Goal: Task Accomplishment & Management: Use online tool/utility

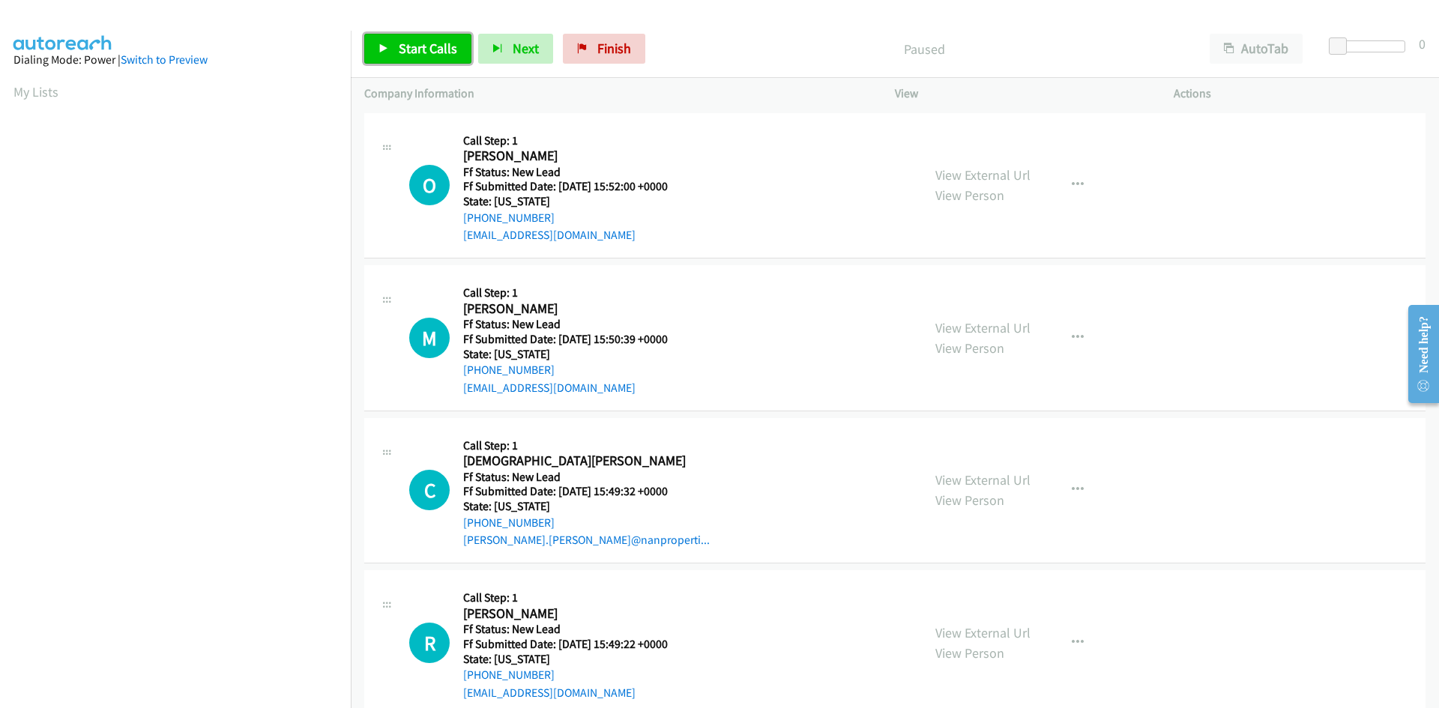
click at [423, 51] on span "Start Calls" at bounding box center [428, 48] width 58 height 17
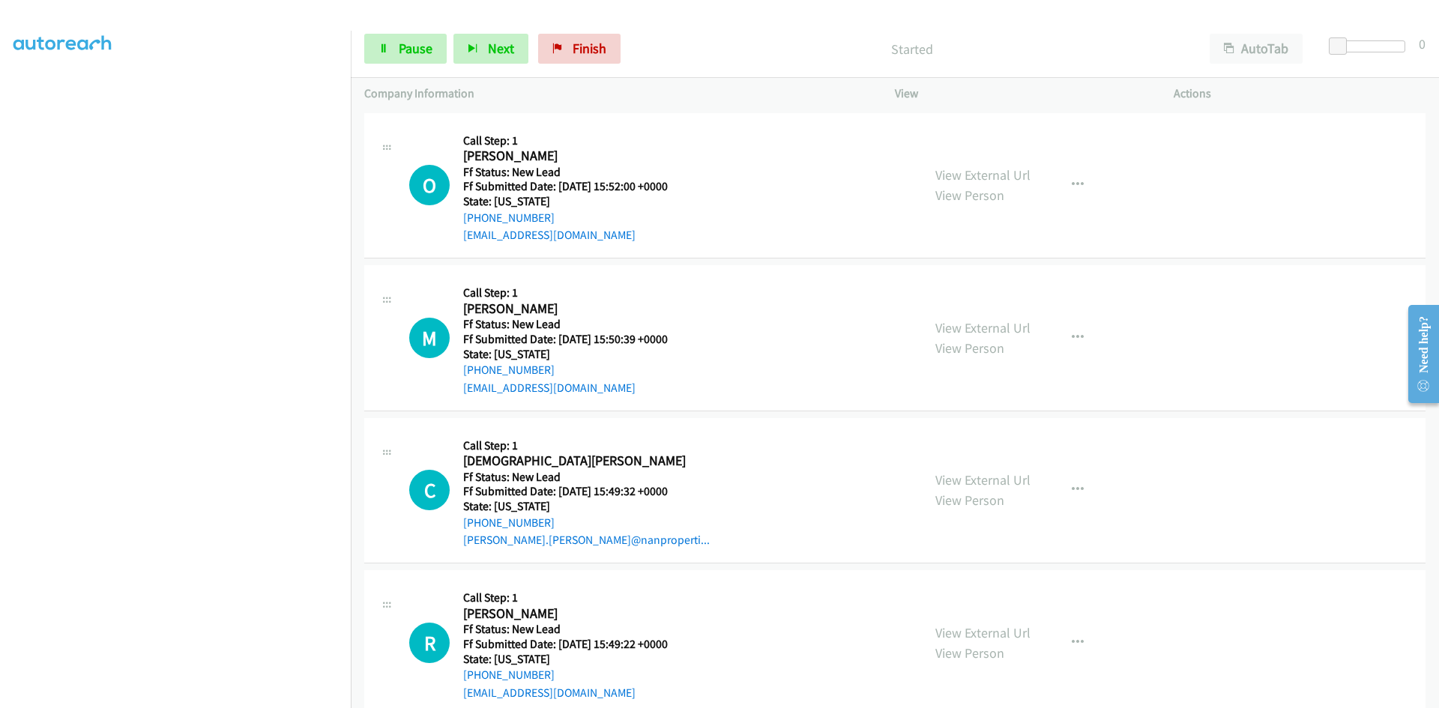
scroll to position [132, 0]
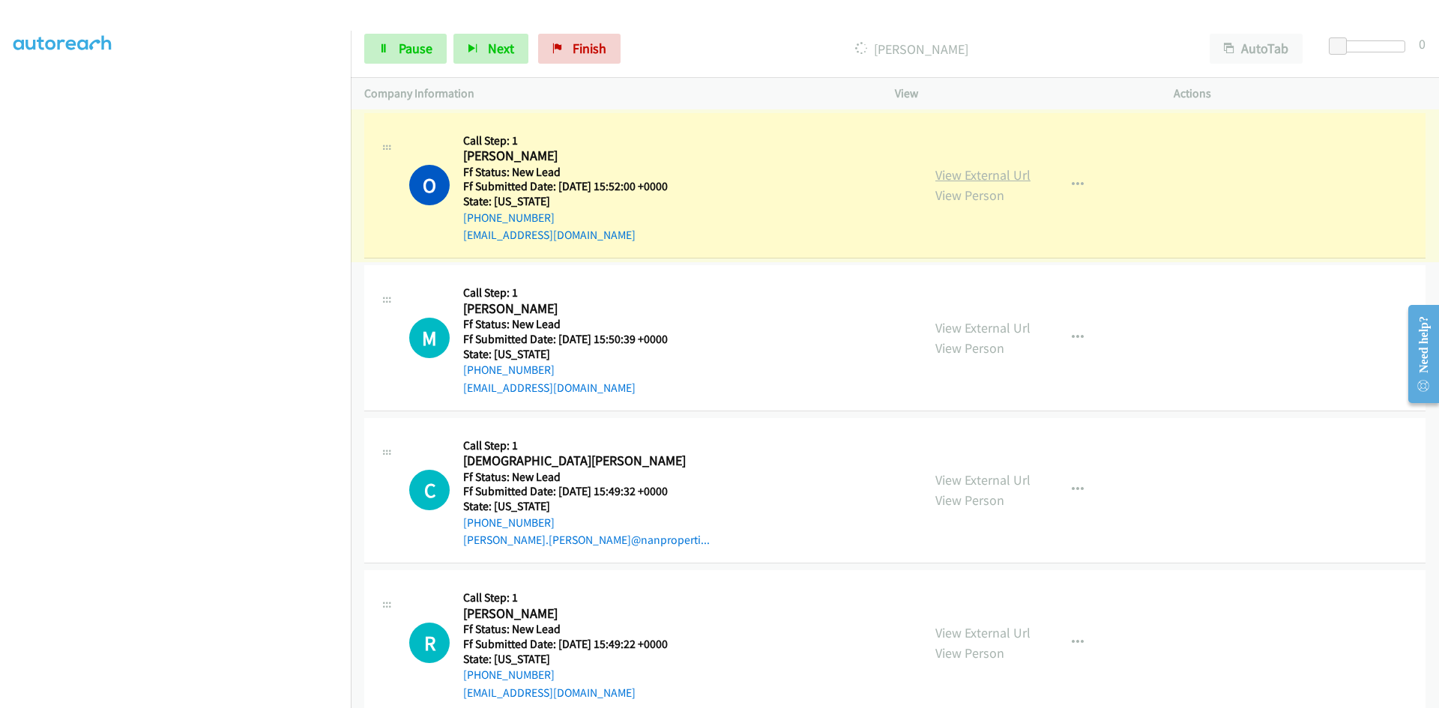
click at [1014, 178] on link "View External Url" at bounding box center [982, 174] width 95 height 17
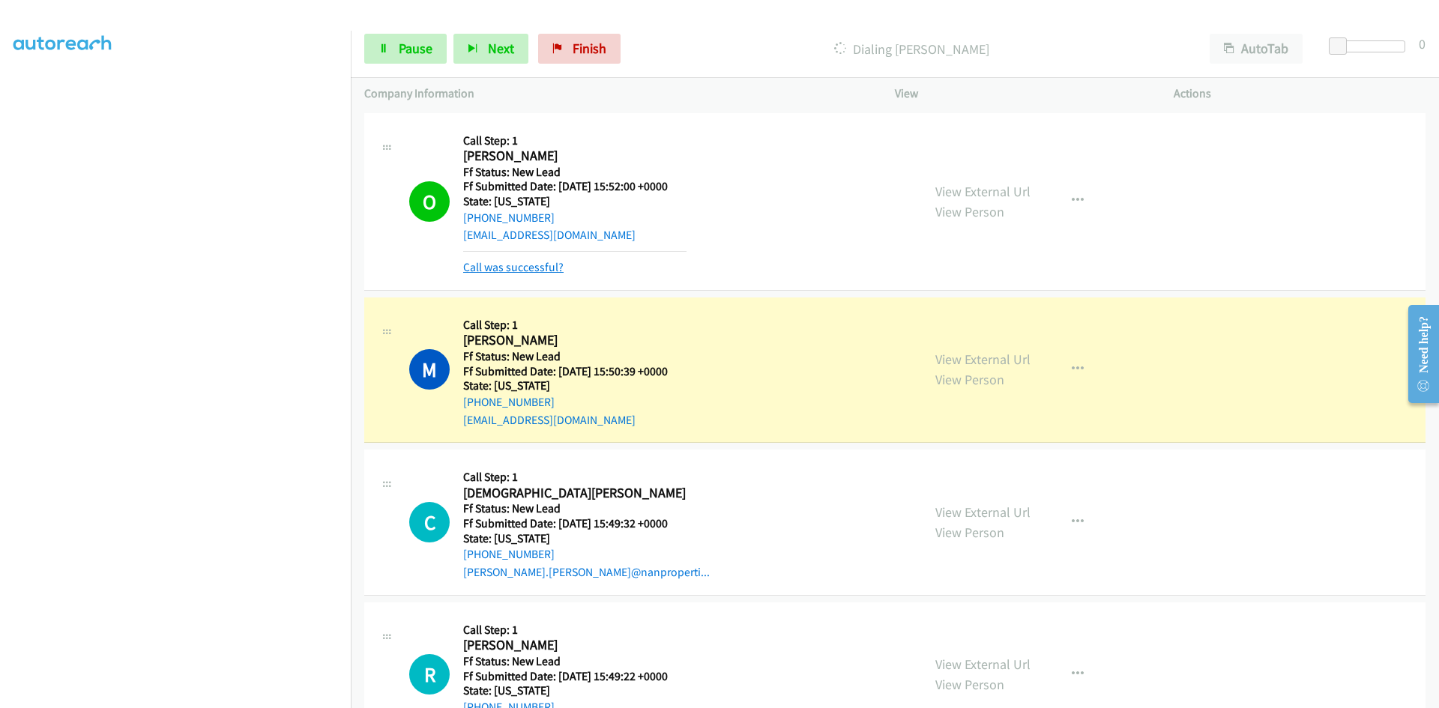
click at [539, 267] on link "Call was successful?" at bounding box center [513, 267] width 100 height 14
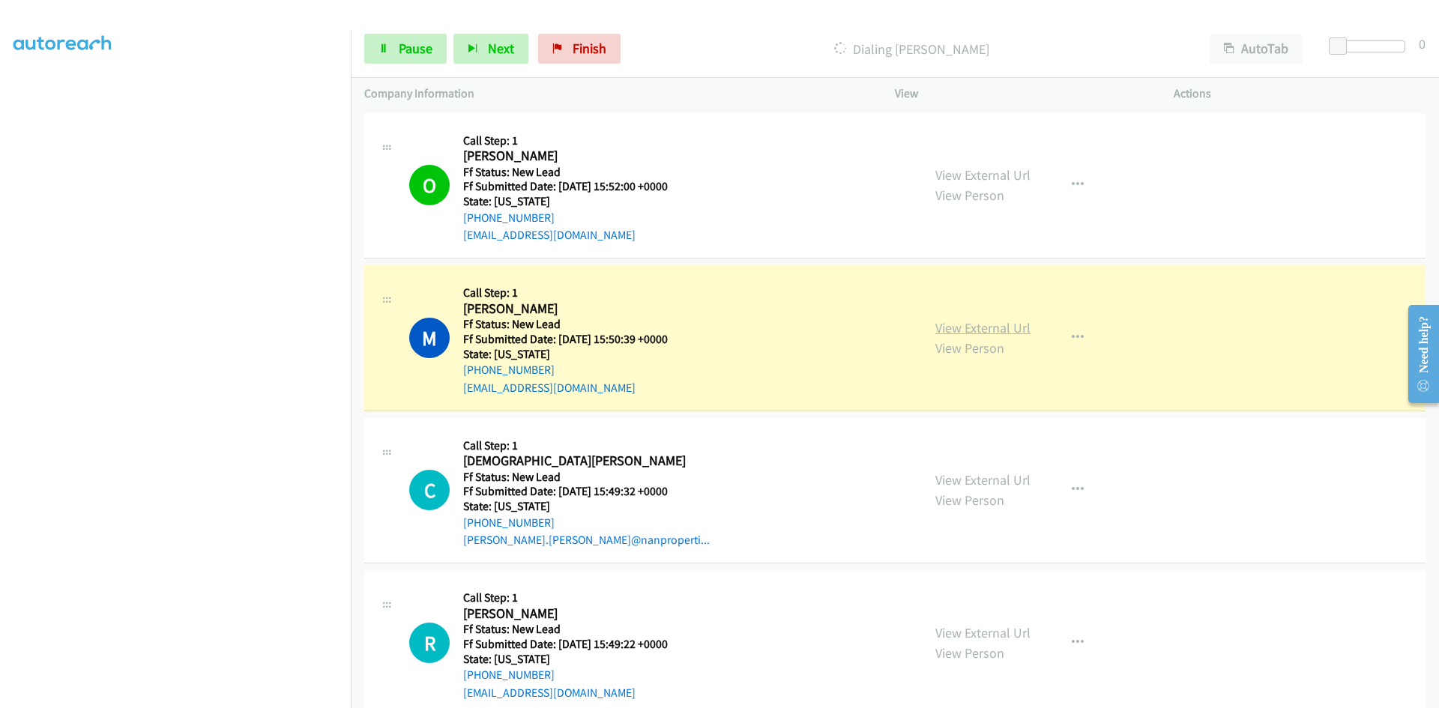
click at [970, 329] on link "View External Url" at bounding box center [982, 327] width 95 height 17
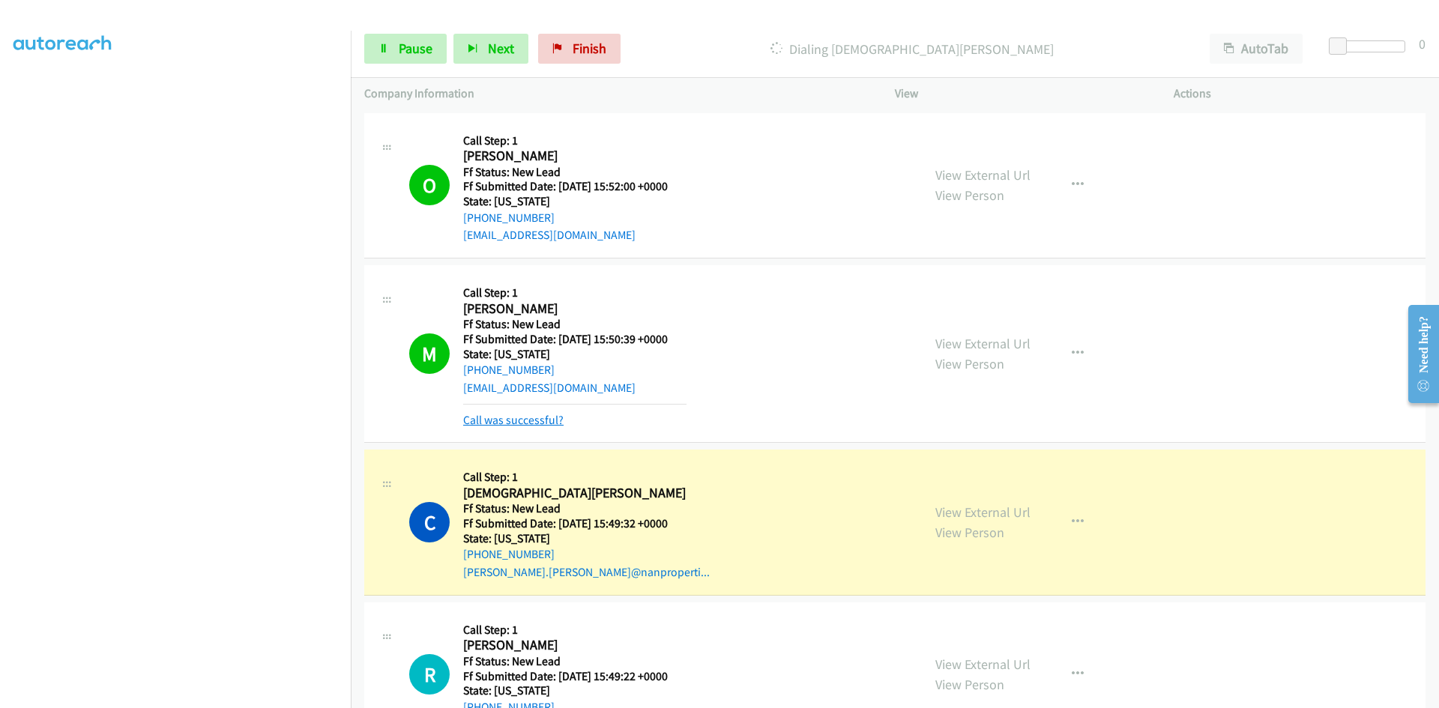
click at [528, 416] on link "Call was successful?" at bounding box center [513, 420] width 100 height 14
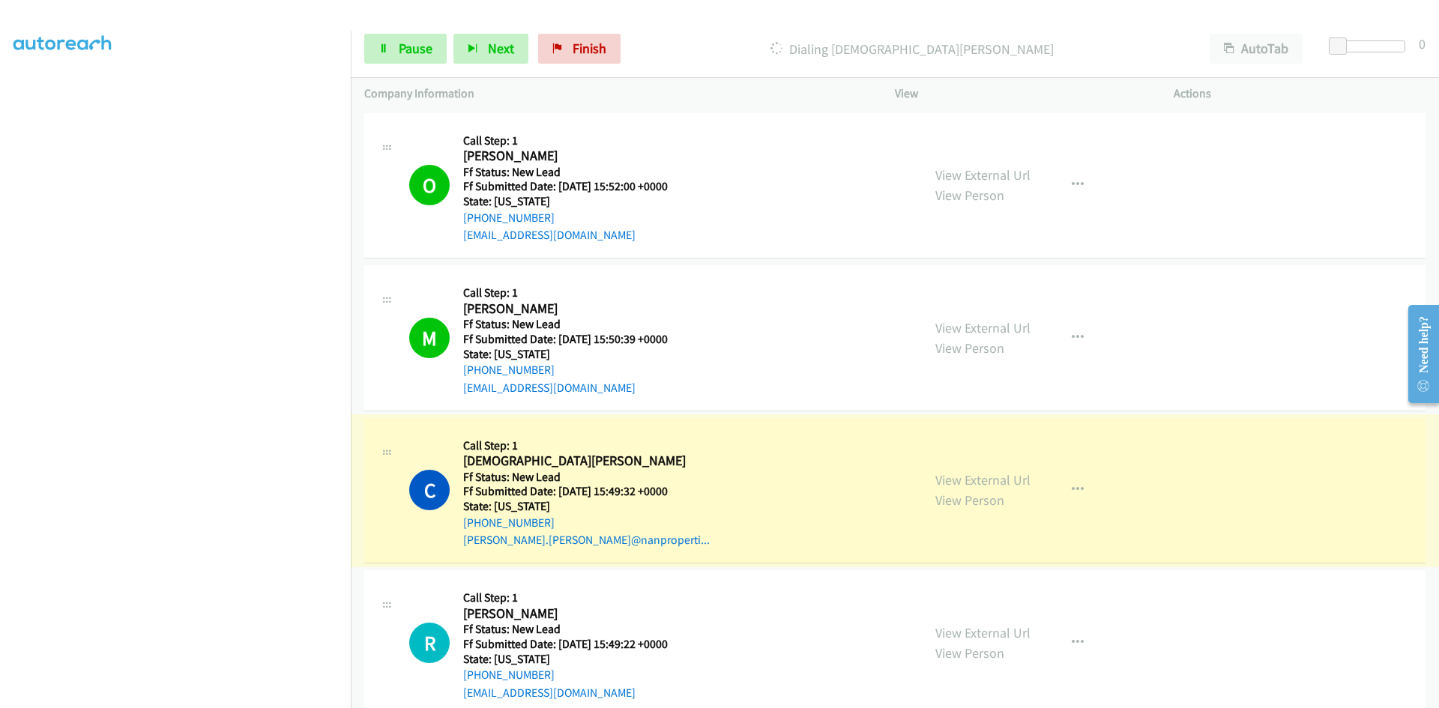
click at [990, 482] on link "View External Url" at bounding box center [982, 479] width 95 height 17
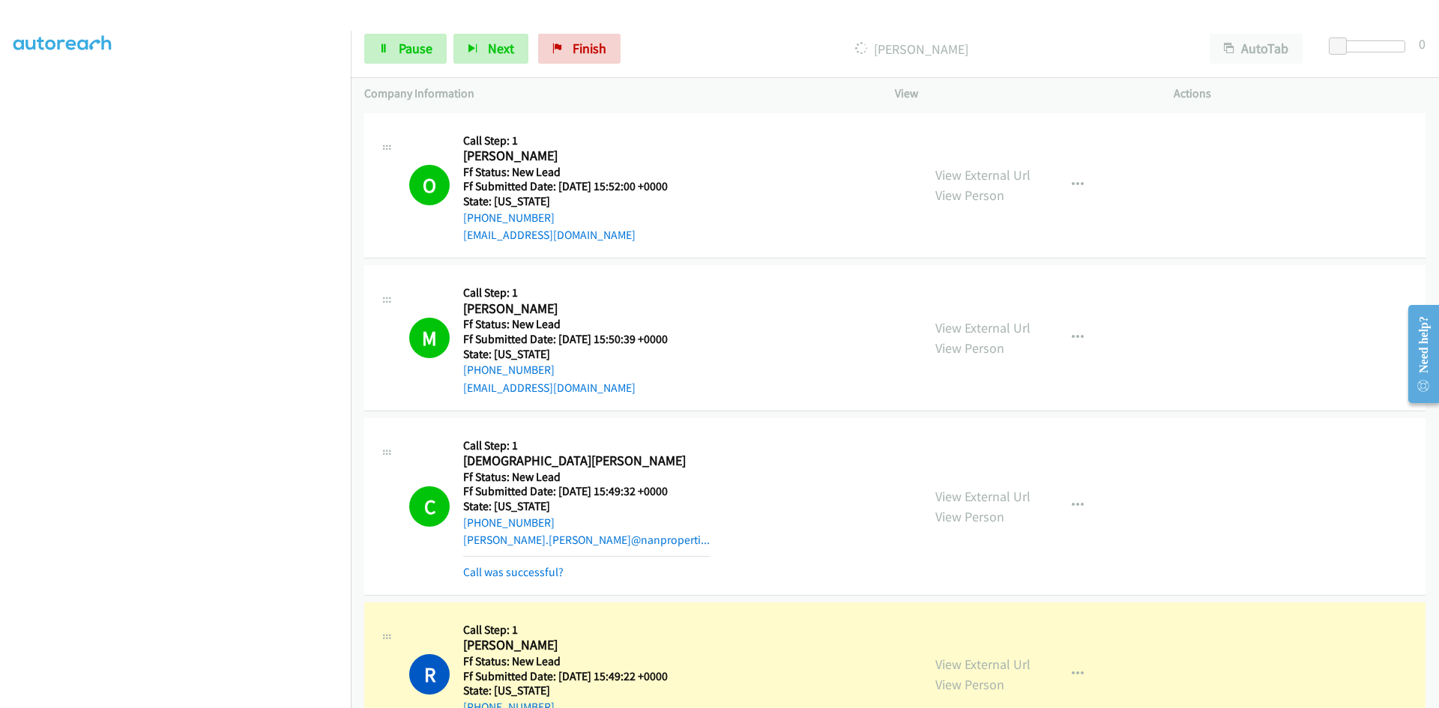
click at [487, 574] on link "Call was successful?" at bounding box center [513, 572] width 100 height 14
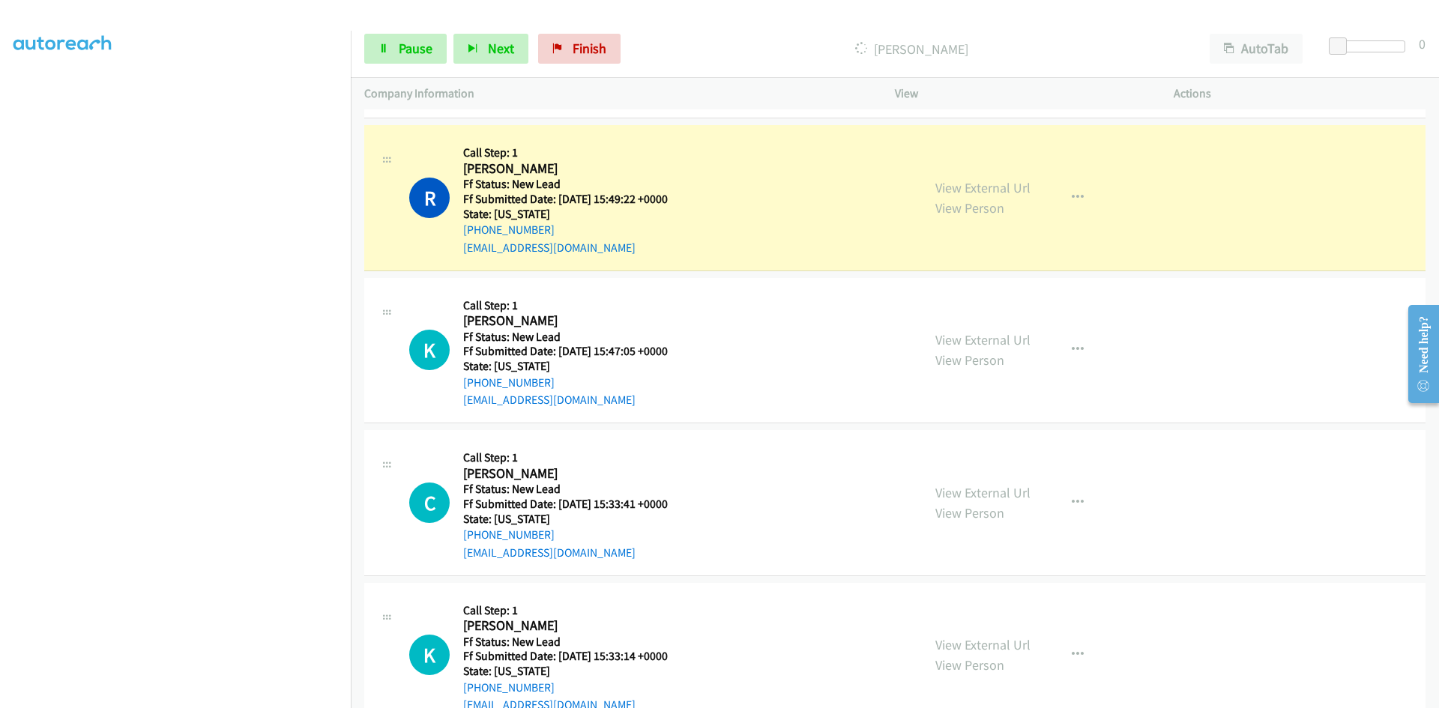
scroll to position [450, 0]
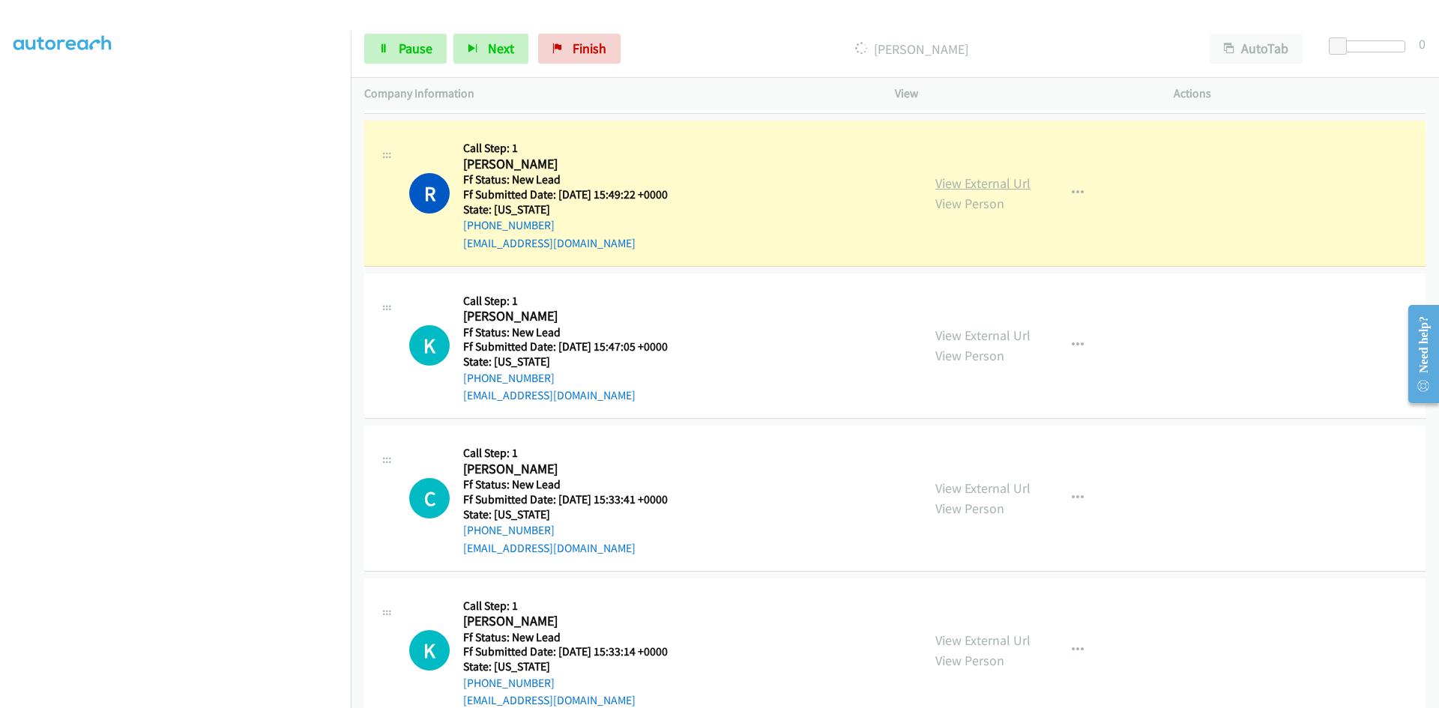
click at [990, 182] on link "View External Url" at bounding box center [982, 183] width 95 height 17
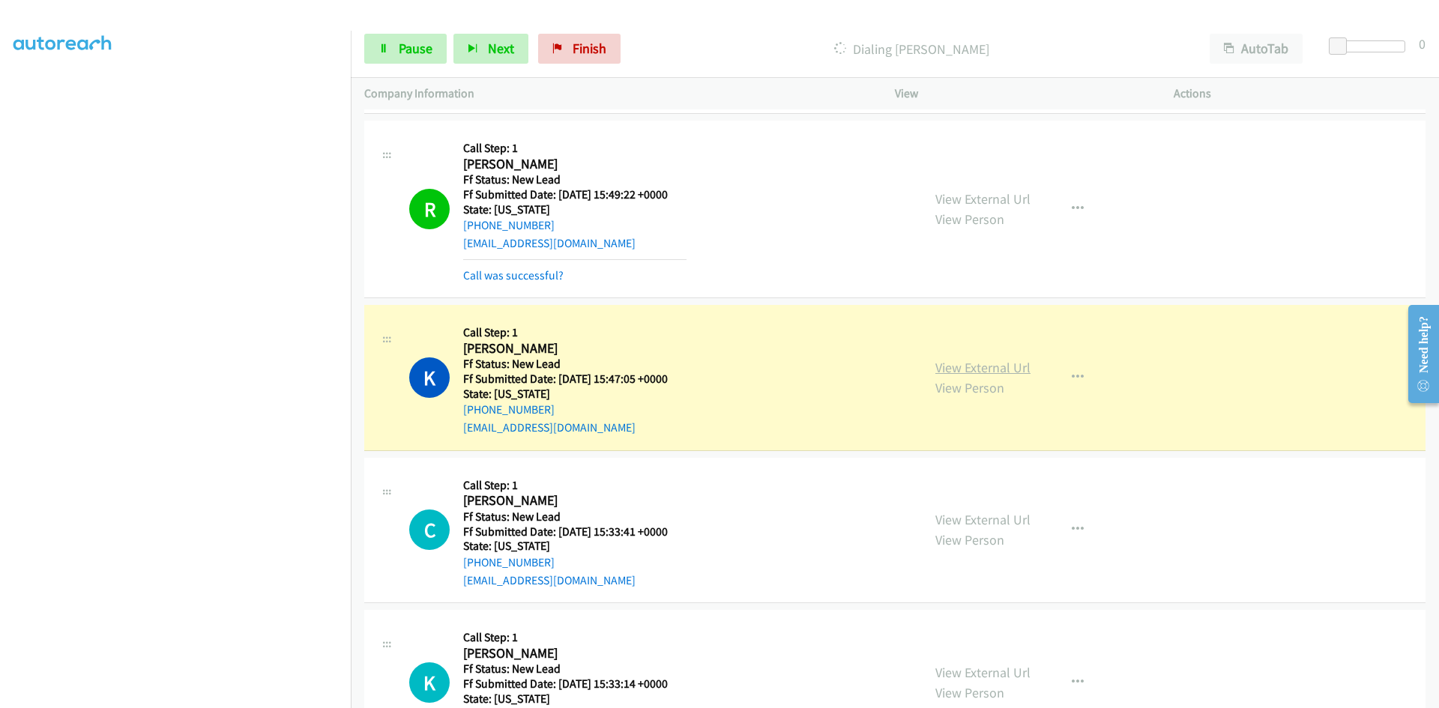
click at [944, 363] on link "View External Url" at bounding box center [982, 367] width 95 height 17
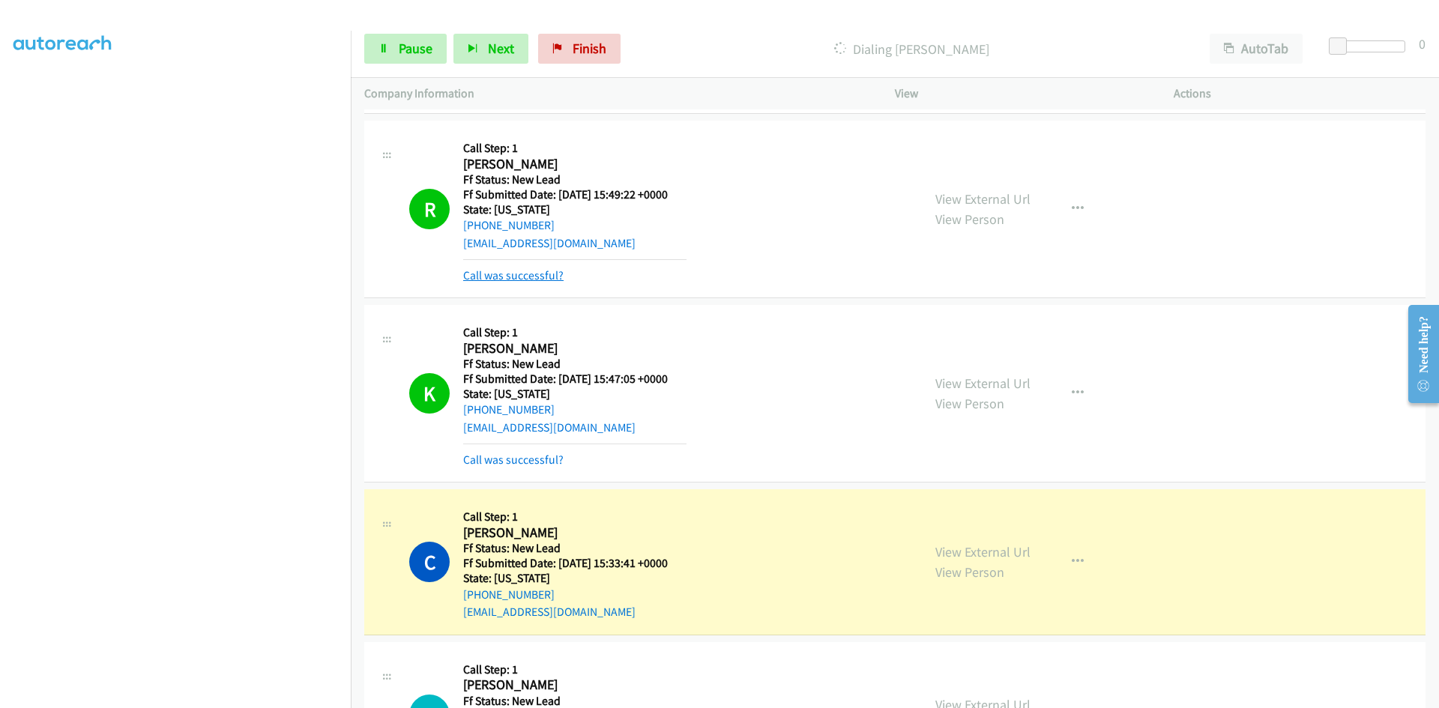
click at [514, 275] on link "Call was successful?" at bounding box center [513, 275] width 100 height 14
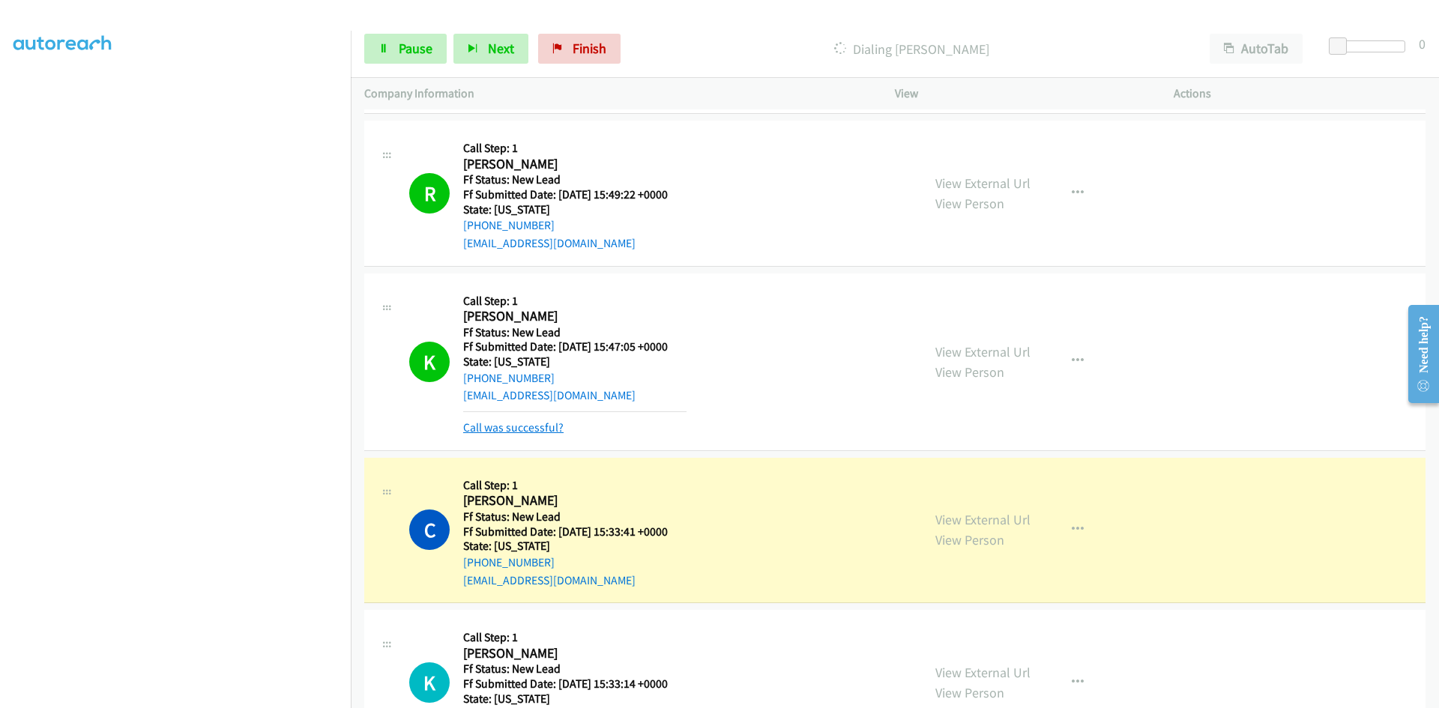
click at [510, 427] on link "Call was successful?" at bounding box center [513, 427] width 100 height 14
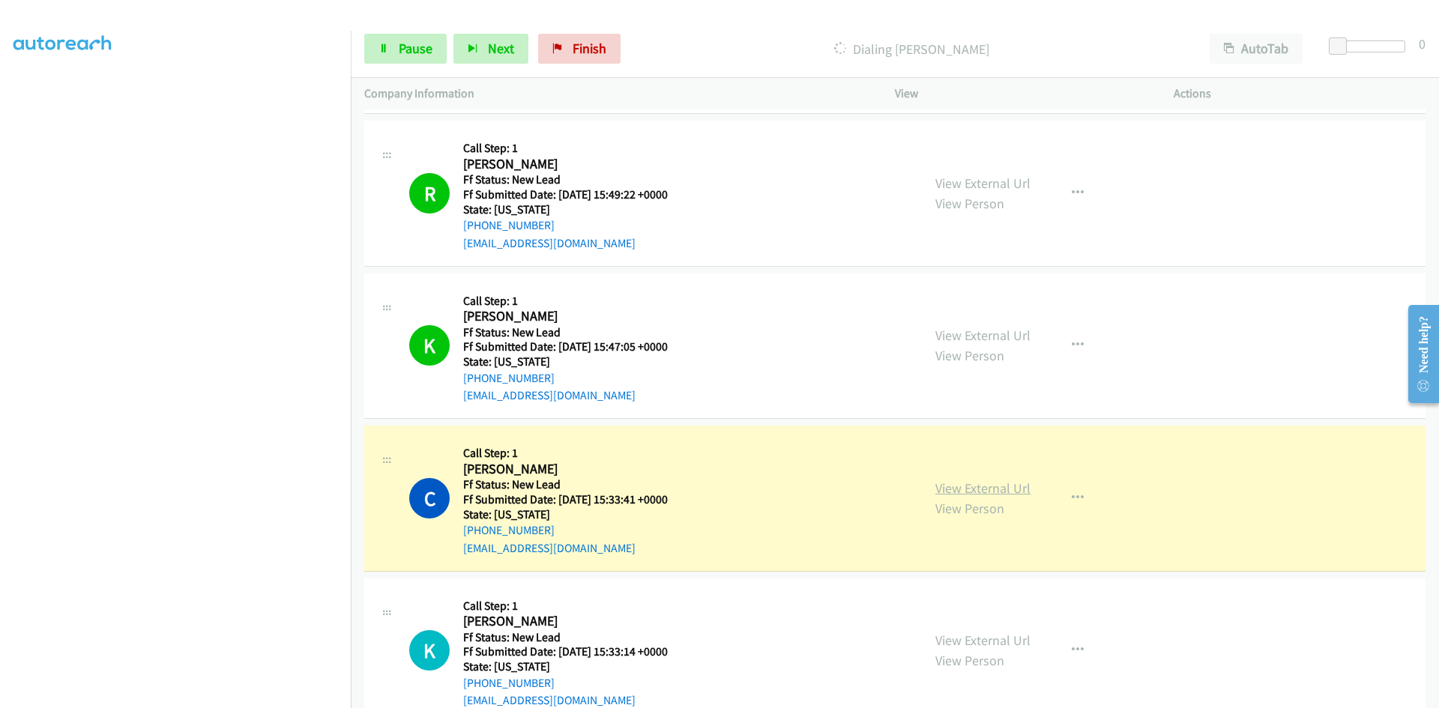
click at [978, 489] on link "View External Url" at bounding box center [982, 488] width 95 height 17
click at [413, 43] on span "Pause" at bounding box center [416, 48] width 34 height 17
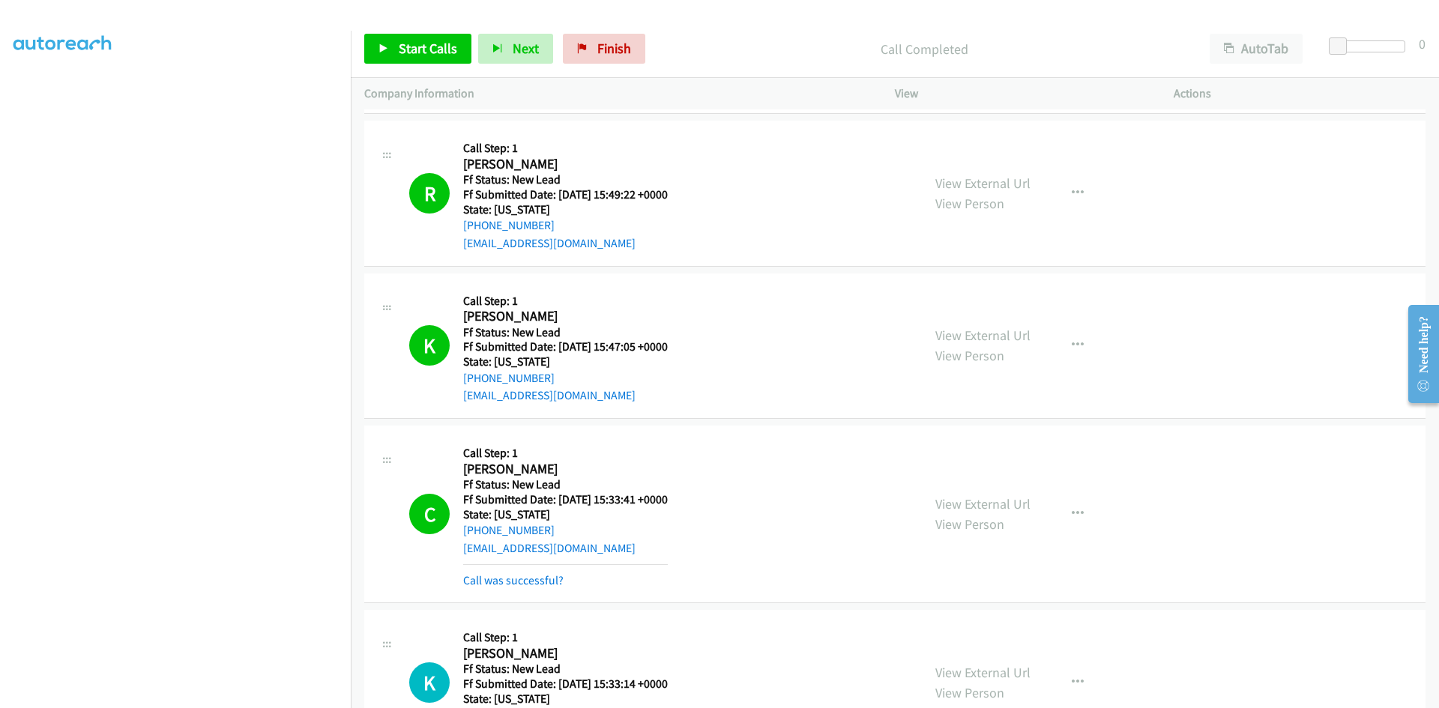
click at [693, 39] on p "Call Completed" at bounding box center [923, 49] width 517 height 20
click at [553, 584] on link "Call was successful?" at bounding box center [513, 580] width 100 height 14
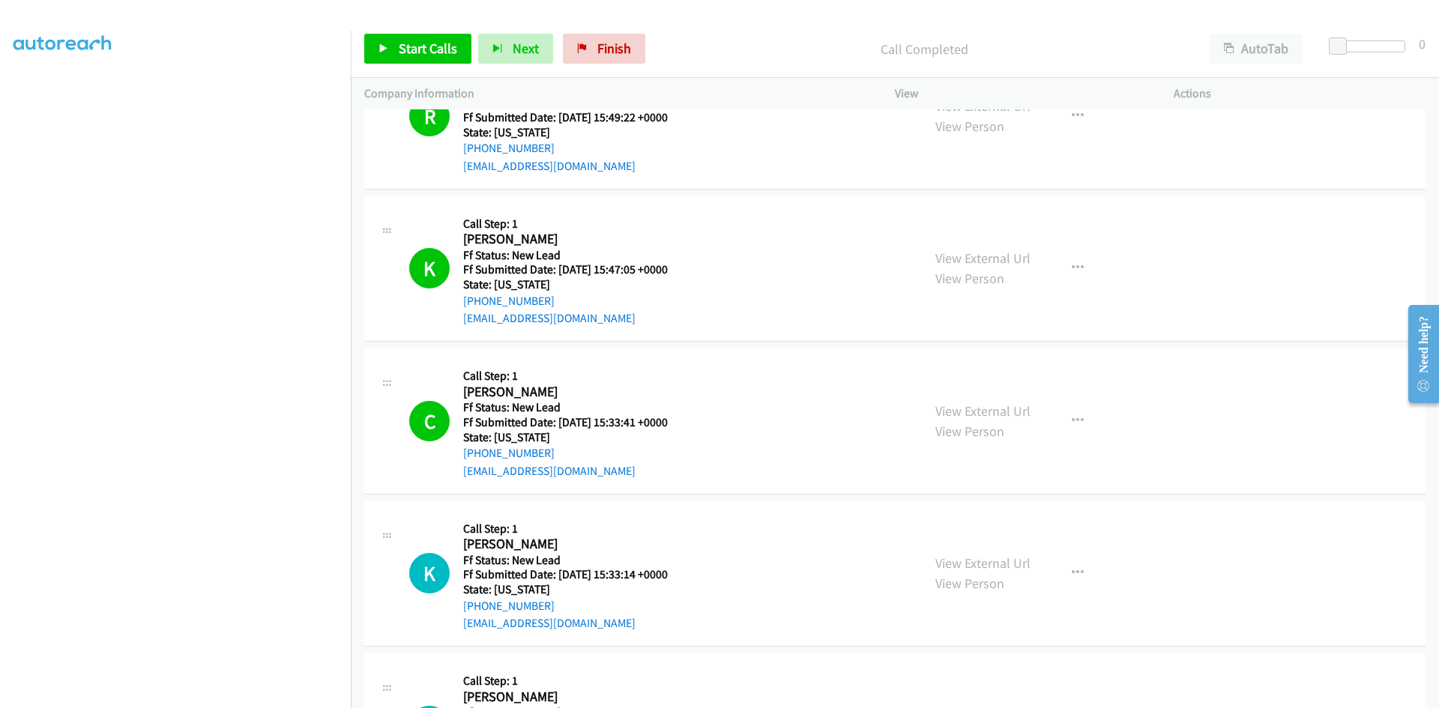
scroll to position [793, 0]
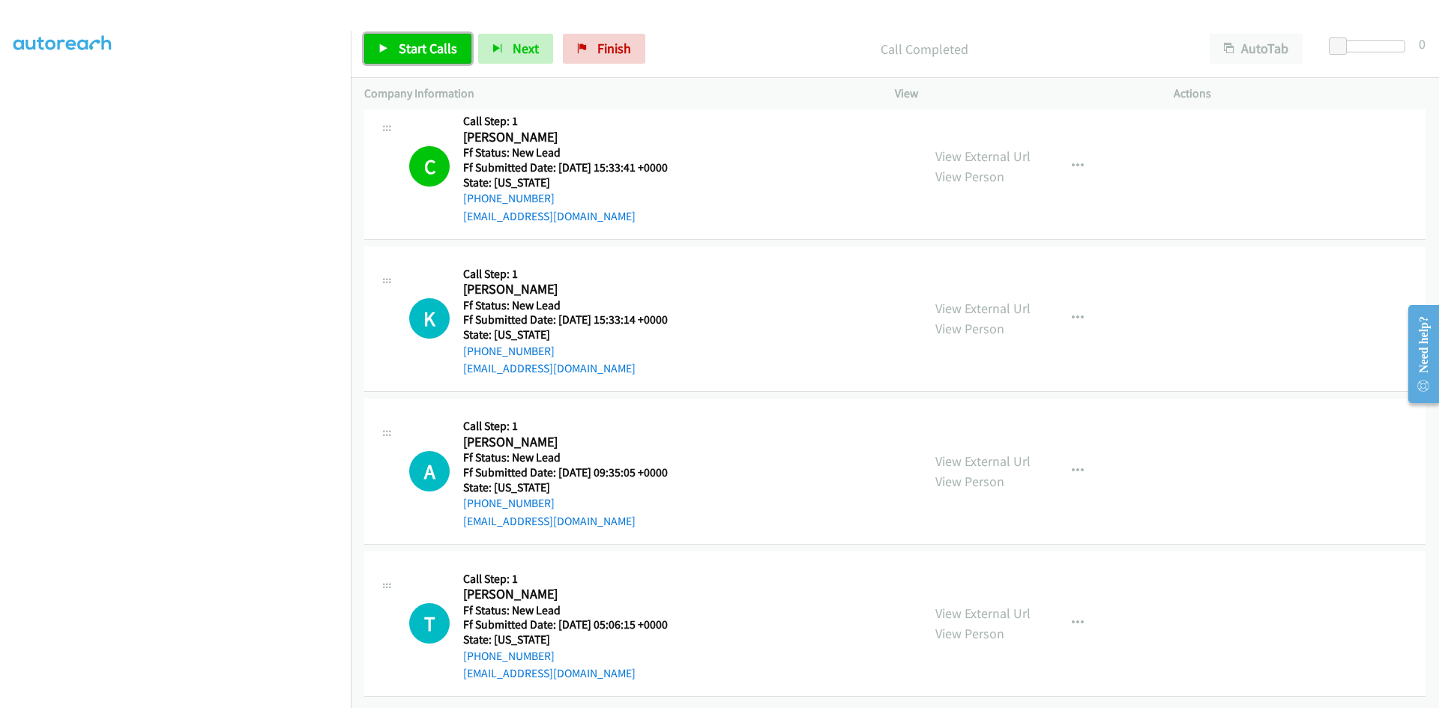
click at [426, 38] on link "Start Calls" at bounding box center [417, 49] width 107 height 30
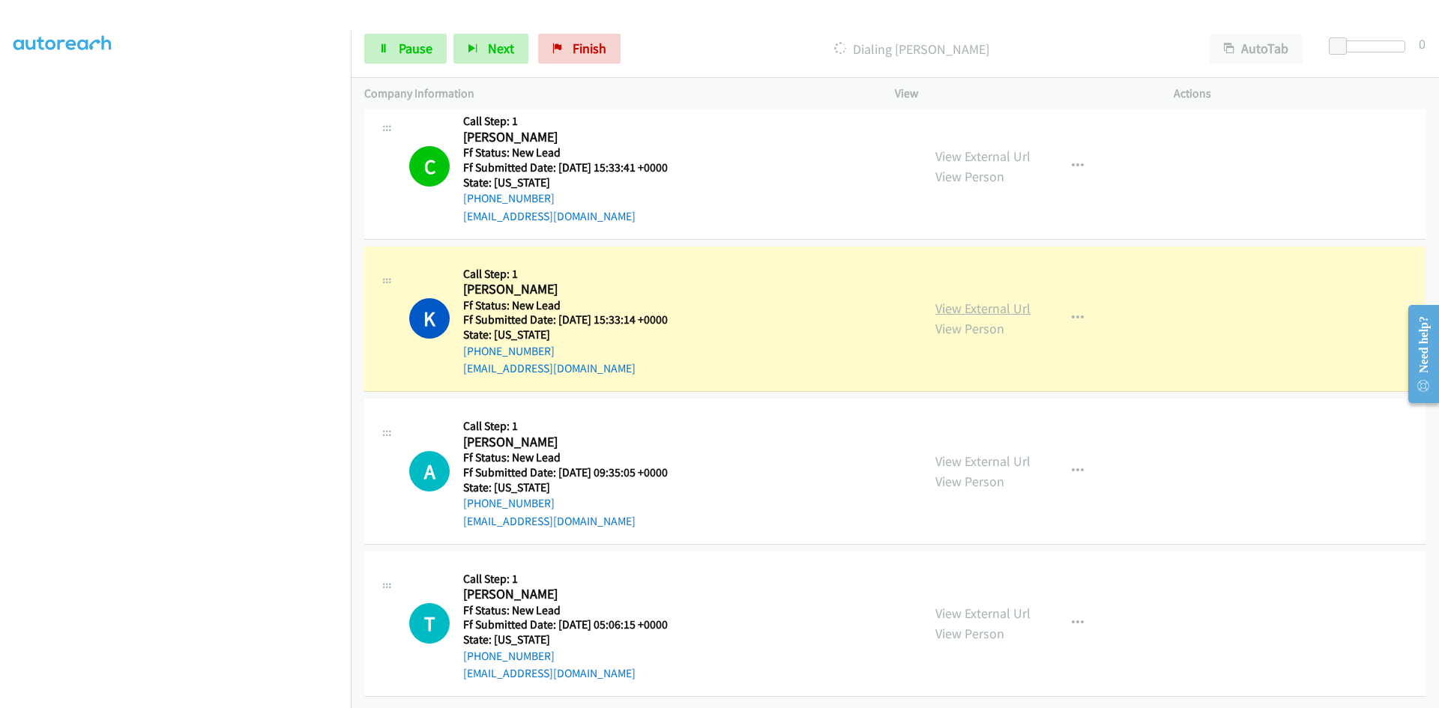
click at [972, 300] on link "View External Url" at bounding box center [982, 308] width 95 height 17
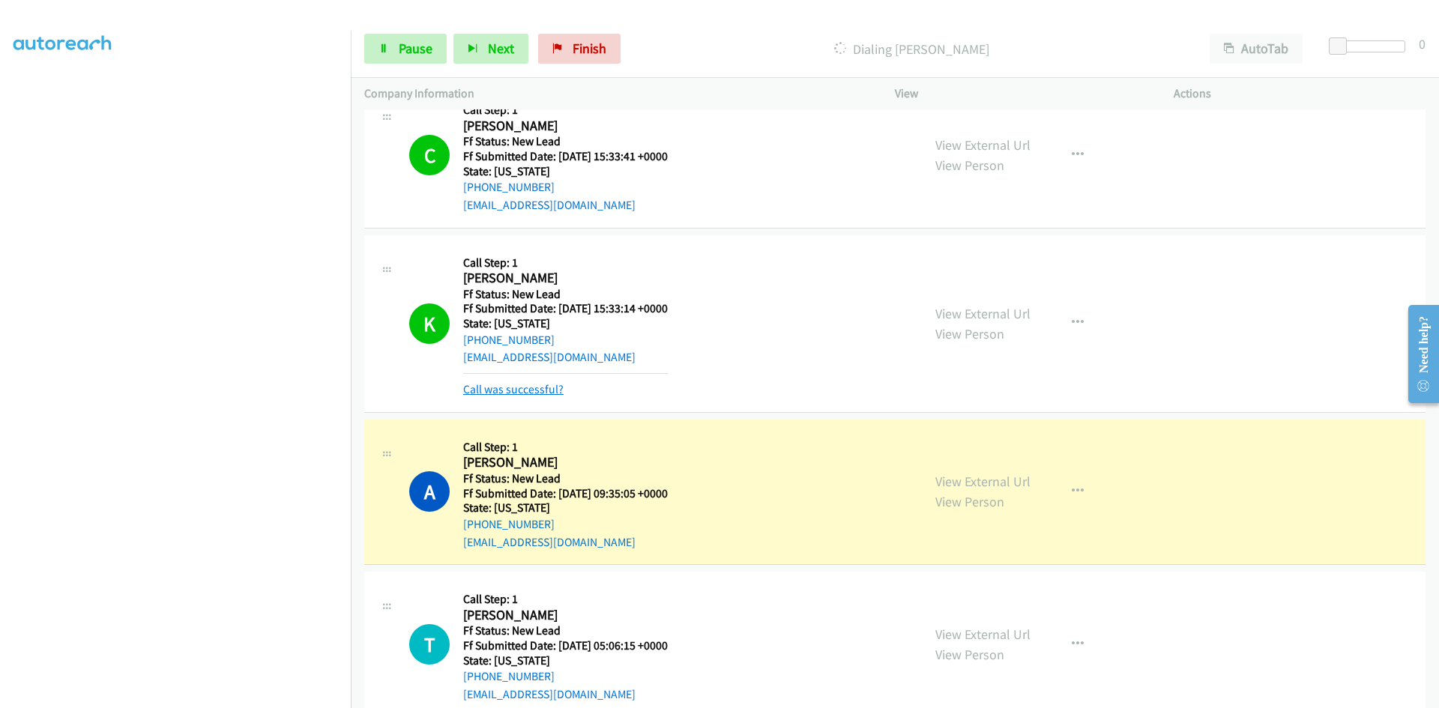
click at [539, 390] on link "Call was successful?" at bounding box center [513, 389] width 100 height 14
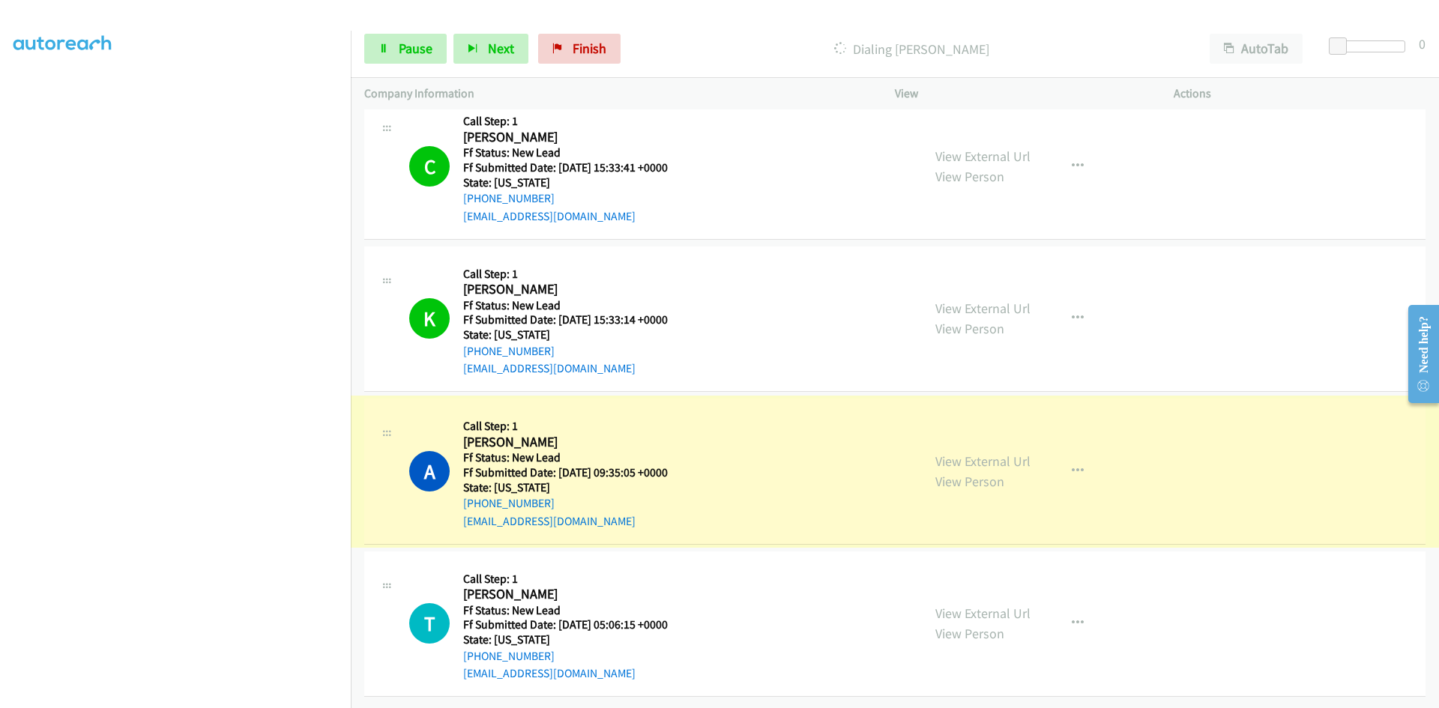
click at [967, 453] on link "View External Url" at bounding box center [982, 461] width 95 height 17
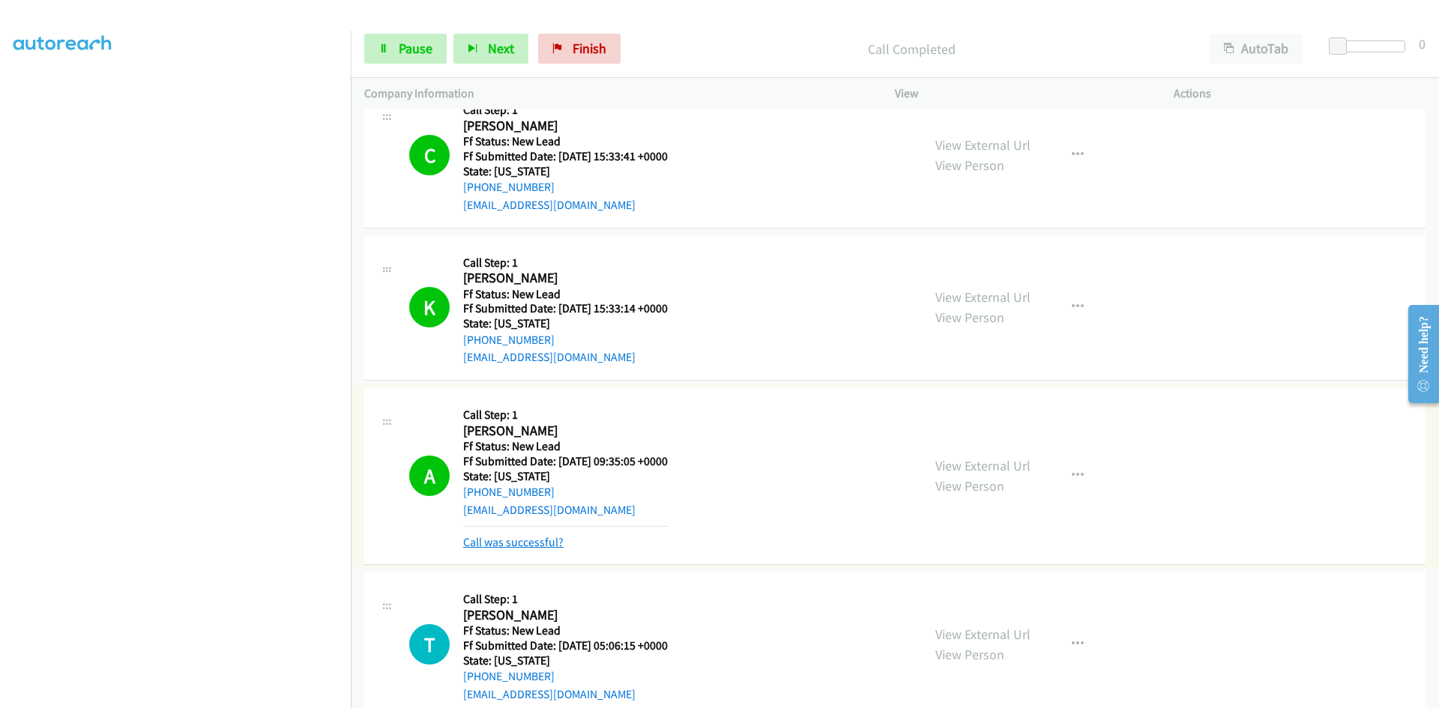
click at [534, 543] on link "Call was successful?" at bounding box center [513, 542] width 100 height 14
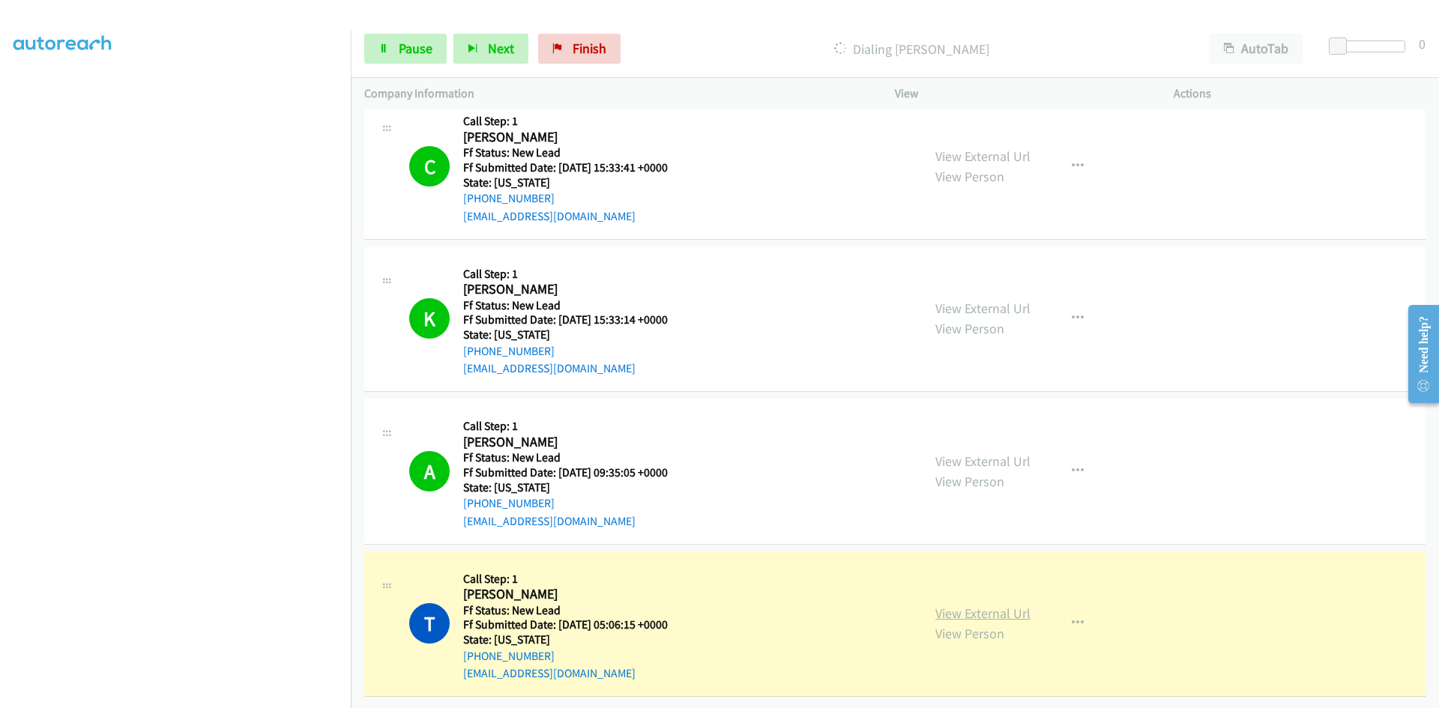
click at [1006, 605] on link "View External Url" at bounding box center [982, 613] width 95 height 17
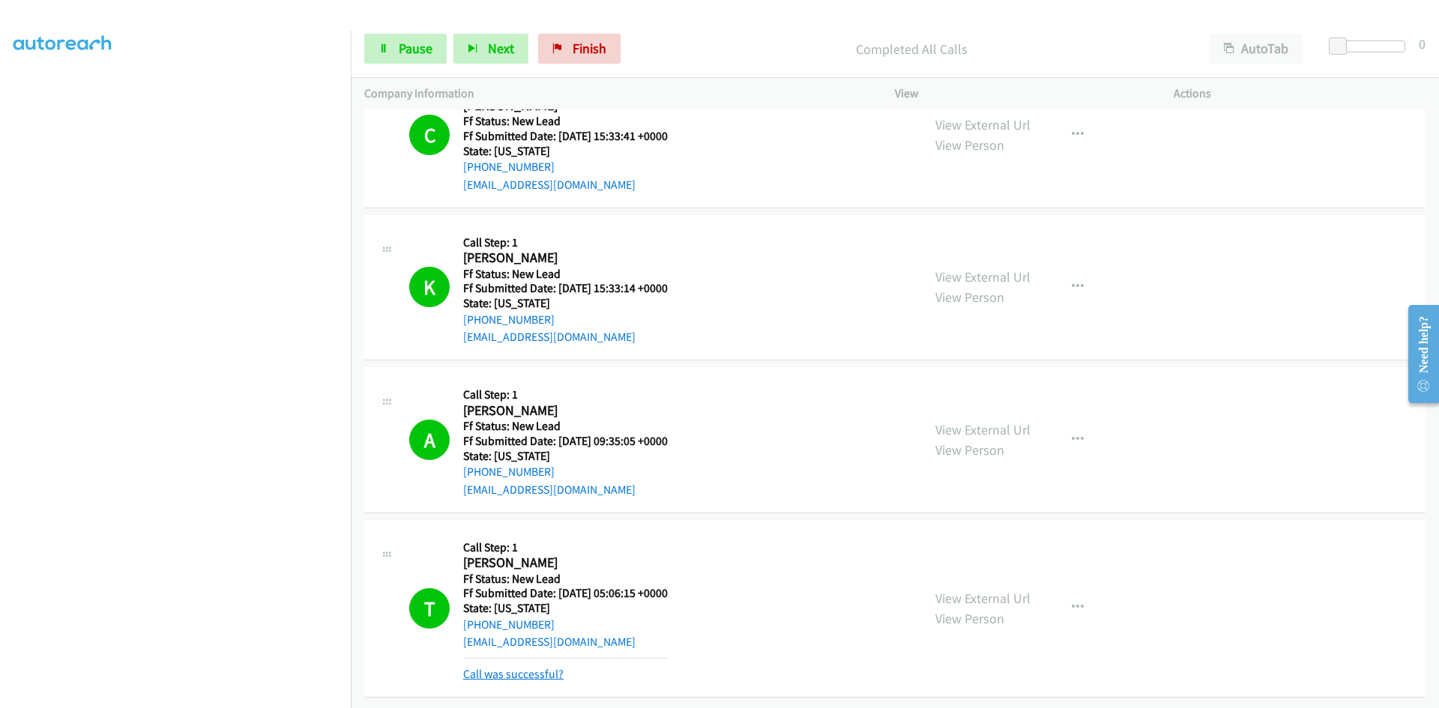
click at [527, 668] on link "Call was successful?" at bounding box center [513, 674] width 100 height 14
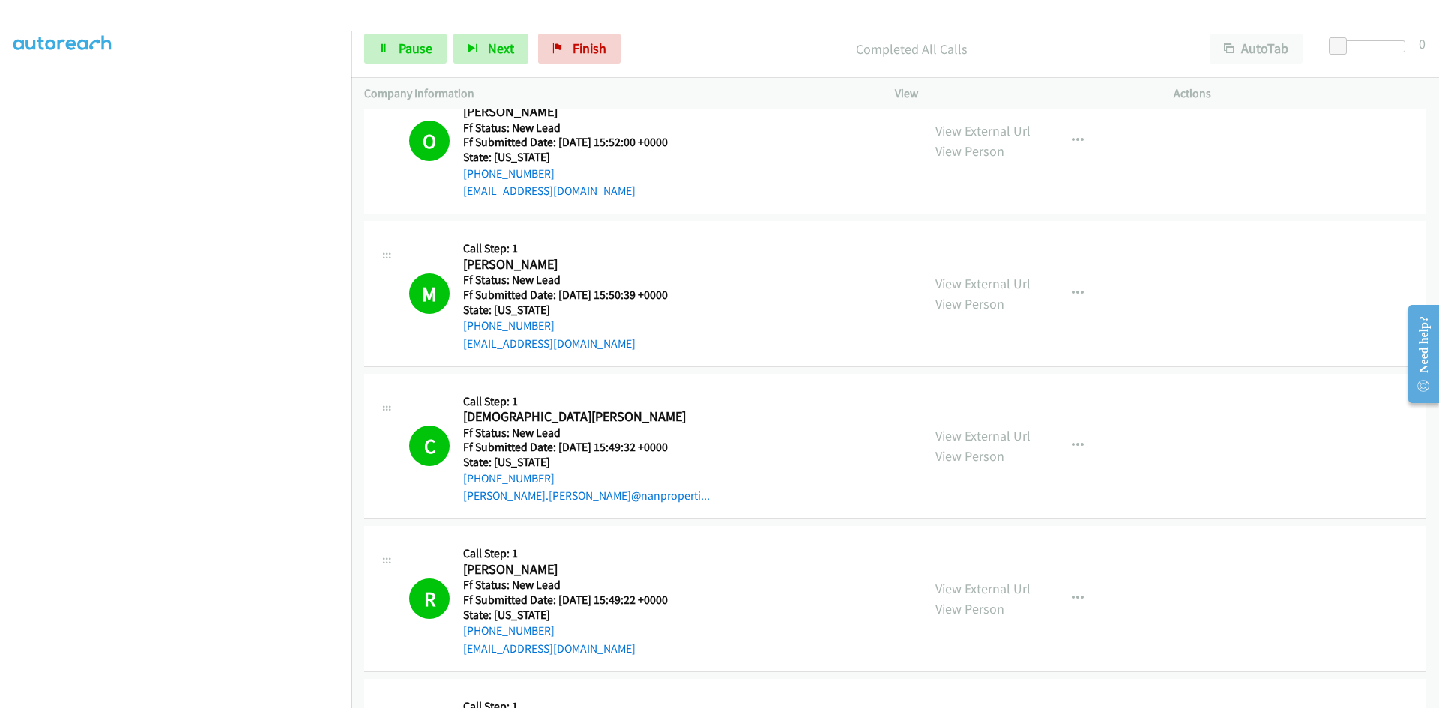
scroll to position [0, 0]
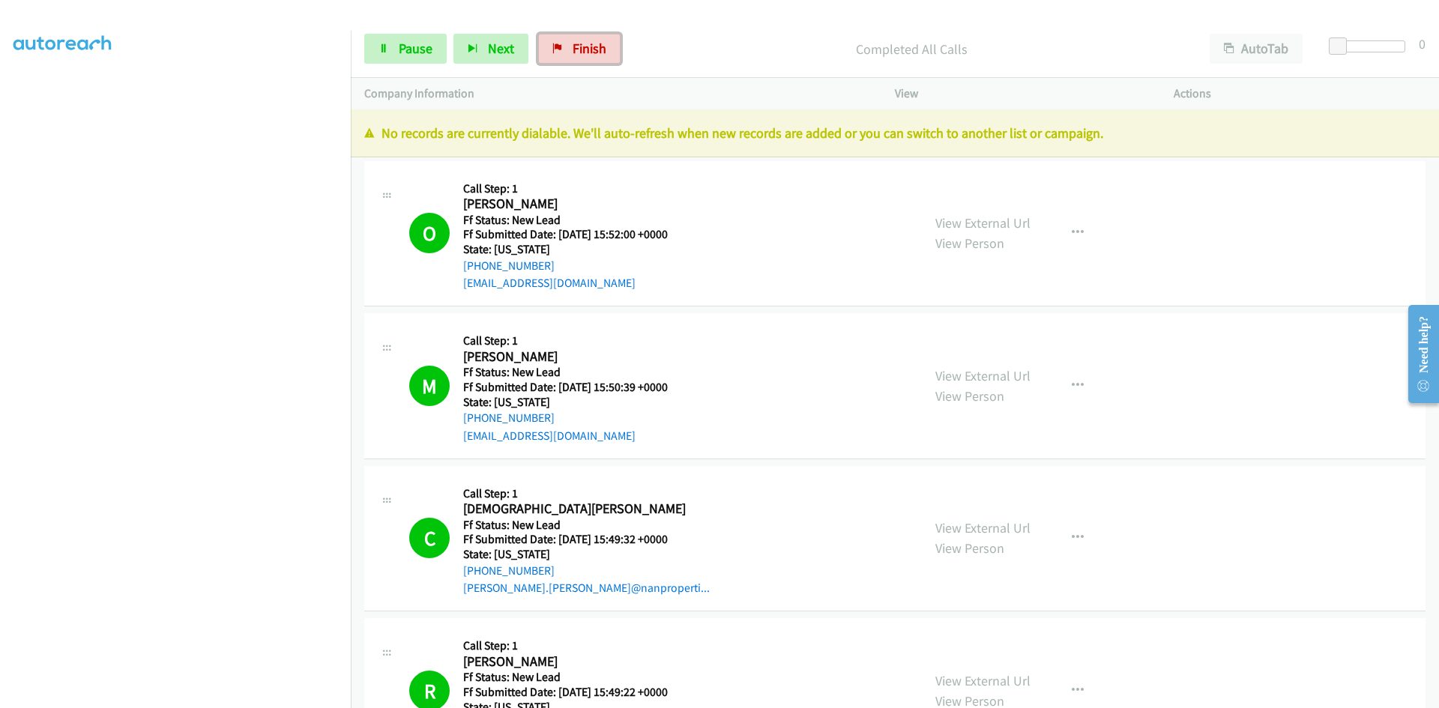
drag, startPoint x: 573, startPoint y: 52, endPoint x: 791, endPoint y: 76, distance: 218.7
click at [573, 51] on span "Finish" at bounding box center [590, 48] width 34 height 17
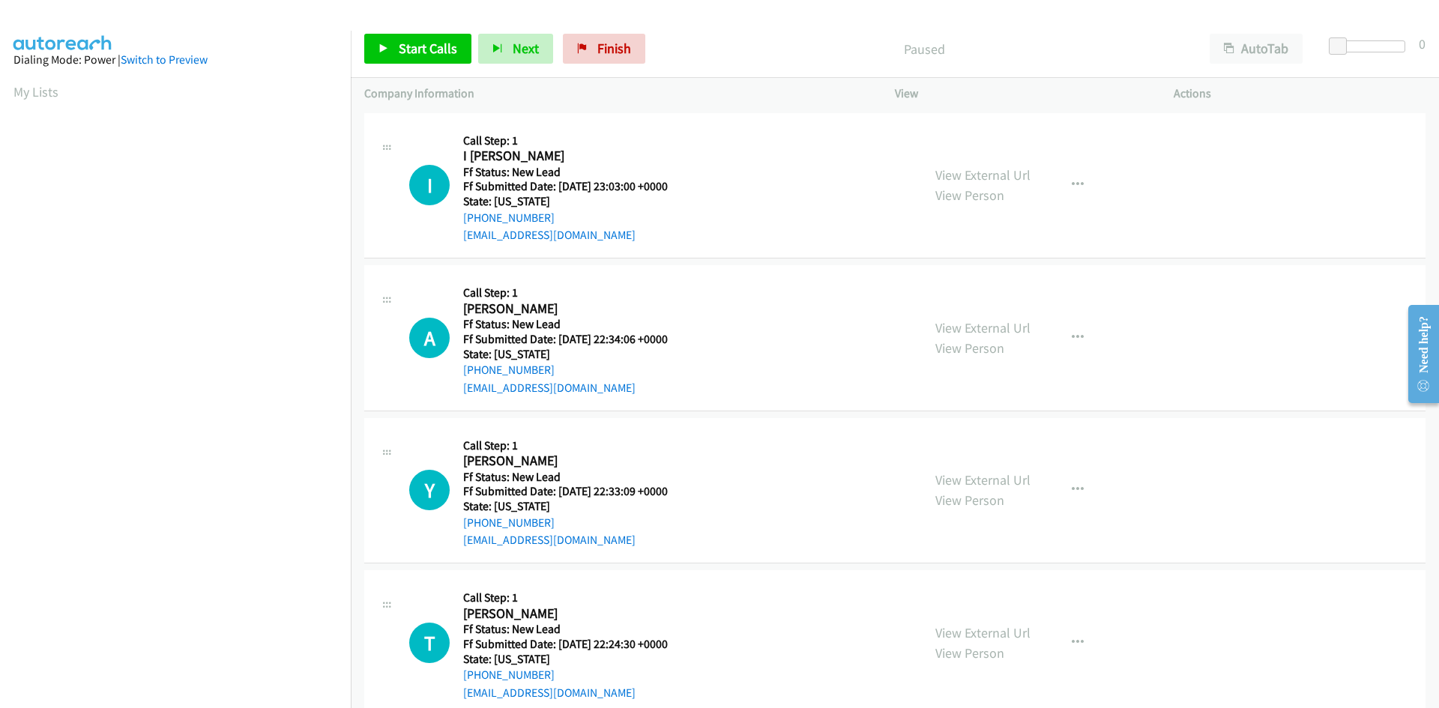
click at [695, 35] on div "Paused" at bounding box center [924, 49] width 544 height 30
click at [399, 53] on span "Start Calls" at bounding box center [428, 48] width 58 height 17
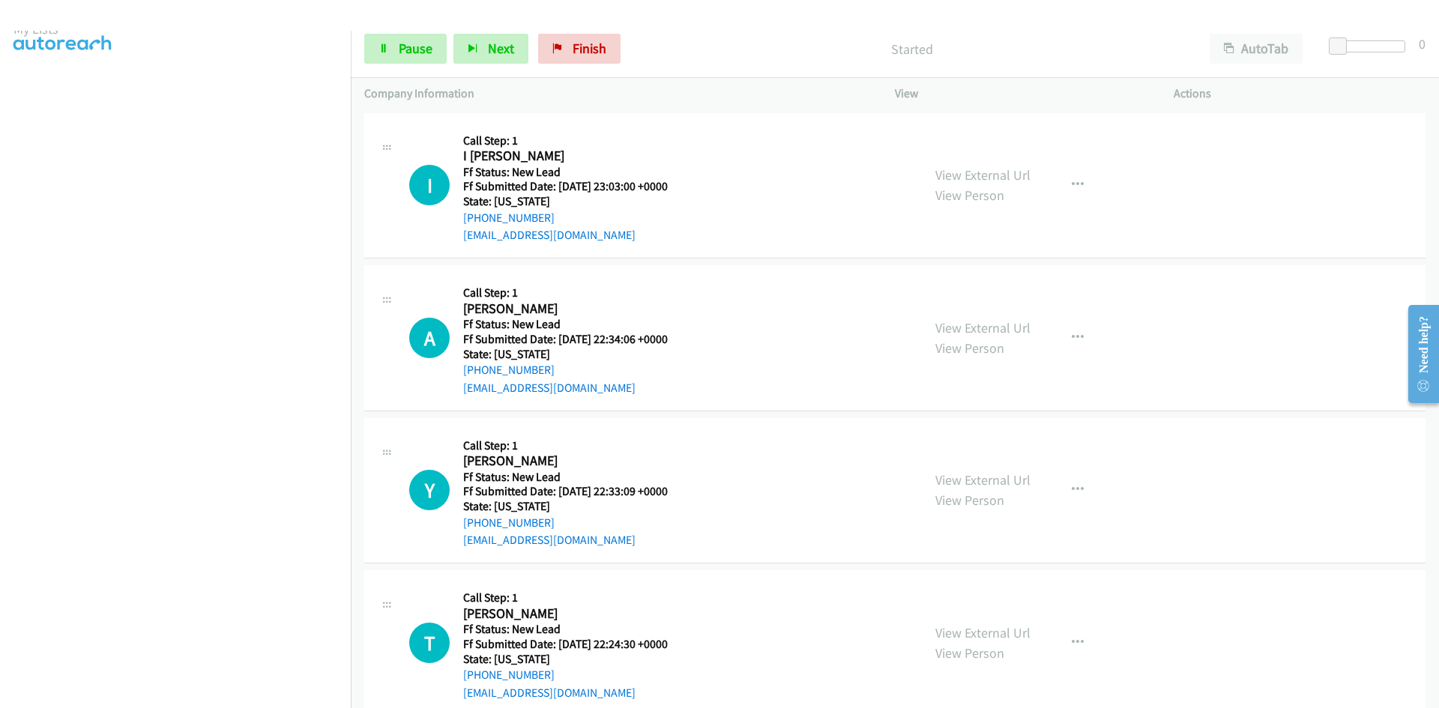
scroll to position [132, 0]
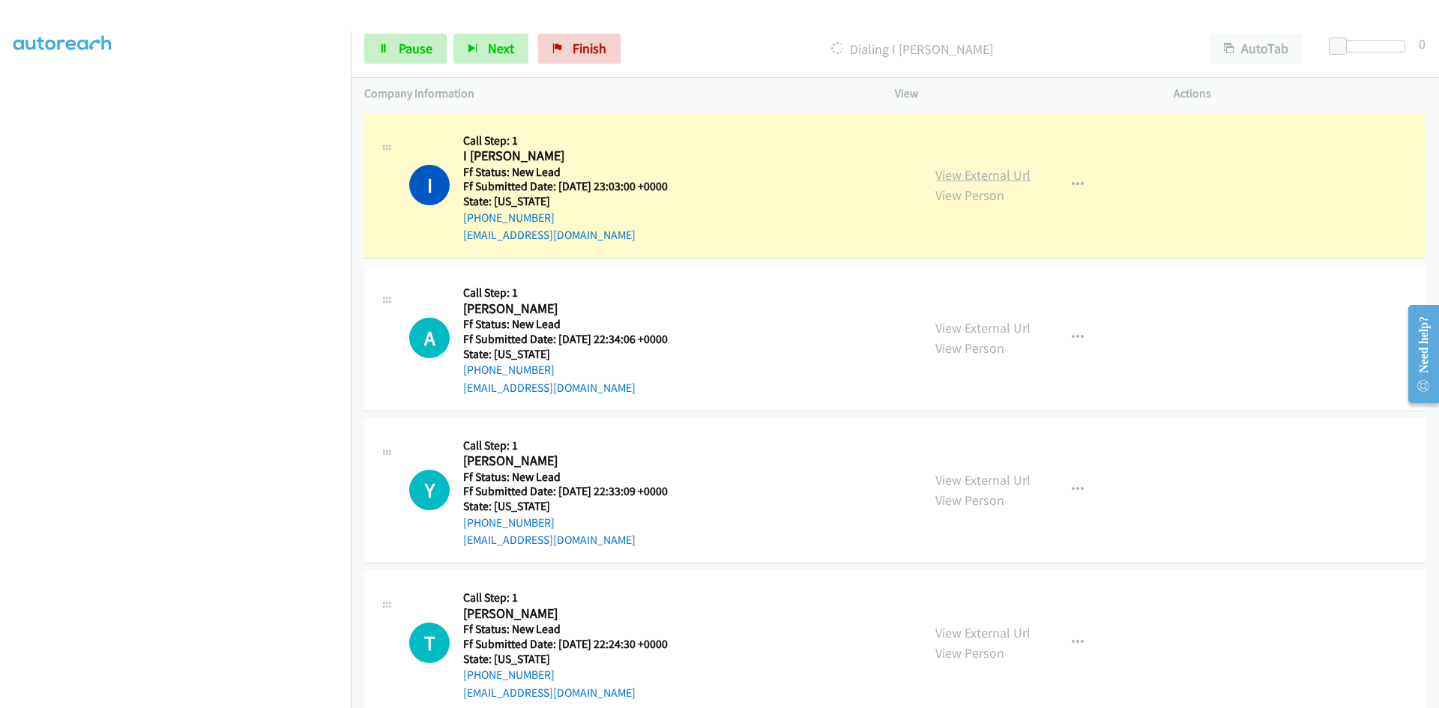
click at [995, 178] on link "View External Url" at bounding box center [982, 174] width 95 height 17
click at [411, 51] on span "Pause" at bounding box center [416, 48] width 34 height 17
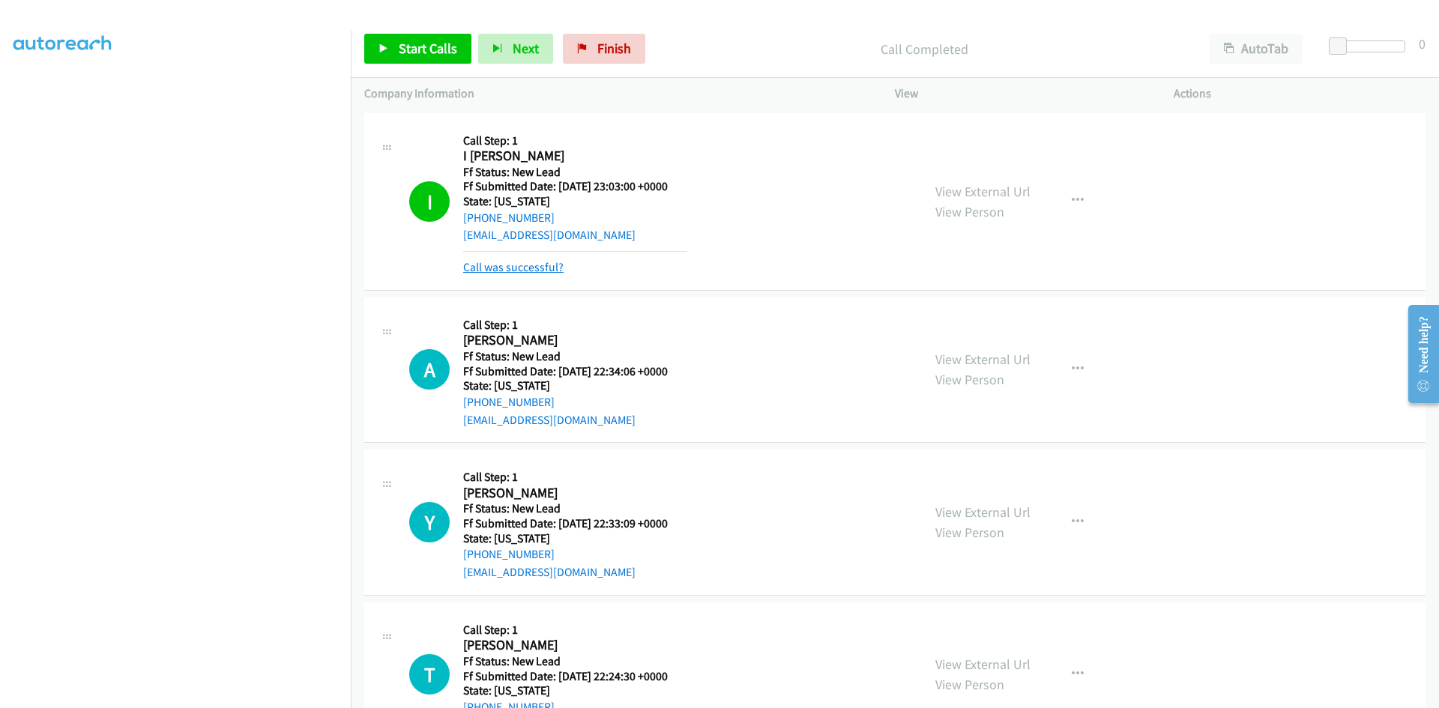
click at [542, 265] on link "Call was successful?" at bounding box center [513, 267] width 100 height 14
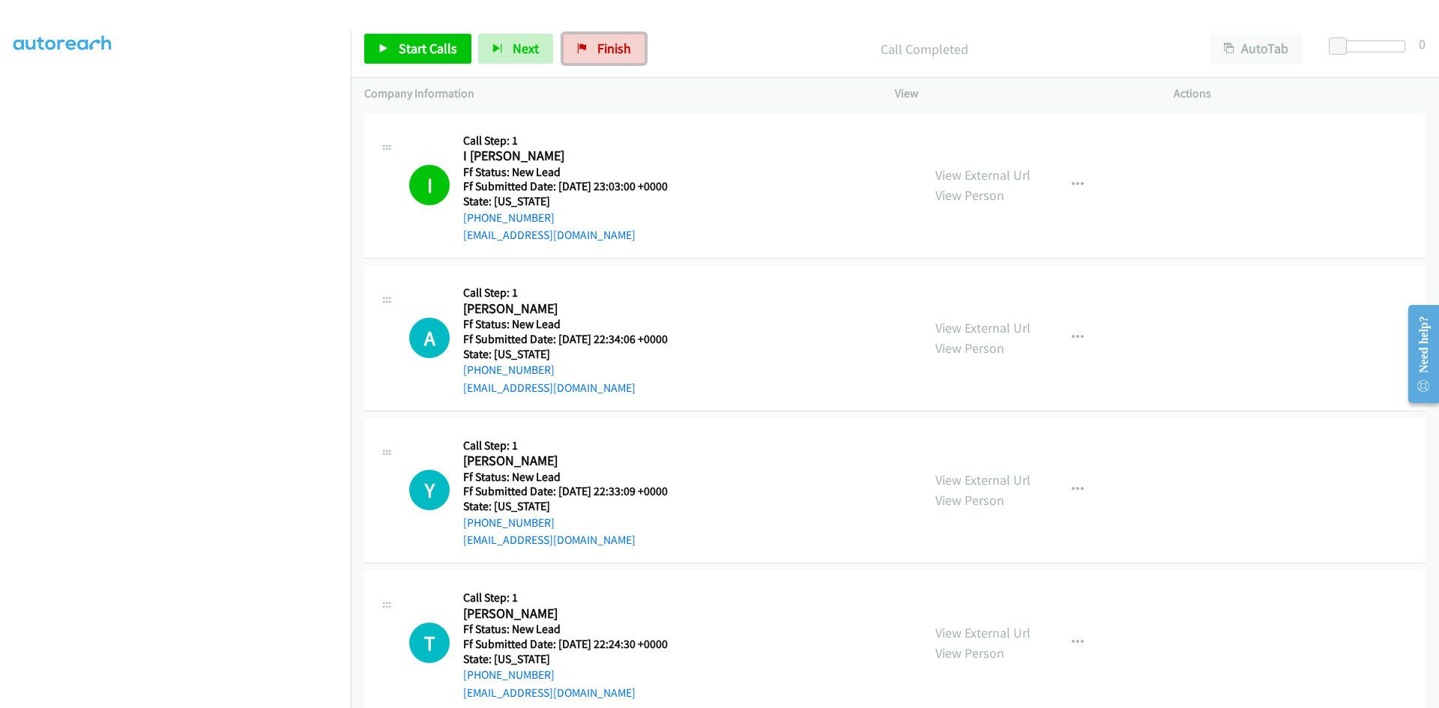
drag, startPoint x: 621, startPoint y: 51, endPoint x: 788, endPoint y: 75, distance: 168.1
click at [621, 49] on span "Finish" at bounding box center [614, 48] width 34 height 17
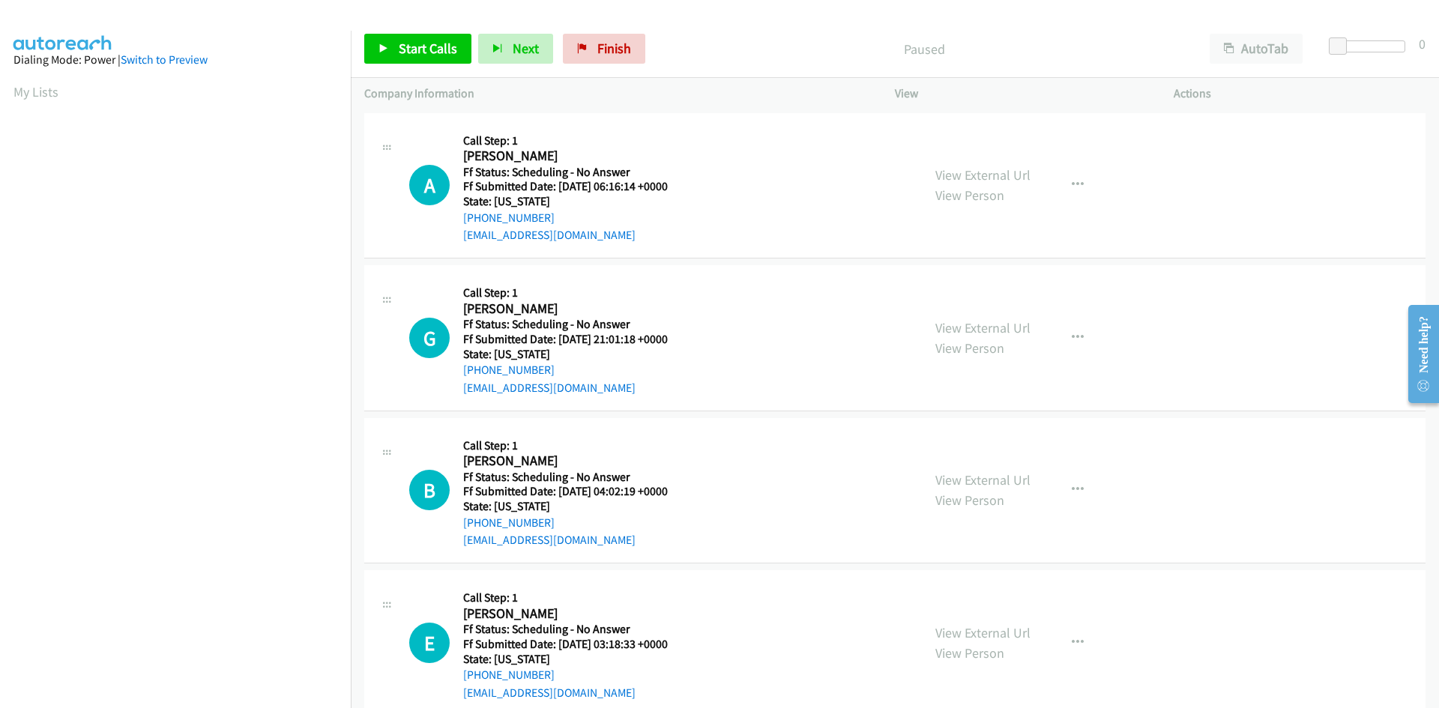
click at [701, 31] on div "Start Calls Pause Next Finish Paused AutoTab AutoTab 0" at bounding box center [895, 49] width 1088 height 58
click at [417, 43] on span "Start Calls" at bounding box center [428, 48] width 58 height 17
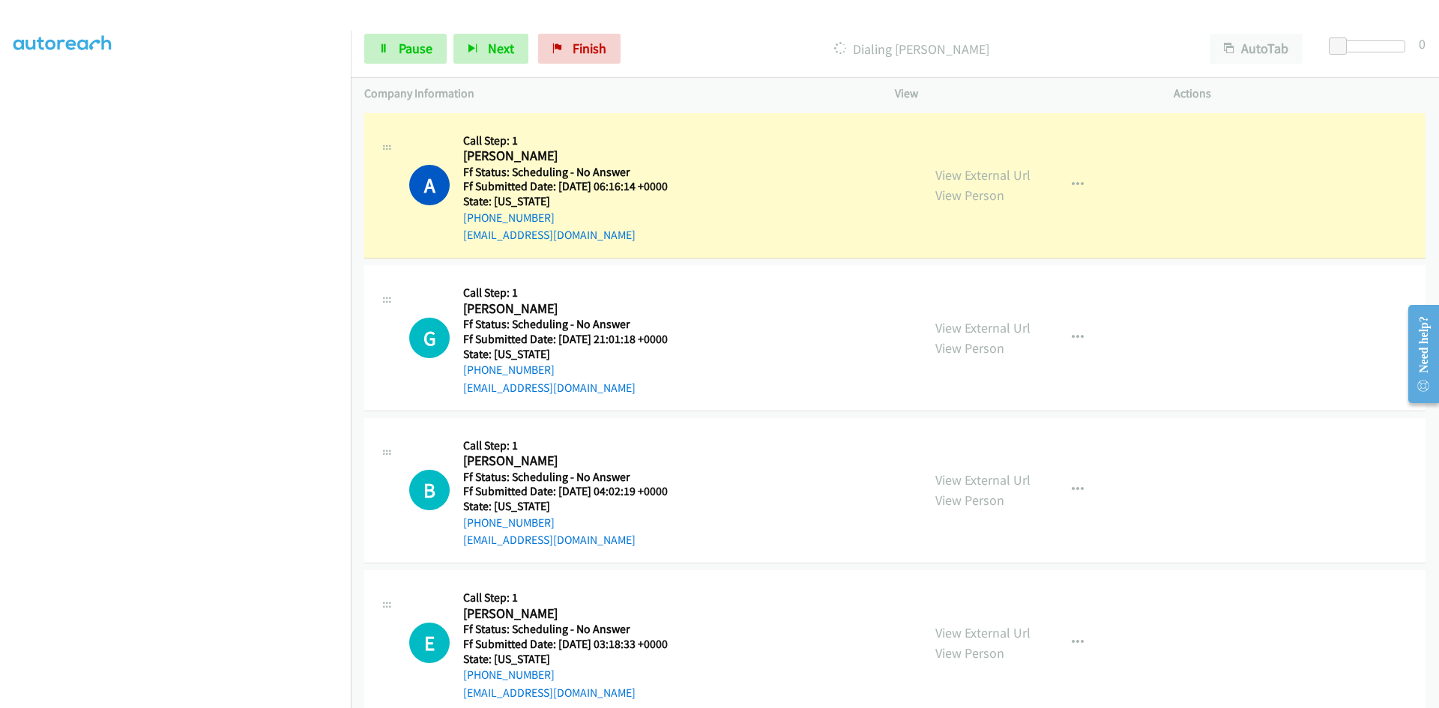
scroll to position [132, 0]
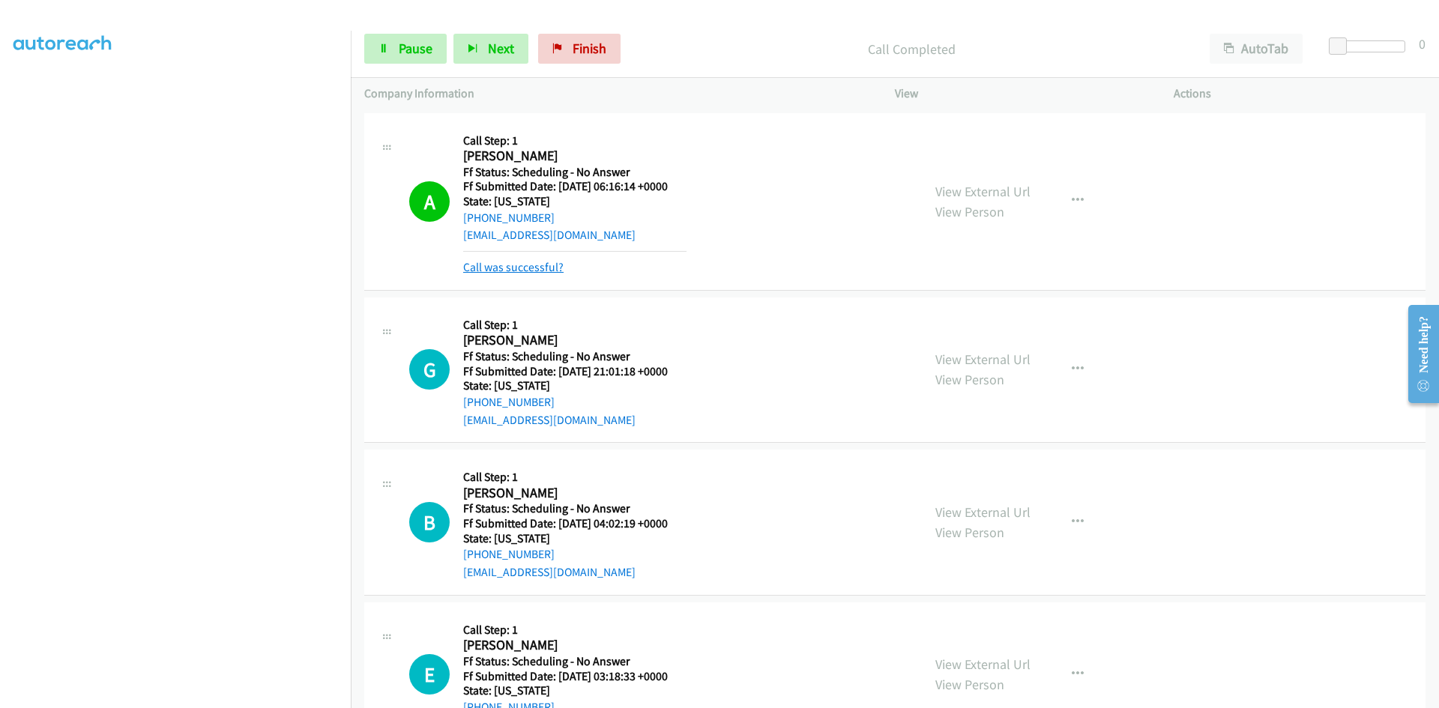
click at [498, 268] on link "Call was successful?" at bounding box center [513, 267] width 100 height 14
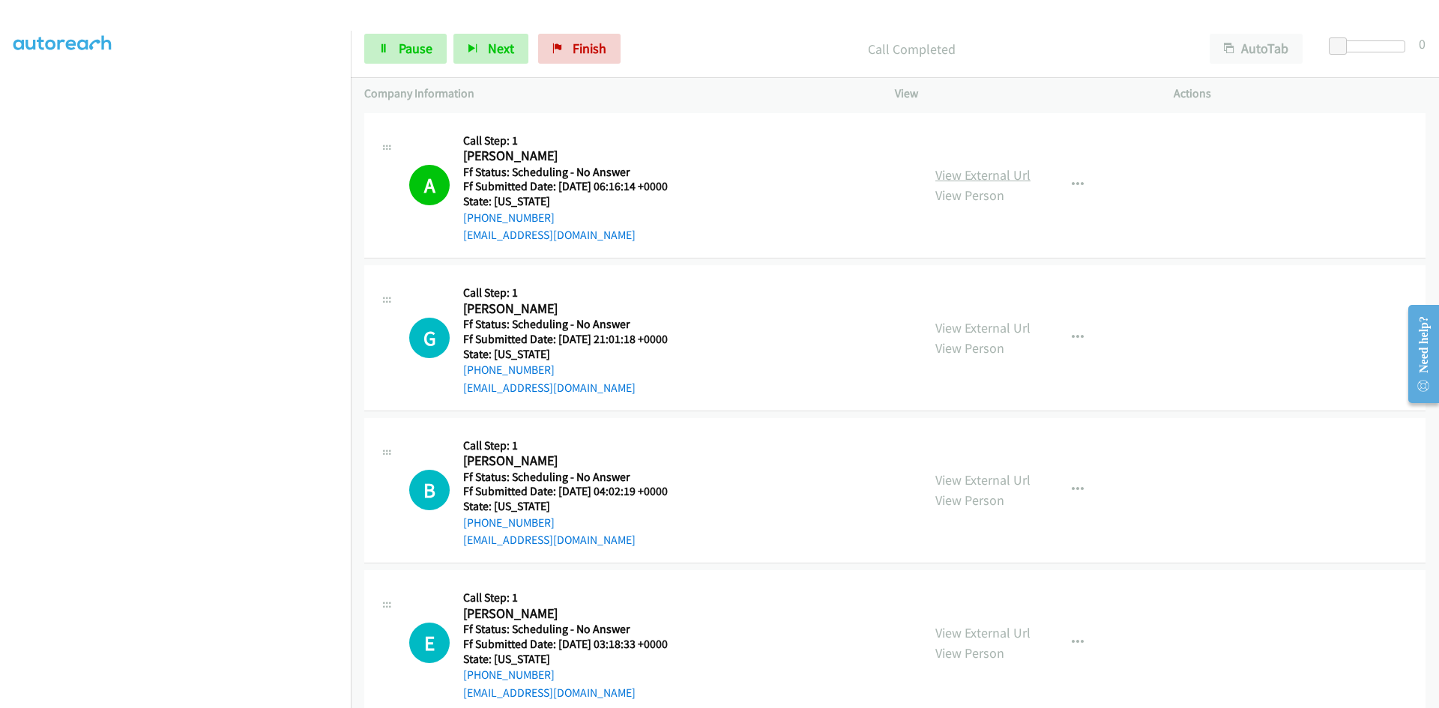
click at [1004, 172] on link "View External Url" at bounding box center [982, 174] width 95 height 17
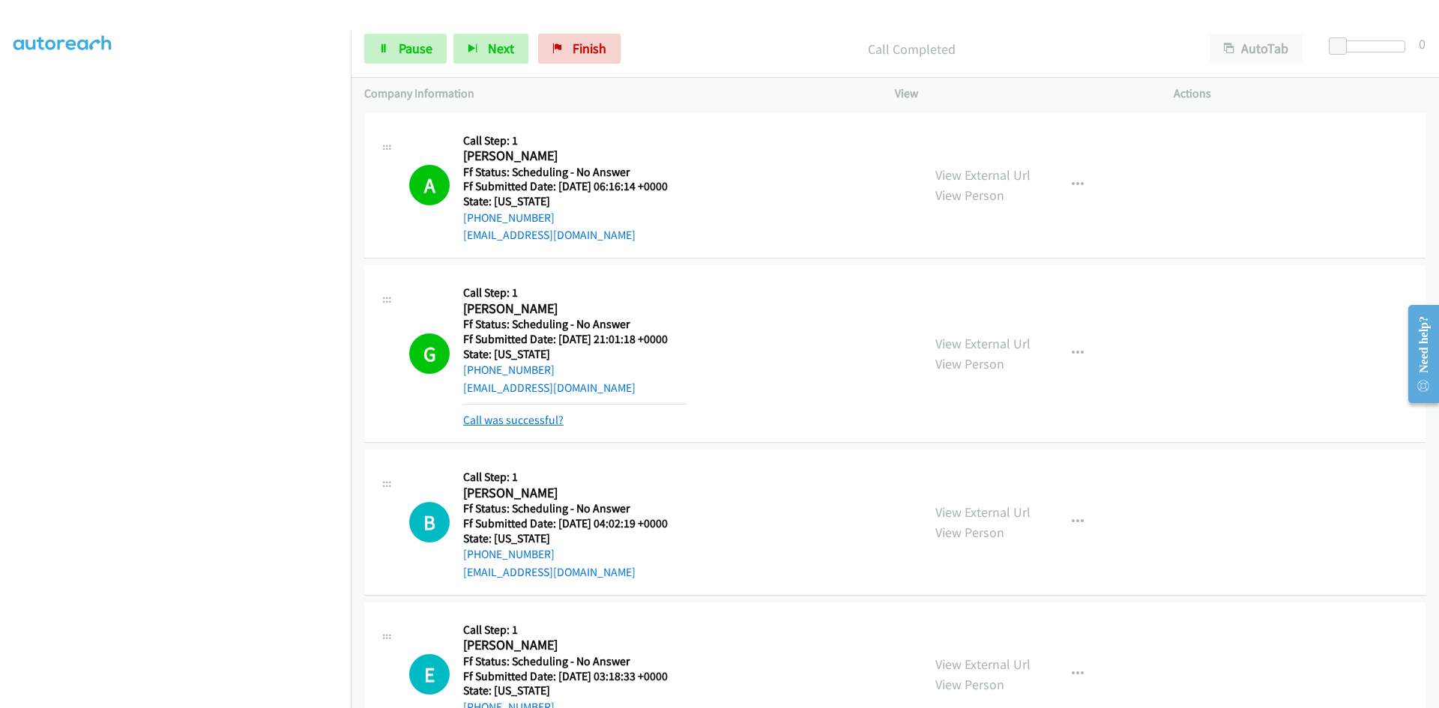
click at [520, 422] on link "Call was successful?" at bounding box center [513, 420] width 100 height 14
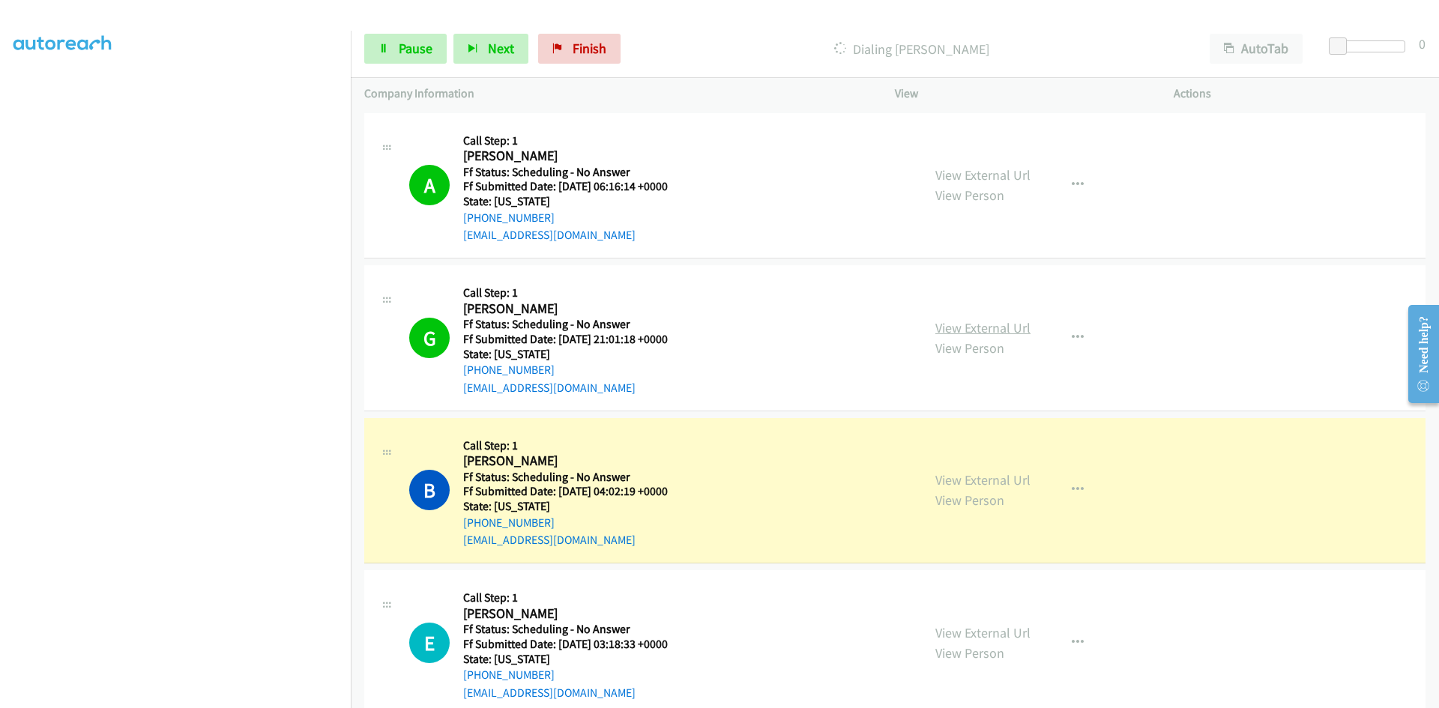
click at [964, 327] on link "View External Url" at bounding box center [982, 327] width 95 height 17
click at [964, 485] on link "View External Url" at bounding box center [982, 479] width 95 height 17
click at [395, 47] on link "Pause" at bounding box center [405, 49] width 82 height 30
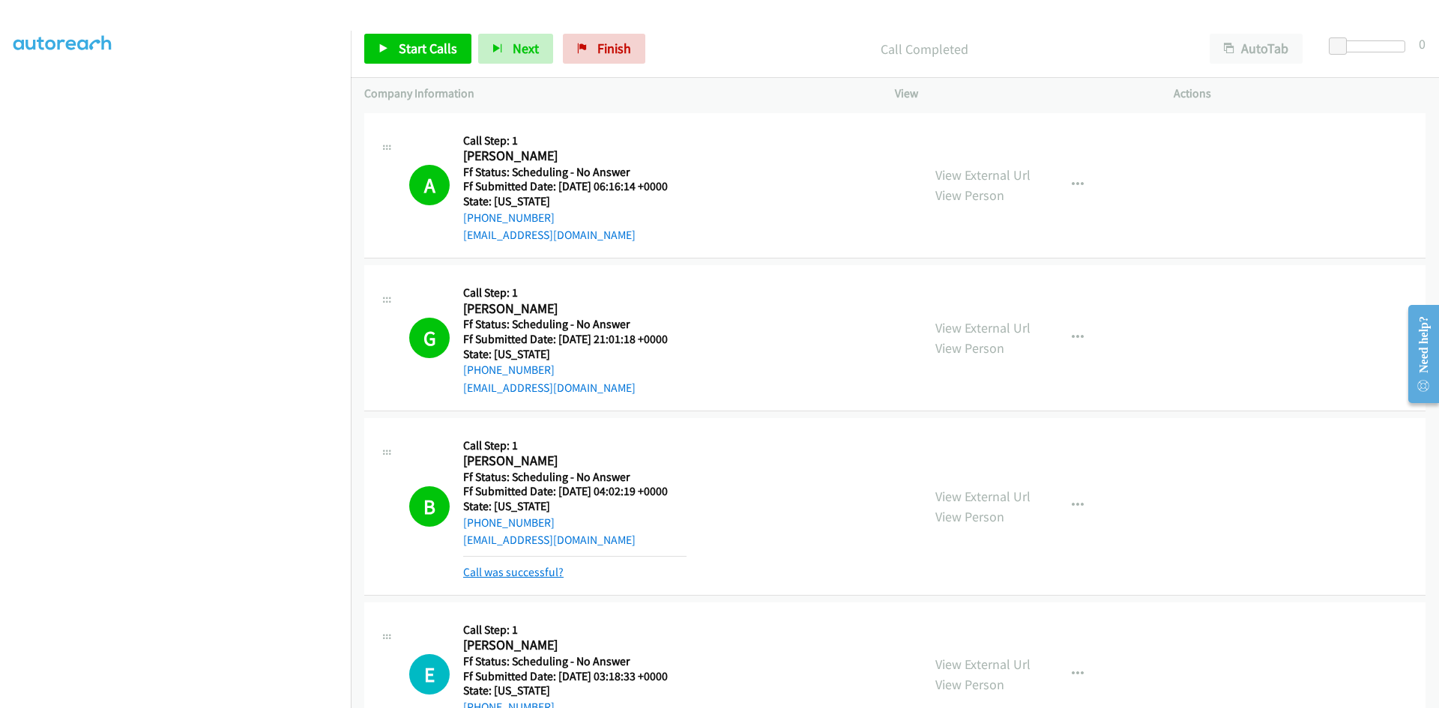
click at [507, 570] on link "Call was successful?" at bounding box center [513, 572] width 100 height 14
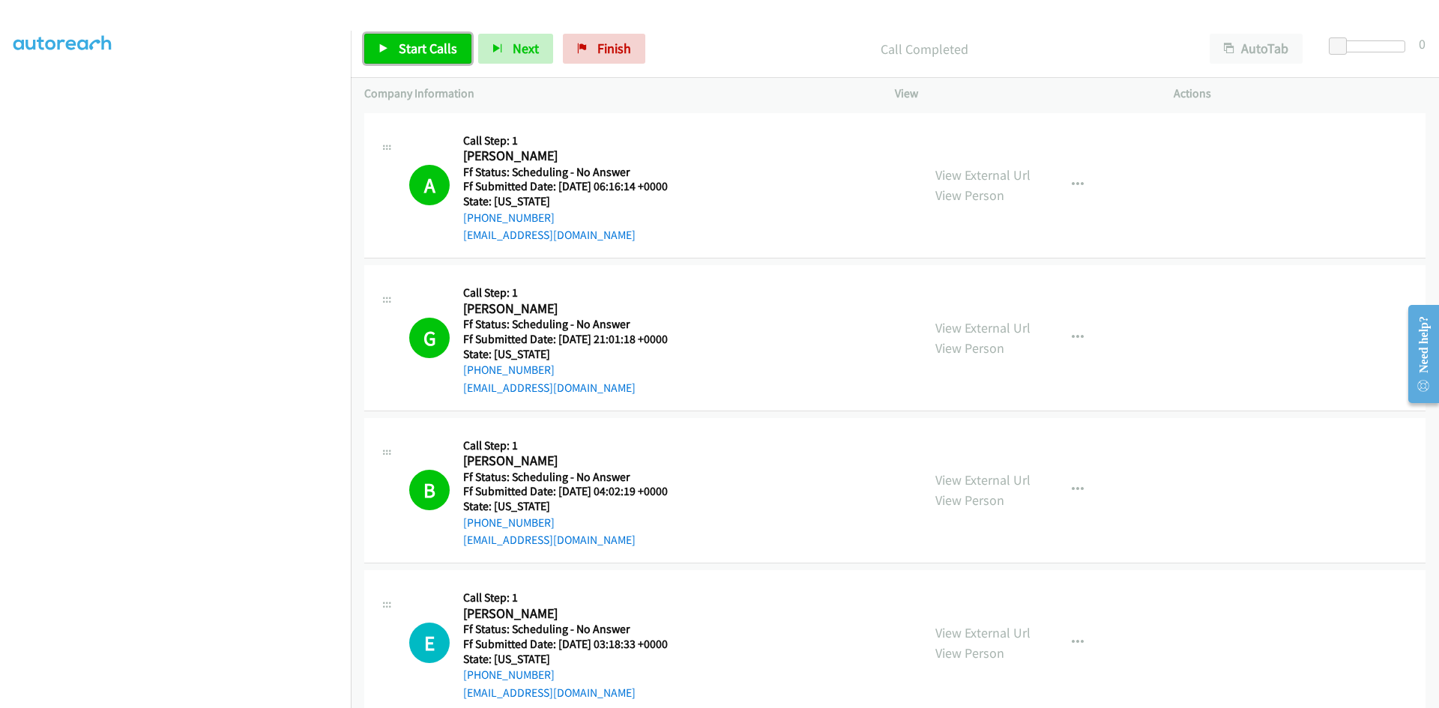
click at [436, 53] on span "Start Calls" at bounding box center [428, 48] width 58 height 17
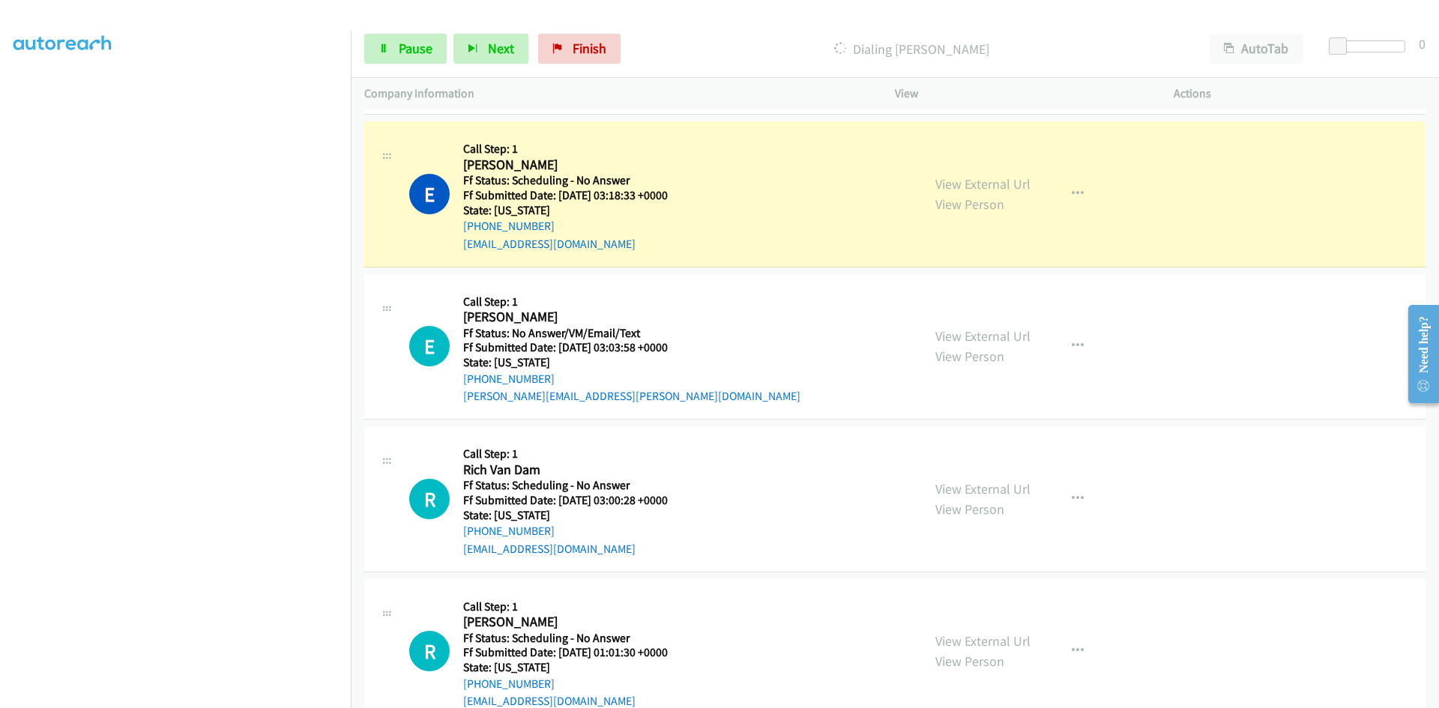
scroll to position [450, 0]
click at [965, 188] on link "View External Url" at bounding box center [982, 183] width 95 height 17
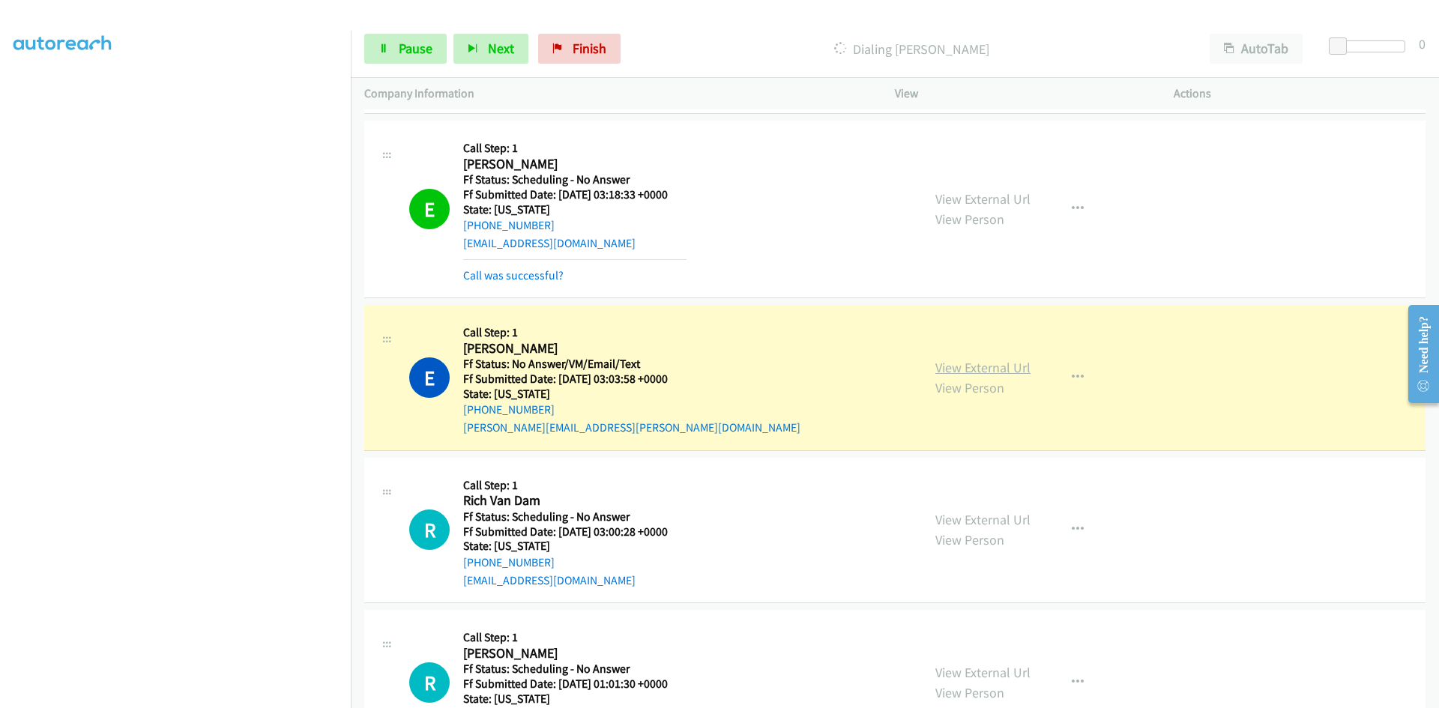
click at [970, 361] on link "View External Url" at bounding box center [982, 367] width 95 height 17
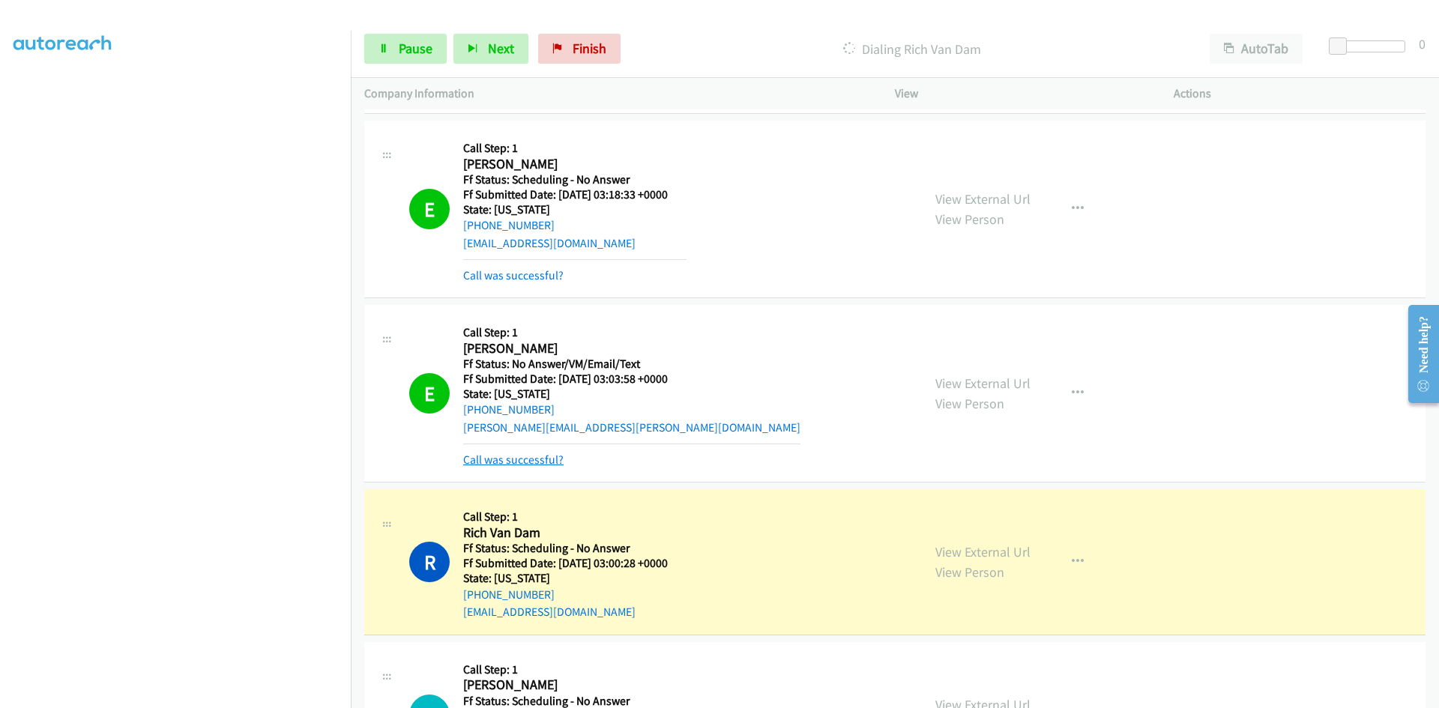
click at [504, 465] on link "Call was successful?" at bounding box center [513, 460] width 100 height 14
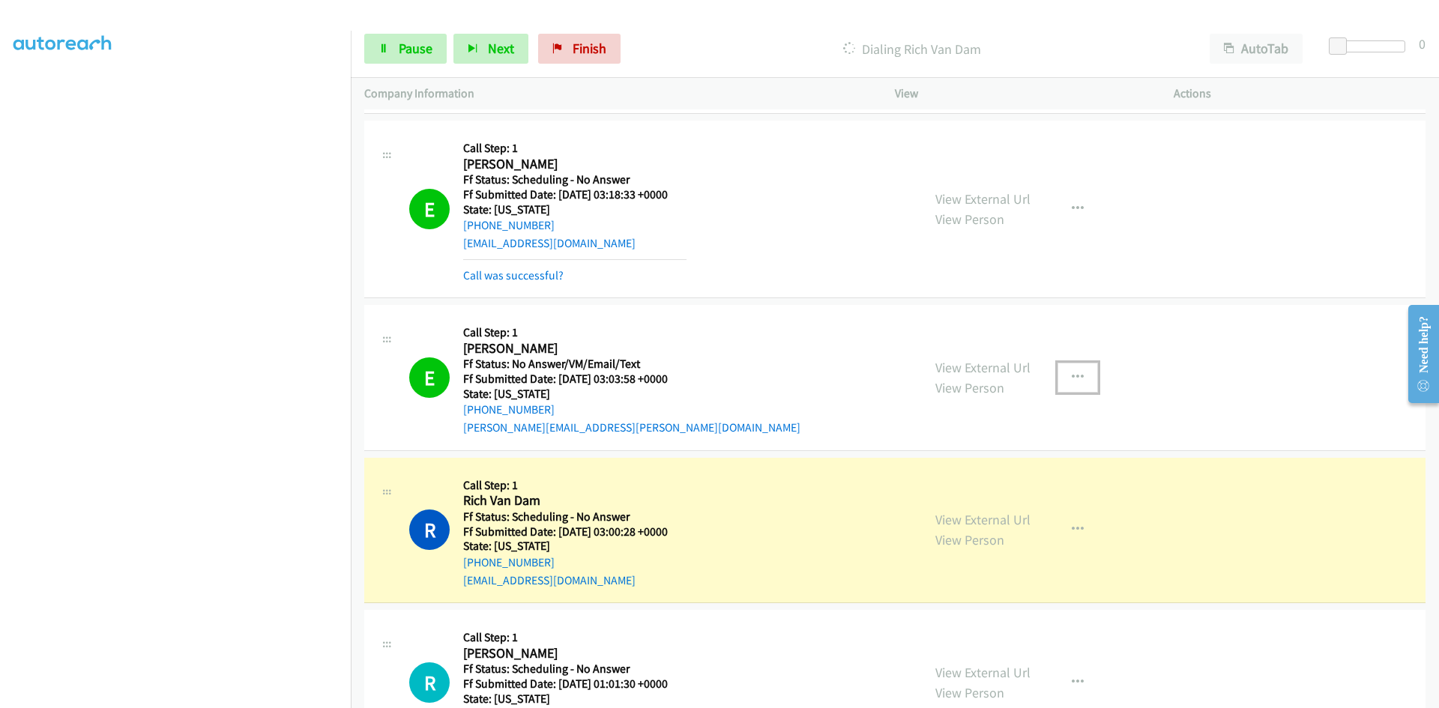
click at [1072, 380] on icon "button" at bounding box center [1078, 378] width 12 height 12
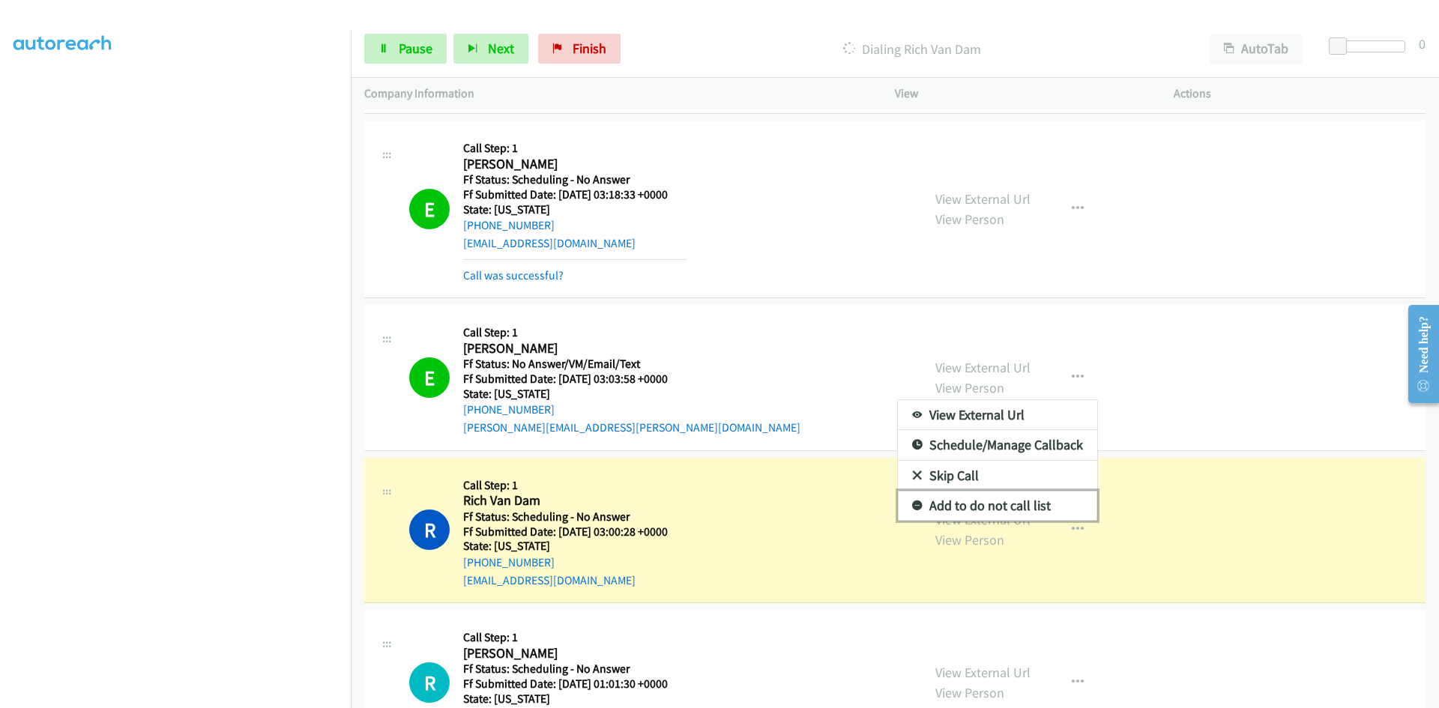
click at [1005, 501] on link "Add to do not call list" at bounding box center [997, 506] width 199 height 30
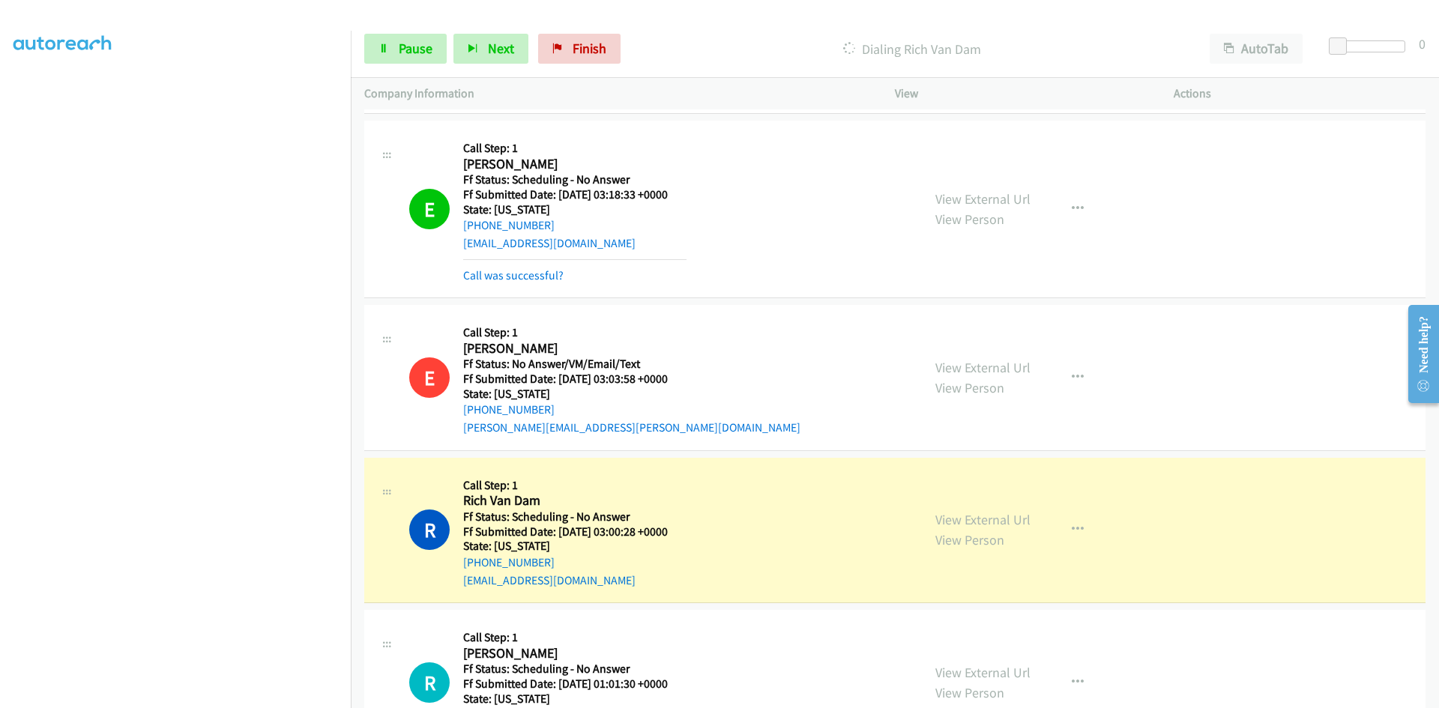
click at [533, 267] on div "Call was successful?" at bounding box center [574, 276] width 223 height 18
click at [540, 279] on link "Call was successful?" at bounding box center [513, 275] width 100 height 14
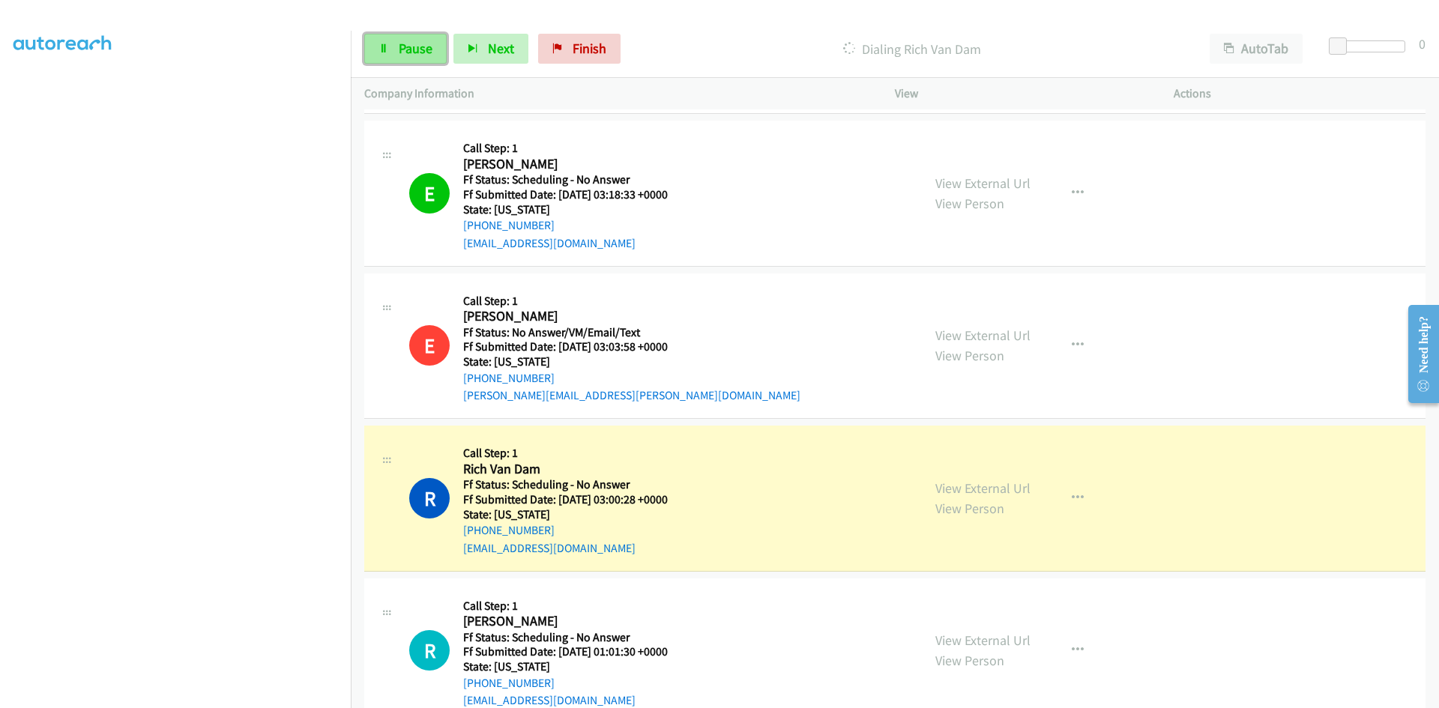
click at [417, 46] on span "Pause" at bounding box center [416, 48] width 34 height 17
click at [979, 486] on link "View External Url" at bounding box center [982, 488] width 95 height 17
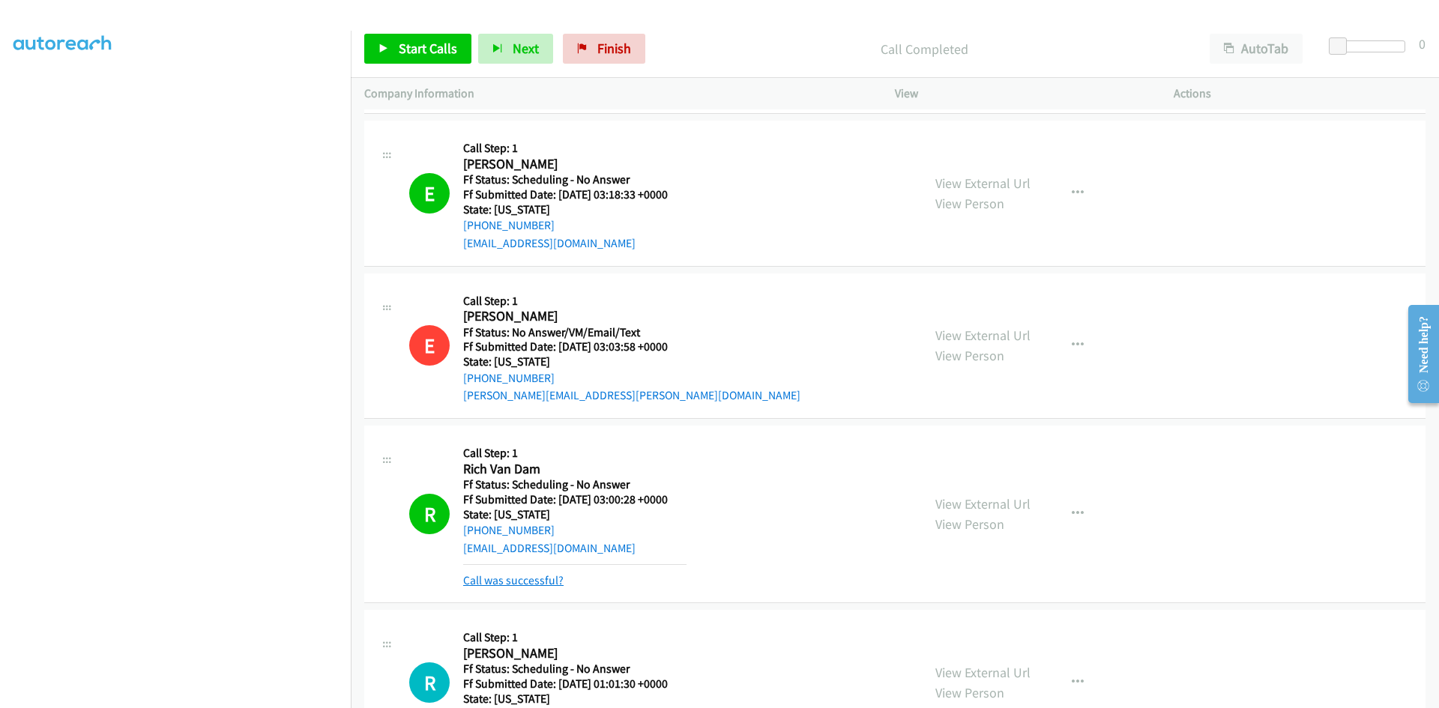
click at [547, 579] on link "Call was successful?" at bounding box center [513, 580] width 100 height 14
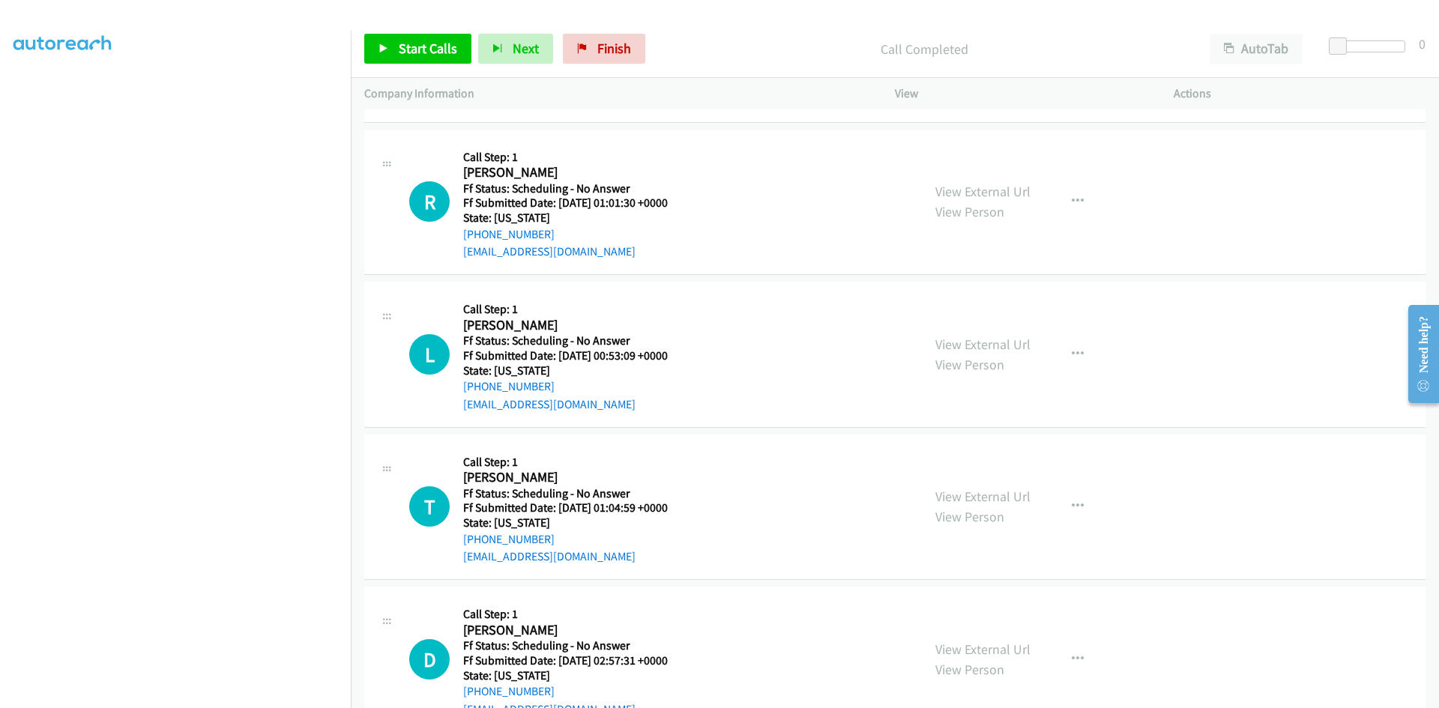
scroll to position [899, 0]
click at [443, 46] on span "Start Calls" at bounding box center [428, 48] width 58 height 17
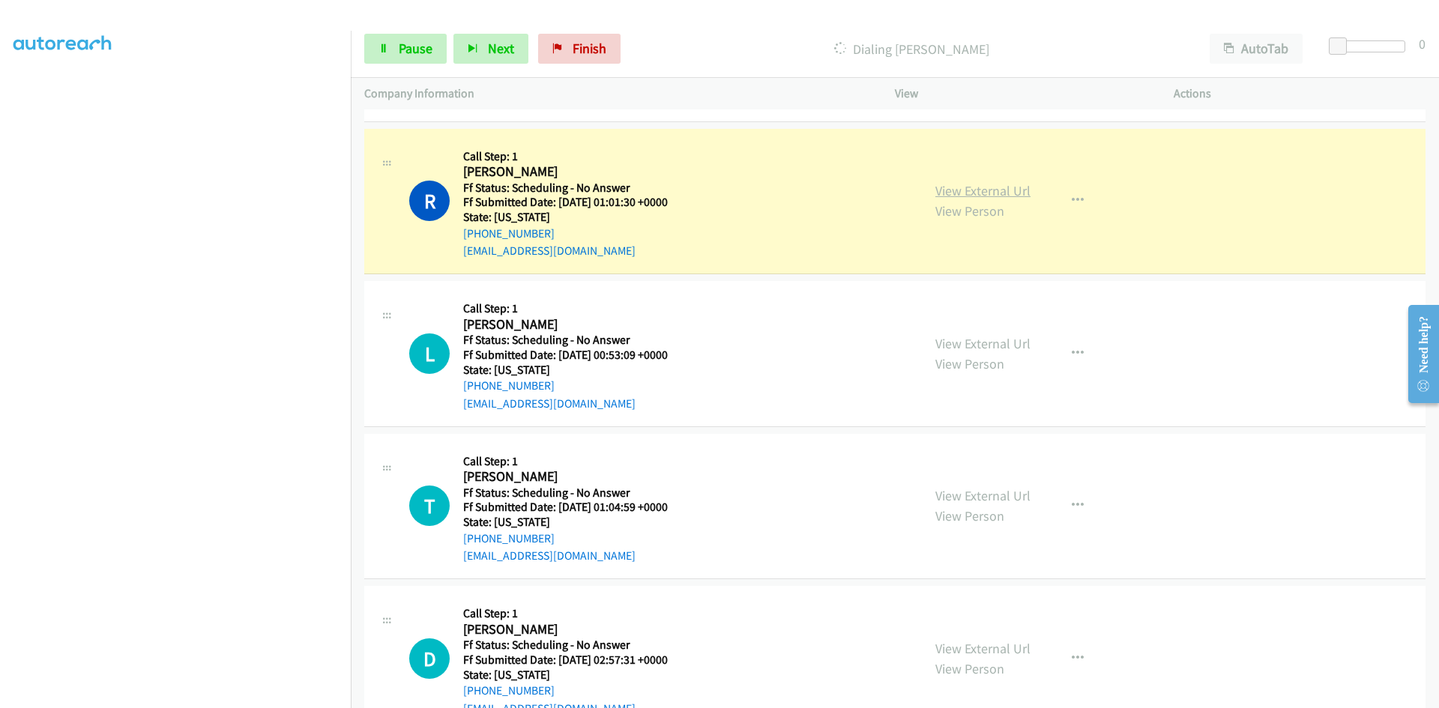
click at [979, 191] on link "View External Url" at bounding box center [982, 190] width 95 height 17
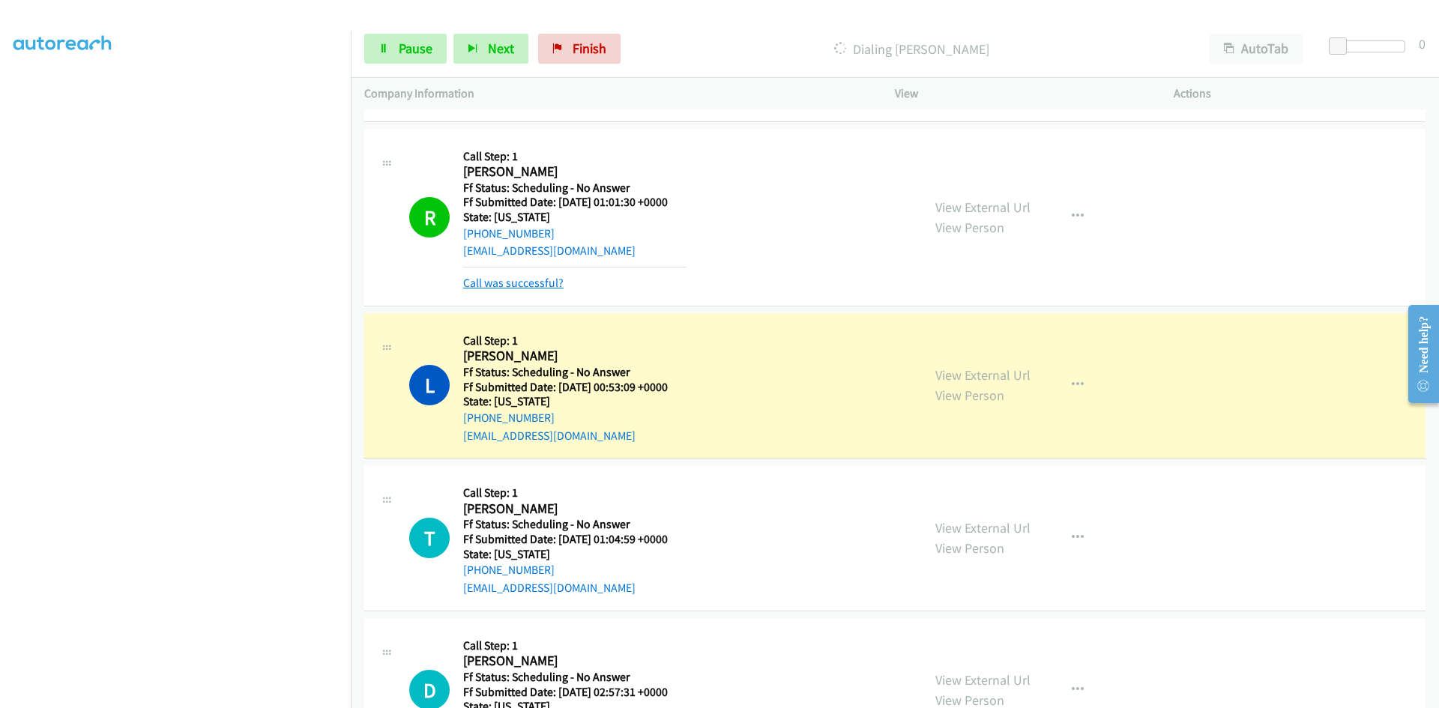
click at [519, 280] on link "Call was successful?" at bounding box center [513, 283] width 100 height 14
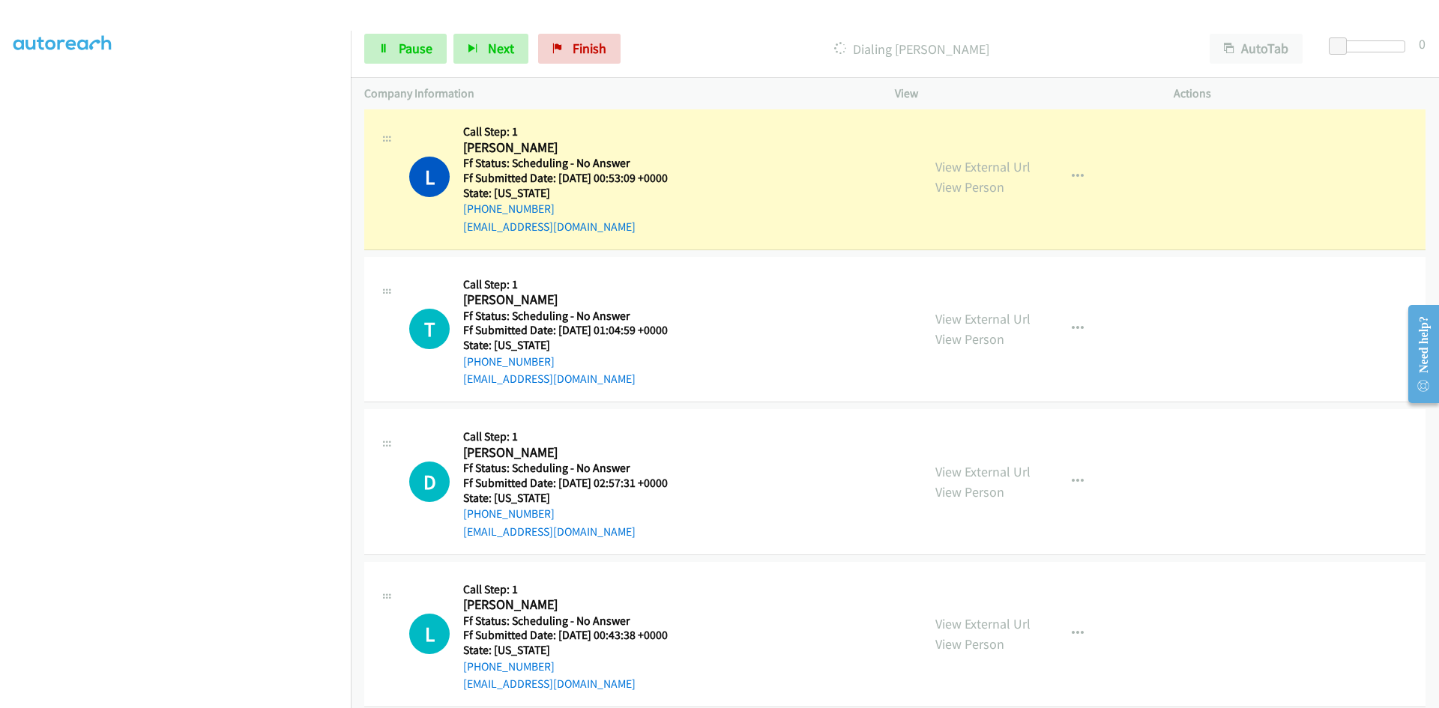
scroll to position [1049, 0]
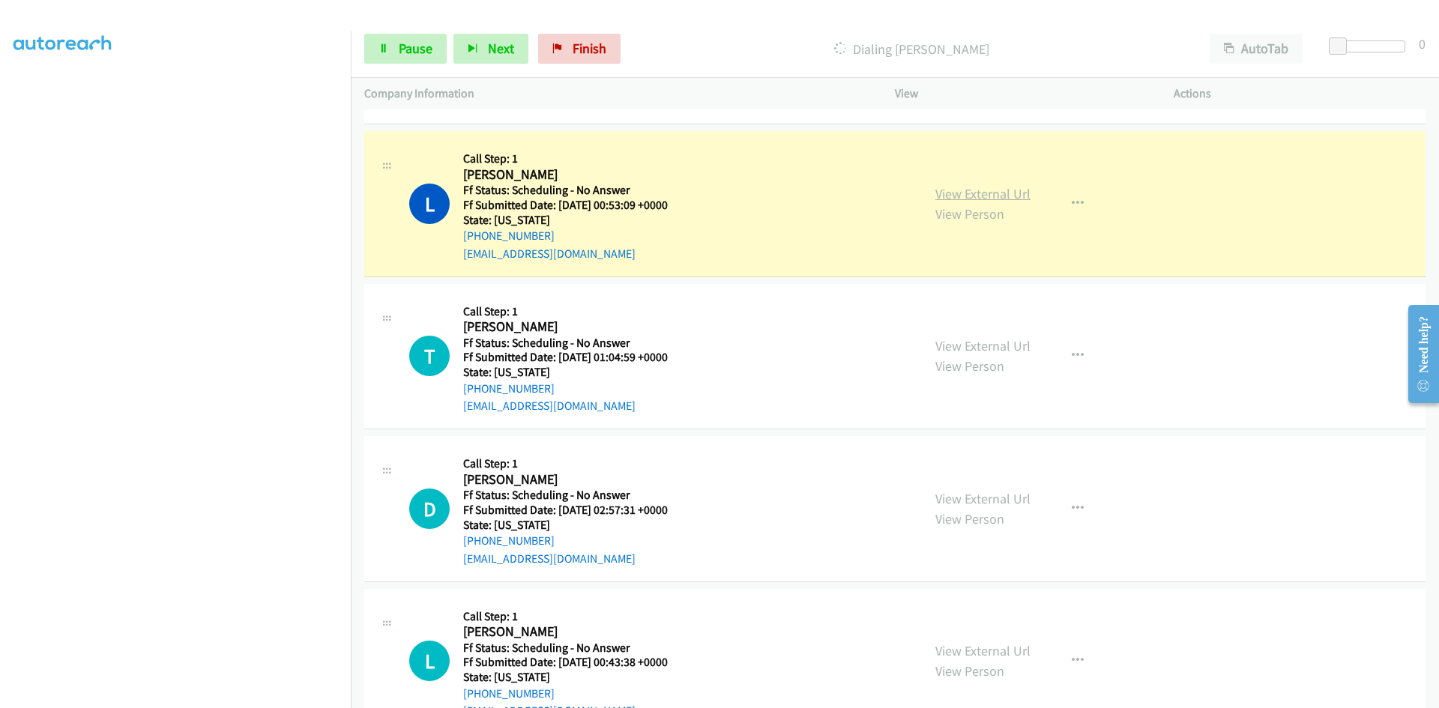
click at [970, 192] on link "View External Url" at bounding box center [982, 193] width 95 height 17
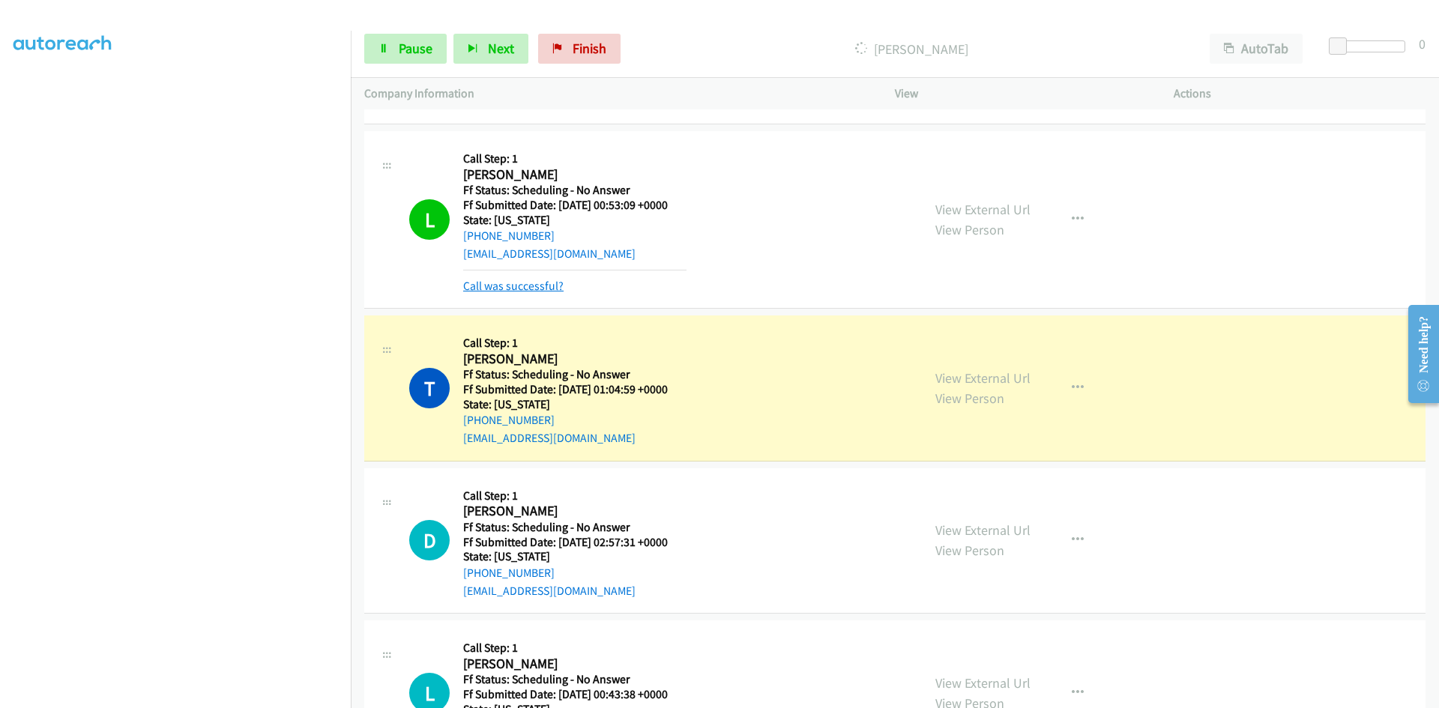
click at [538, 286] on link "Call was successful?" at bounding box center [513, 286] width 100 height 14
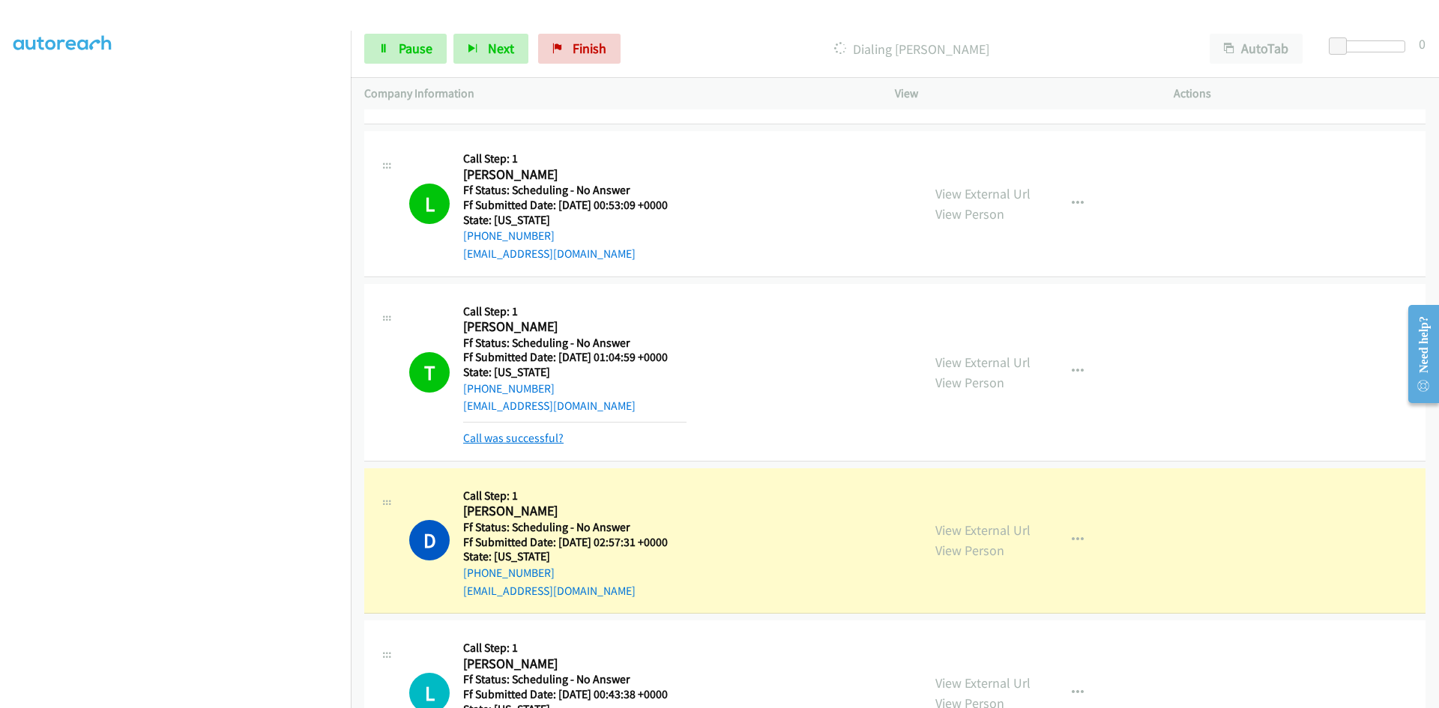
click at [539, 432] on link "Call was successful?" at bounding box center [513, 438] width 100 height 14
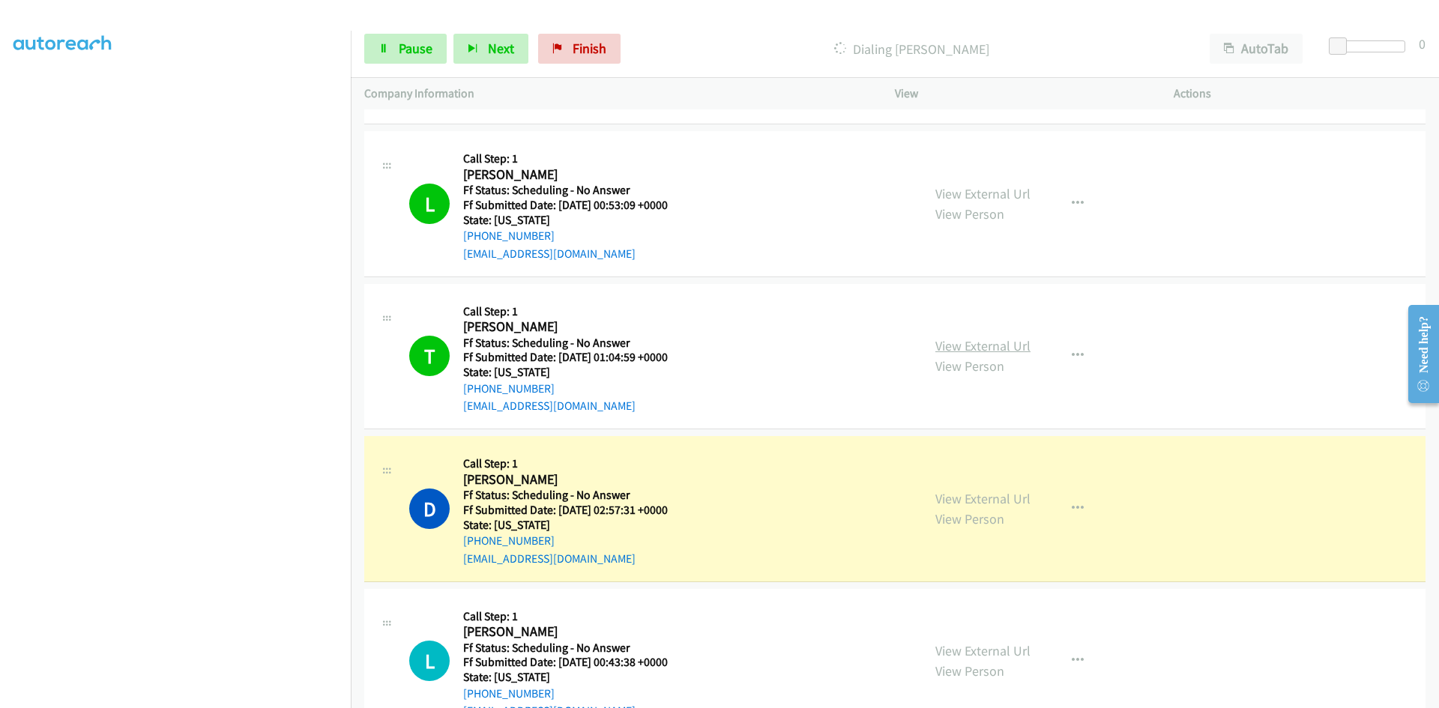
click at [1012, 349] on link "View External Url" at bounding box center [982, 345] width 95 height 17
click at [387, 31] on div "Start Calls Pause Next Finish Dialing Darby Imperi AutoTab AutoTab 0" at bounding box center [895, 49] width 1088 height 58
click at [391, 54] on link "Pause" at bounding box center [405, 49] width 82 height 30
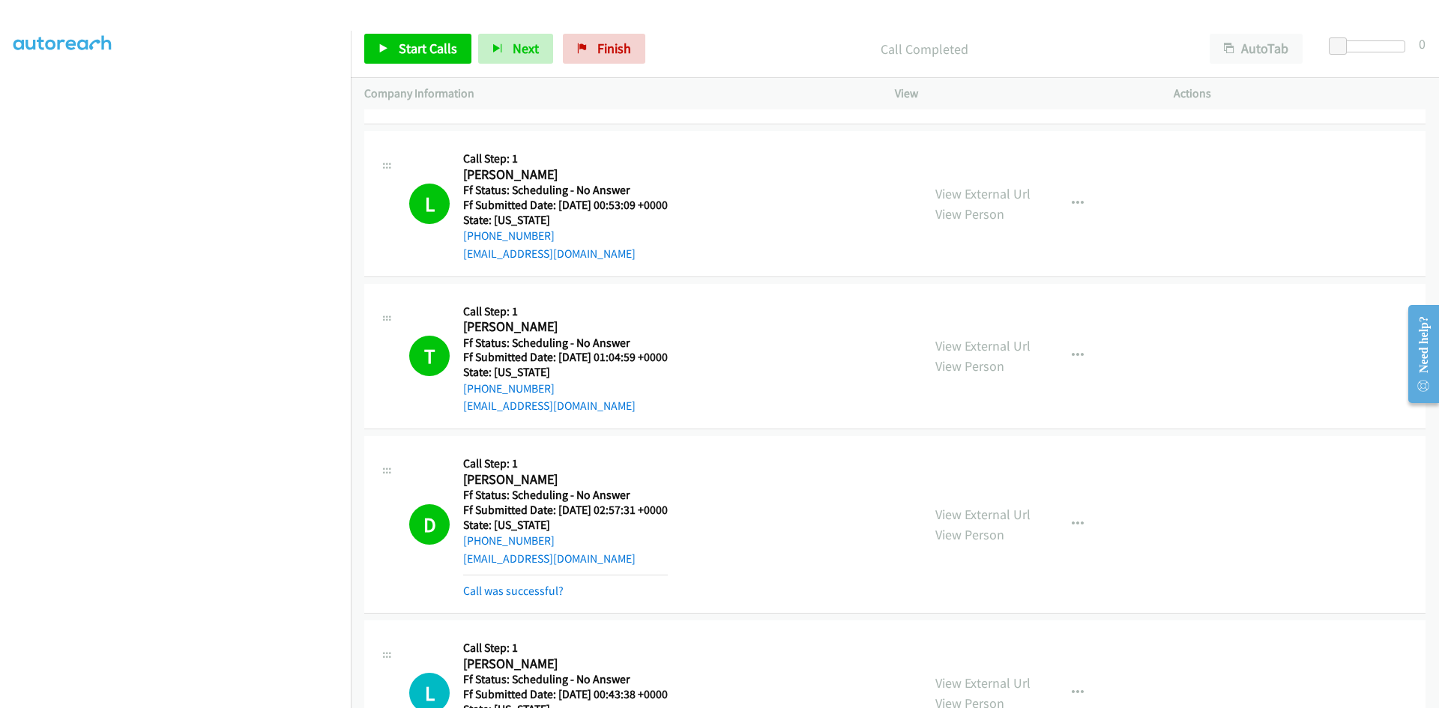
scroll to position [132, 0]
click at [540, 588] on link "Call was successful?" at bounding box center [513, 591] width 100 height 14
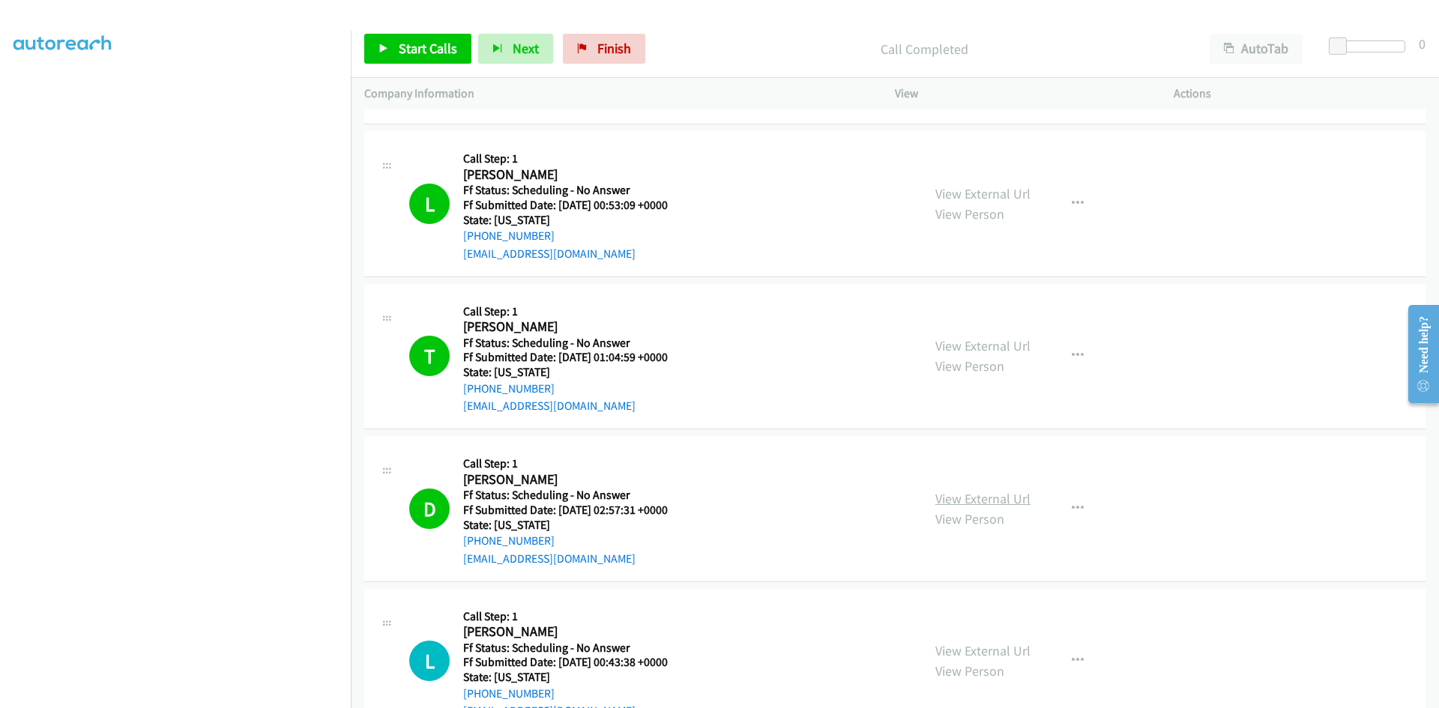
click at [1017, 502] on link "View External Url" at bounding box center [982, 498] width 95 height 17
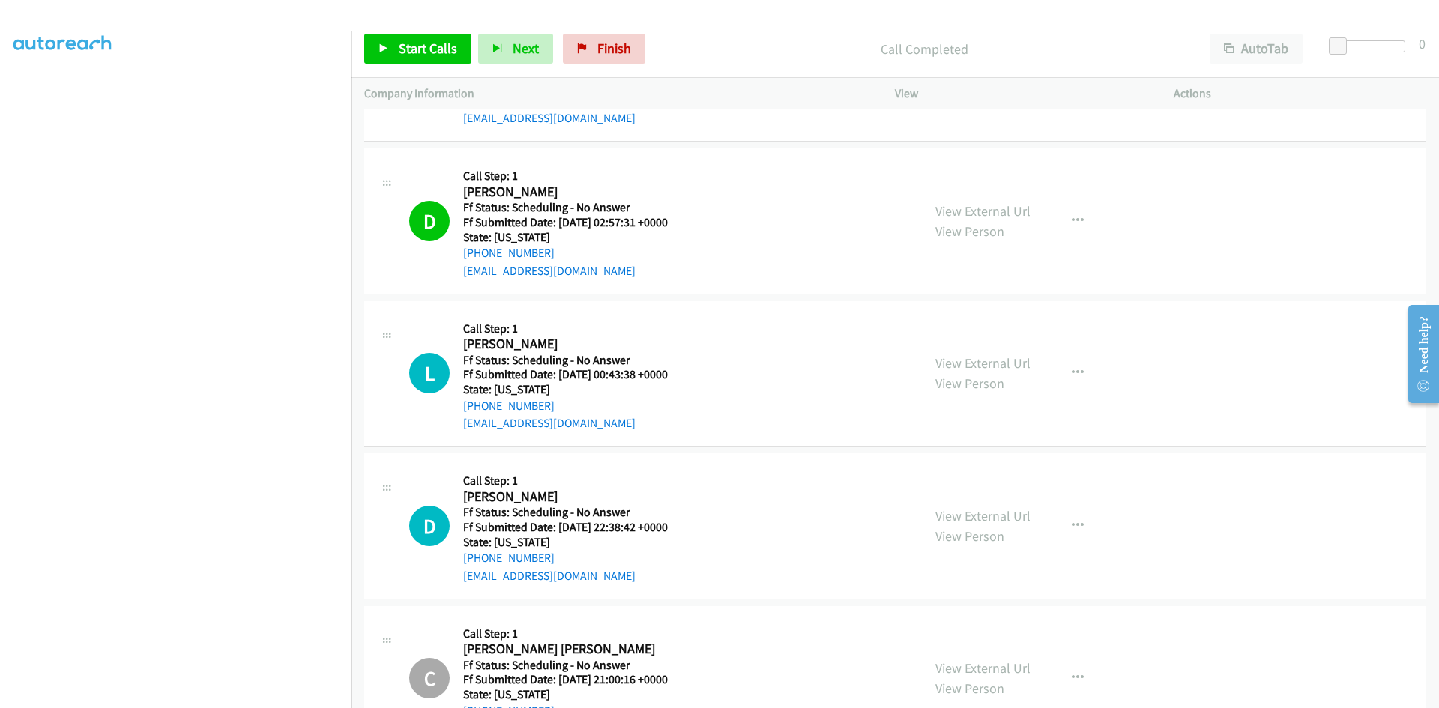
scroll to position [1349, 0]
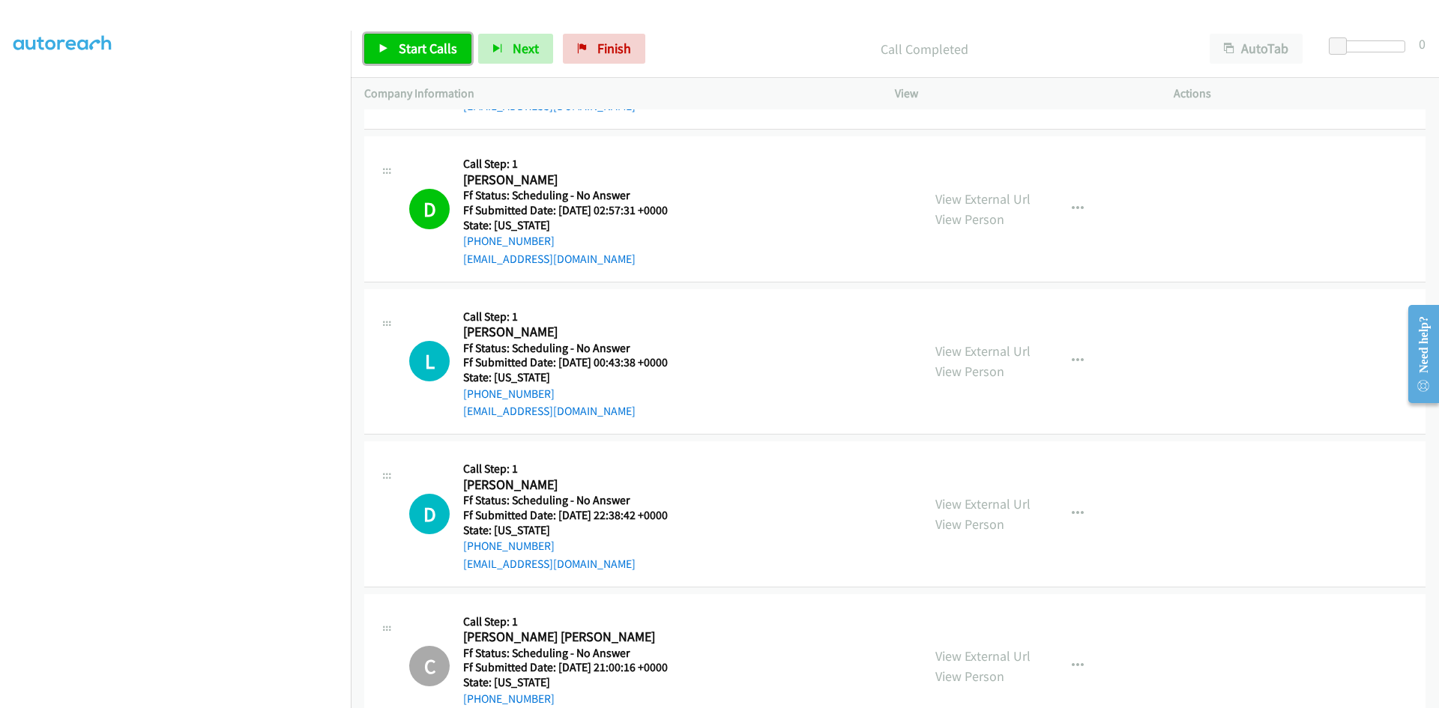
click at [425, 53] on span "Start Calls" at bounding box center [428, 48] width 58 height 17
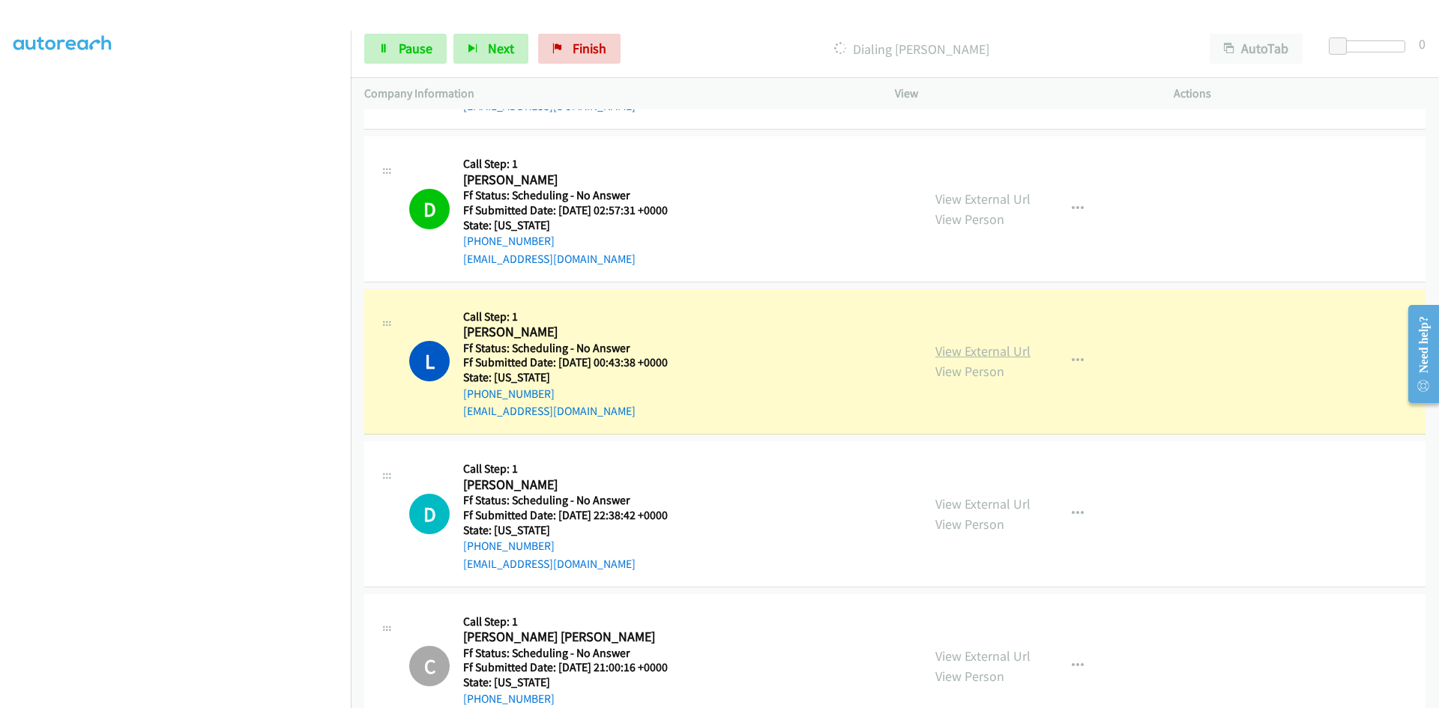
click at [992, 348] on link "View External Url" at bounding box center [982, 350] width 95 height 17
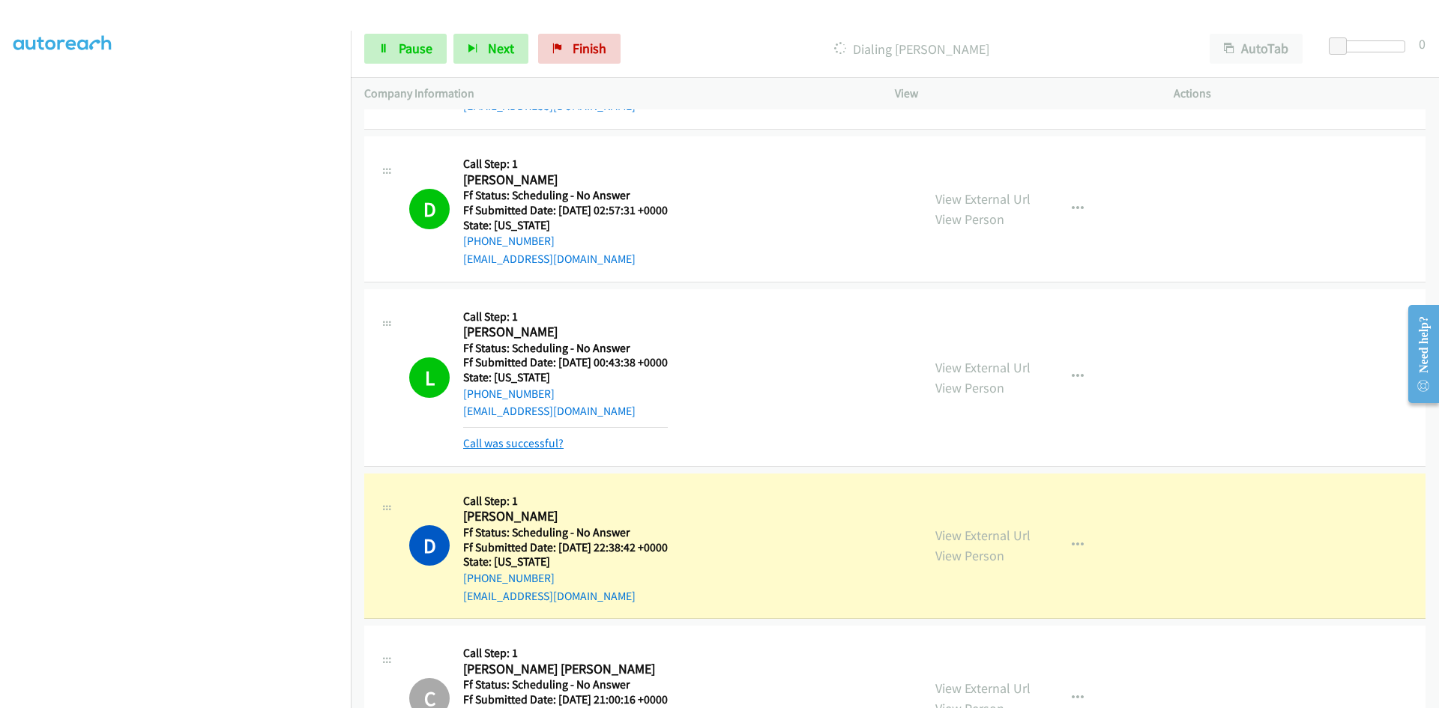
click at [511, 448] on link "Call was successful?" at bounding box center [513, 443] width 100 height 14
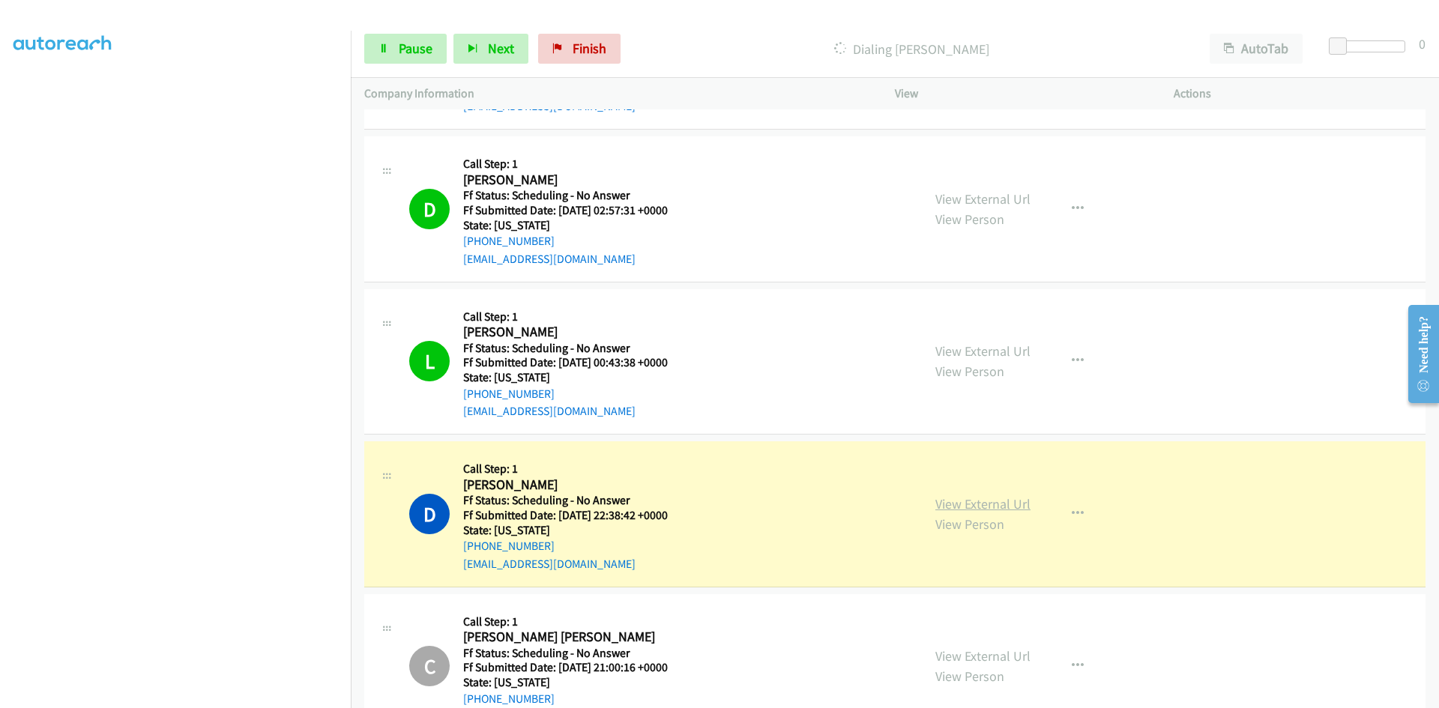
click at [1006, 506] on link "View External Url" at bounding box center [982, 503] width 95 height 17
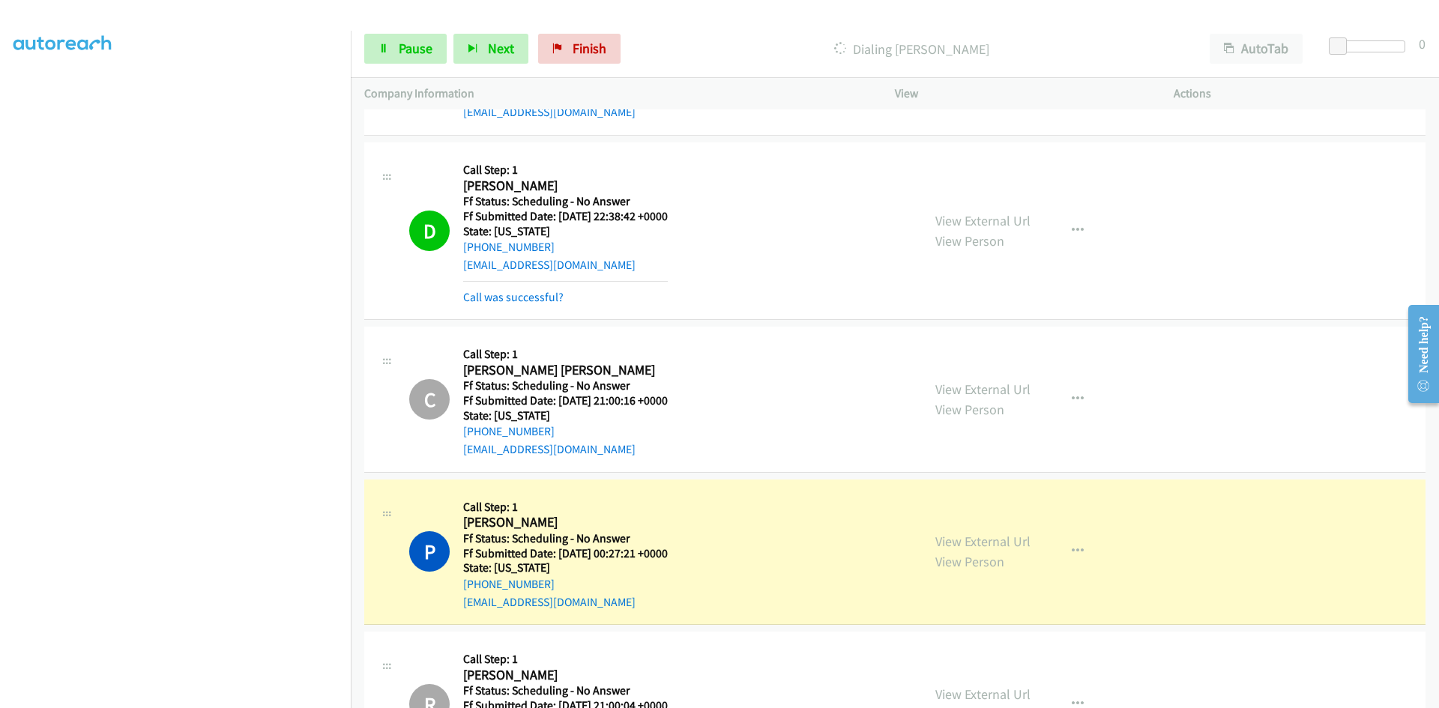
scroll to position [1649, 0]
click at [546, 300] on link "Call was successful?" at bounding box center [513, 296] width 100 height 14
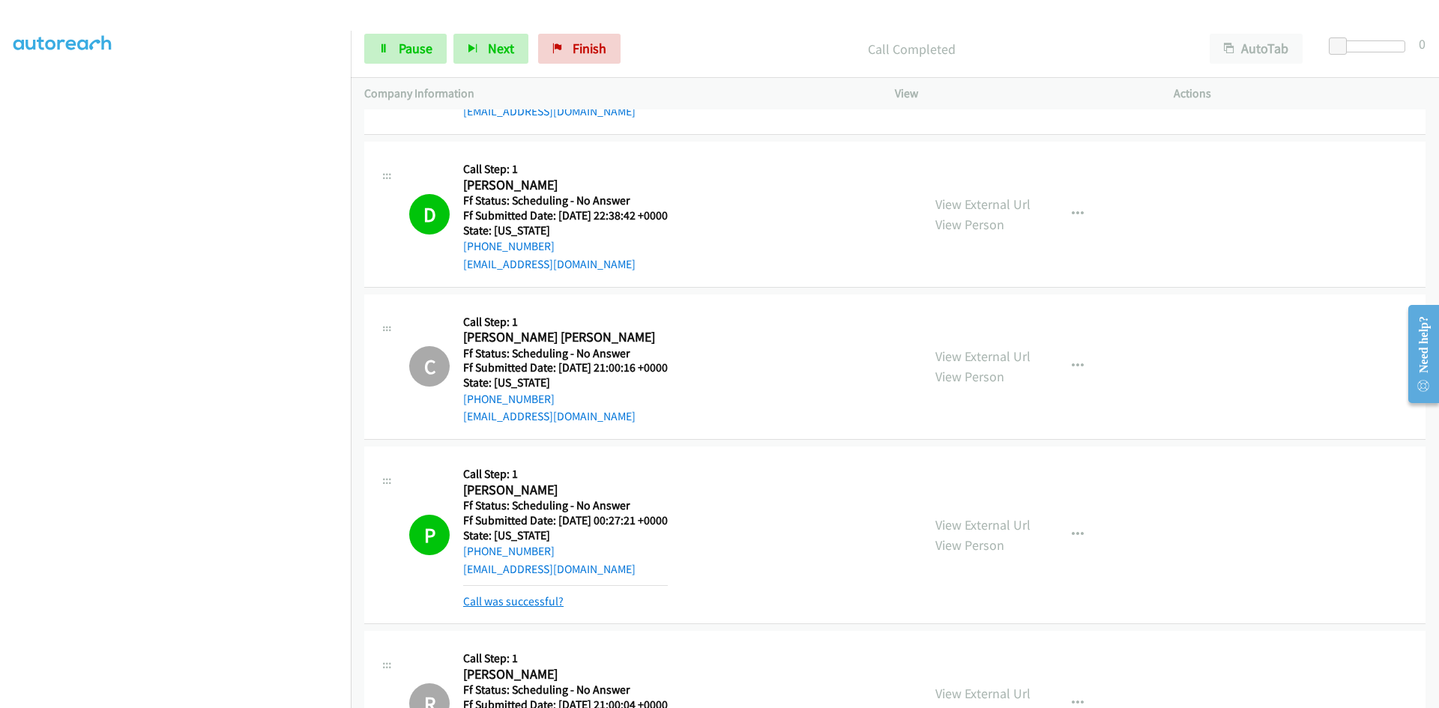
click at [541, 600] on link "Call was successful?" at bounding box center [513, 601] width 100 height 14
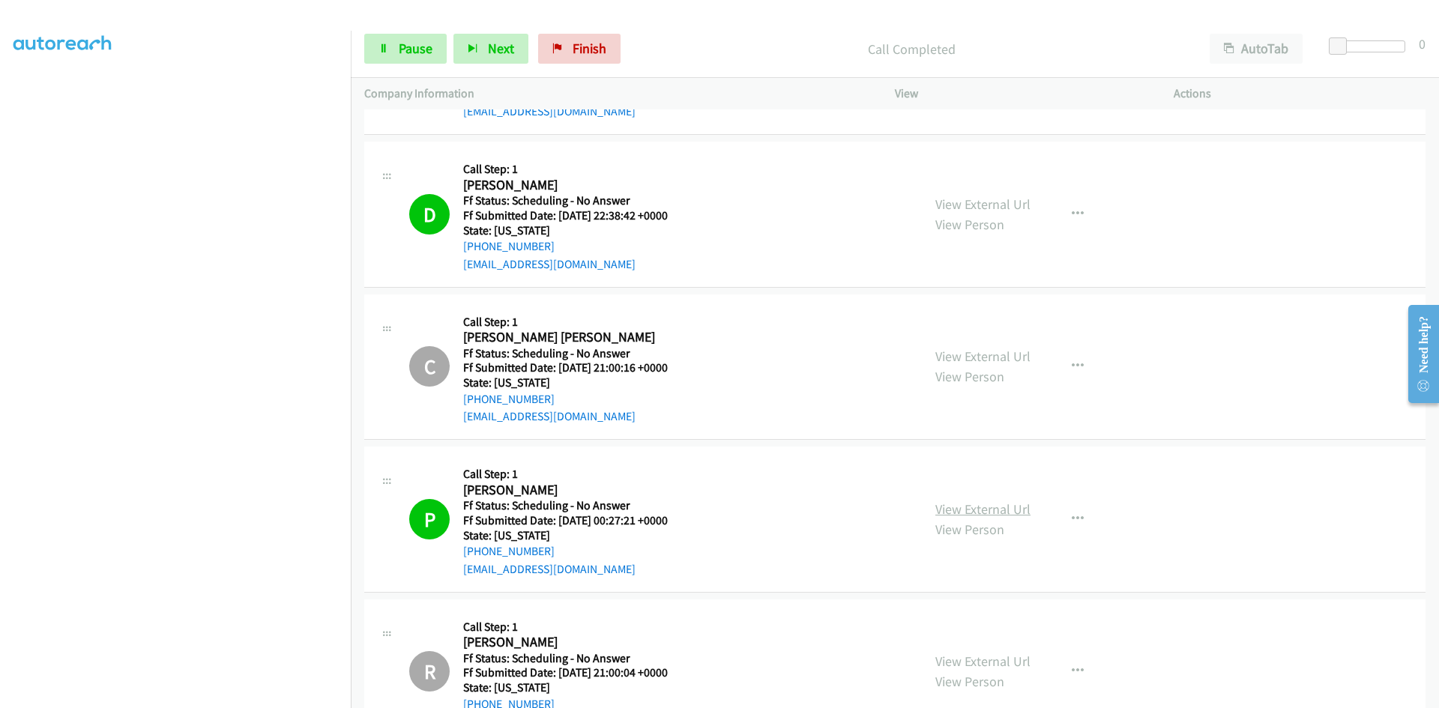
click at [949, 512] on link "View External Url" at bounding box center [982, 509] width 95 height 17
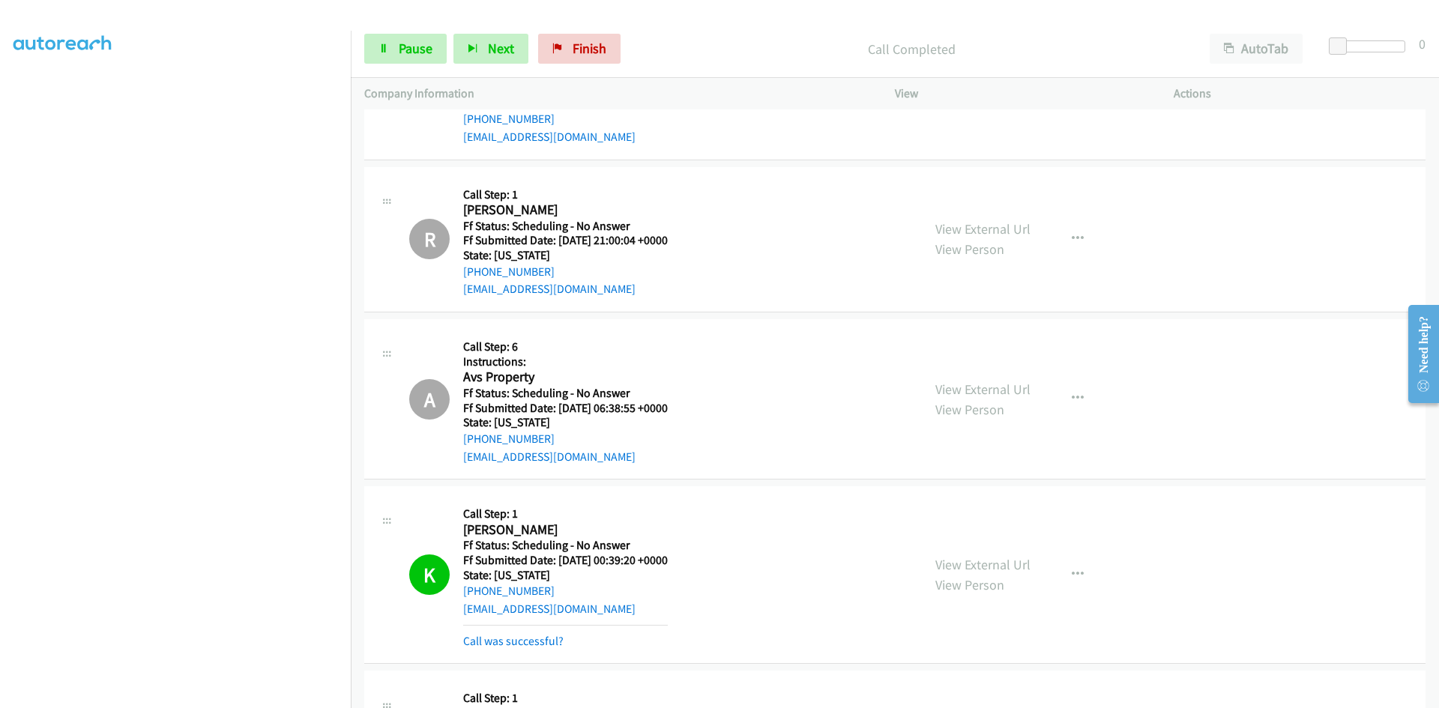
scroll to position [2098, 0]
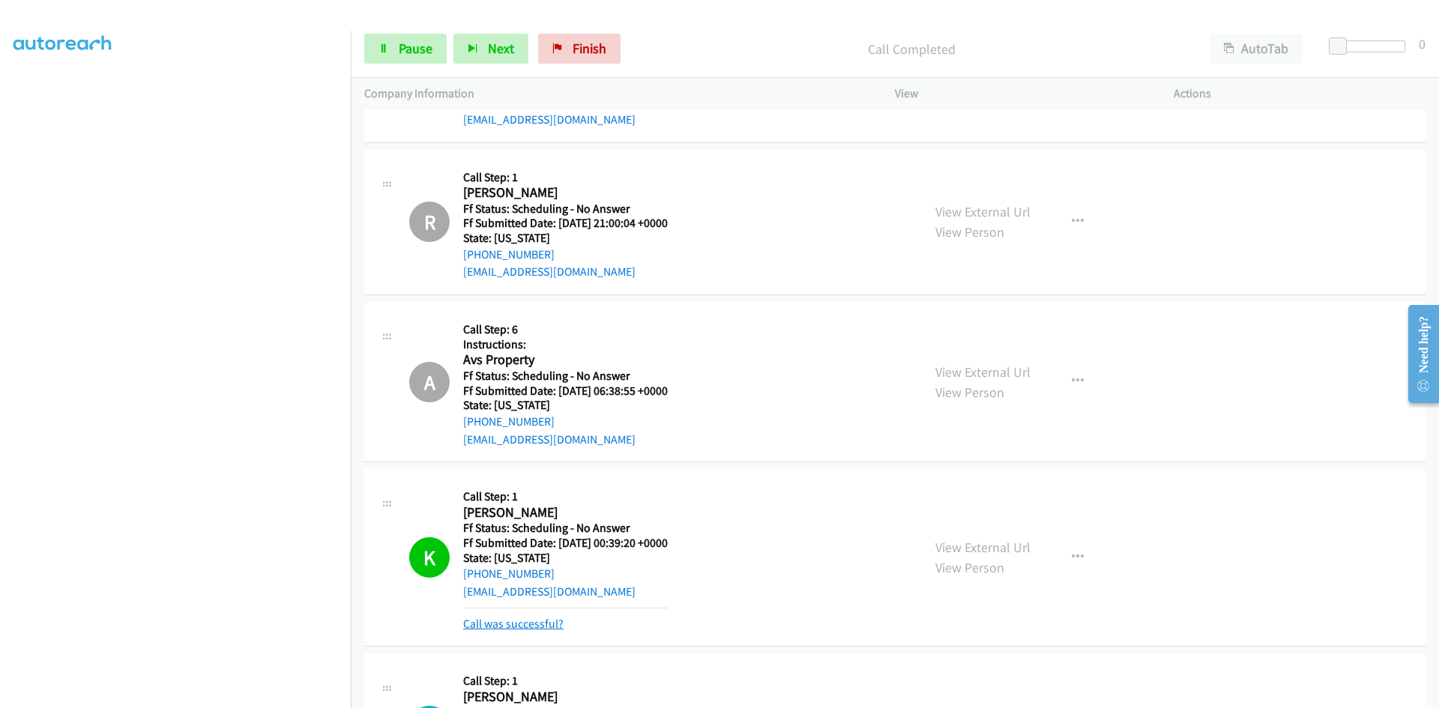
click at [534, 627] on link "Call was successful?" at bounding box center [513, 624] width 100 height 14
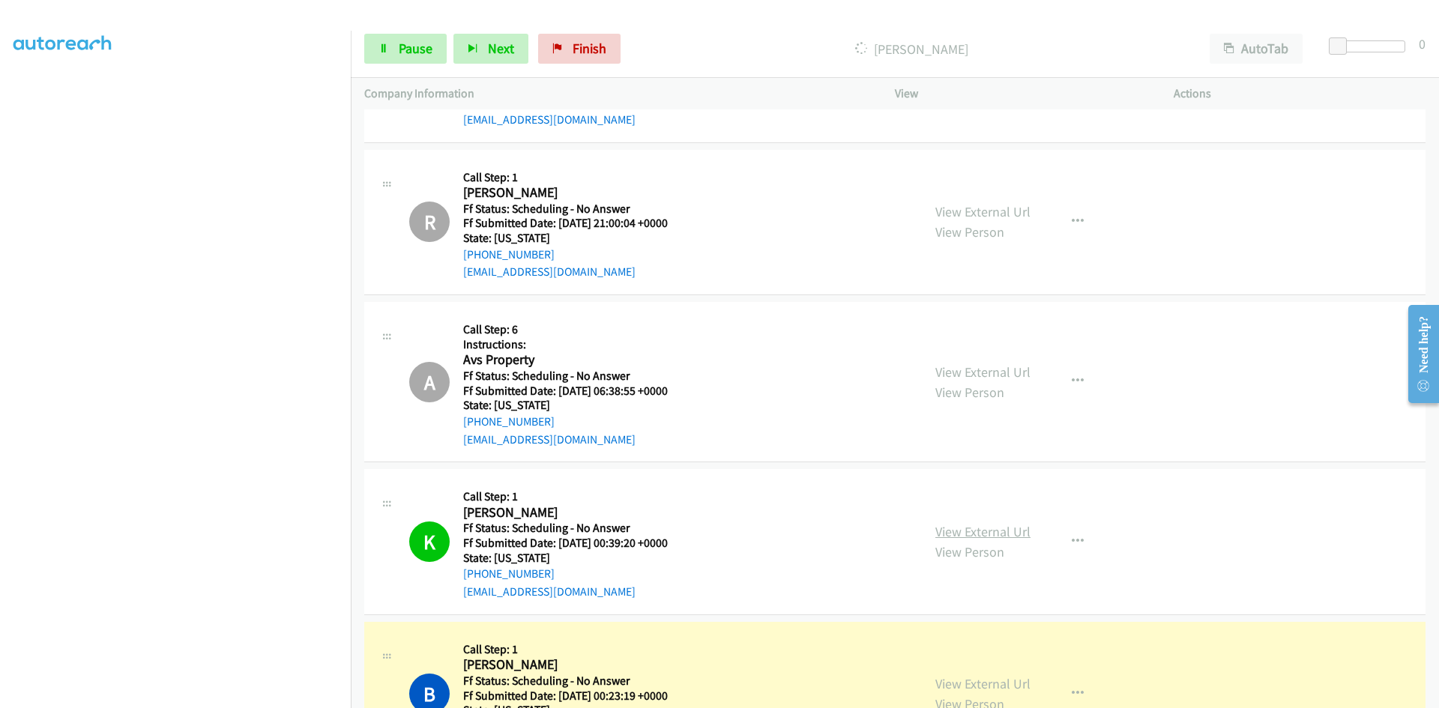
click at [950, 536] on link "View External Url" at bounding box center [982, 531] width 95 height 17
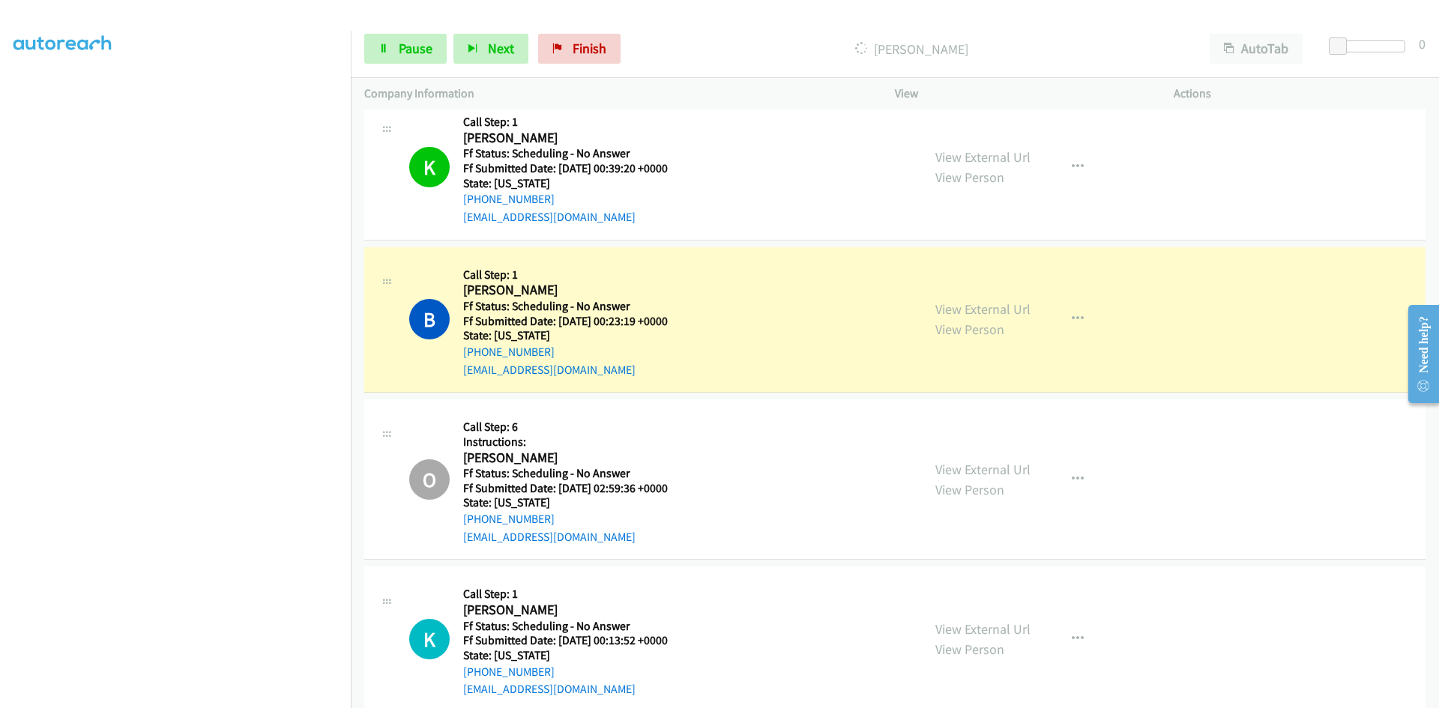
scroll to position [2548, 0]
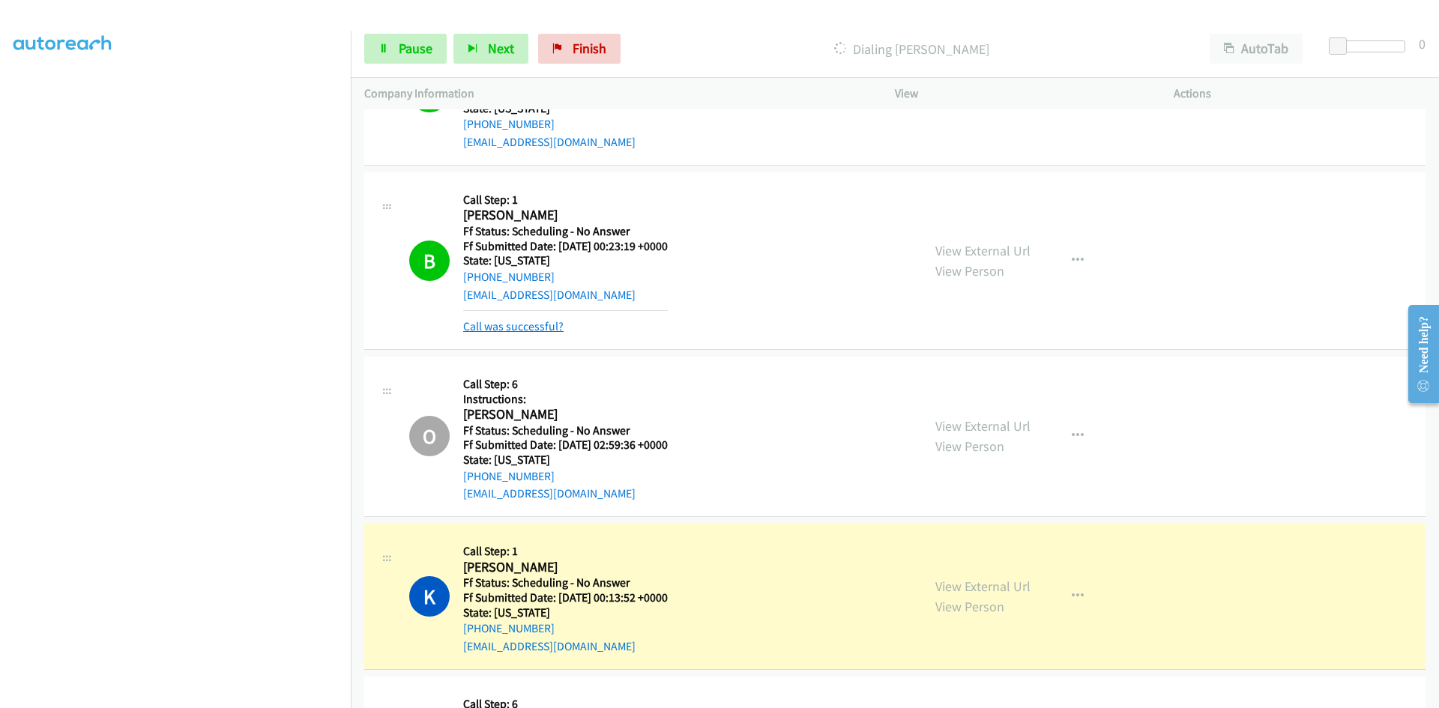
click at [516, 325] on link "Call was successful?" at bounding box center [513, 326] width 100 height 14
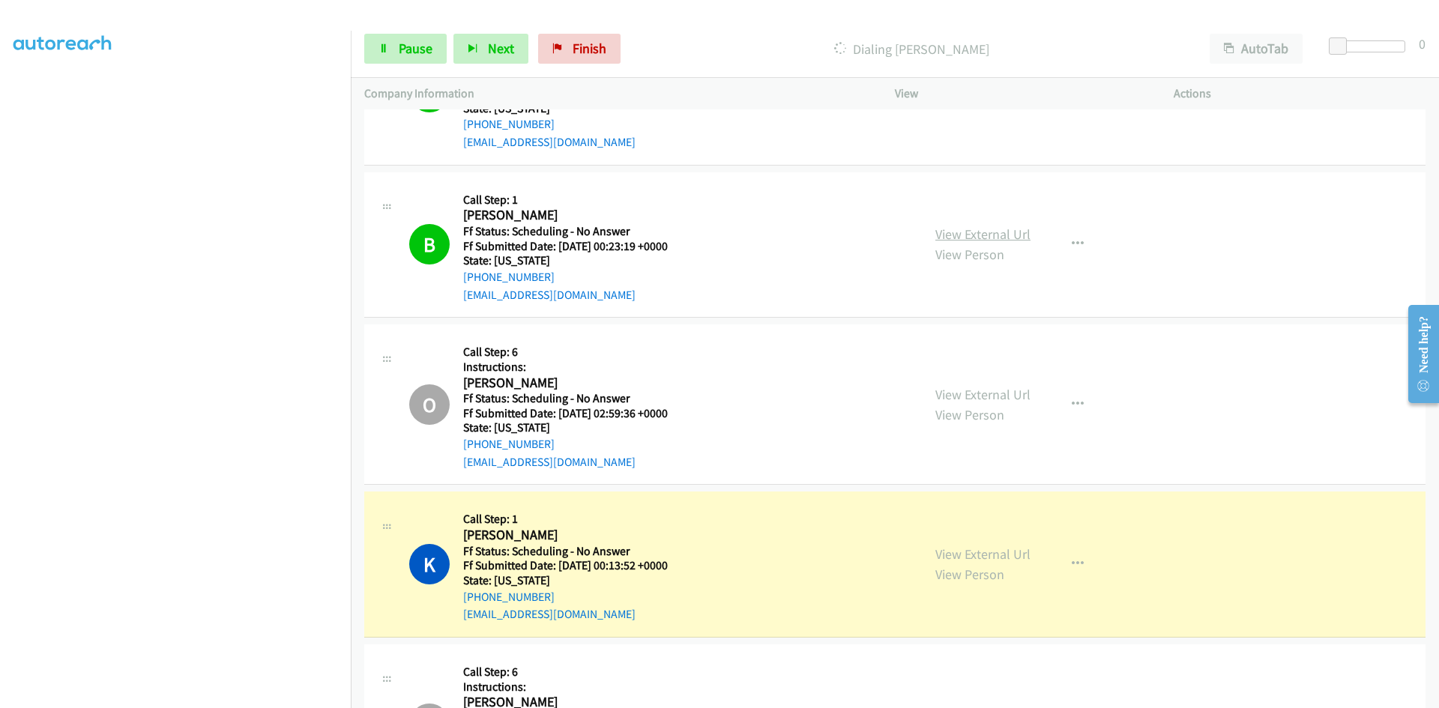
click at [1009, 236] on link "View External Url" at bounding box center [982, 234] width 95 height 17
click at [994, 555] on link "View External Url" at bounding box center [982, 554] width 95 height 17
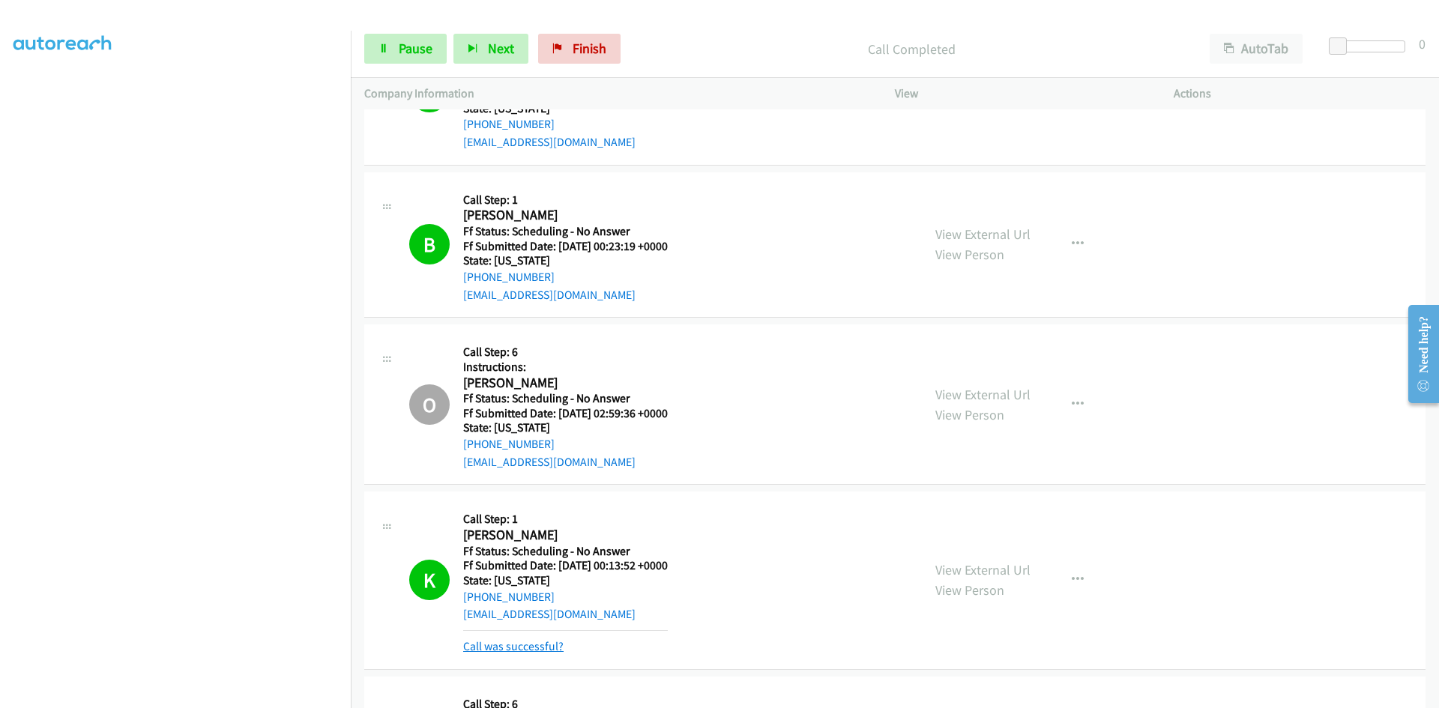
click at [516, 647] on link "Call was successful?" at bounding box center [513, 646] width 100 height 14
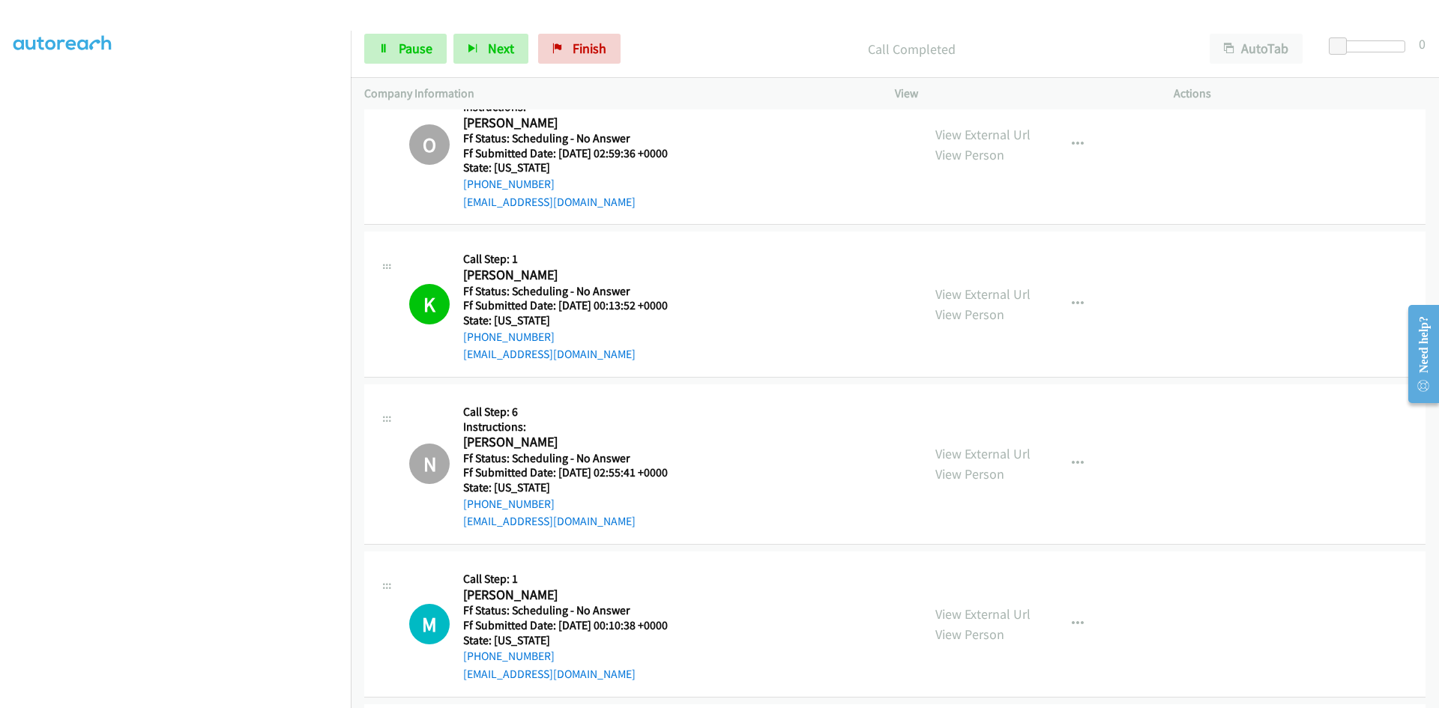
scroll to position [2998, 0]
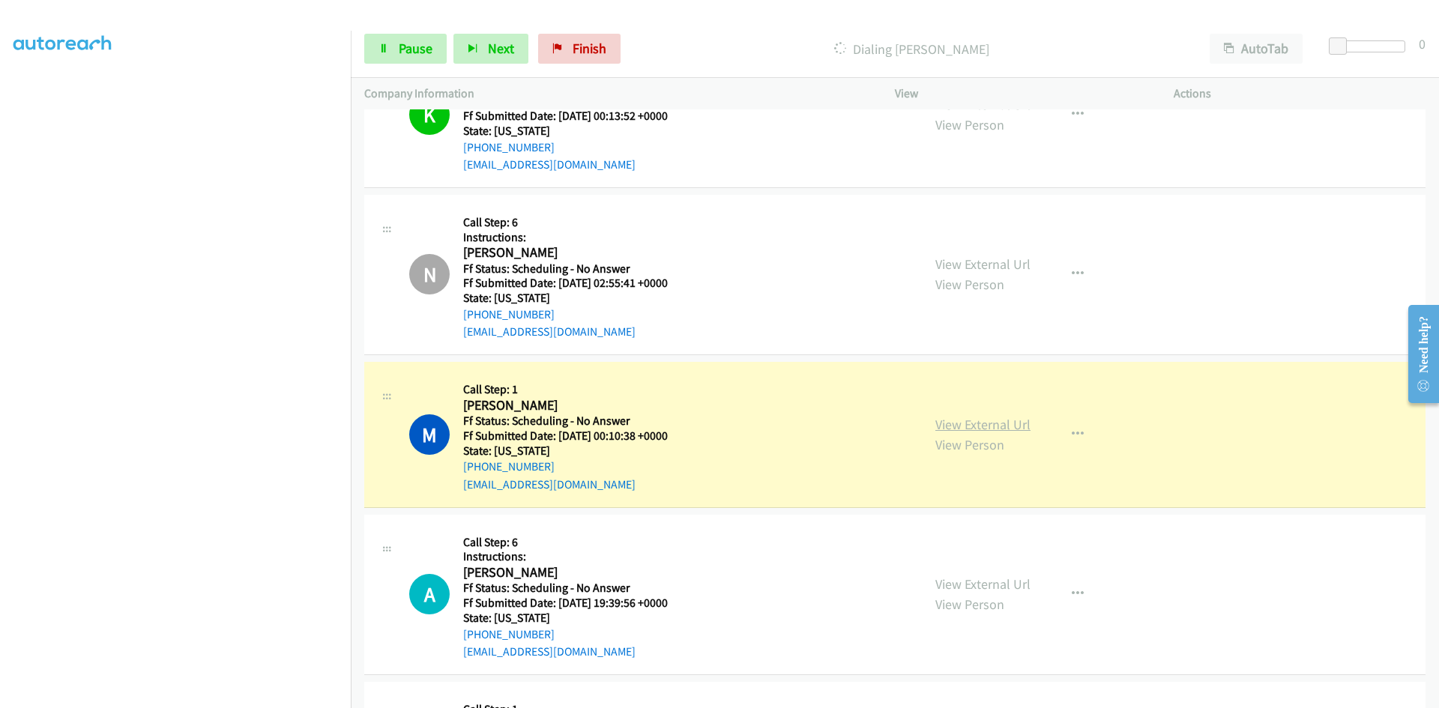
click at [986, 429] on link "View External Url" at bounding box center [982, 424] width 95 height 17
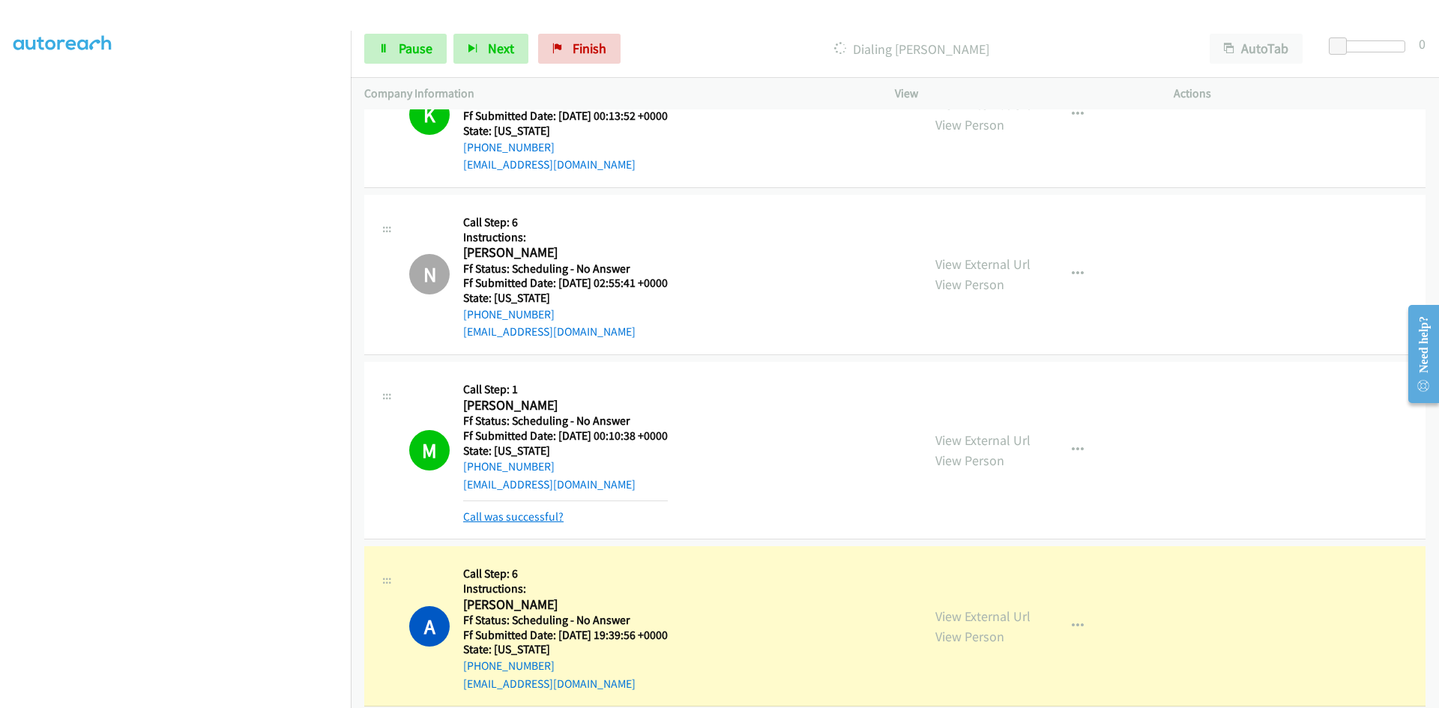
click at [507, 512] on link "Call was successful?" at bounding box center [513, 517] width 100 height 14
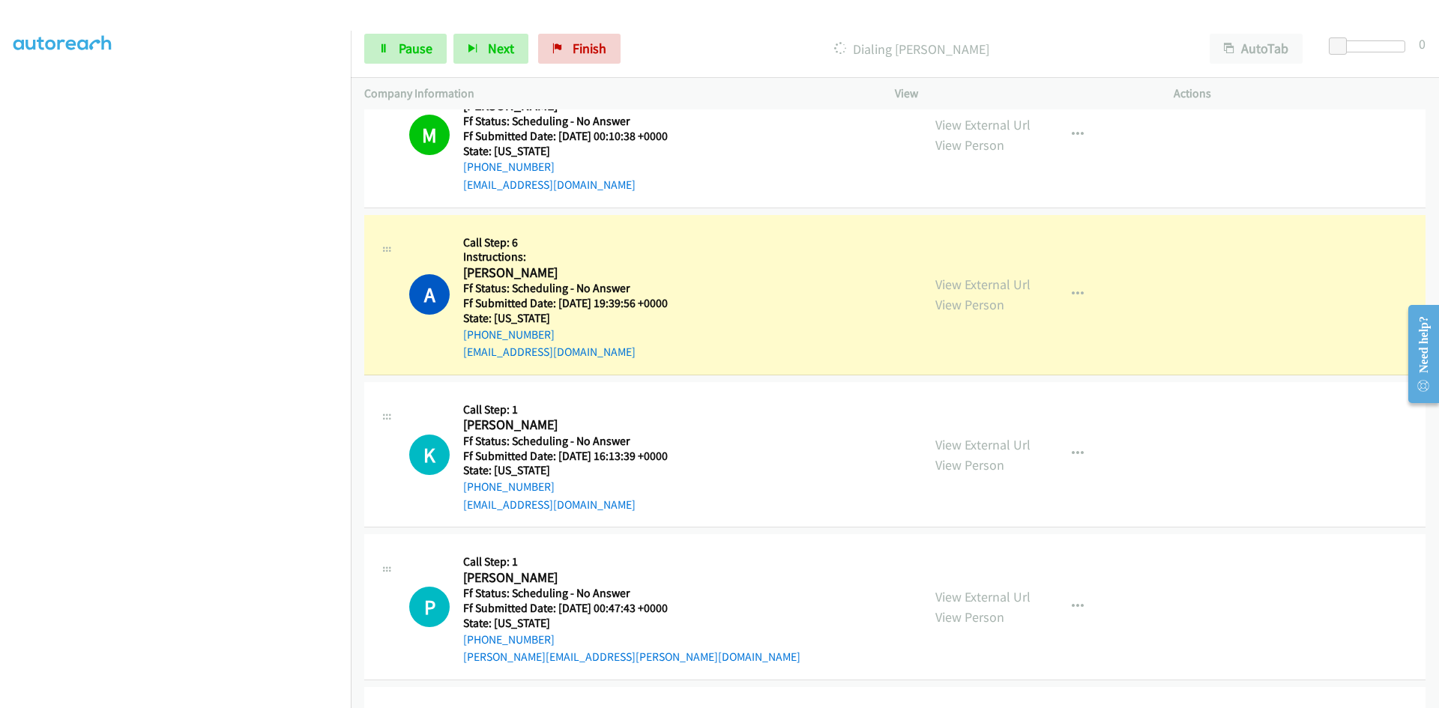
scroll to position [3372, 0]
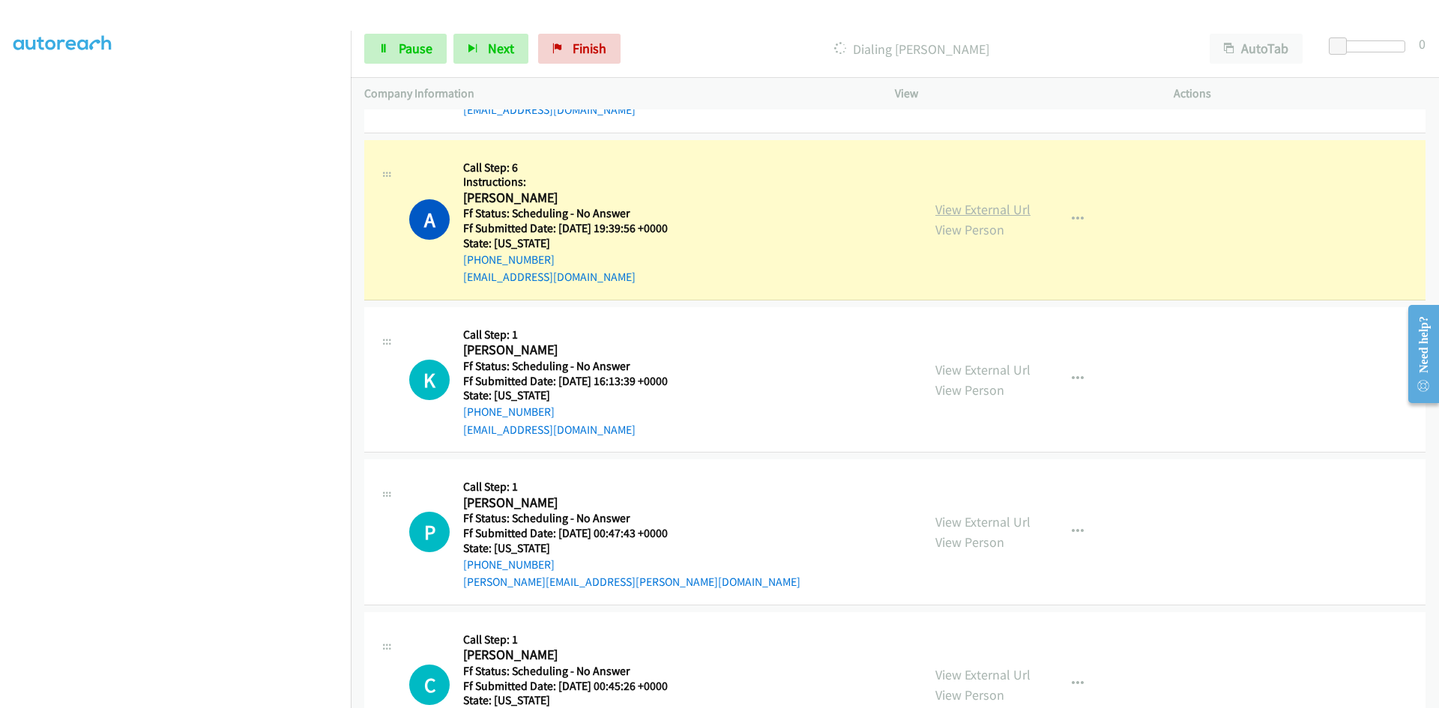
click at [958, 211] on link "View External Url" at bounding box center [982, 209] width 95 height 17
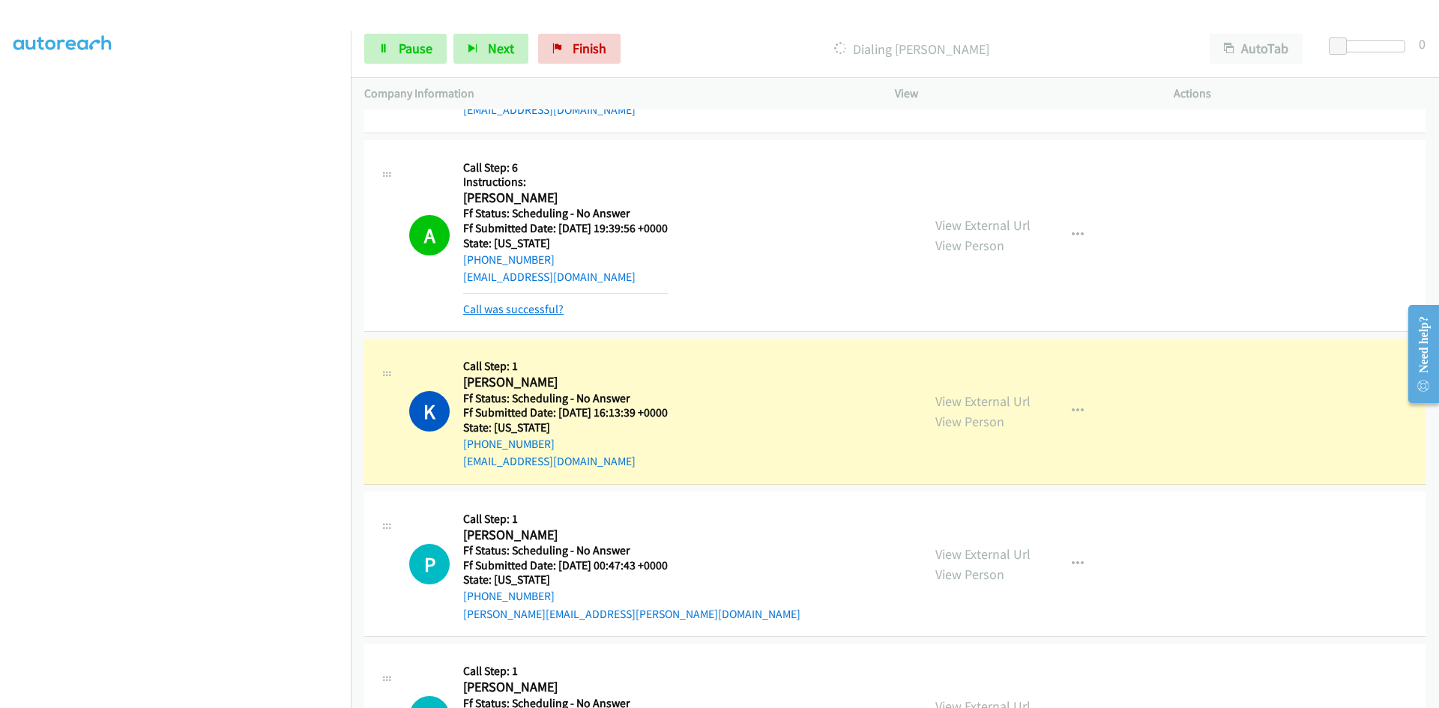
click at [545, 313] on link "Call was successful?" at bounding box center [513, 309] width 100 height 14
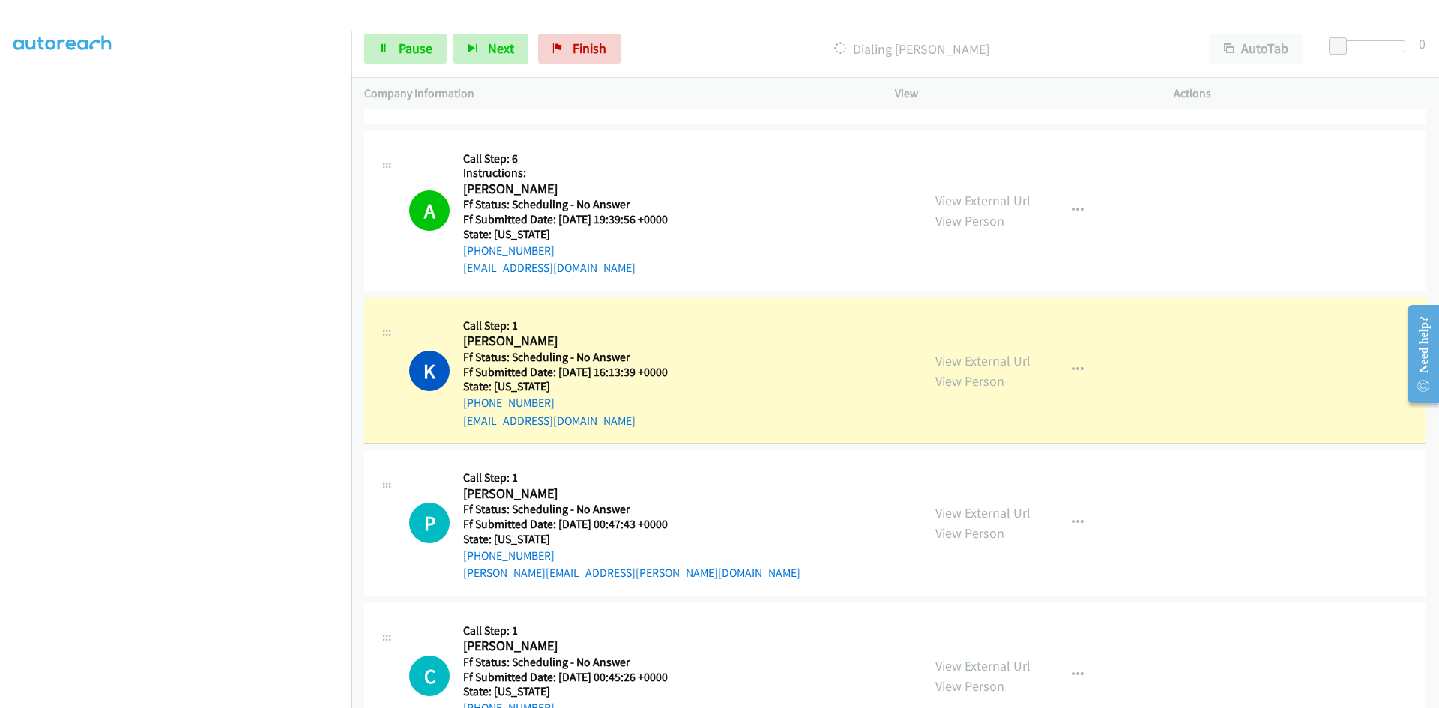
scroll to position [3447, 0]
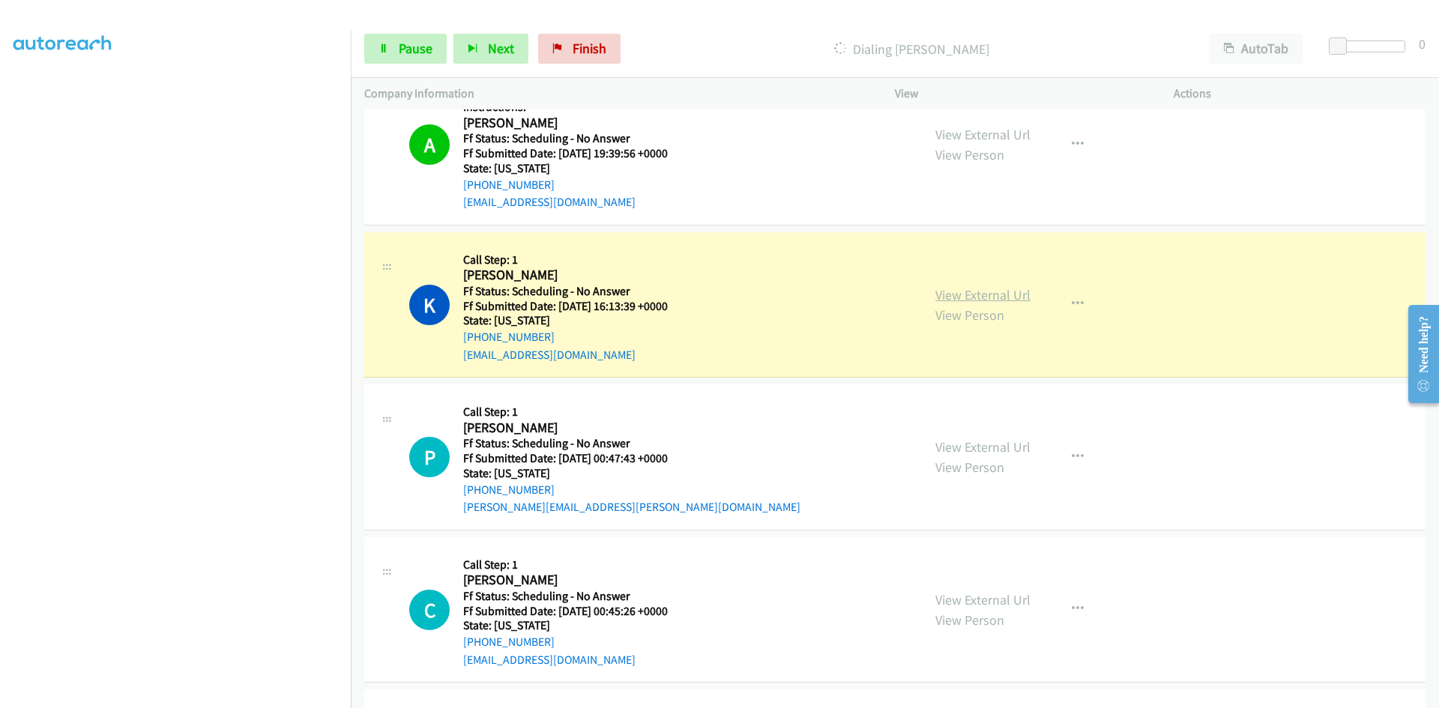
click at [992, 299] on link "View External Url" at bounding box center [982, 294] width 95 height 17
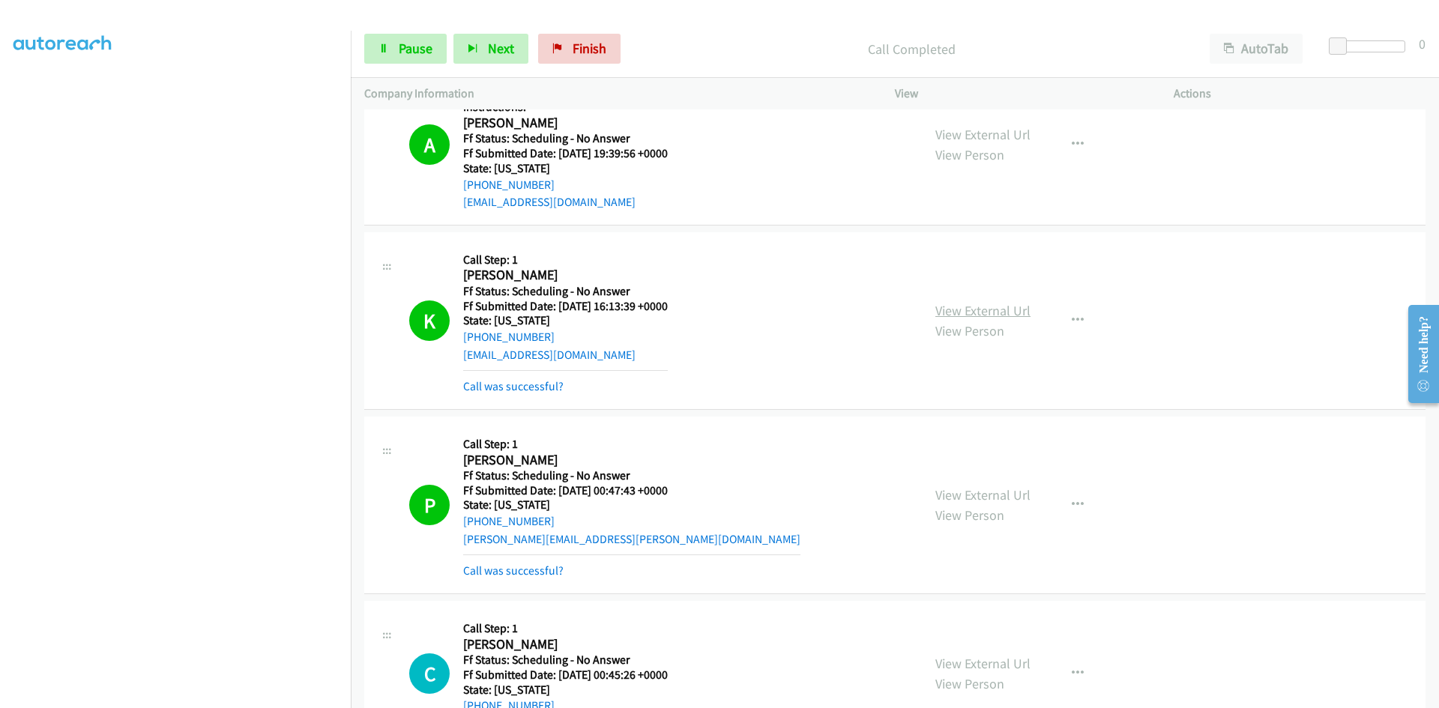
click at [979, 313] on link "View External Url" at bounding box center [982, 310] width 95 height 17
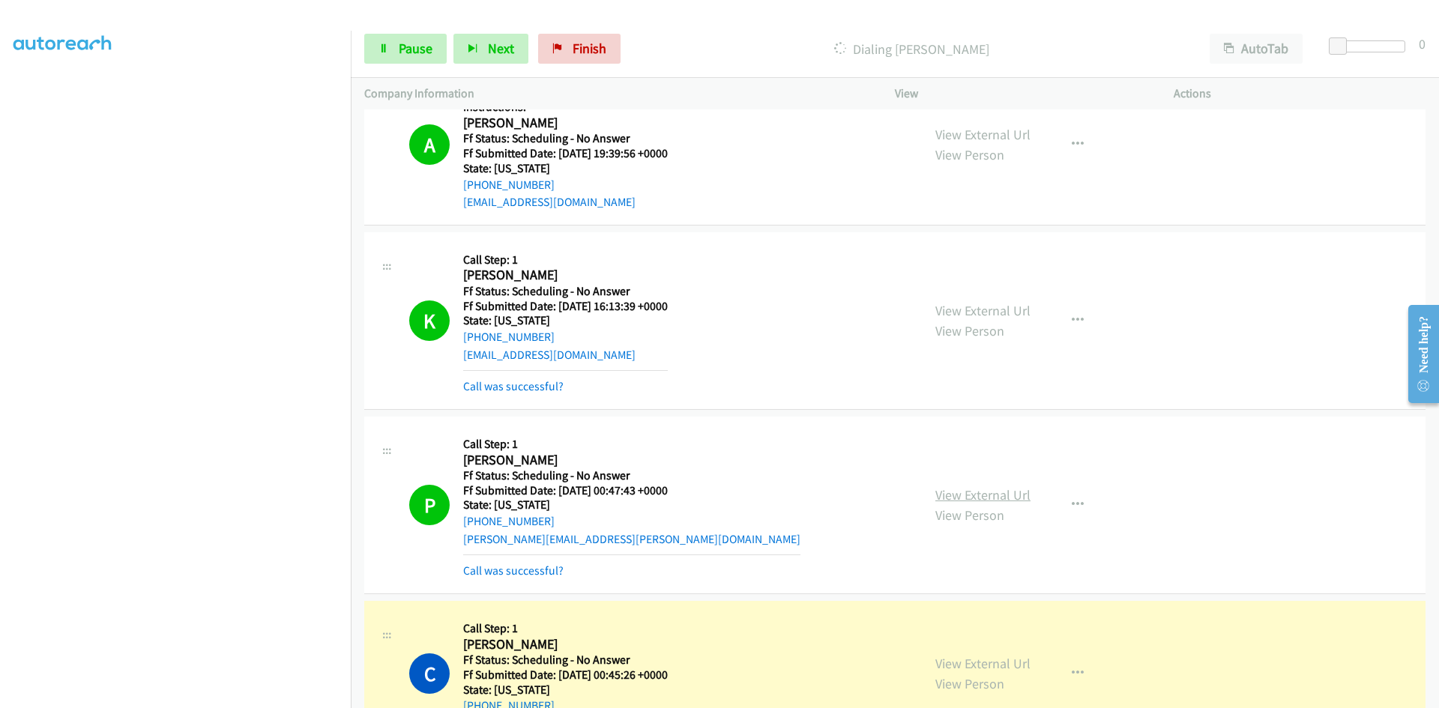
click at [984, 492] on link "View External Url" at bounding box center [982, 494] width 95 height 17
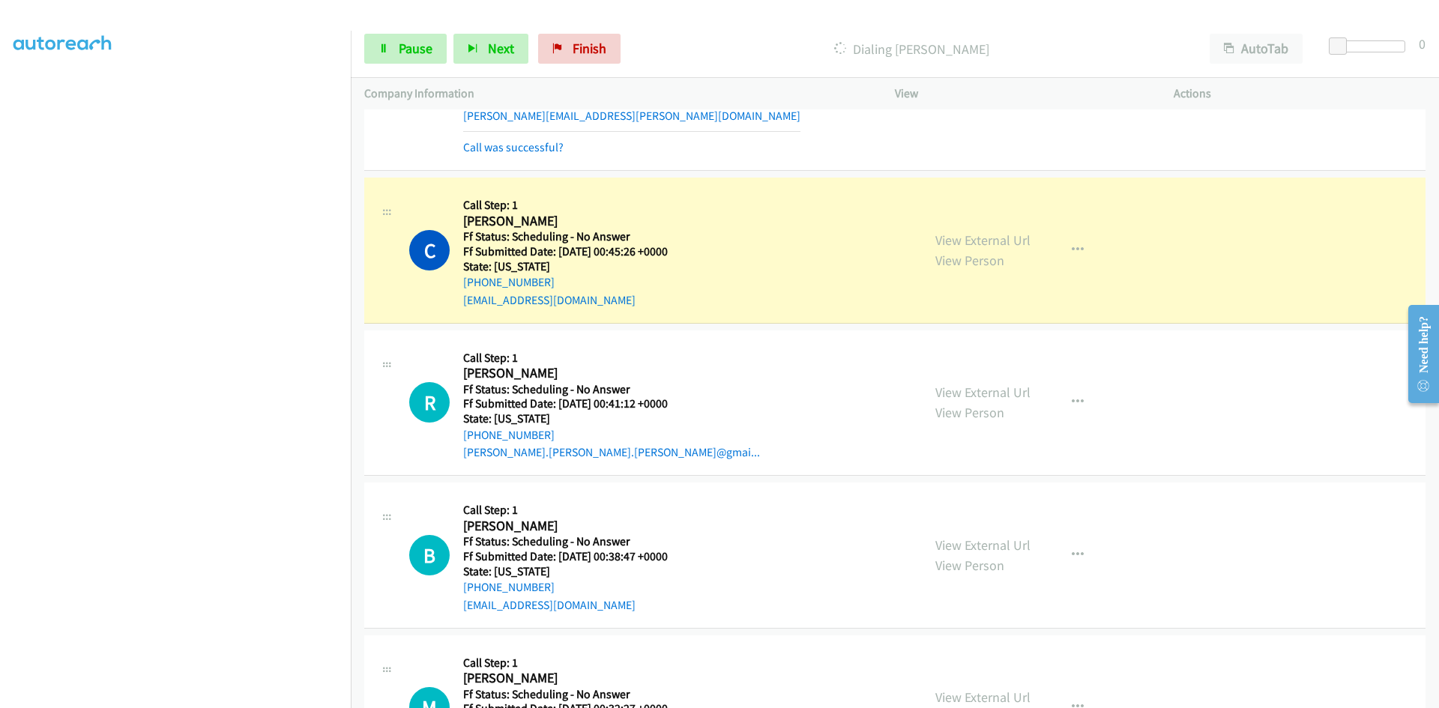
scroll to position [3822, 0]
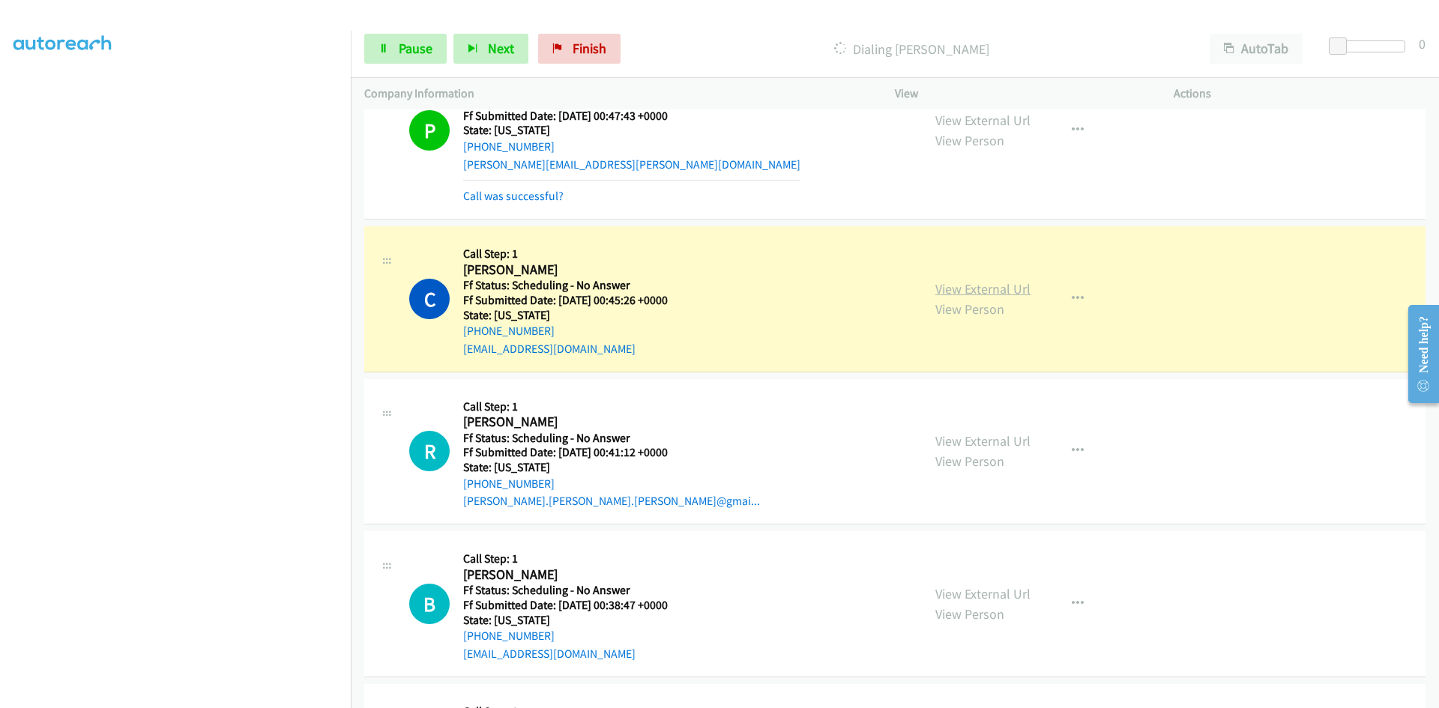
click at [1012, 286] on div "View External Url View Person View External Url Email Schedule/Manage Callback …" at bounding box center [1068, 299] width 292 height 118
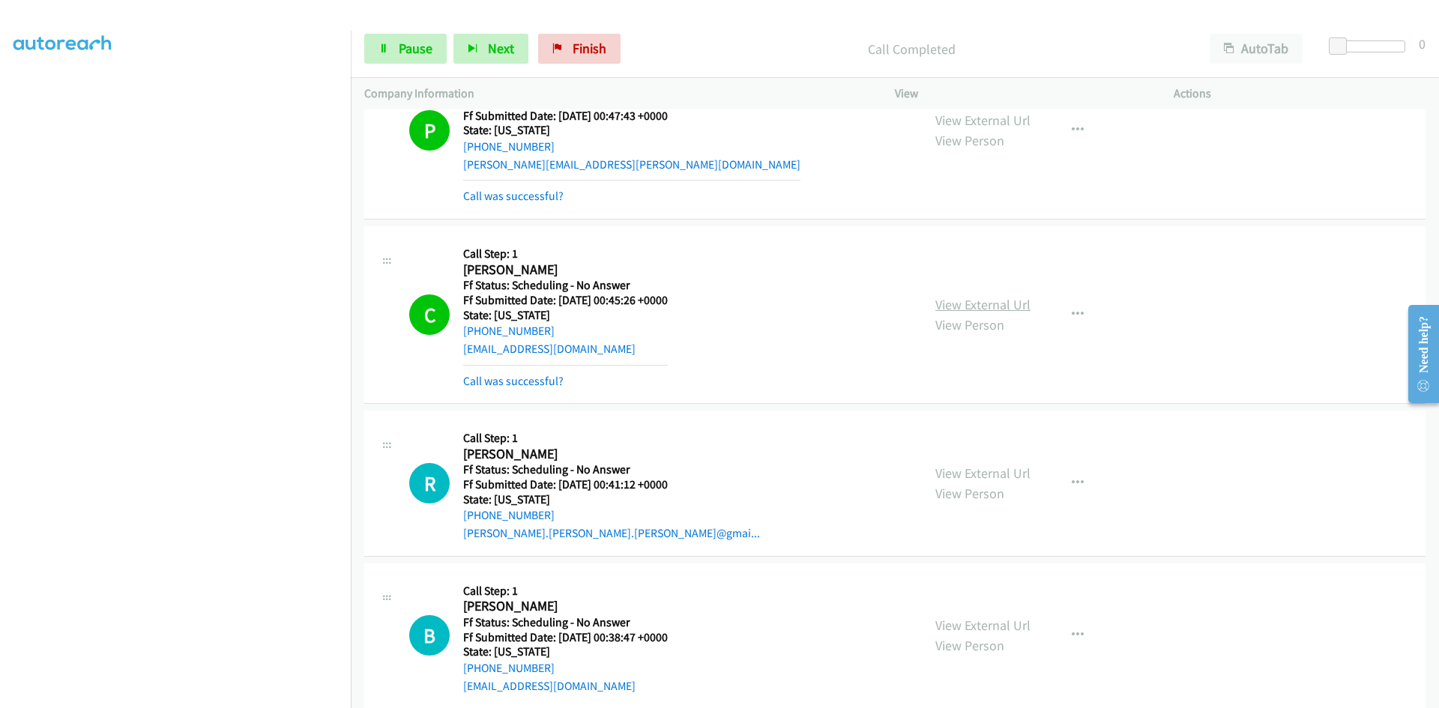
click at [999, 299] on link "View External Url" at bounding box center [982, 304] width 95 height 17
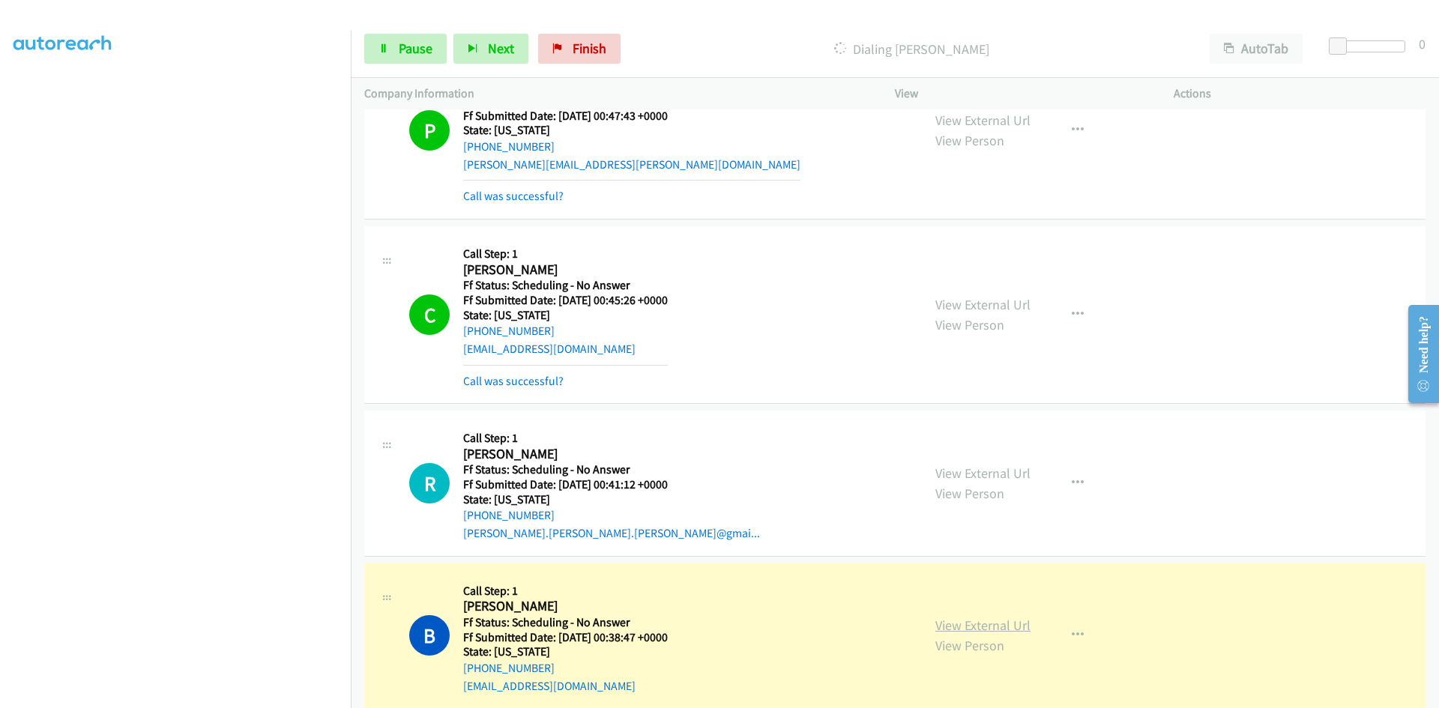
click at [972, 623] on link "View External Url" at bounding box center [982, 625] width 95 height 17
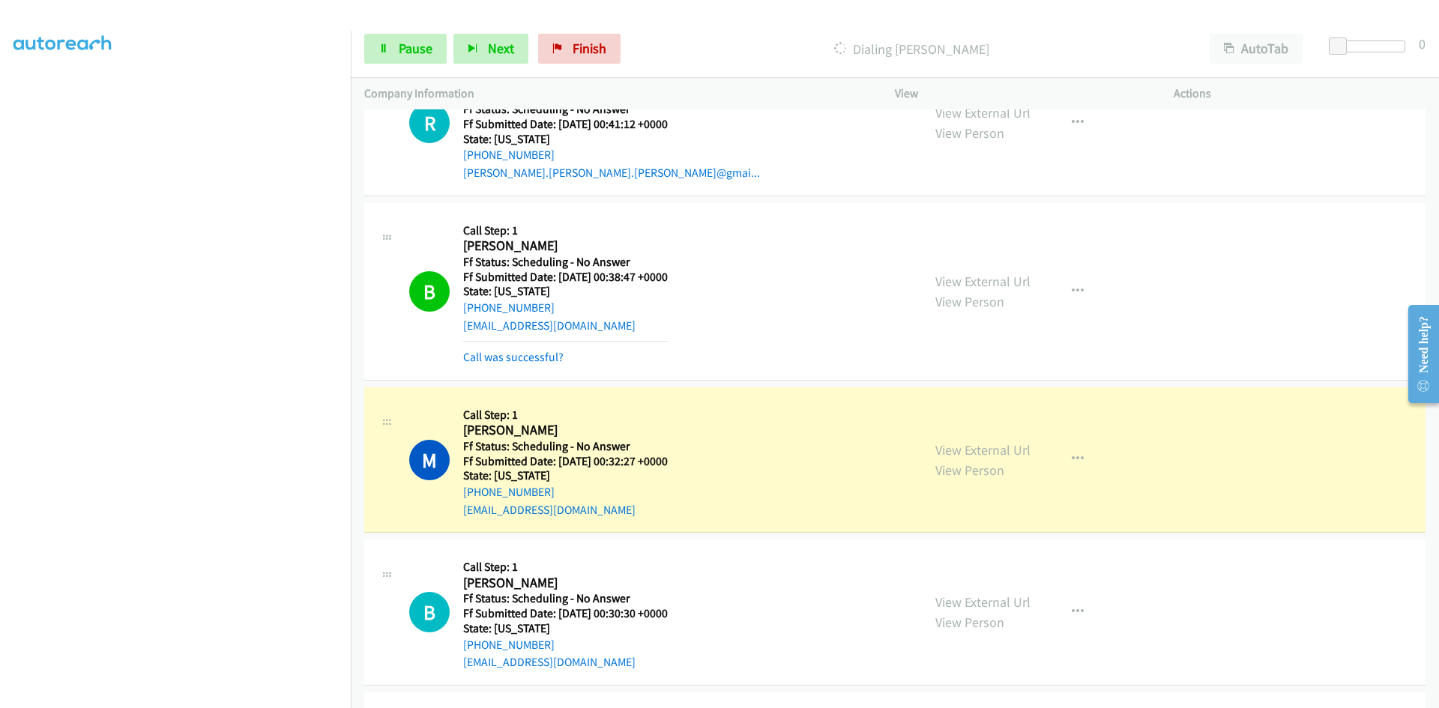
scroll to position [4197, 0]
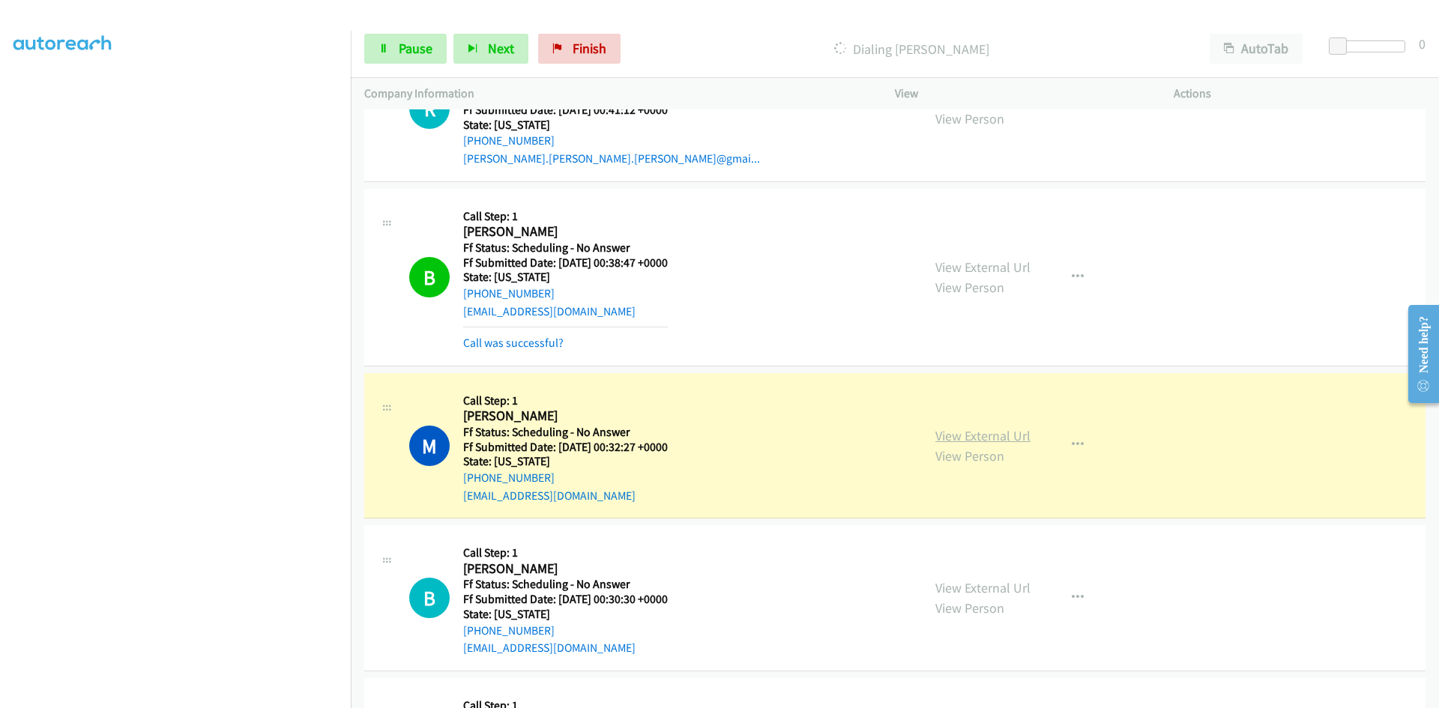
click at [1012, 440] on link "View External Url" at bounding box center [982, 435] width 95 height 17
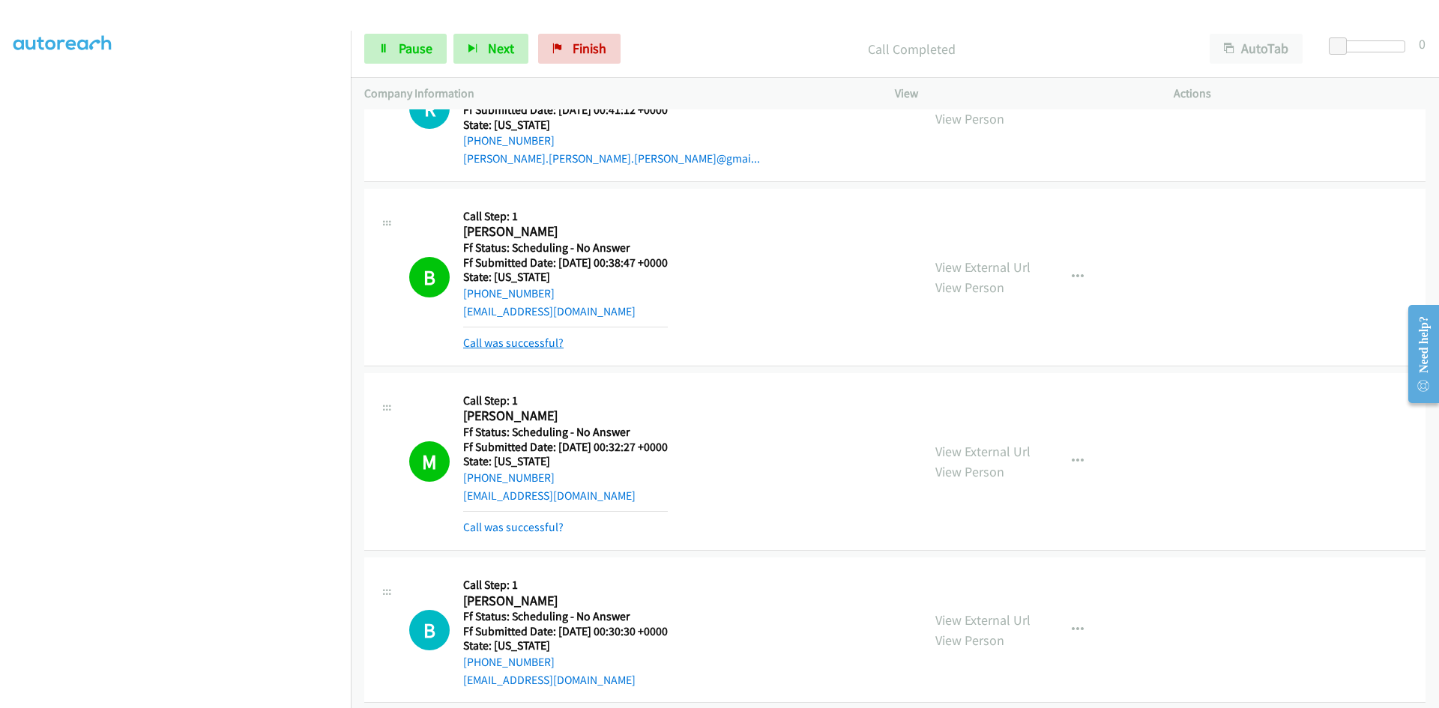
click at [534, 337] on link "Call was successful?" at bounding box center [513, 343] width 100 height 14
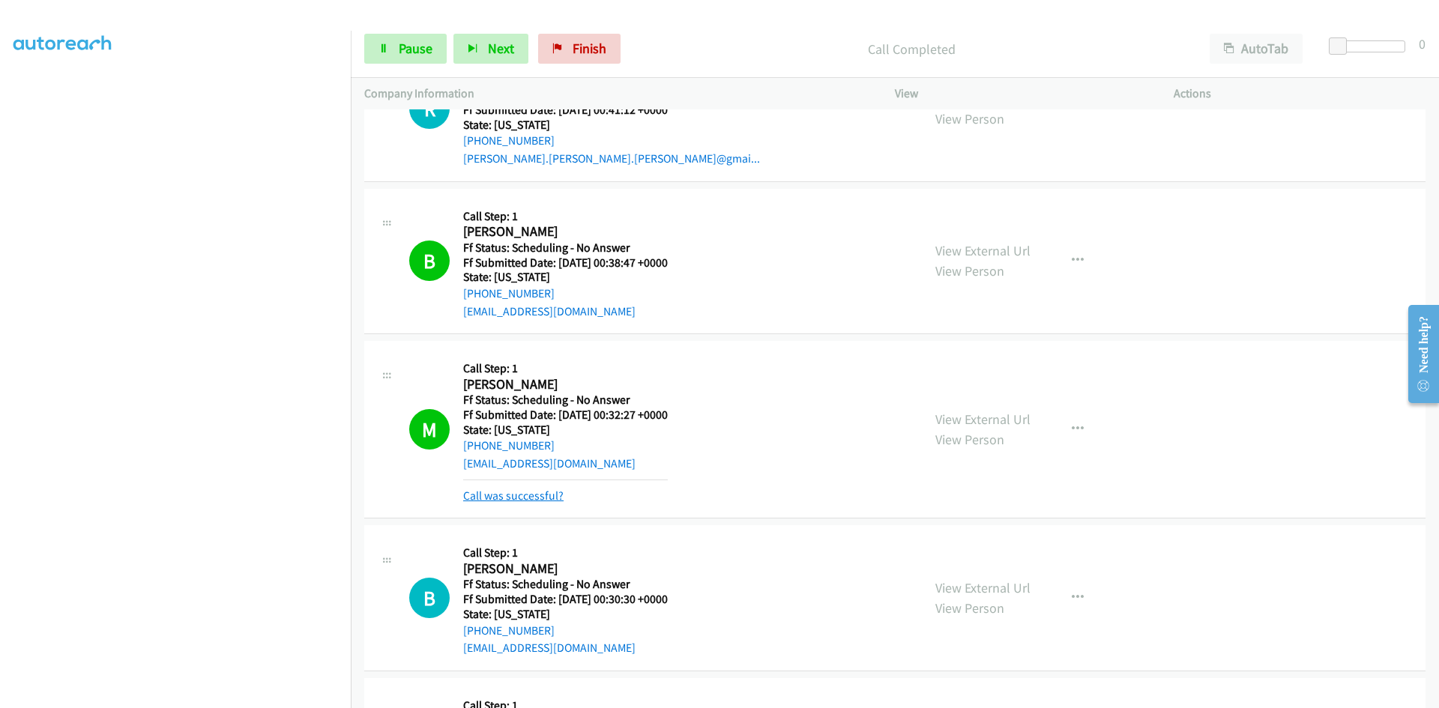
click at [501, 493] on link "Call was successful?" at bounding box center [513, 496] width 100 height 14
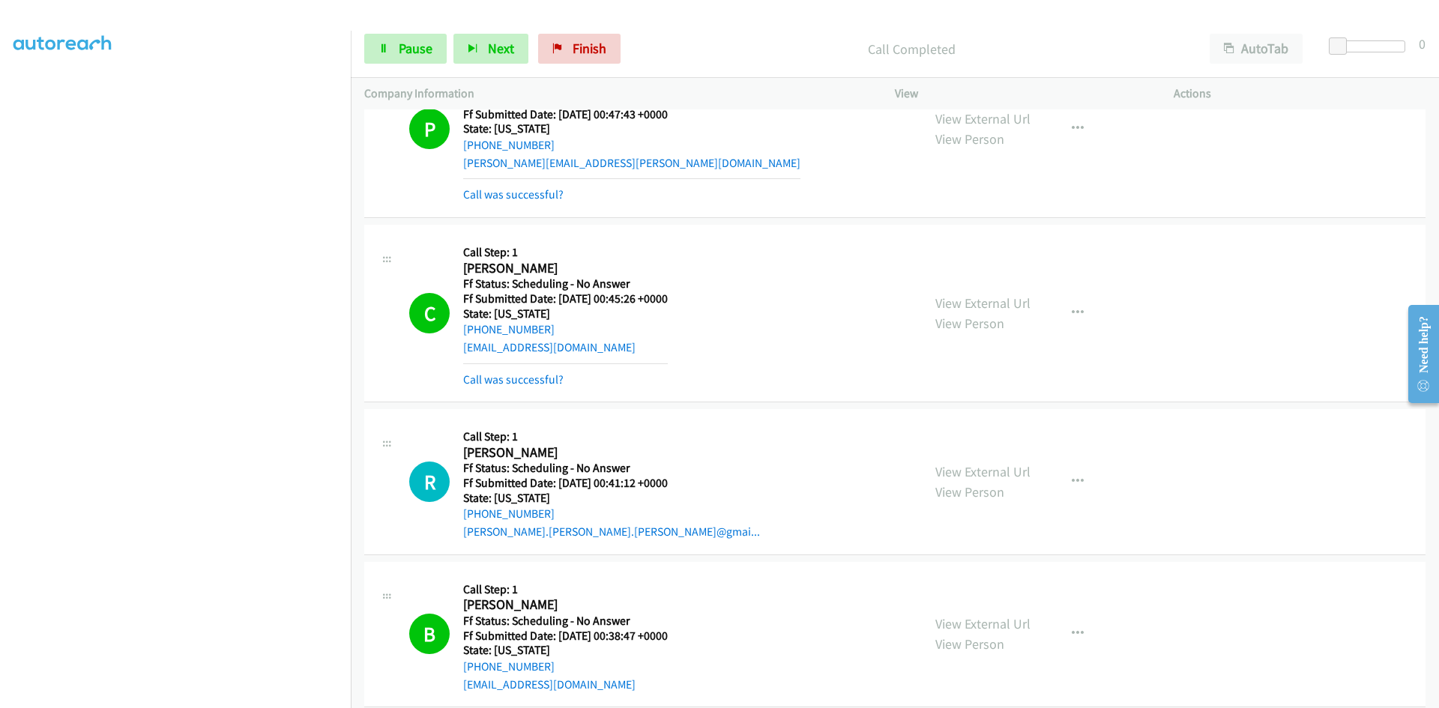
scroll to position [3822, 0]
click at [513, 377] on link "Call was successful?" at bounding box center [513, 381] width 100 height 14
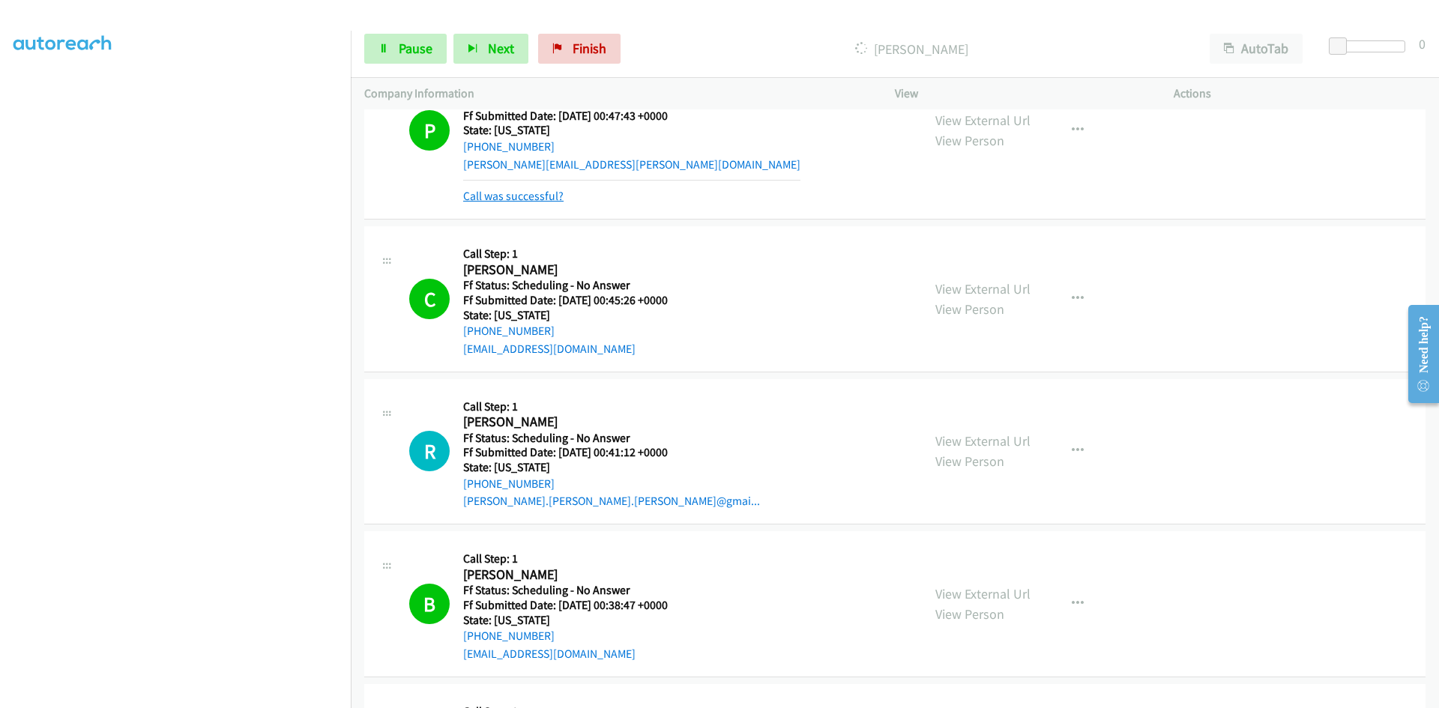
click at [507, 190] on link "Call was successful?" at bounding box center [513, 196] width 100 height 14
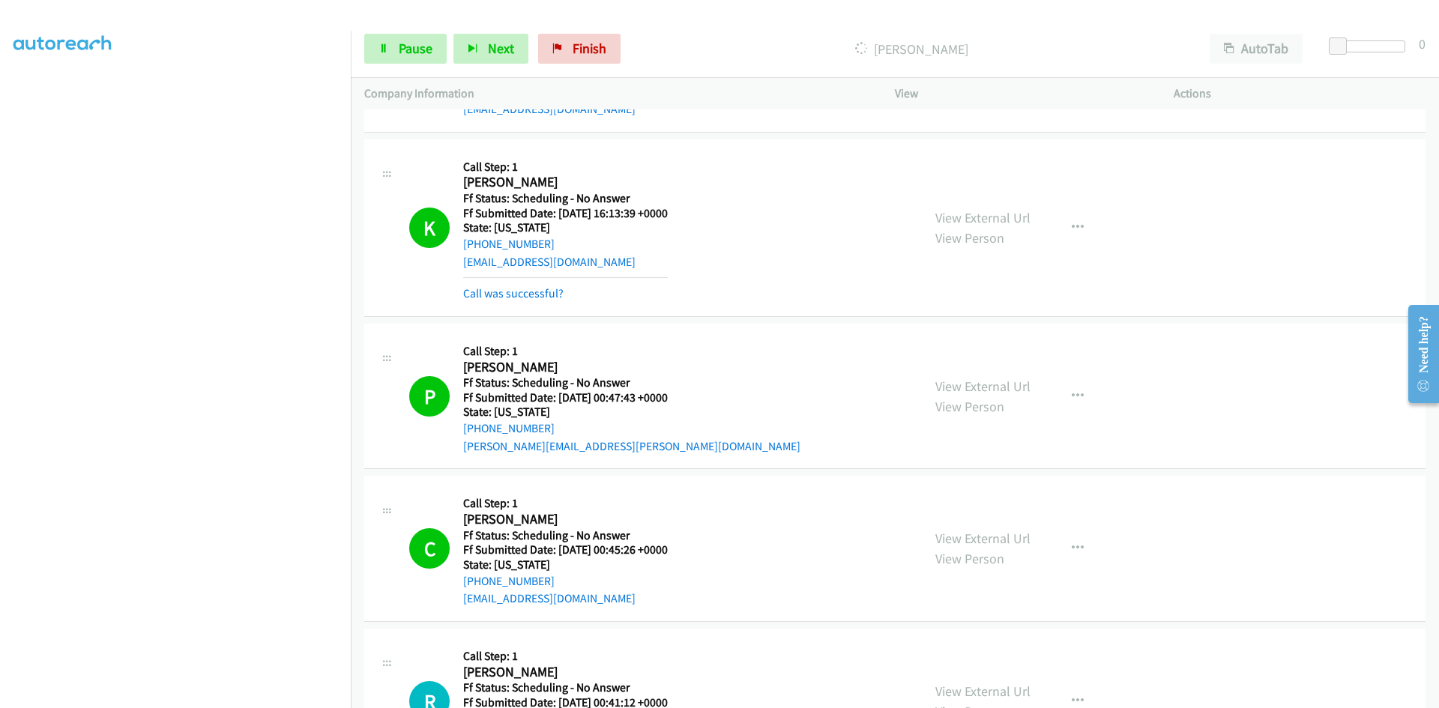
scroll to position [3506, 0]
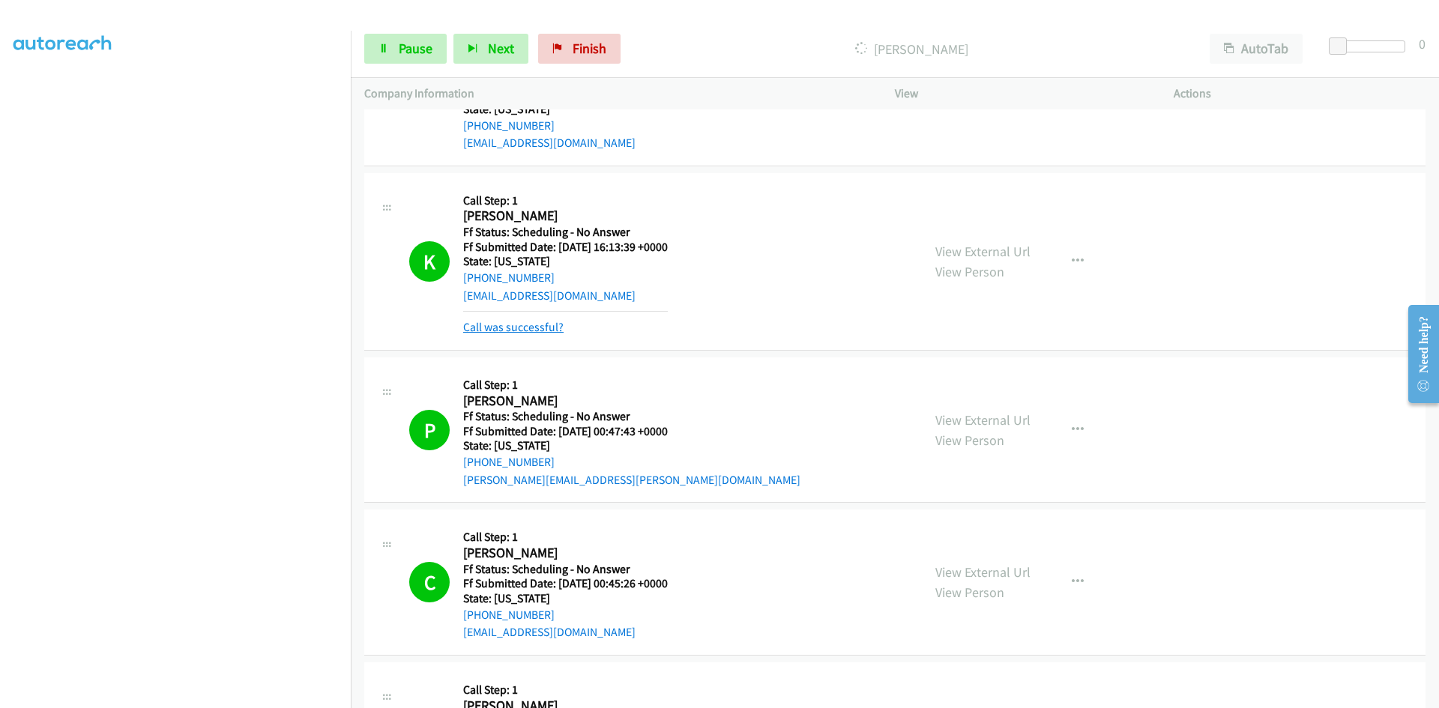
click at [544, 331] on link "Call was successful?" at bounding box center [513, 327] width 100 height 14
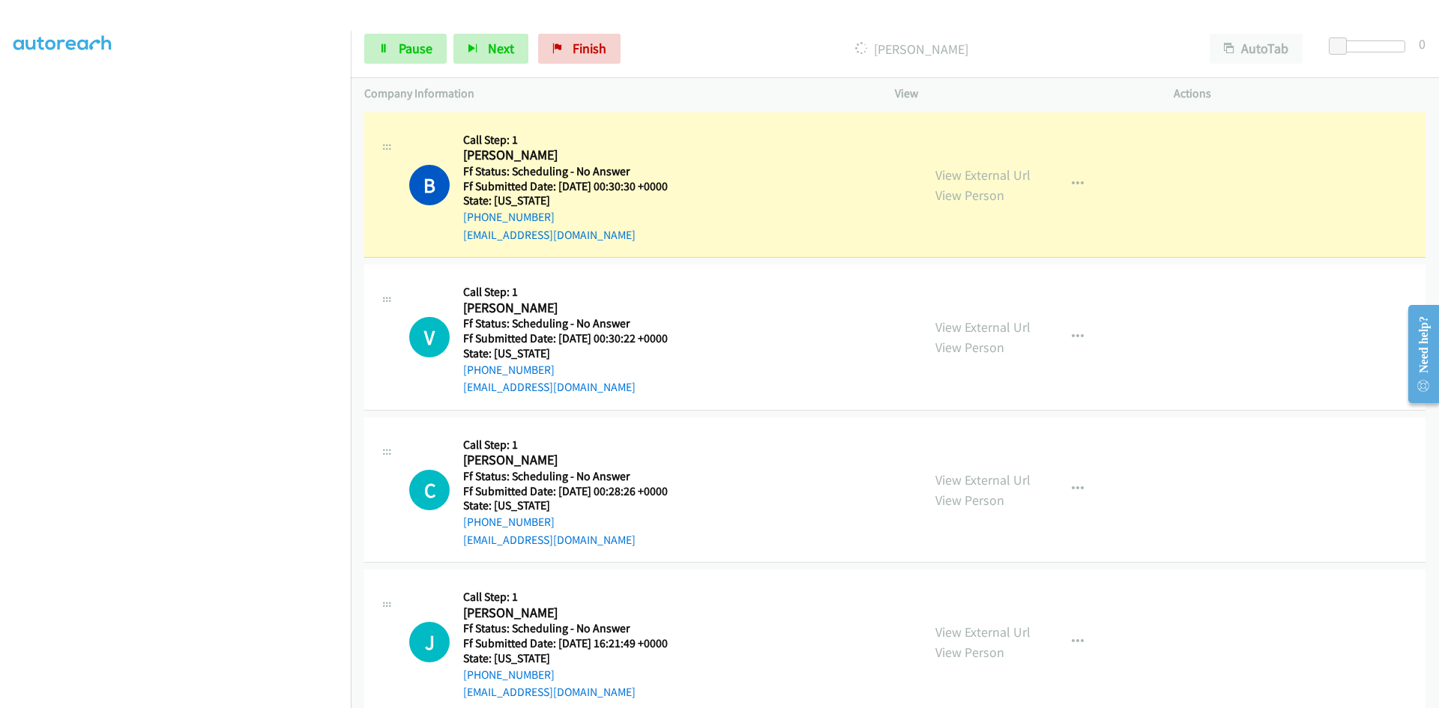
scroll to position [4481, 0]
click at [1018, 179] on link "View External Url" at bounding box center [982, 176] width 95 height 17
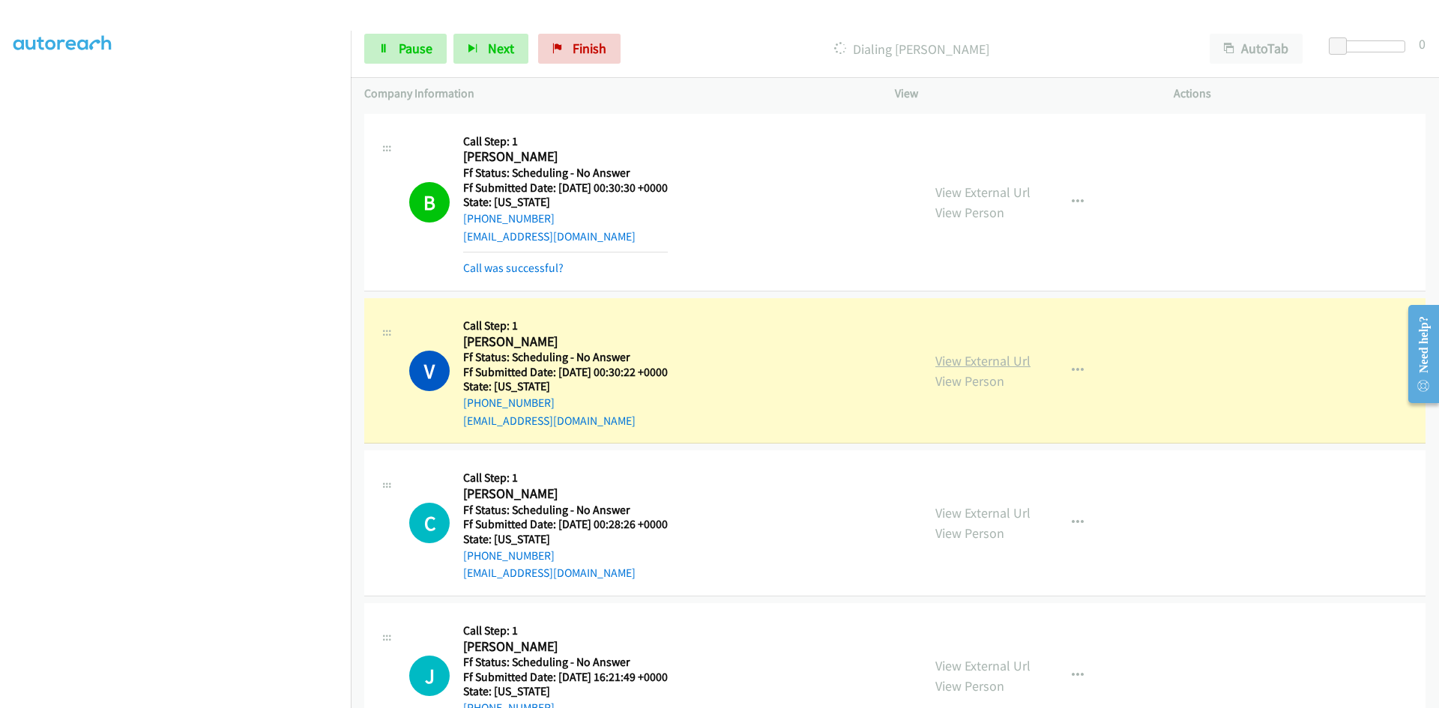
click at [1006, 356] on link "View External Url" at bounding box center [982, 360] width 95 height 17
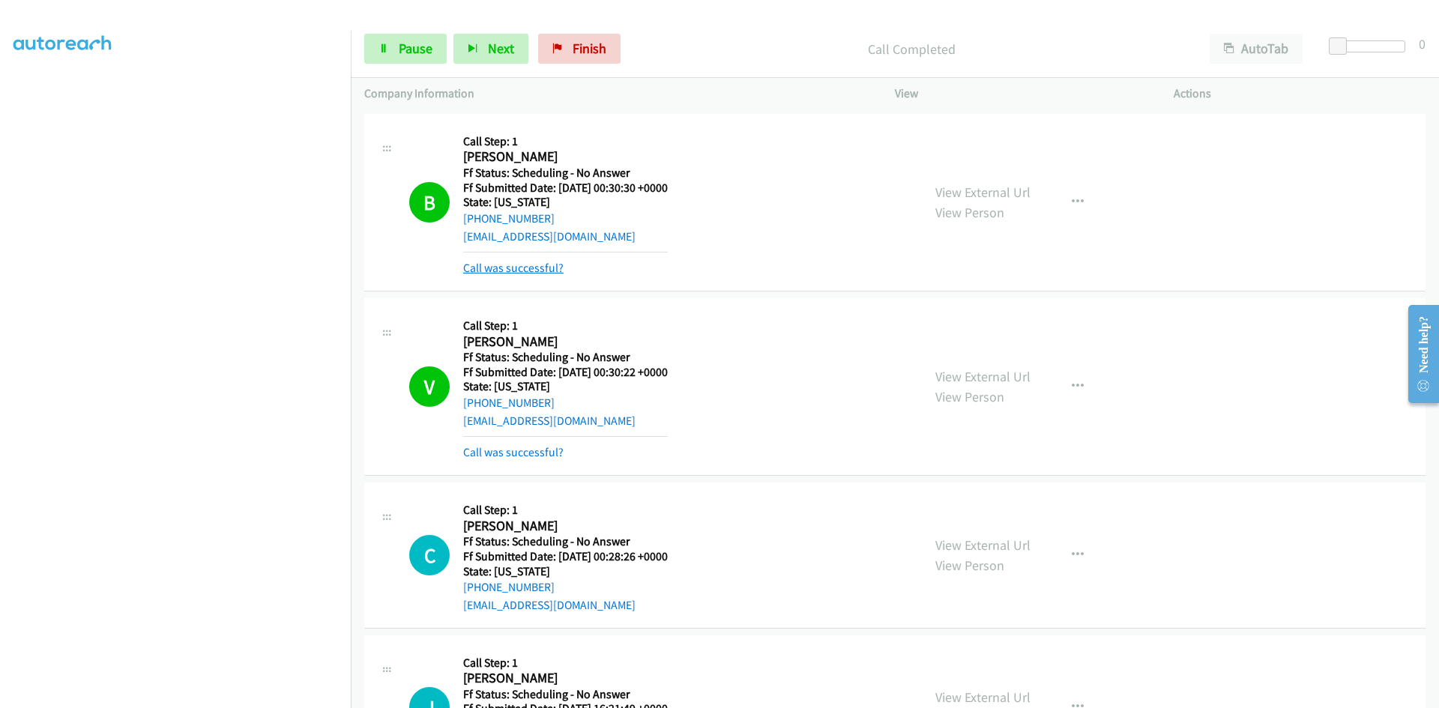
click at [536, 271] on link "Call was successful?" at bounding box center [513, 268] width 100 height 14
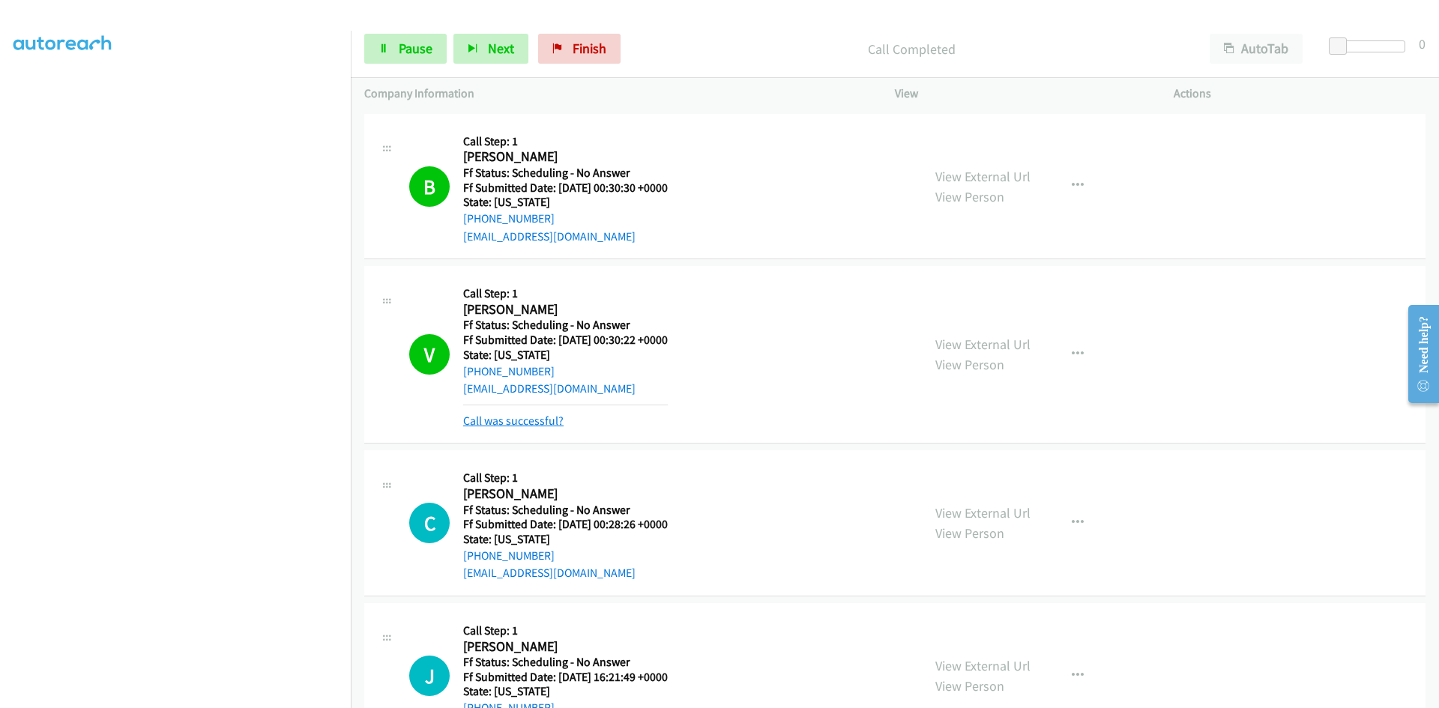
click at [549, 417] on link "Call was successful?" at bounding box center [513, 421] width 100 height 14
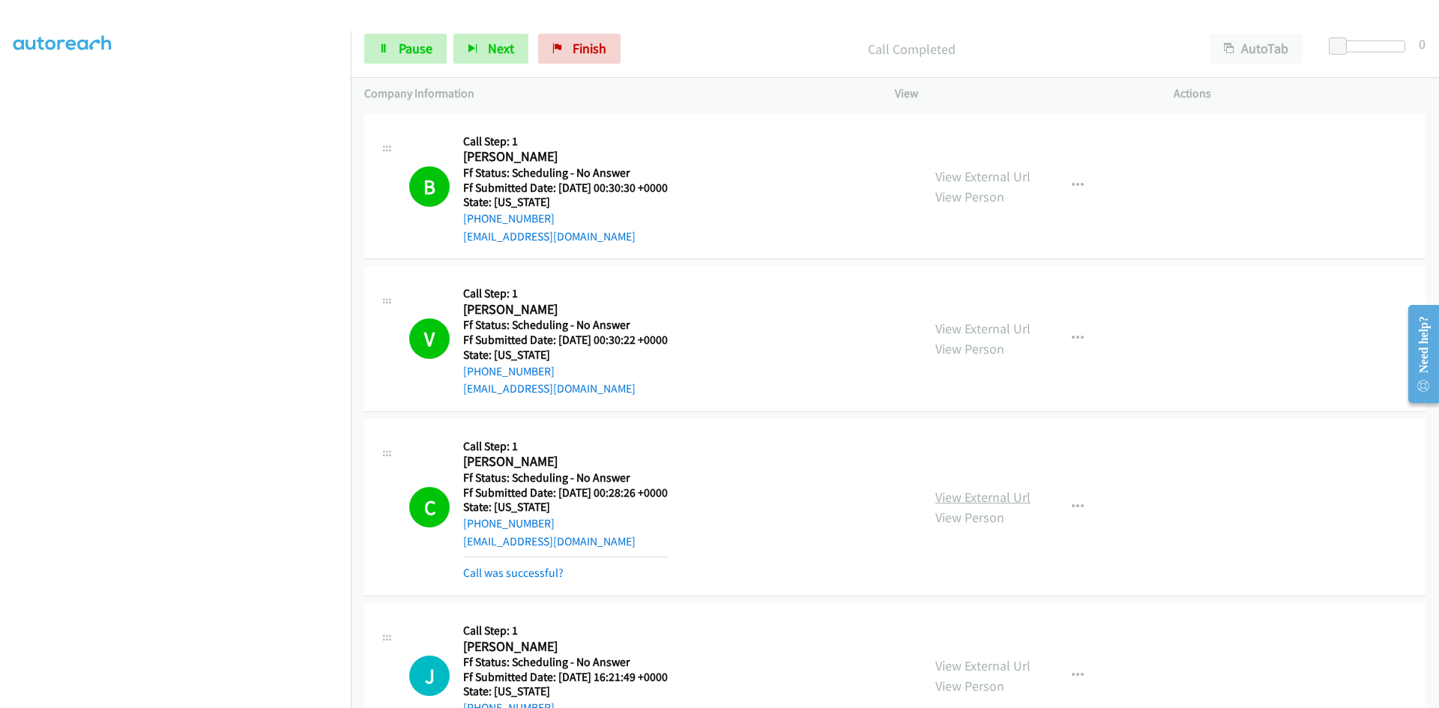
click at [997, 496] on link "View External Url" at bounding box center [982, 497] width 95 height 17
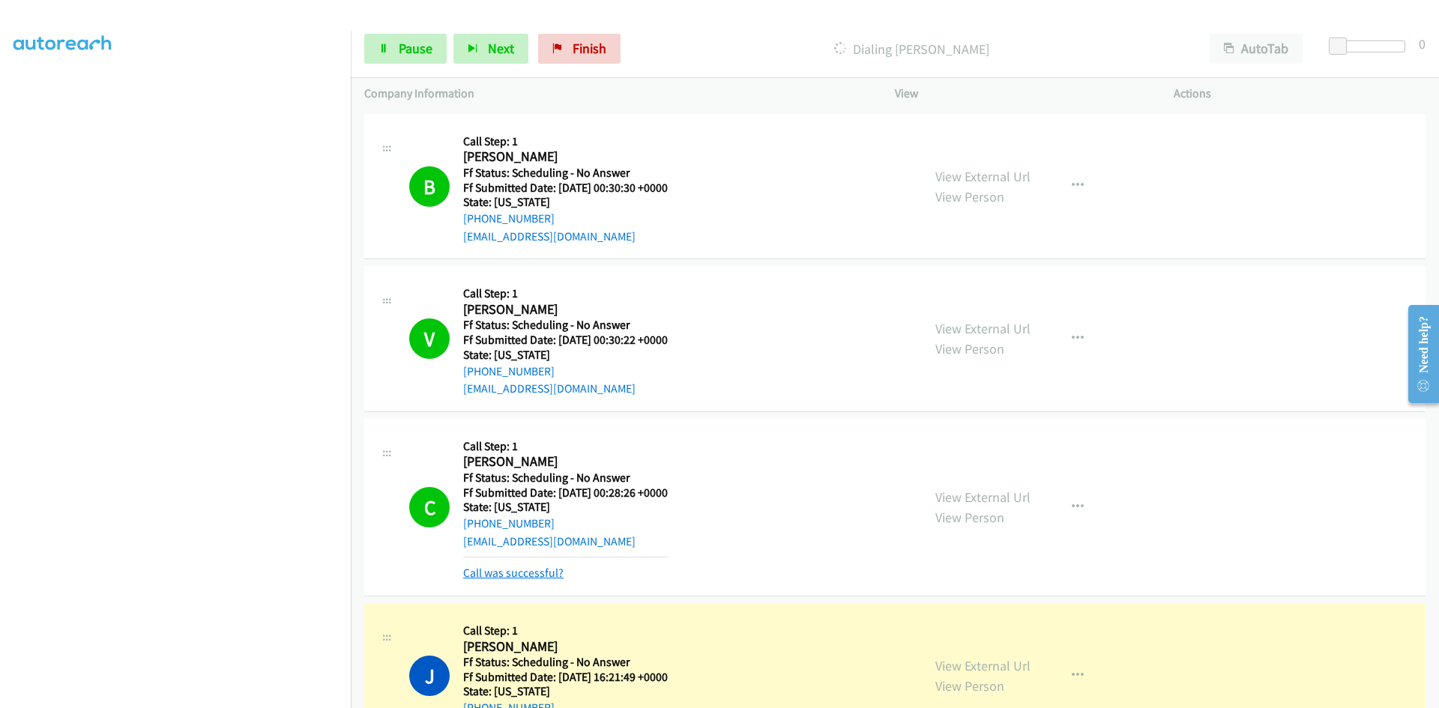
click at [477, 569] on link "Call was successful?" at bounding box center [513, 573] width 100 height 14
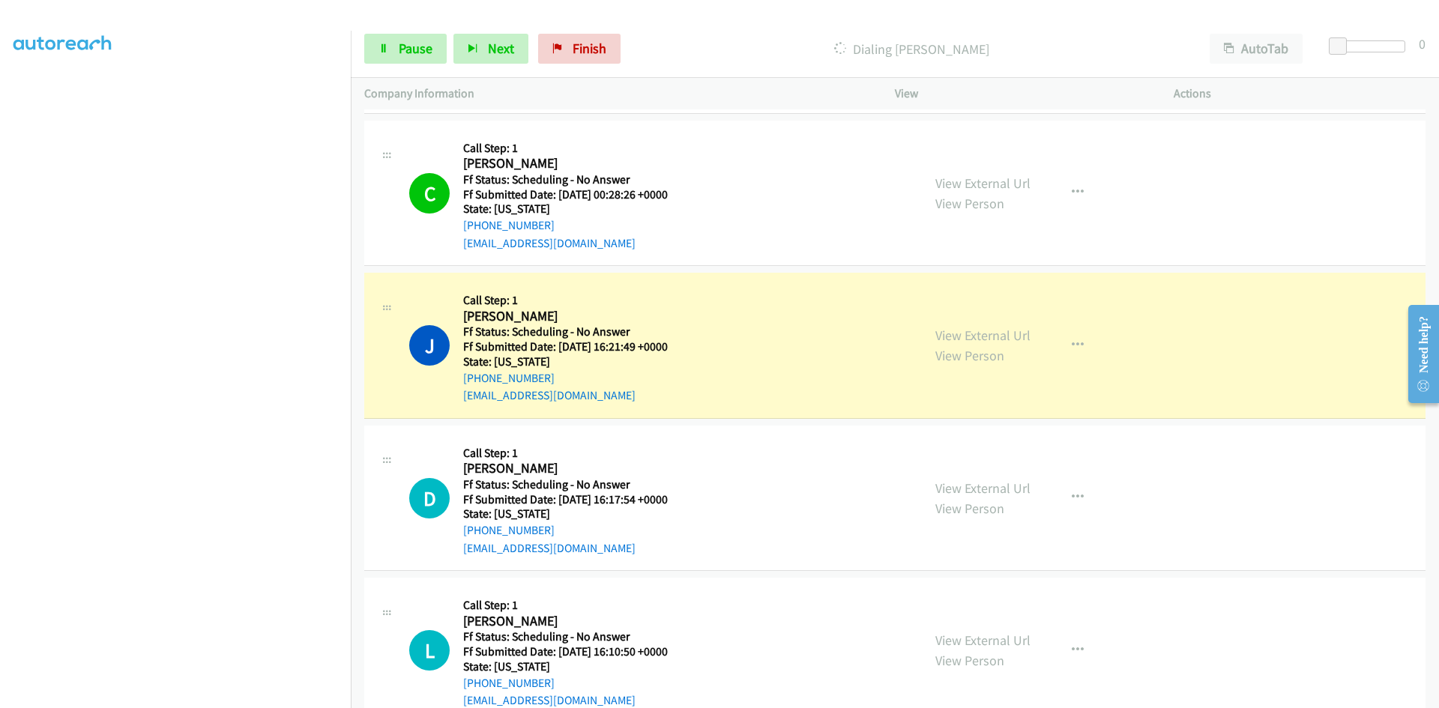
scroll to position [4780, 0]
click at [992, 335] on link "View External Url" at bounding box center [982, 333] width 95 height 17
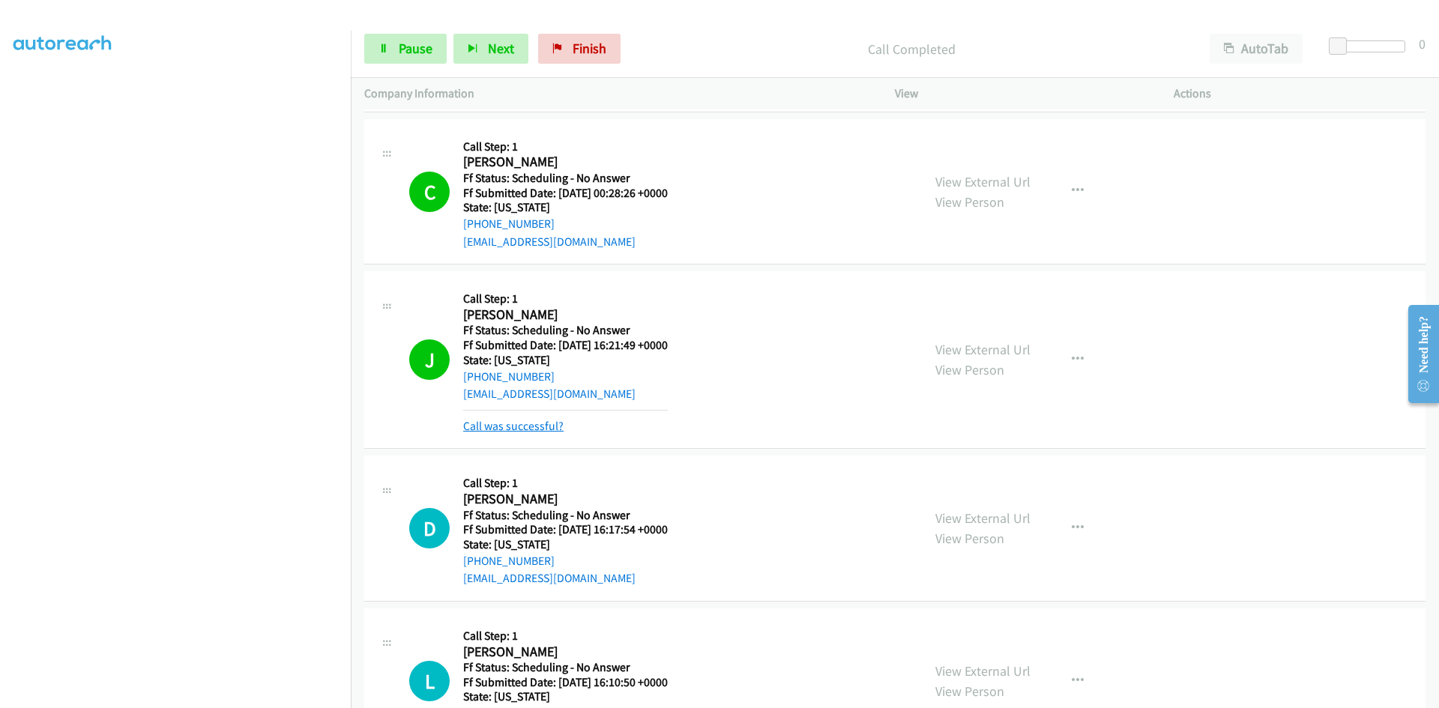
click at [522, 426] on link "Call was successful?" at bounding box center [513, 426] width 100 height 14
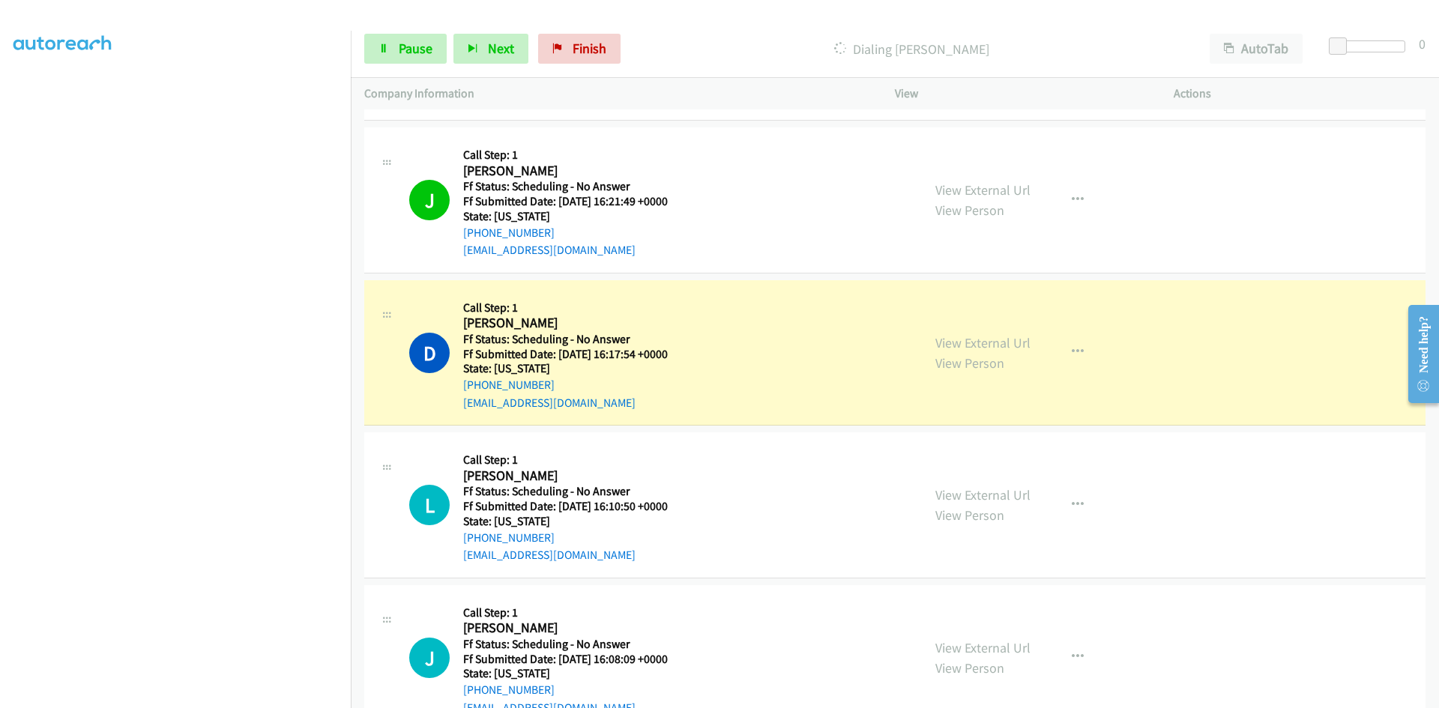
scroll to position [4930, 0]
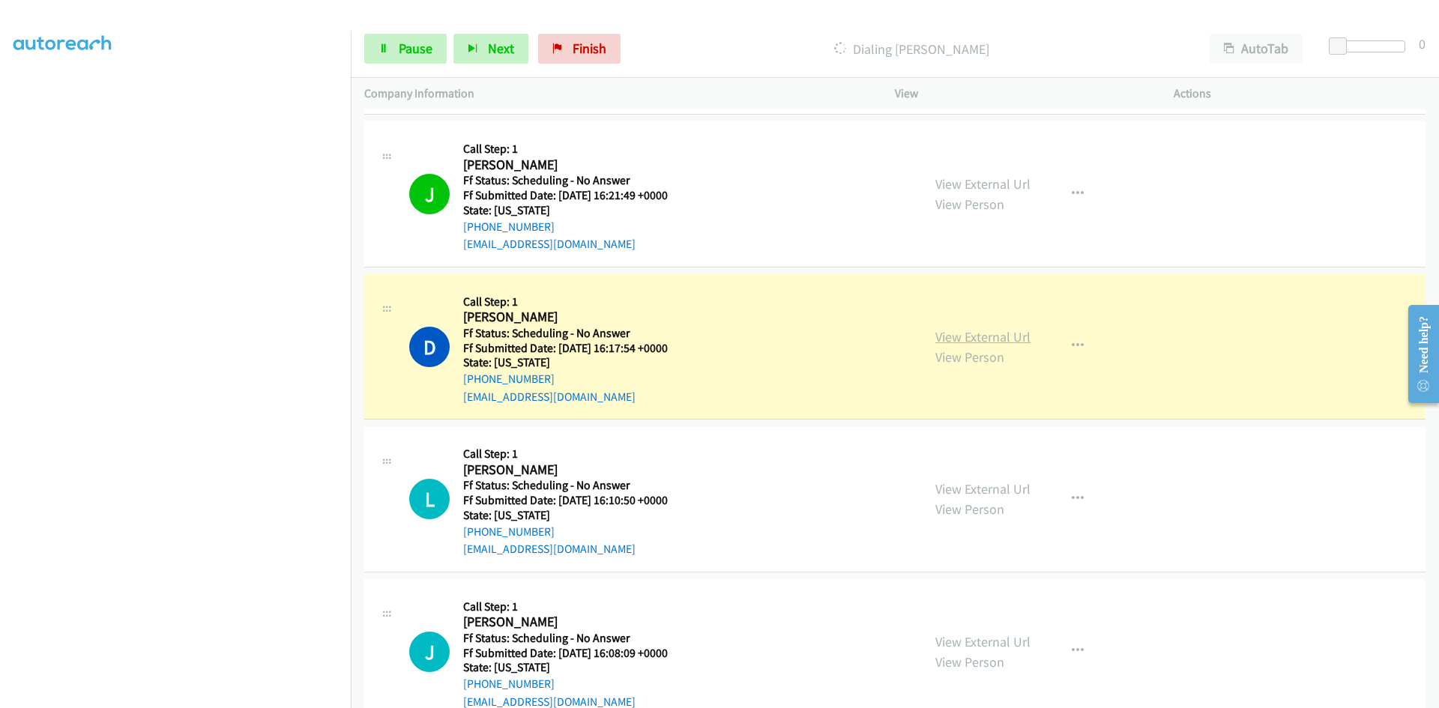
click at [972, 339] on link "View External Url" at bounding box center [982, 336] width 95 height 17
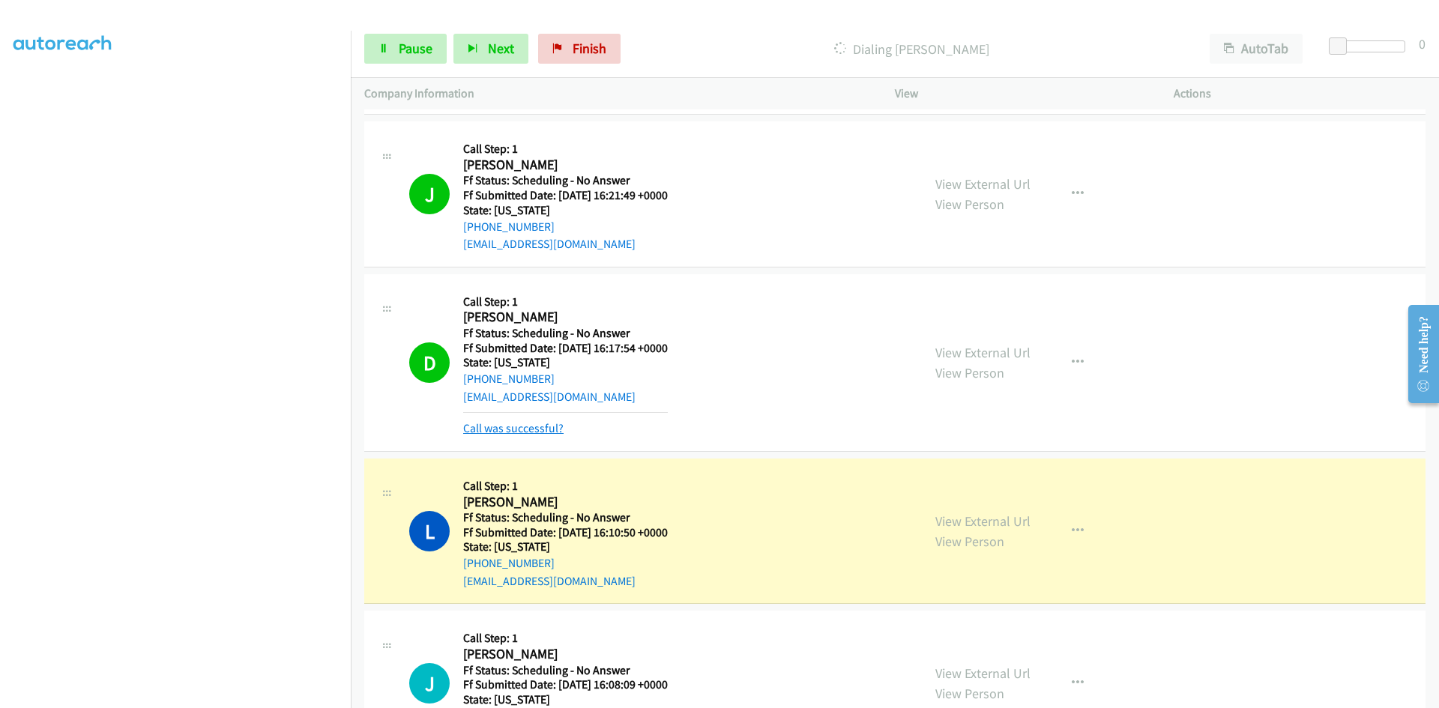
click at [551, 432] on link "Call was successful?" at bounding box center [513, 428] width 100 height 14
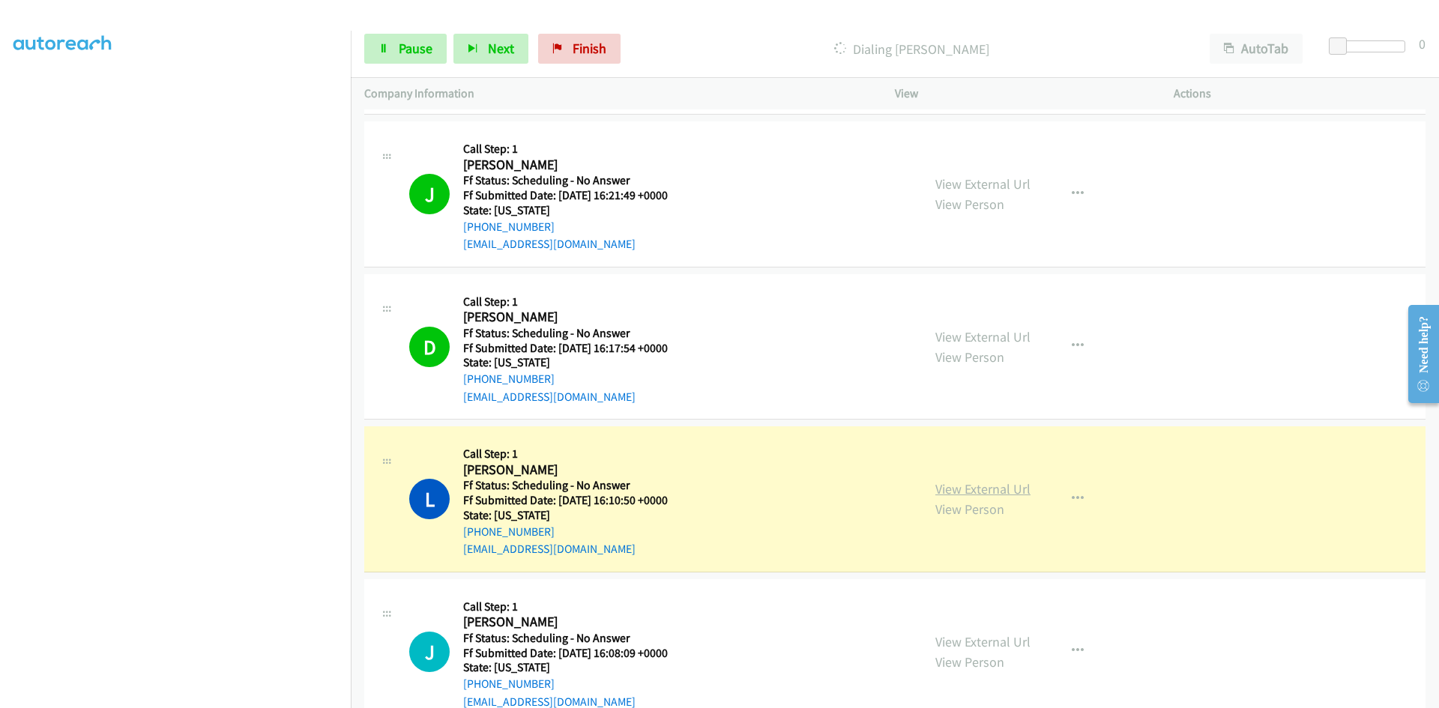
click at [950, 488] on link "View External Url" at bounding box center [982, 488] width 95 height 17
drag, startPoint x: 414, startPoint y: 51, endPoint x: 395, endPoint y: 53, distance: 19.6
click at [414, 52] on span "Pause" at bounding box center [416, 48] width 34 height 17
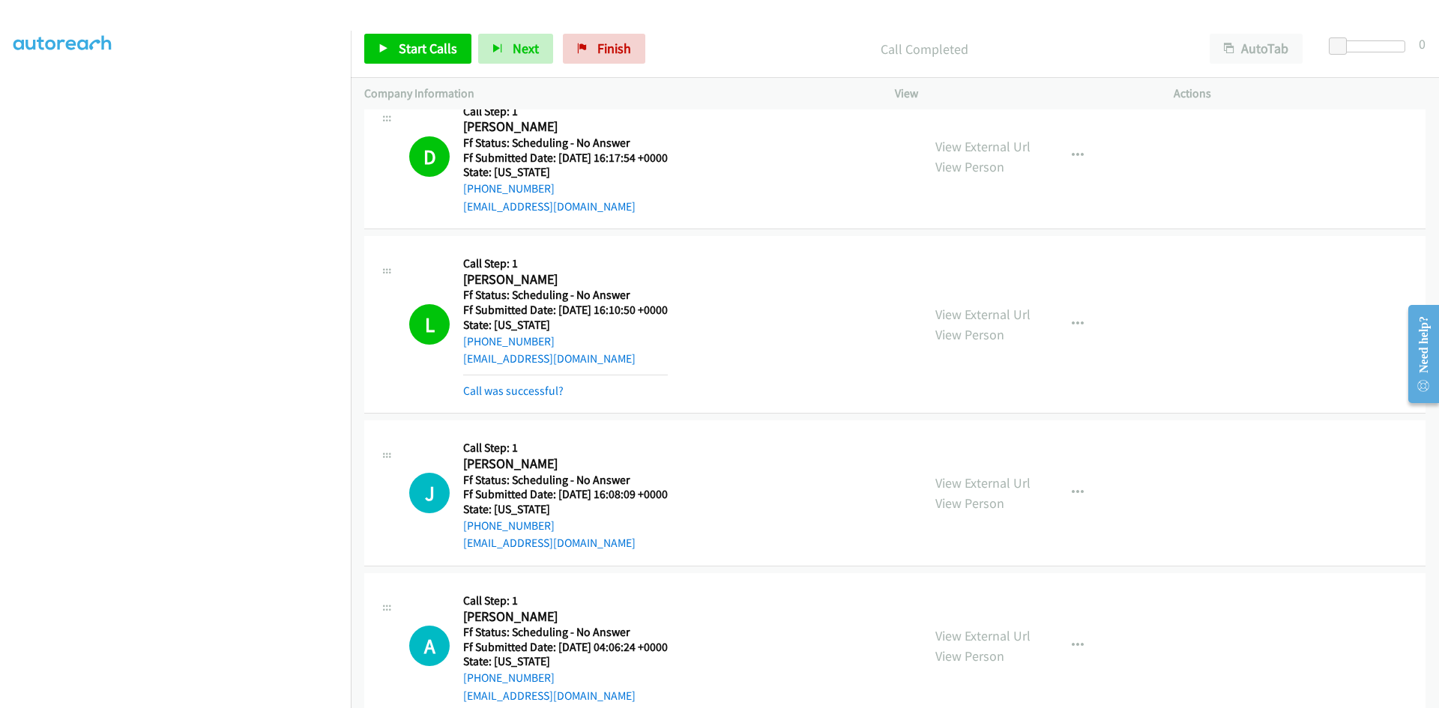
scroll to position [5230, 0]
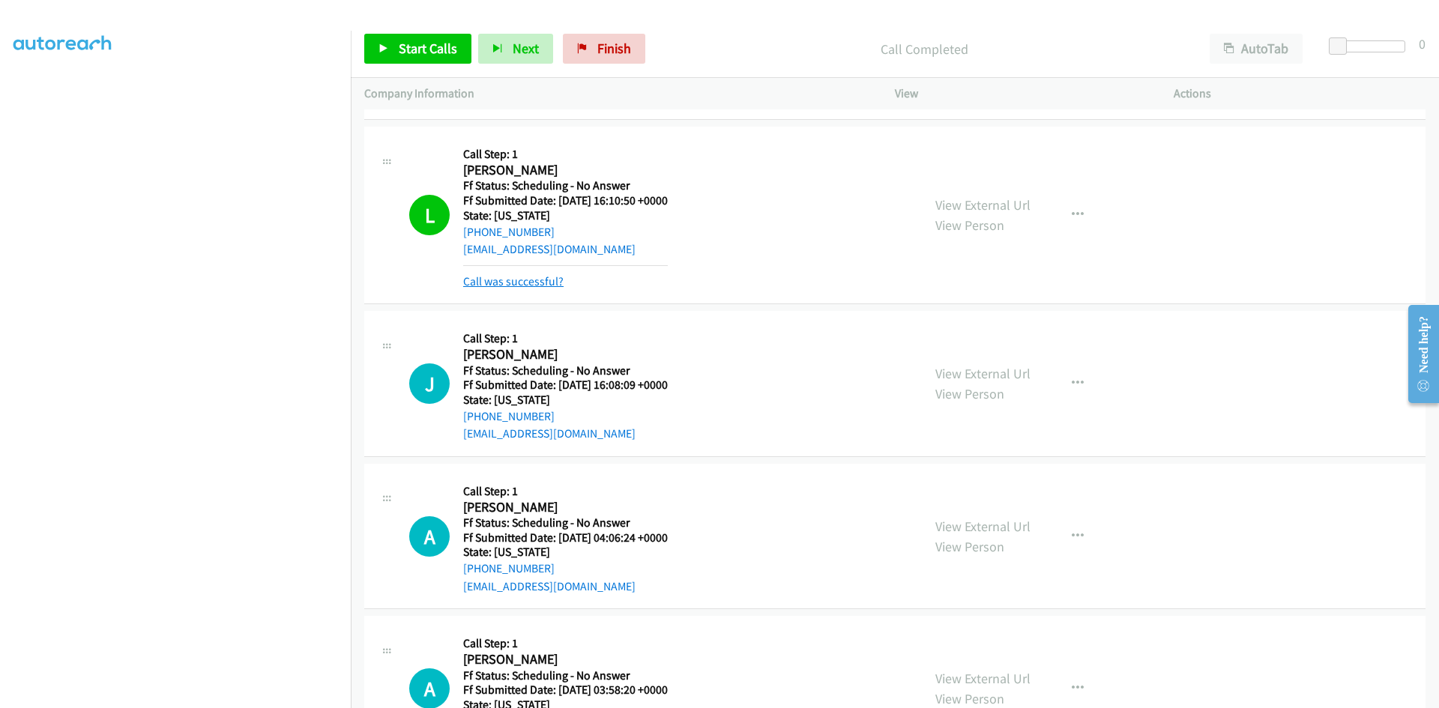
click at [537, 283] on link "Call was successful?" at bounding box center [513, 281] width 100 height 14
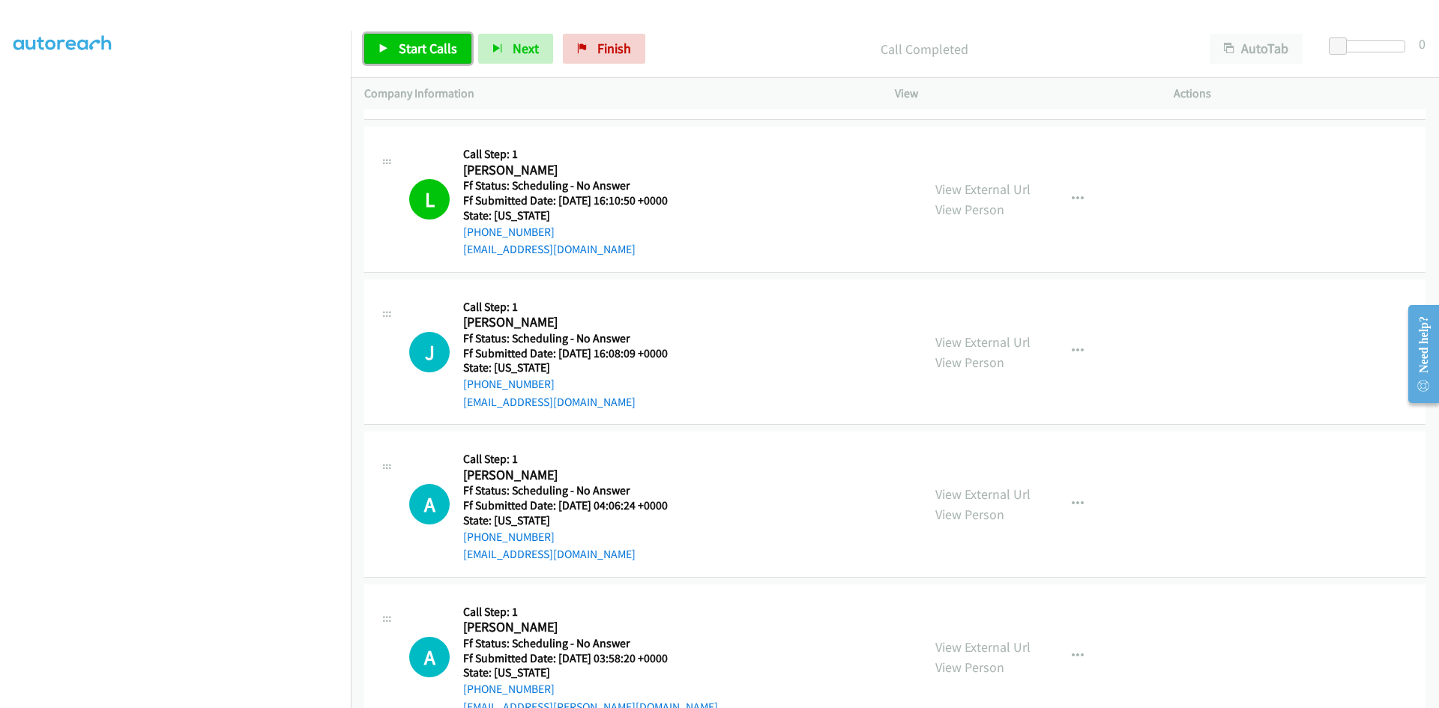
click at [419, 49] on span "Start Calls" at bounding box center [428, 48] width 58 height 17
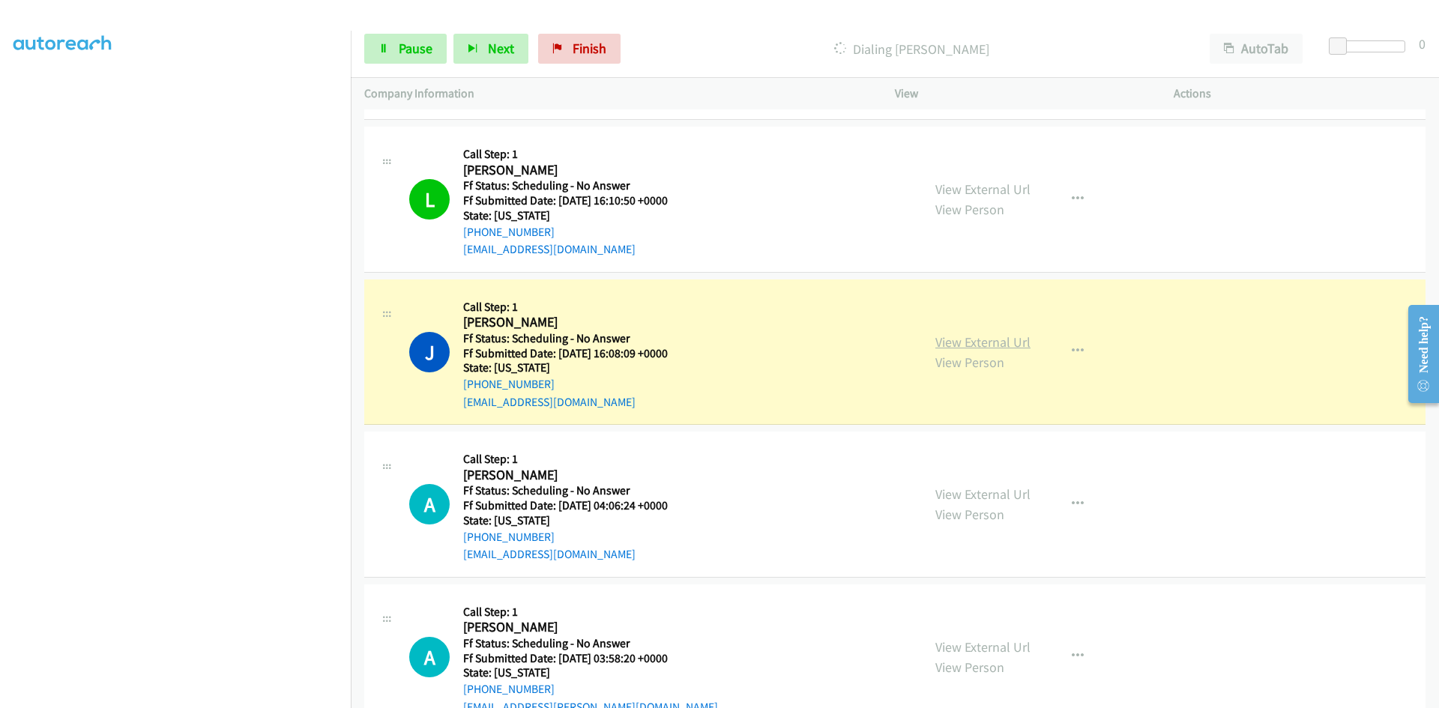
click at [1017, 336] on link "View External Url" at bounding box center [982, 341] width 95 height 17
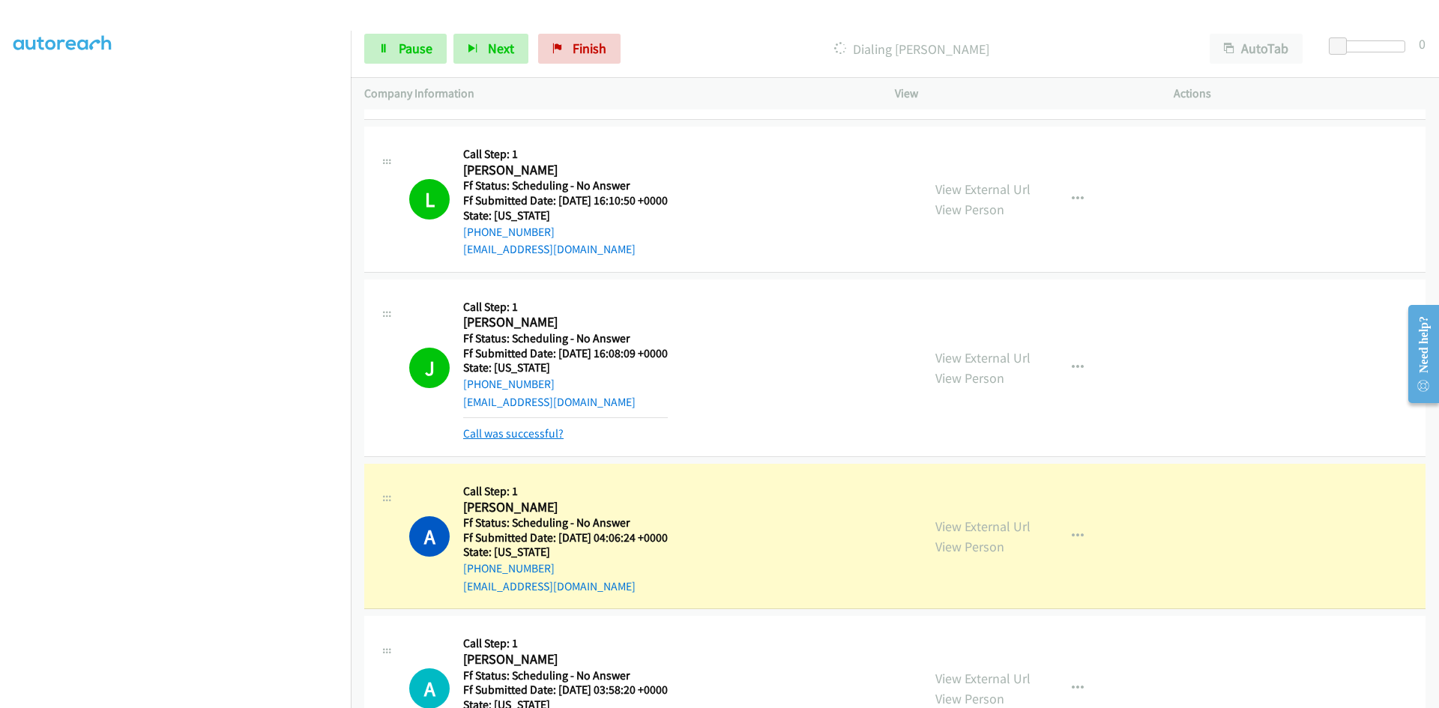
click at [517, 430] on link "Call was successful?" at bounding box center [513, 433] width 100 height 14
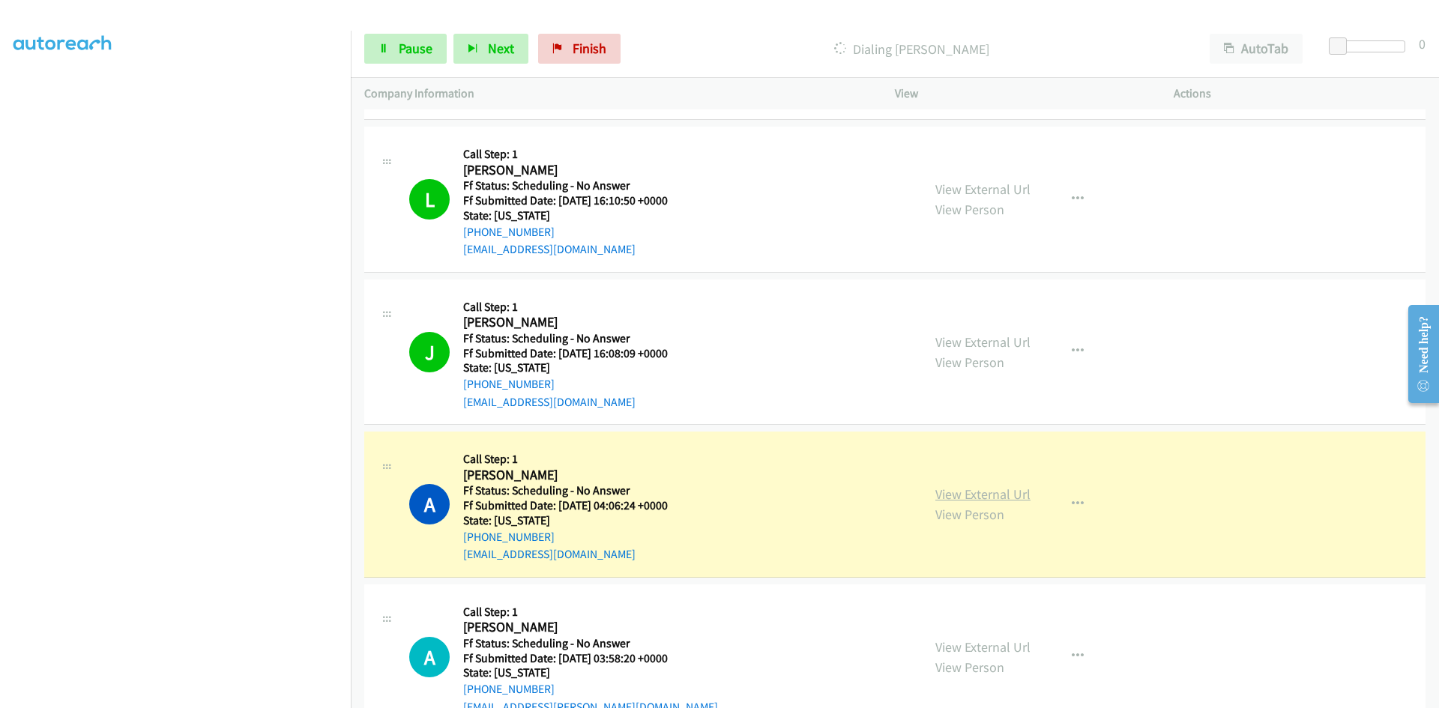
click at [946, 494] on link "View External Url" at bounding box center [982, 494] width 95 height 17
click at [958, 495] on link "View External Url" at bounding box center [982, 494] width 95 height 17
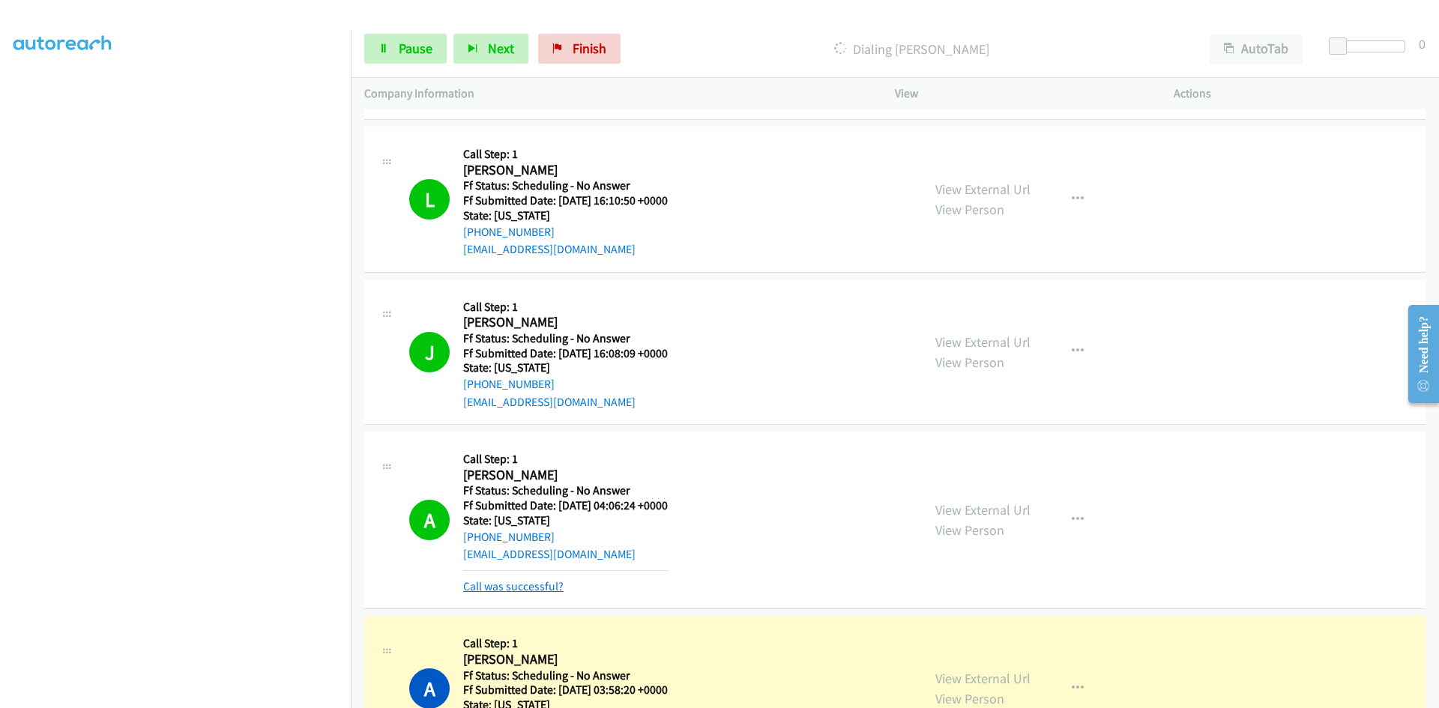
click at [548, 583] on link "Call was successful?" at bounding box center [513, 586] width 100 height 14
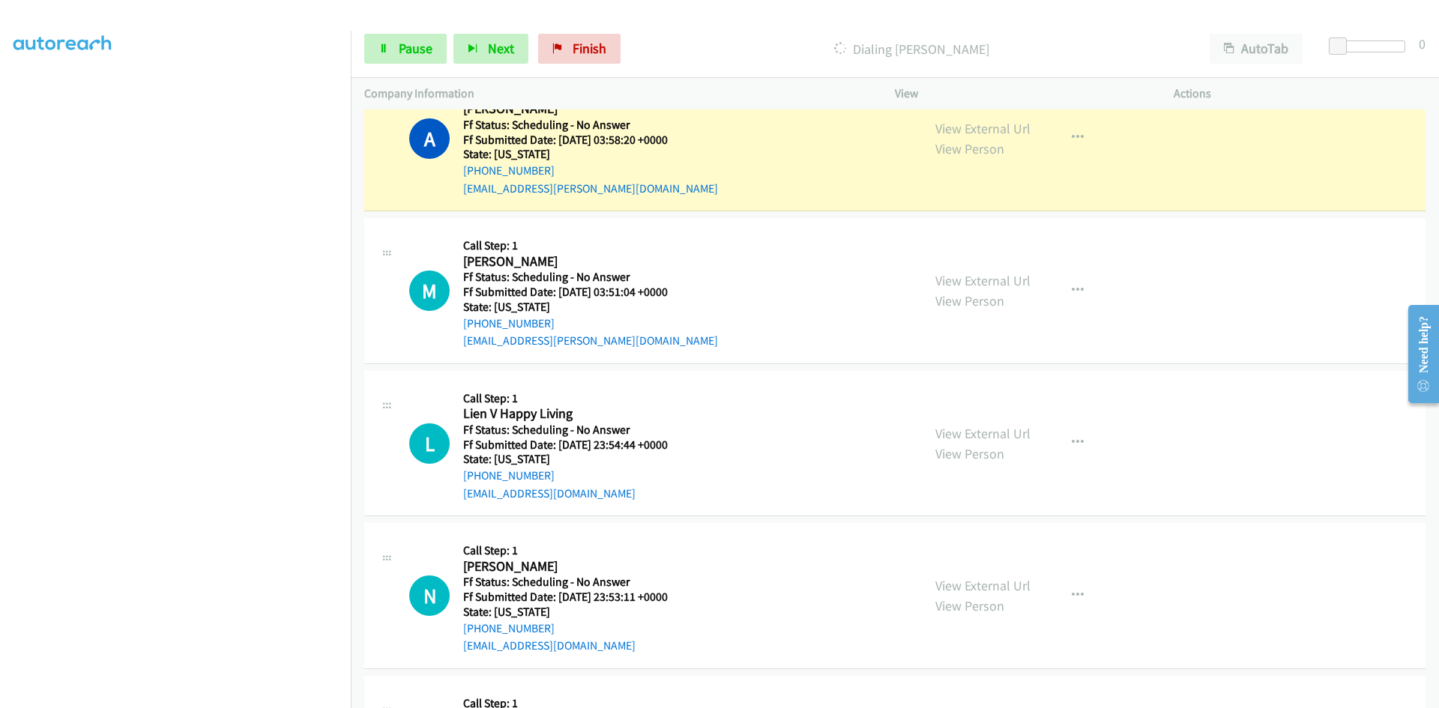
scroll to position [5755, 0]
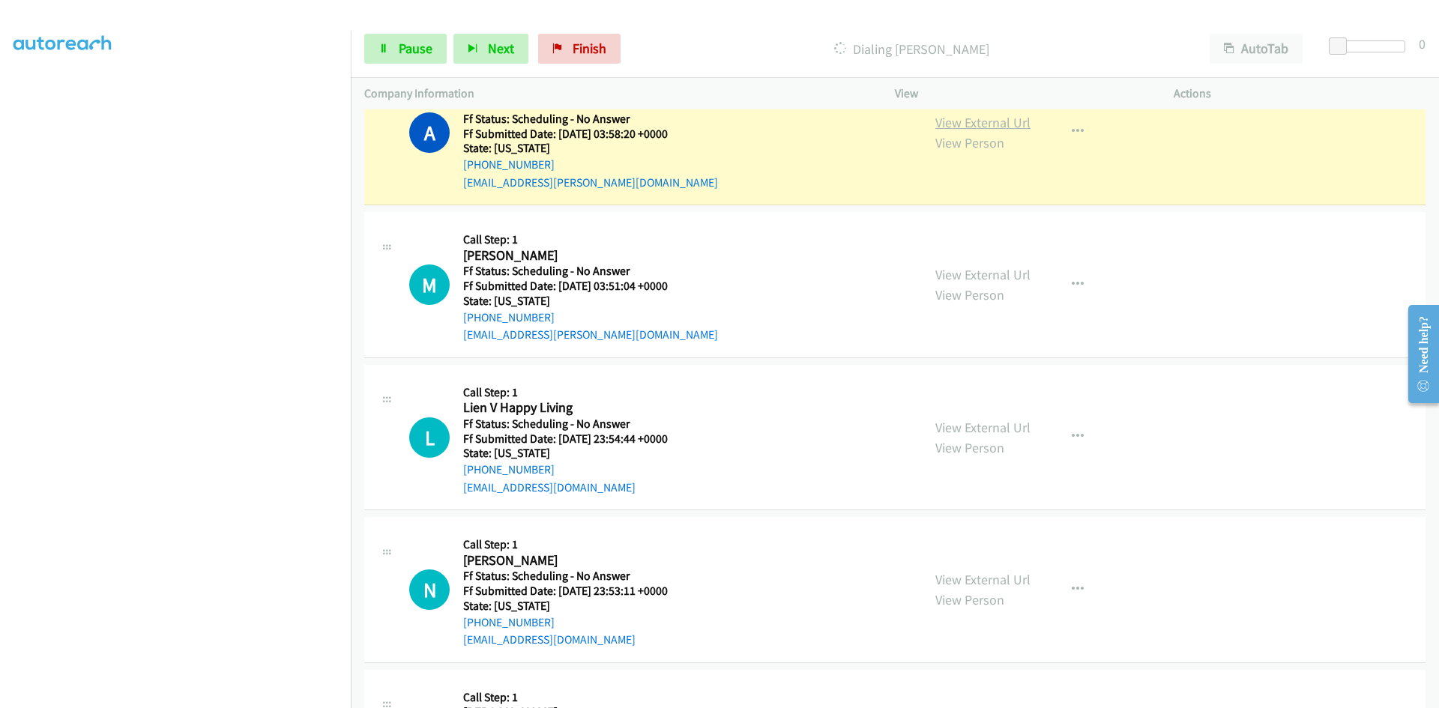
click at [1018, 127] on link "View External Url" at bounding box center [982, 122] width 95 height 17
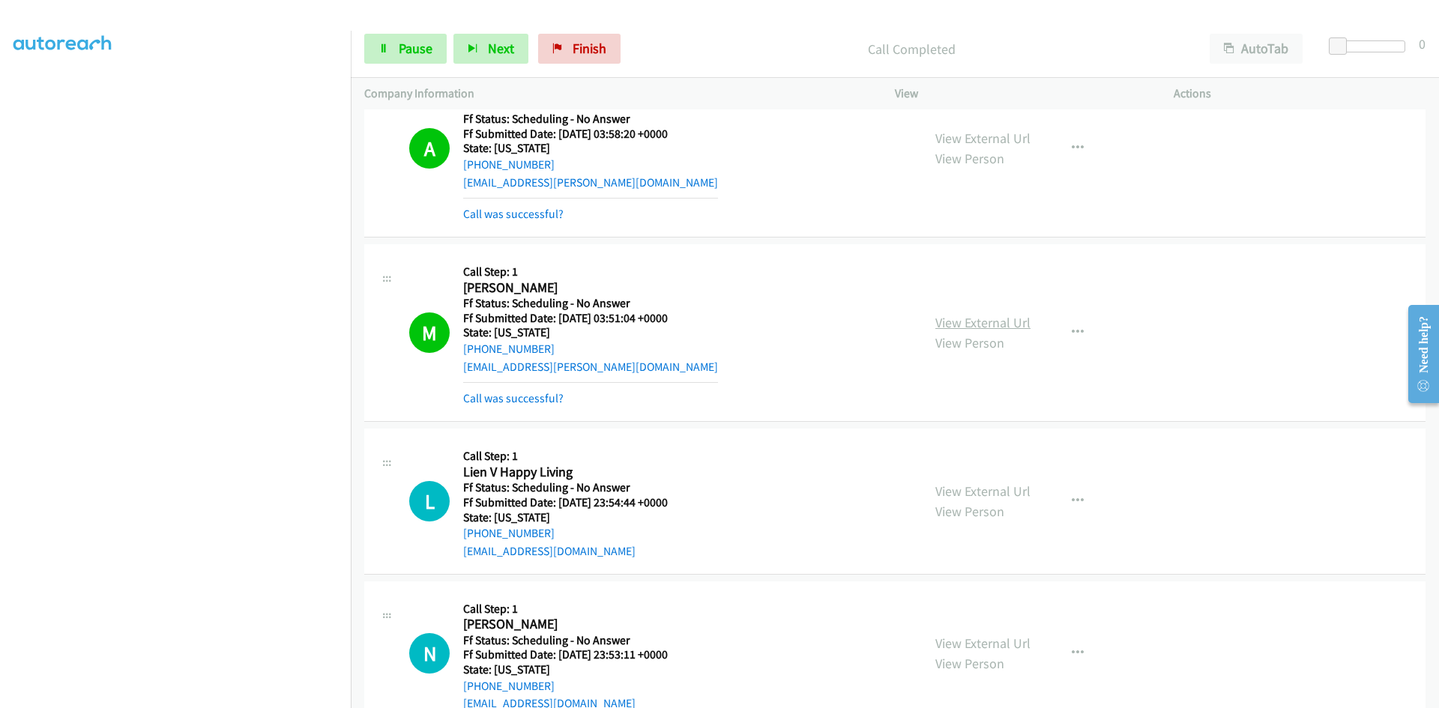
click at [982, 326] on link "View External Url" at bounding box center [982, 322] width 95 height 17
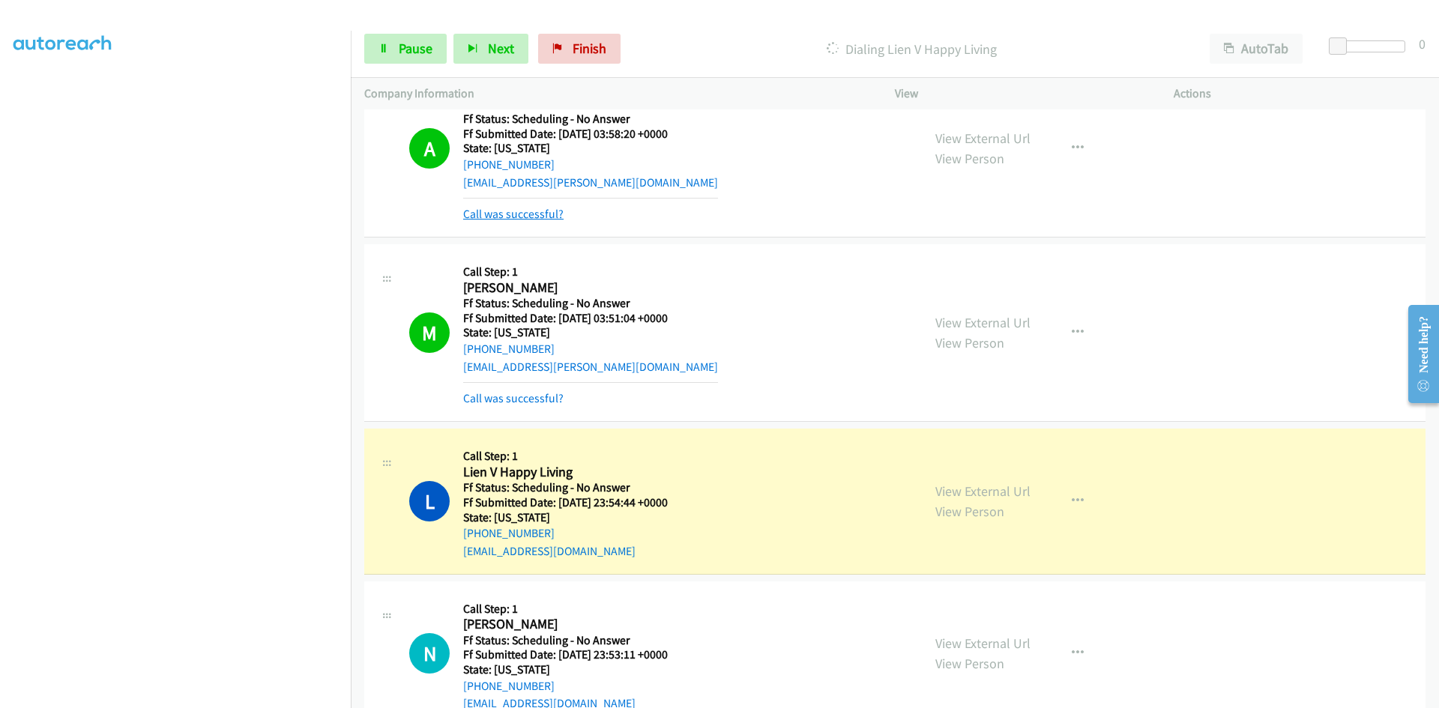
click at [515, 214] on link "Call was successful?" at bounding box center [513, 214] width 100 height 14
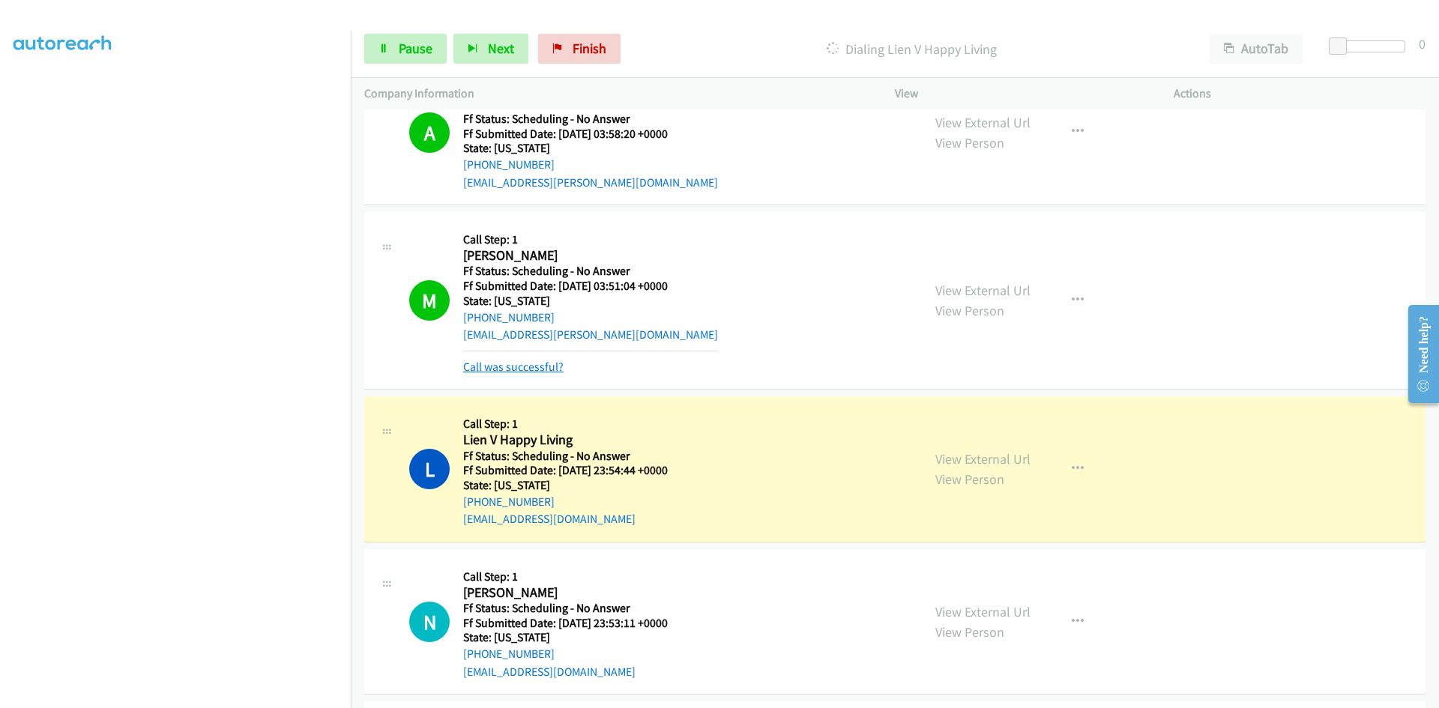
click at [527, 372] on link "Call was successful?" at bounding box center [513, 367] width 100 height 14
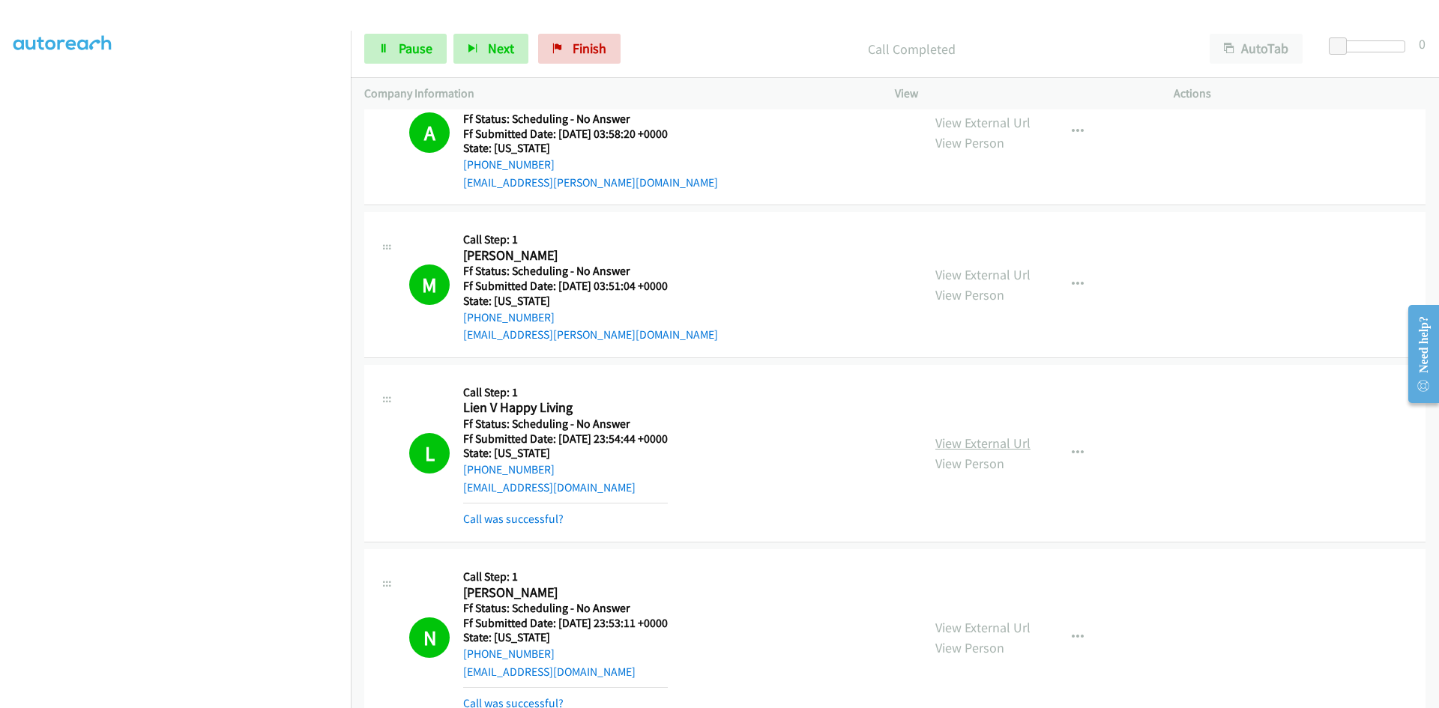
click at [962, 441] on link "View External Url" at bounding box center [982, 443] width 95 height 17
click at [1015, 630] on link "View External Url" at bounding box center [982, 627] width 95 height 17
click at [552, 521] on link "Call was successful?" at bounding box center [513, 519] width 100 height 14
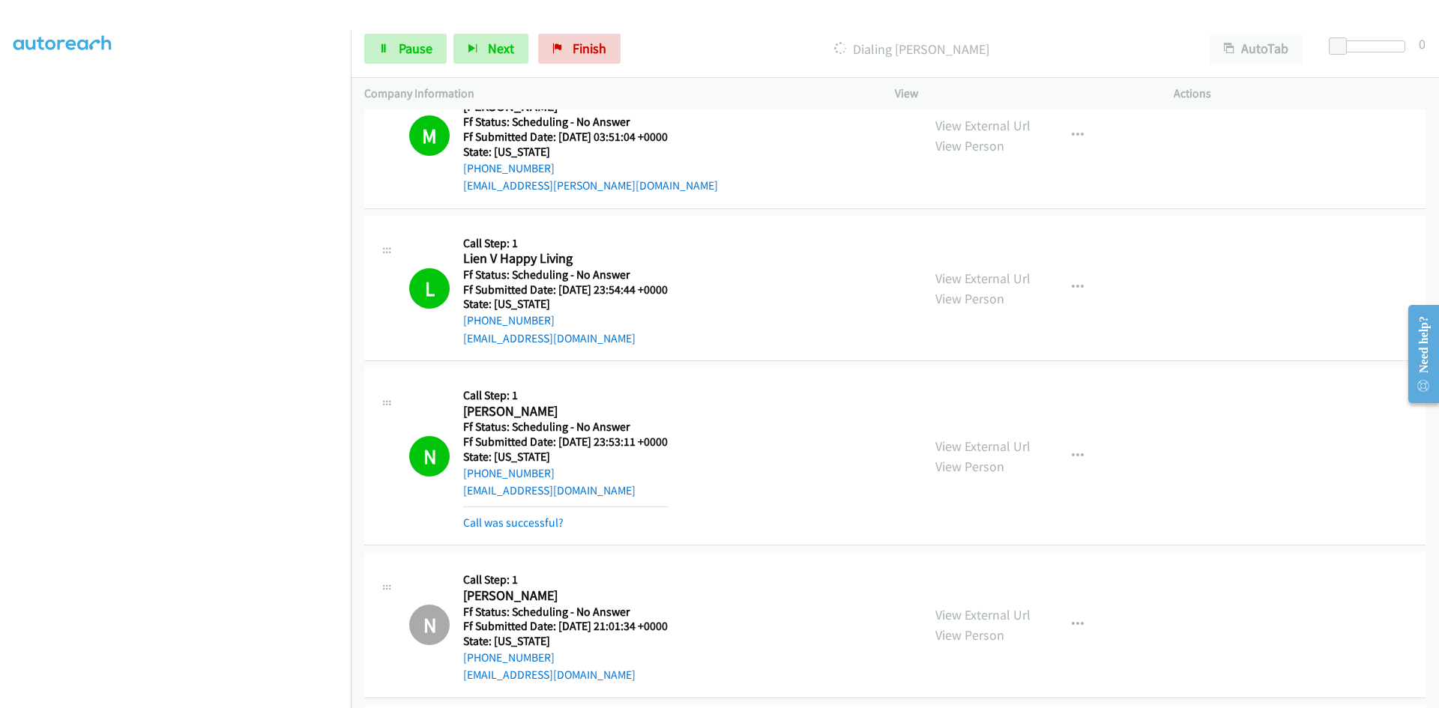
scroll to position [5905, 0]
click at [551, 521] on link "Call was successful?" at bounding box center [513, 522] width 100 height 14
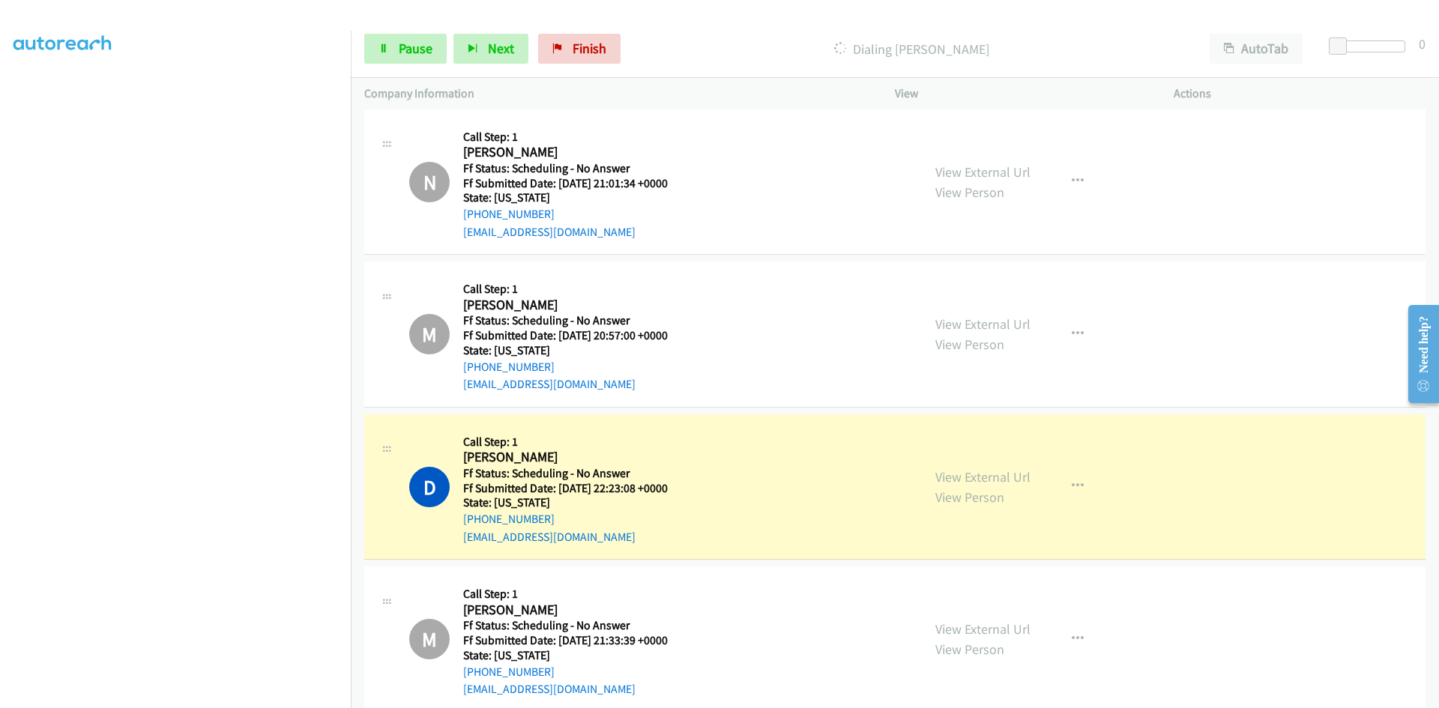
scroll to position [6354, 0]
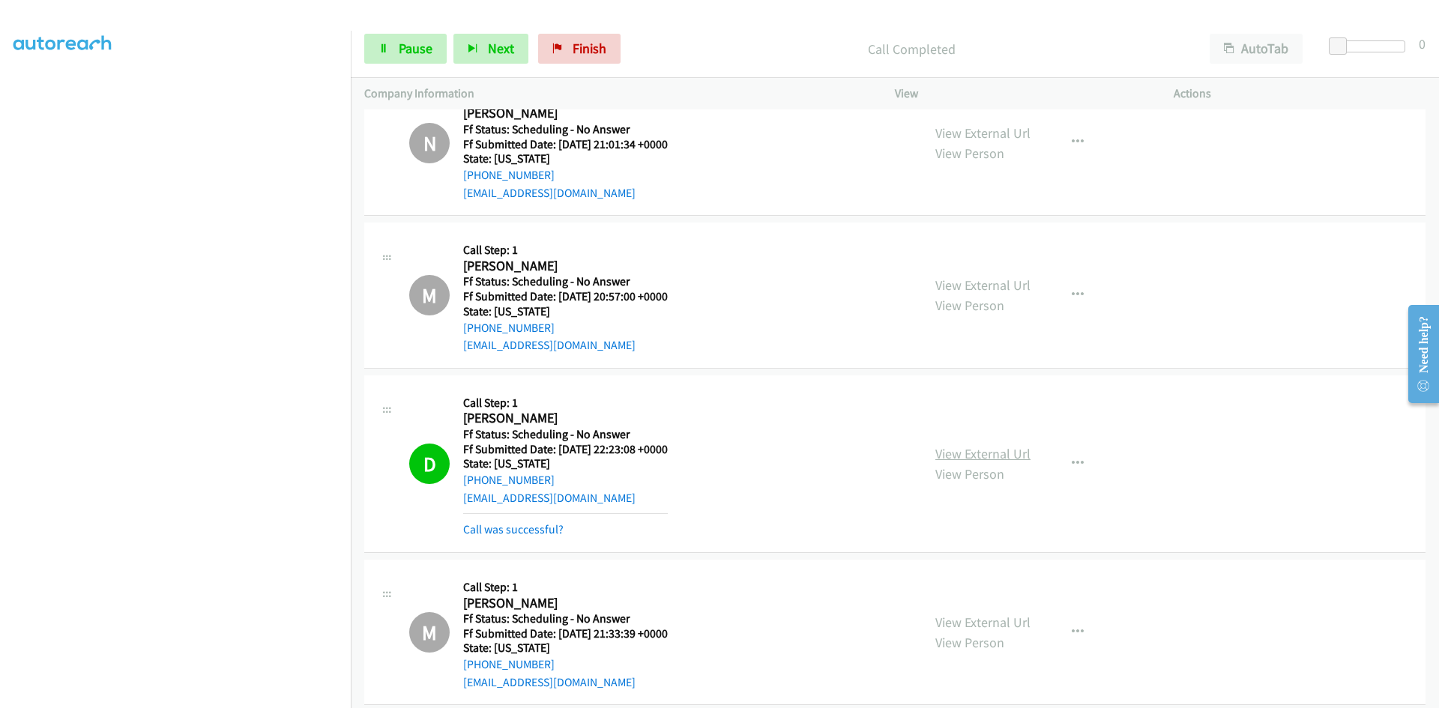
click at [1012, 456] on link "View External Url" at bounding box center [982, 453] width 95 height 17
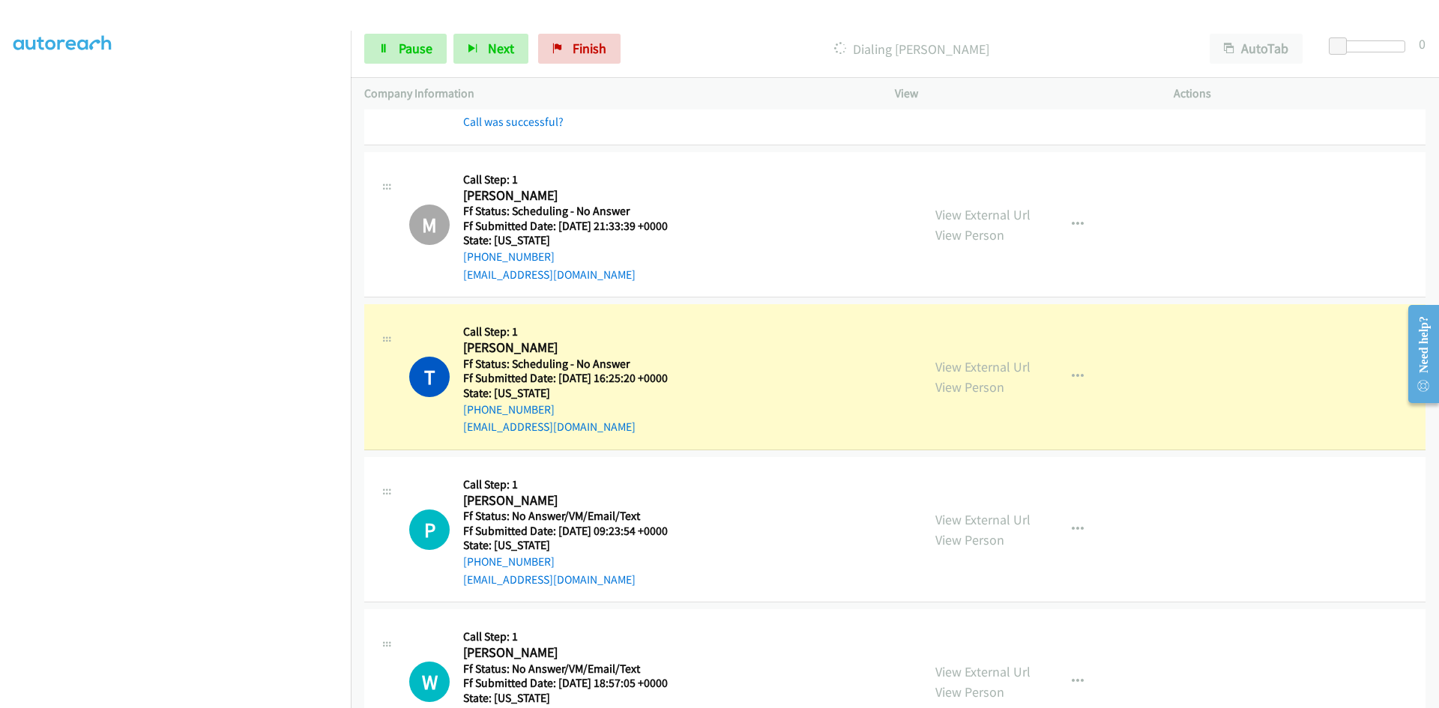
scroll to position [6804, 0]
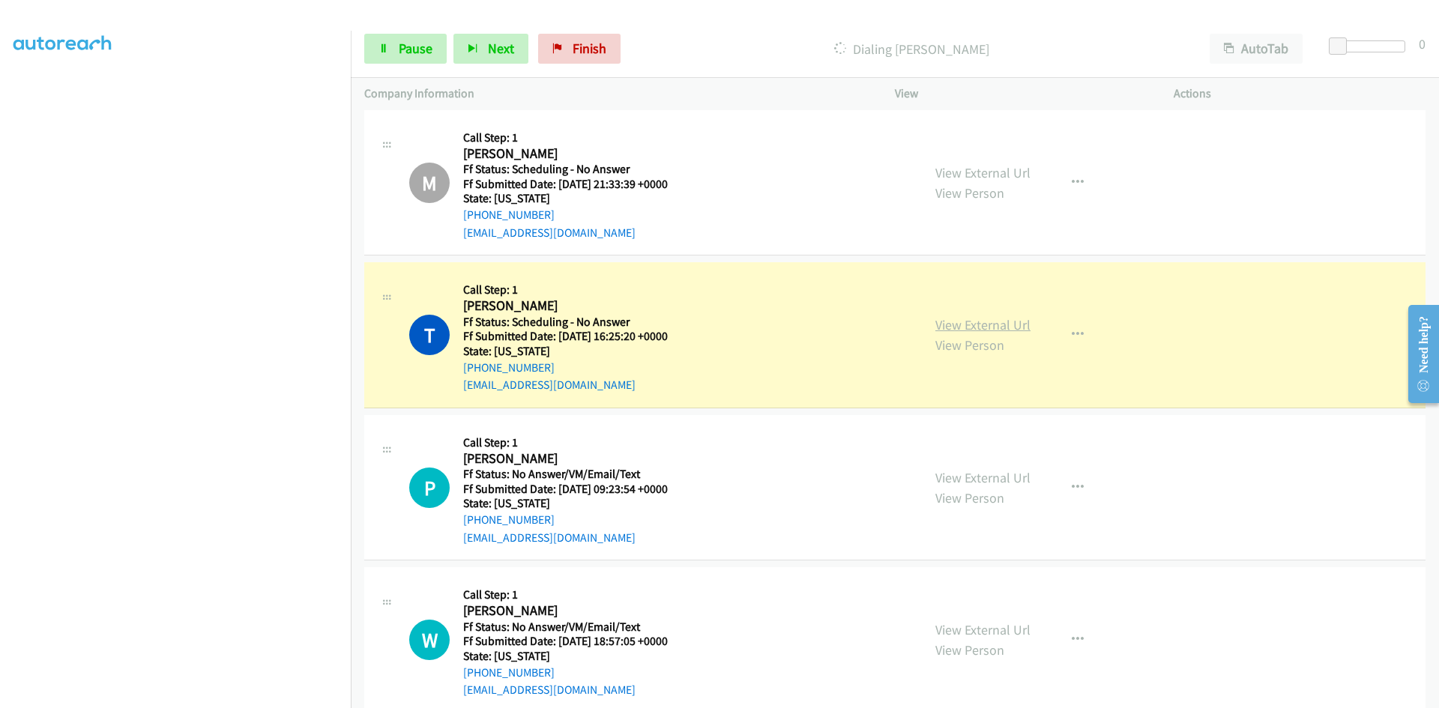
click at [960, 321] on link "View External Url" at bounding box center [982, 324] width 95 height 17
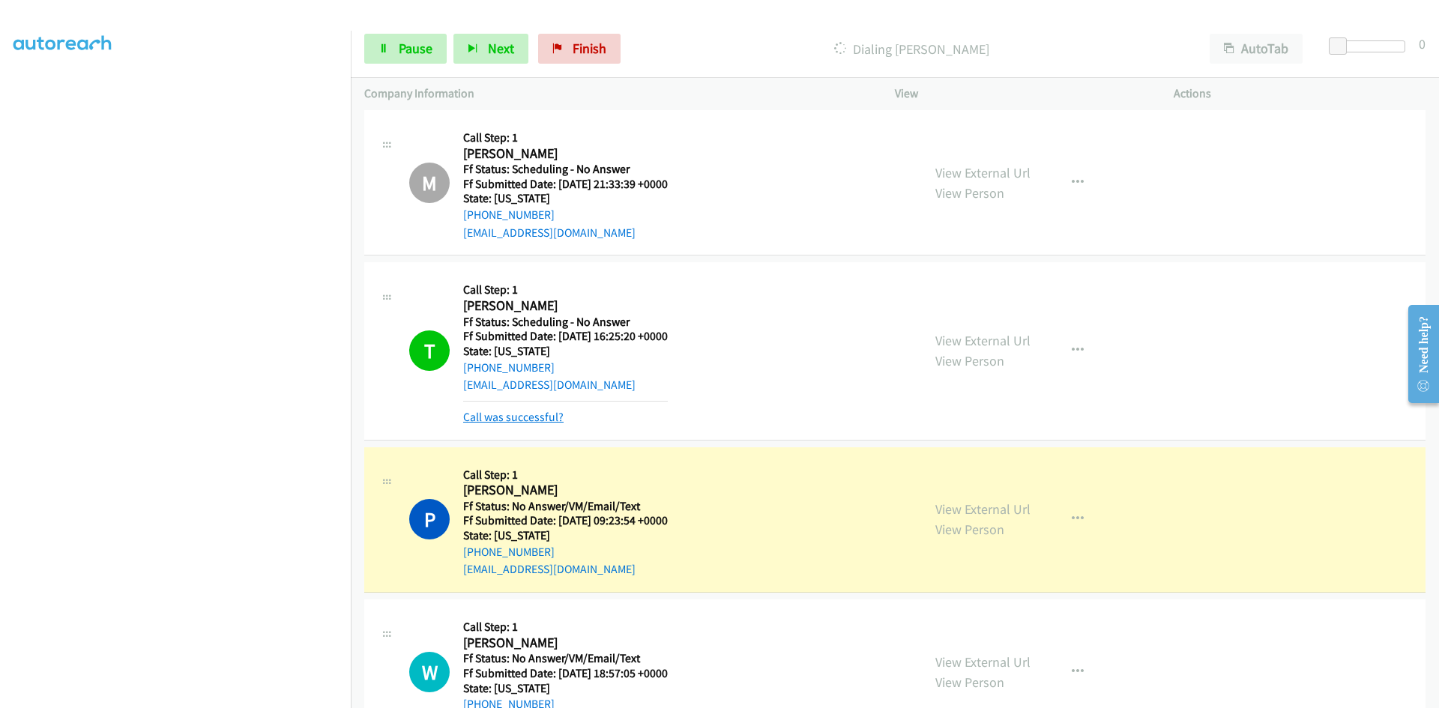
click at [538, 422] on link "Call was successful?" at bounding box center [513, 417] width 100 height 14
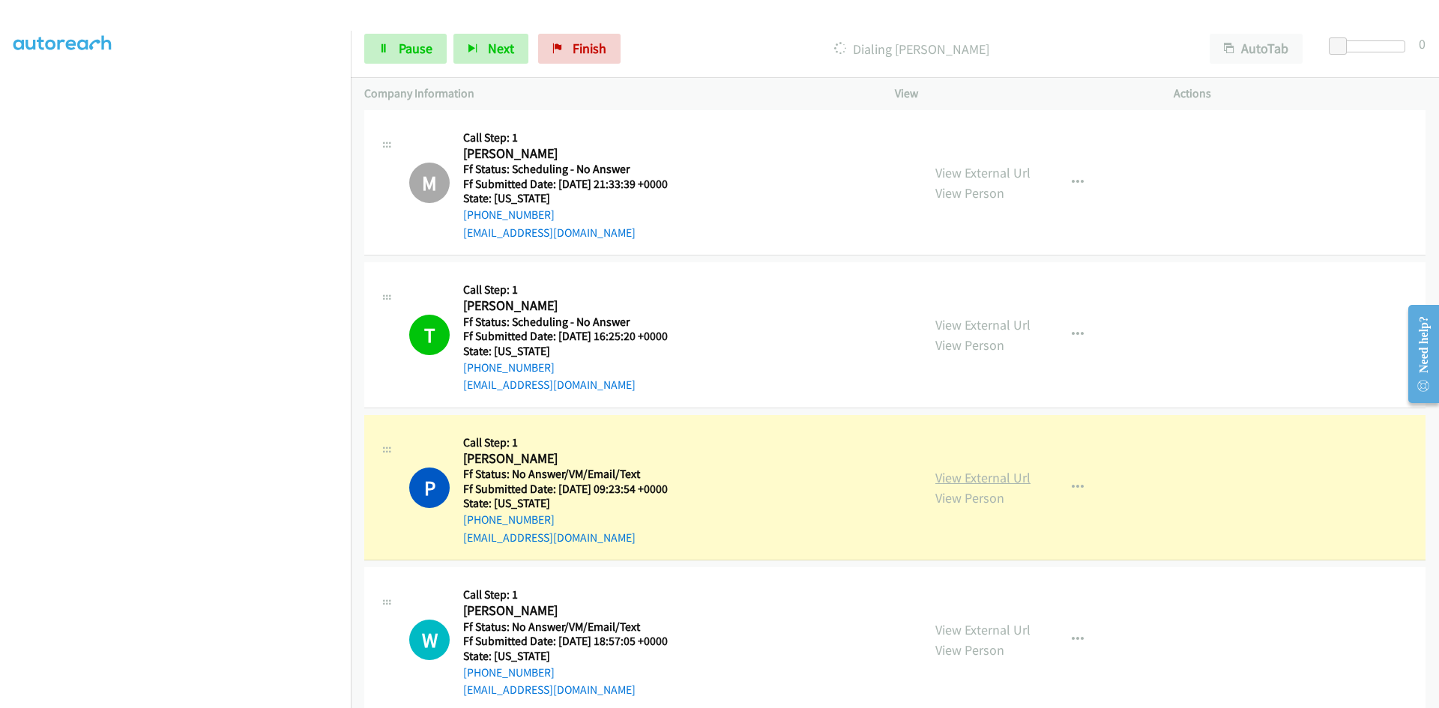
click at [974, 482] on link "View External Url" at bounding box center [982, 477] width 95 height 17
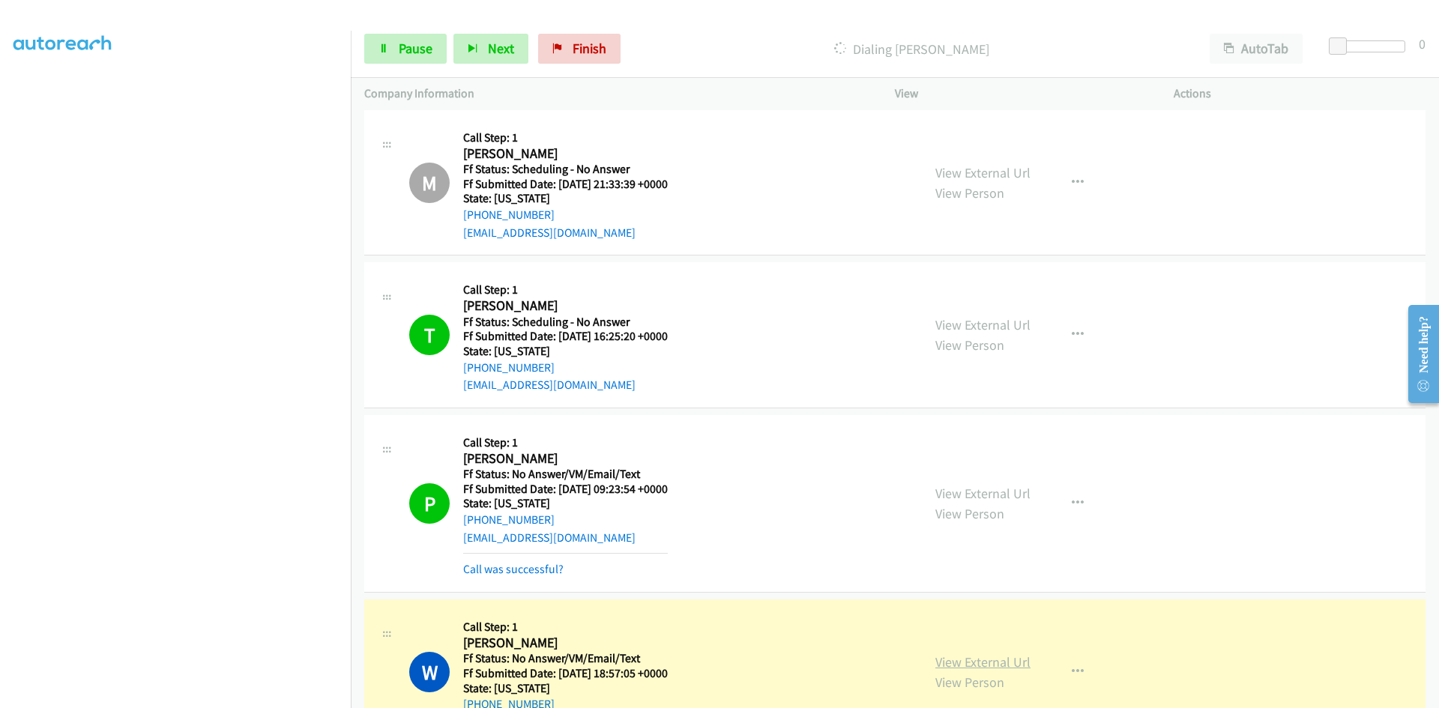
click at [975, 659] on link "View External Url" at bounding box center [982, 661] width 95 height 17
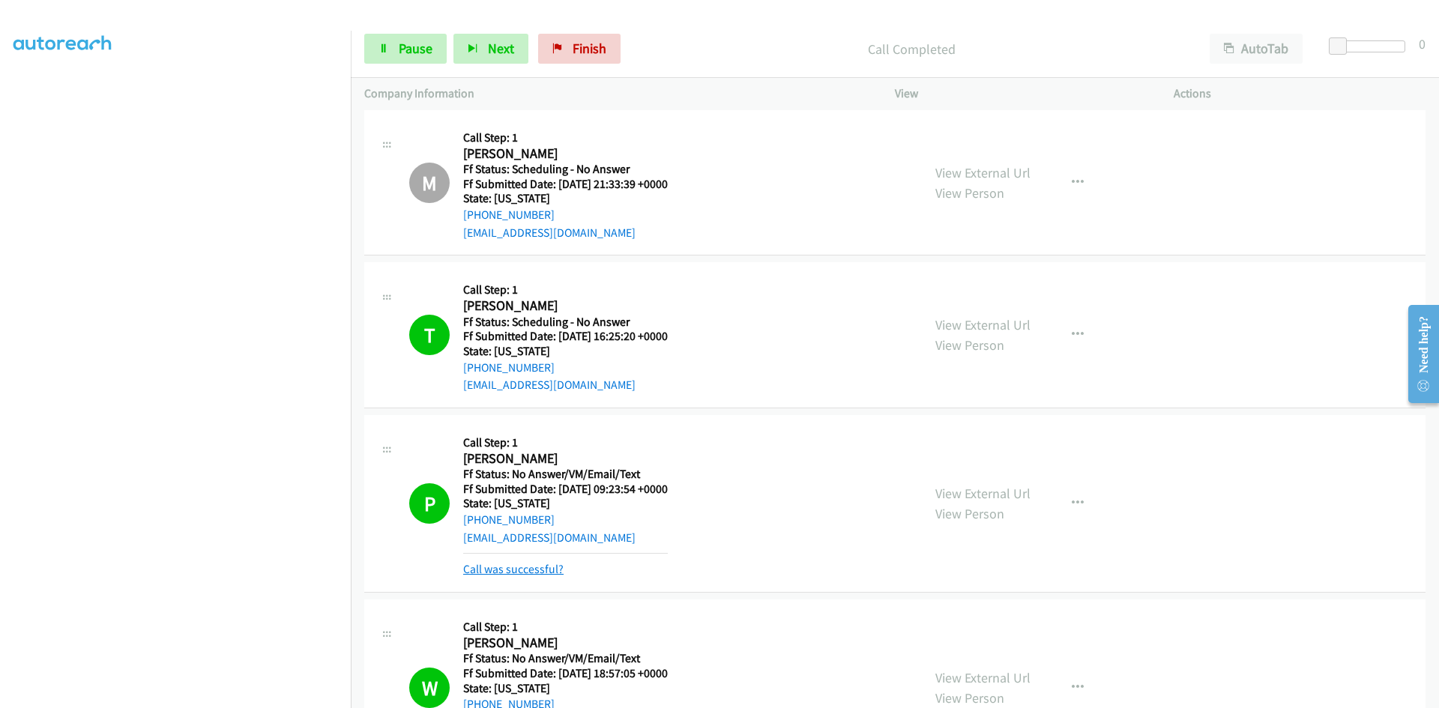
click at [548, 570] on link "Call was successful?" at bounding box center [513, 569] width 100 height 14
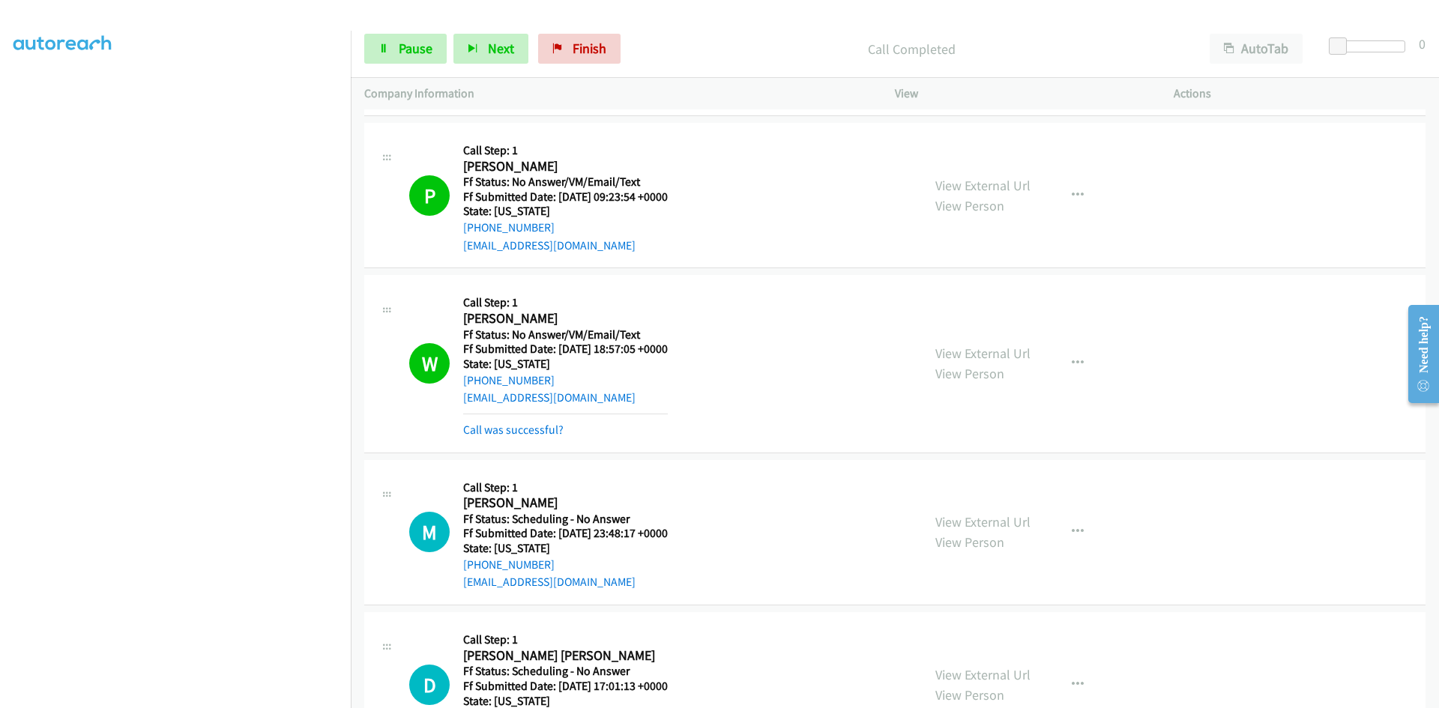
scroll to position [7104, 0]
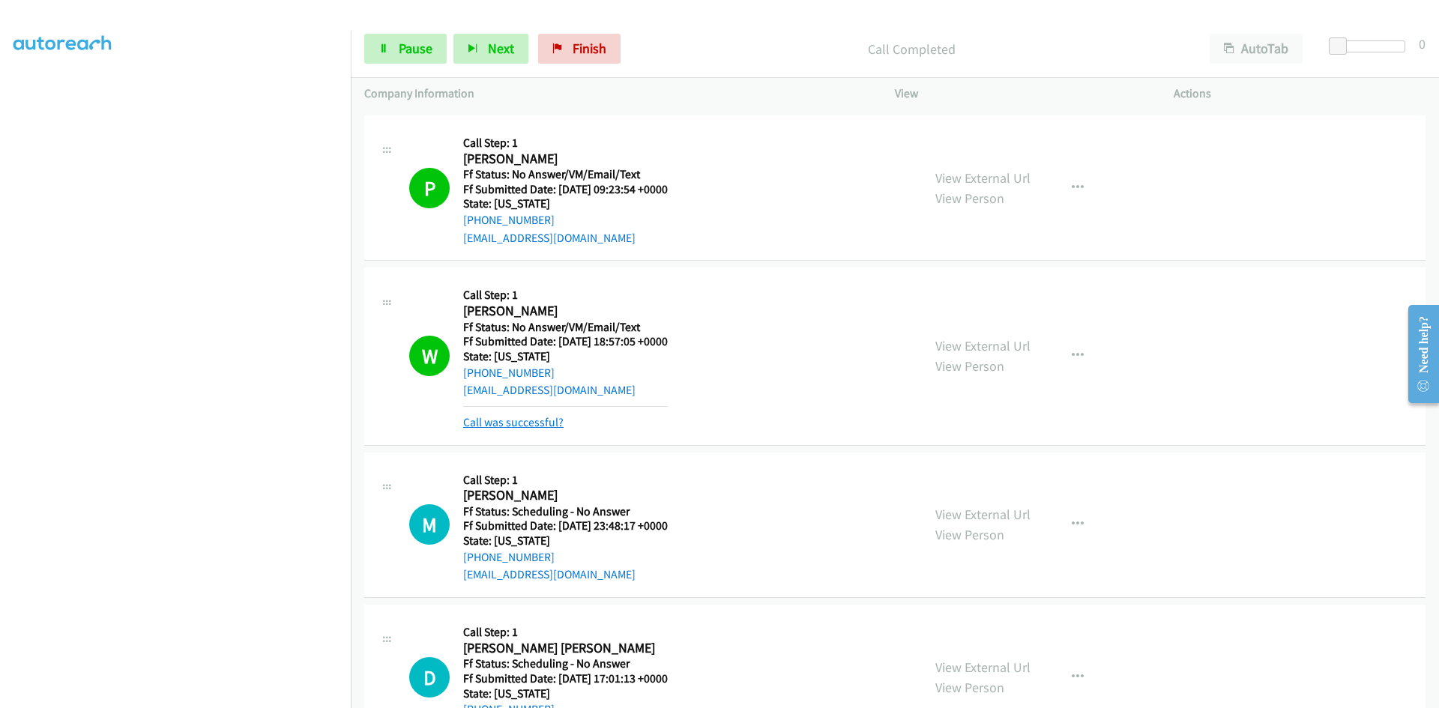
click at [555, 422] on link "Call was successful?" at bounding box center [513, 422] width 100 height 14
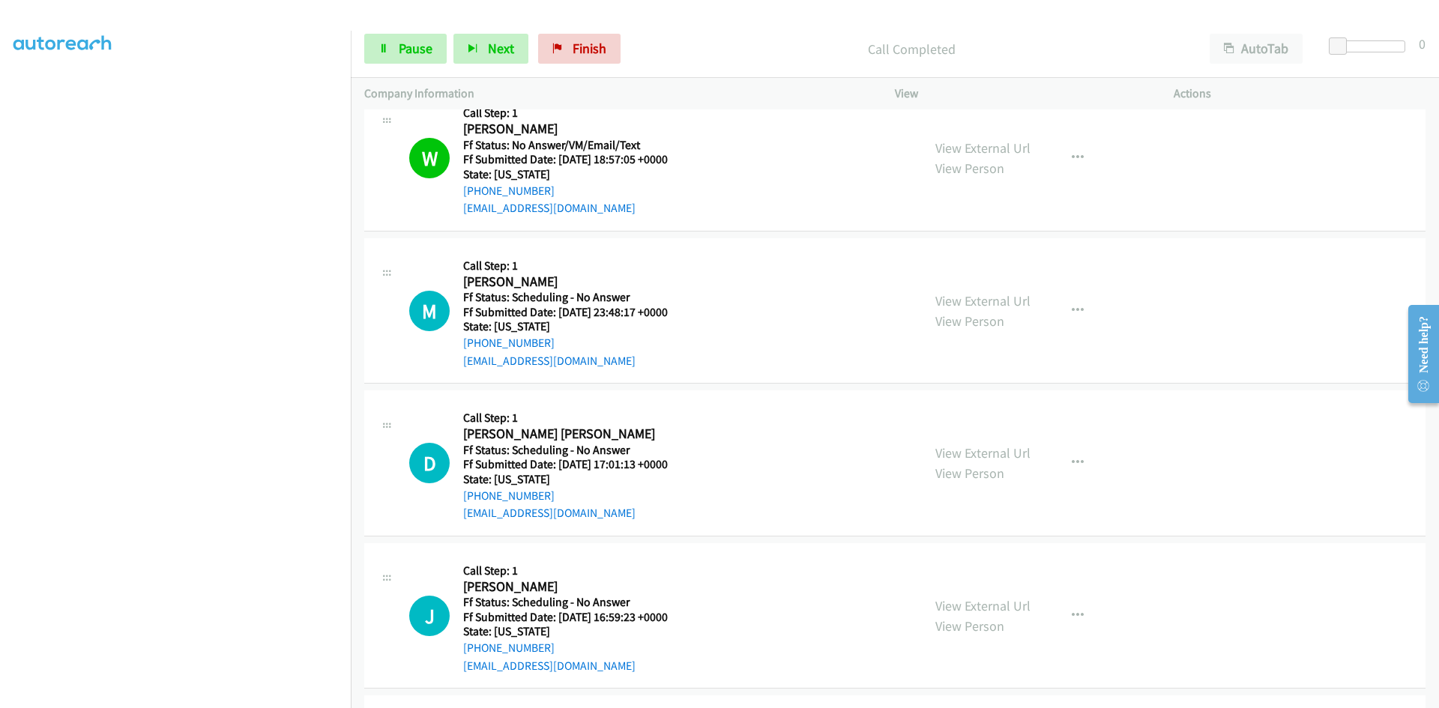
scroll to position [7403, 0]
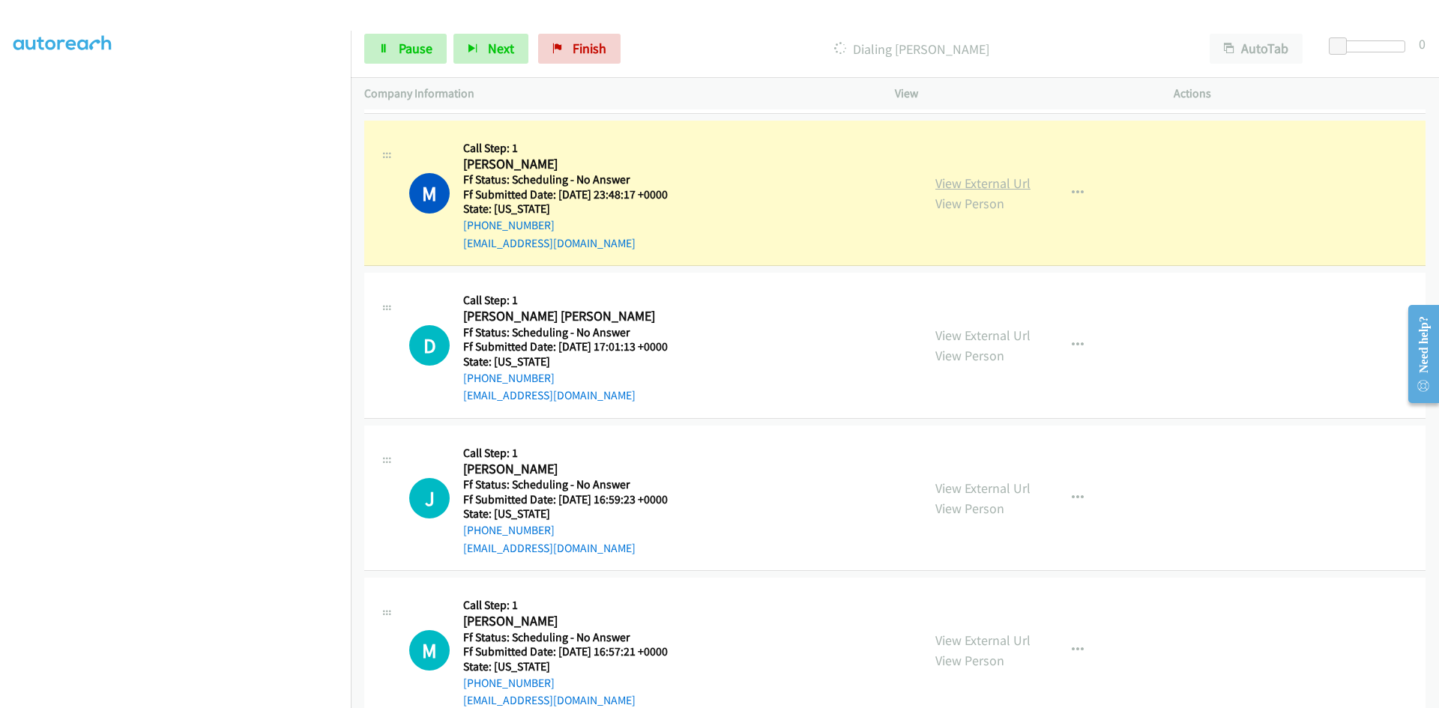
click at [958, 178] on link "View External Url" at bounding box center [982, 183] width 95 height 17
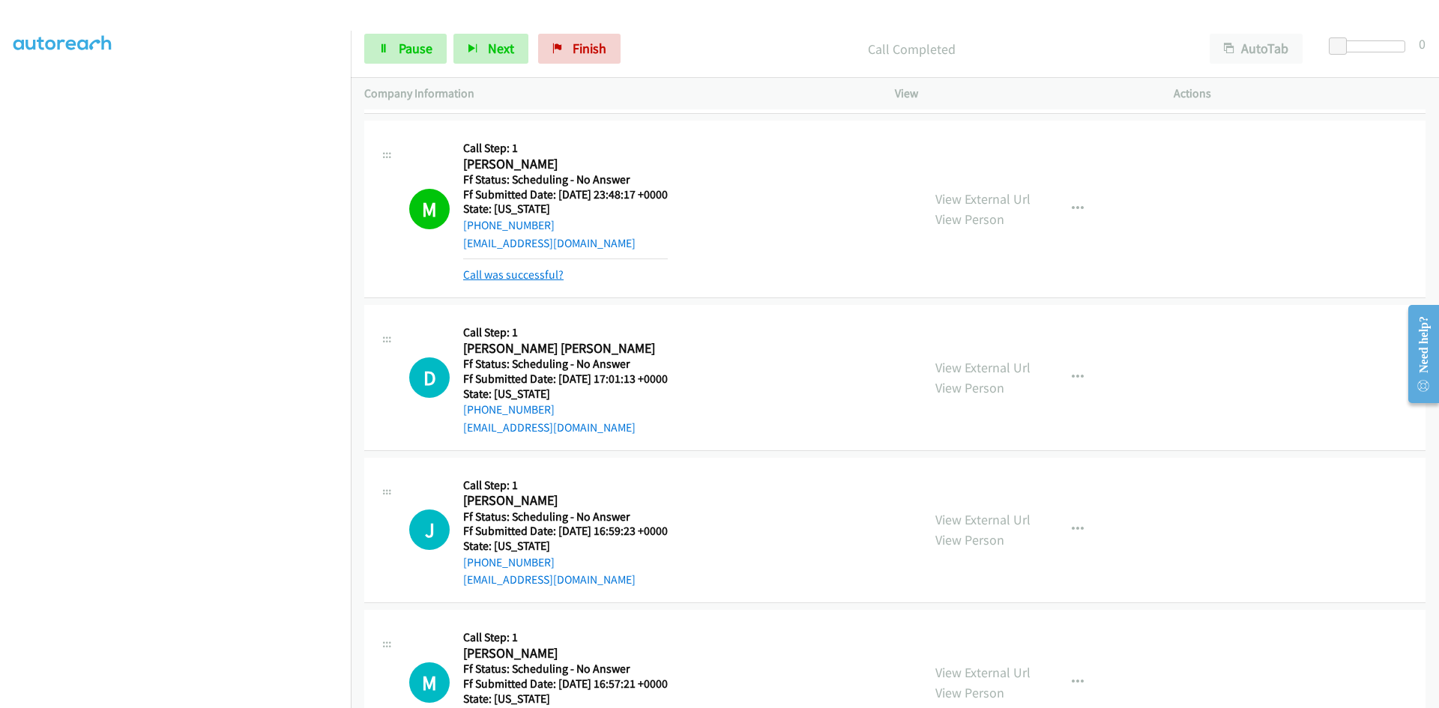
click at [518, 276] on link "Call was successful?" at bounding box center [513, 275] width 100 height 14
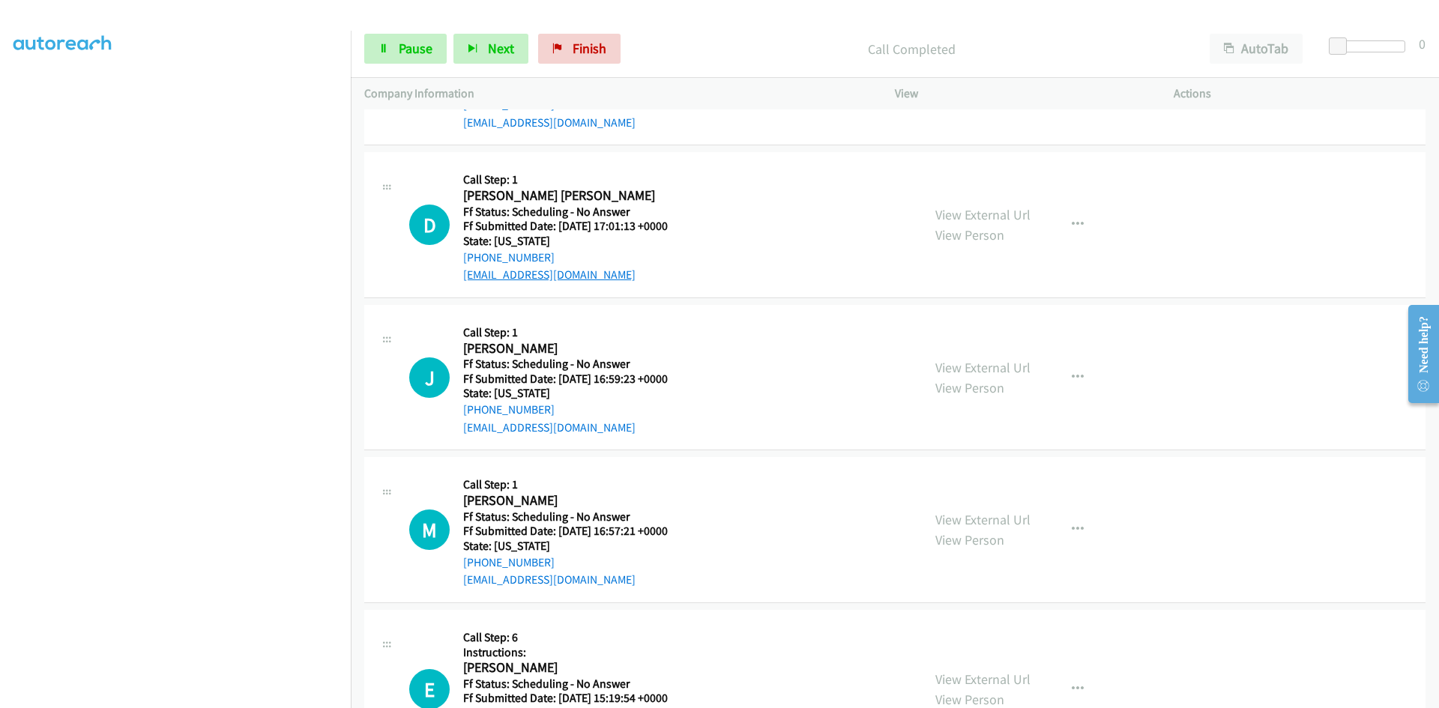
scroll to position [7553, 0]
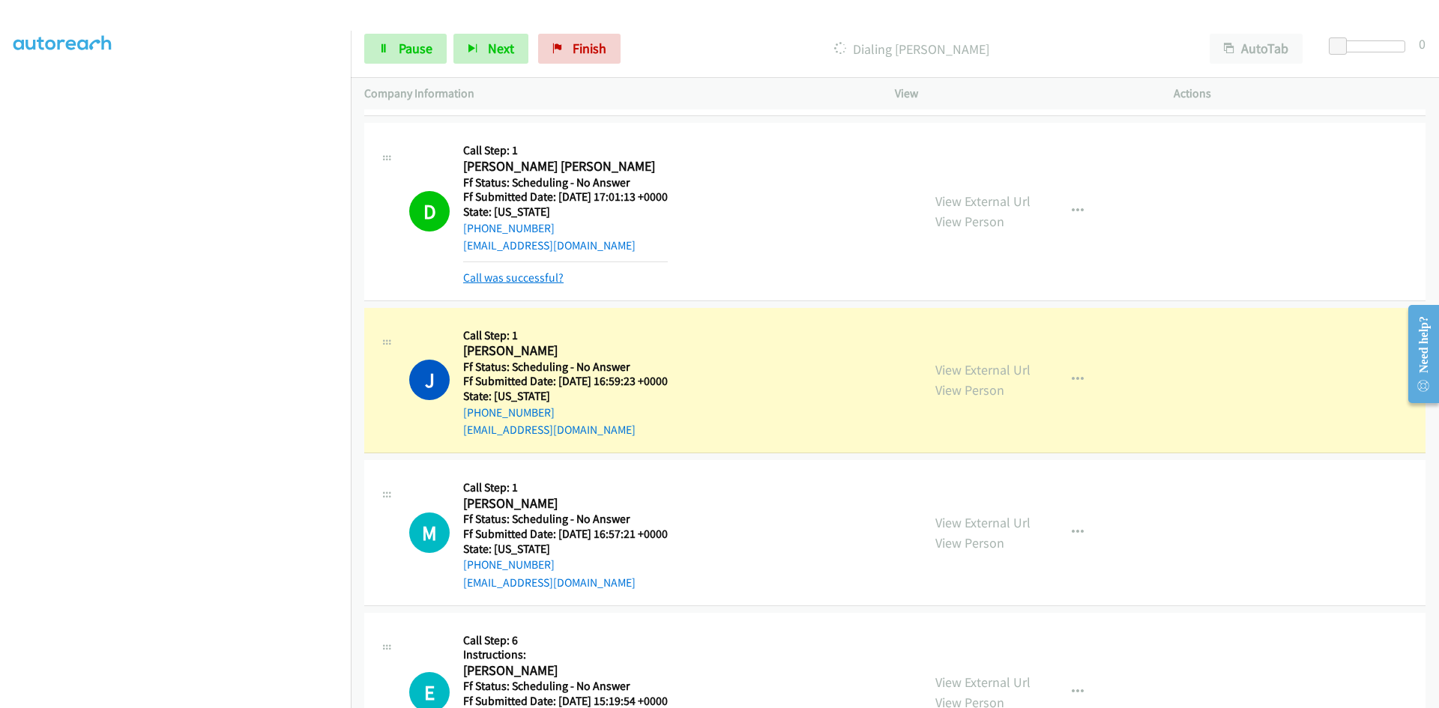
click at [522, 280] on link "Call was successful?" at bounding box center [513, 278] width 100 height 14
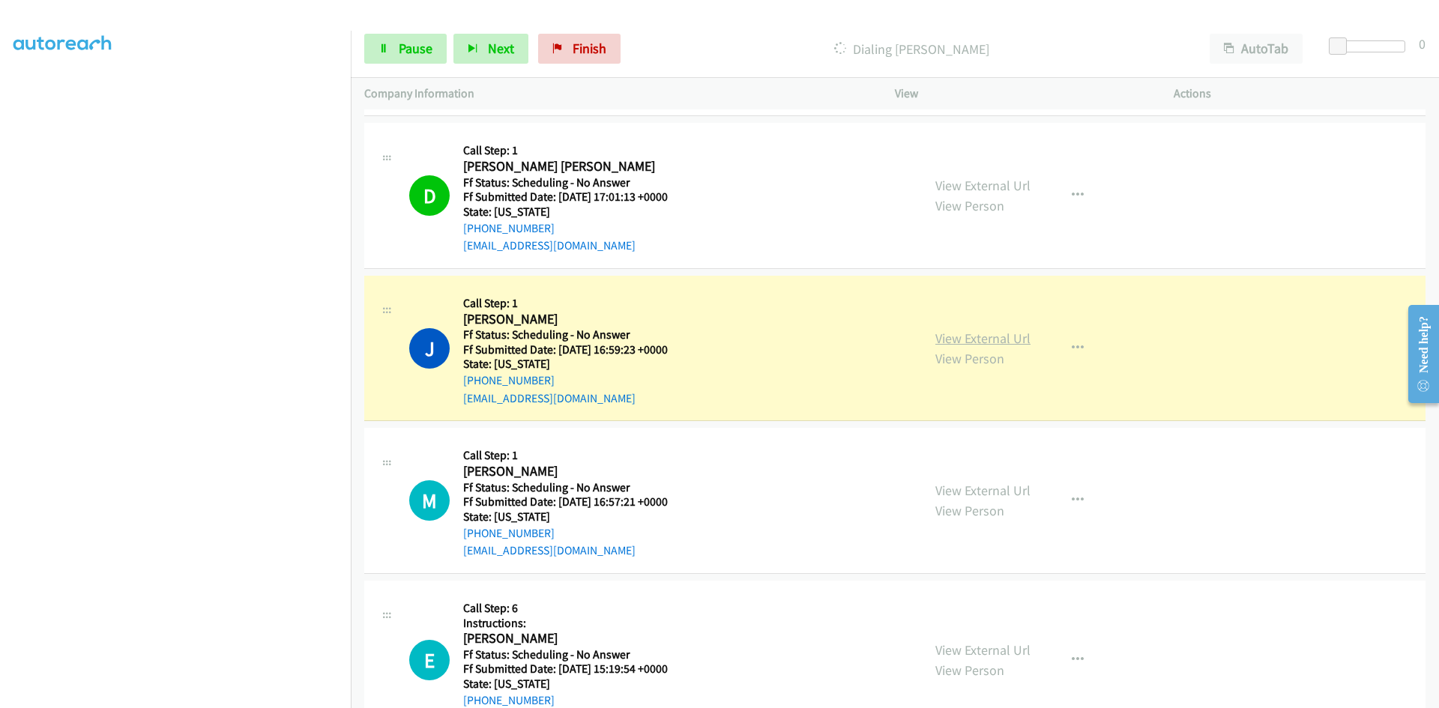
click at [950, 339] on link "View External Url" at bounding box center [982, 338] width 95 height 17
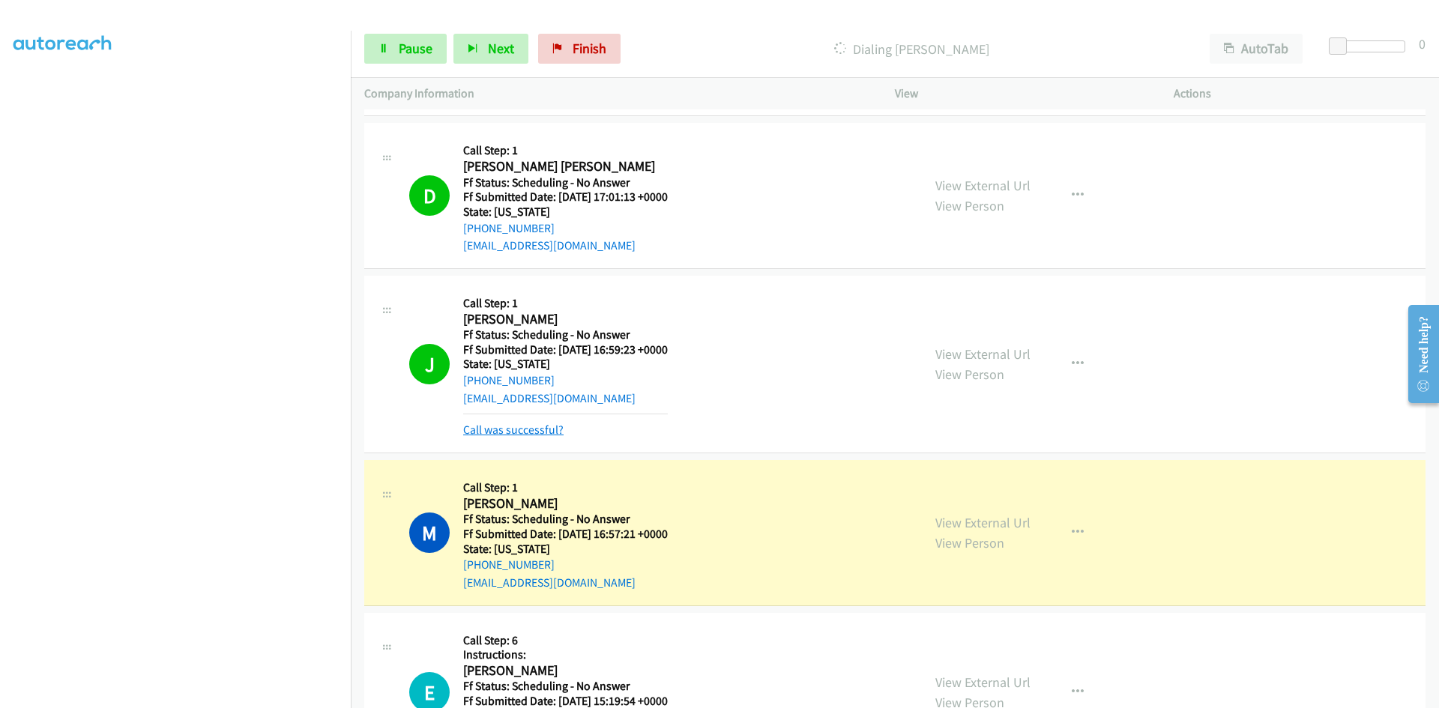
click at [538, 432] on link "Call was successful?" at bounding box center [513, 430] width 100 height 14
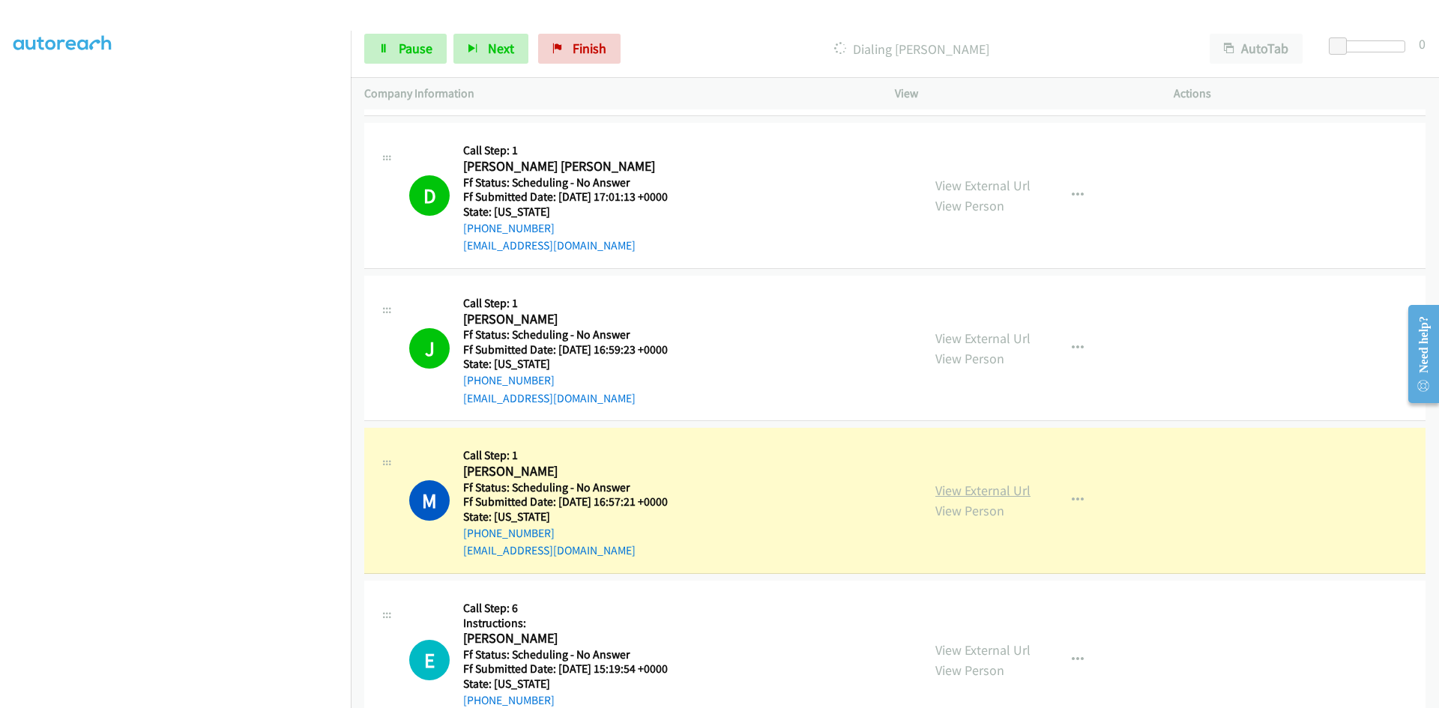
click at [952, 486] on link "View External Url" at bounding box center [982, 490] width 95 height 17
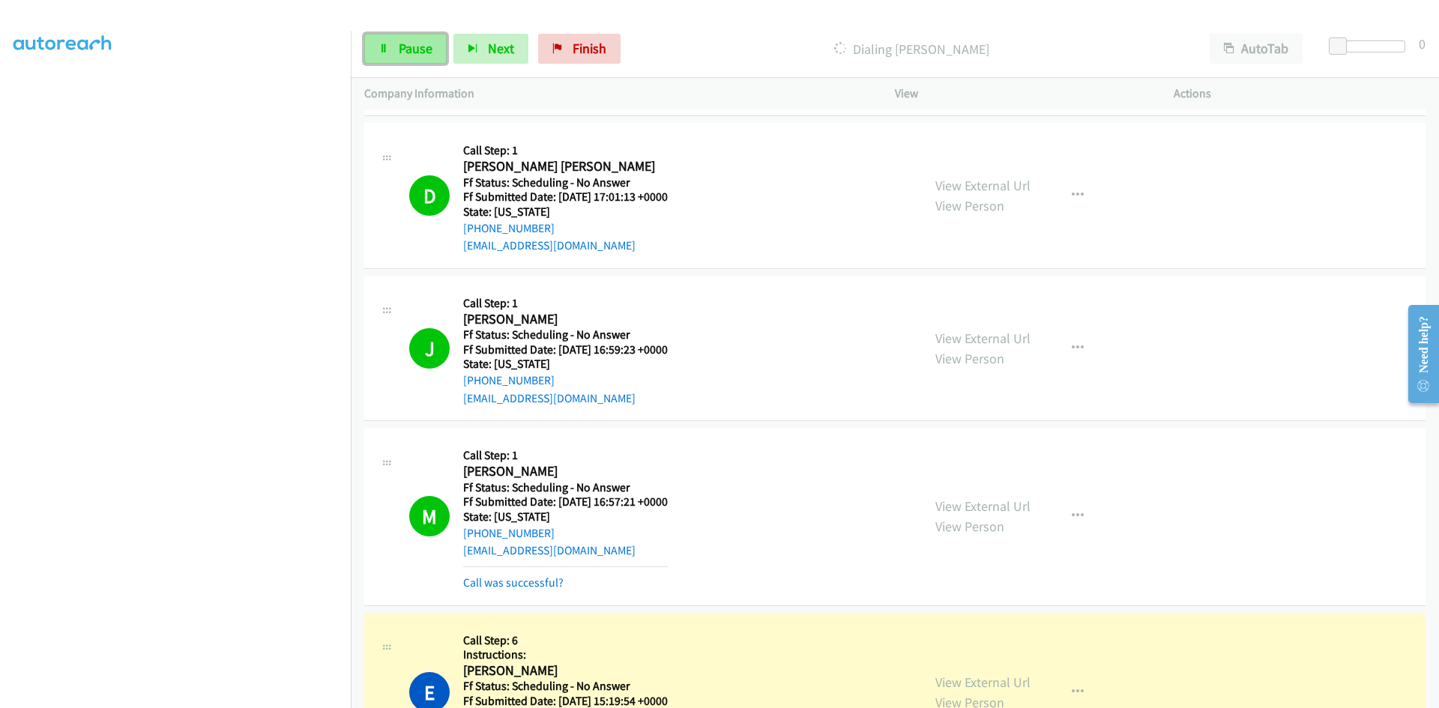
click at [405, 41] on span "Pause" at bounding box center [416, 48] width 34 height 17
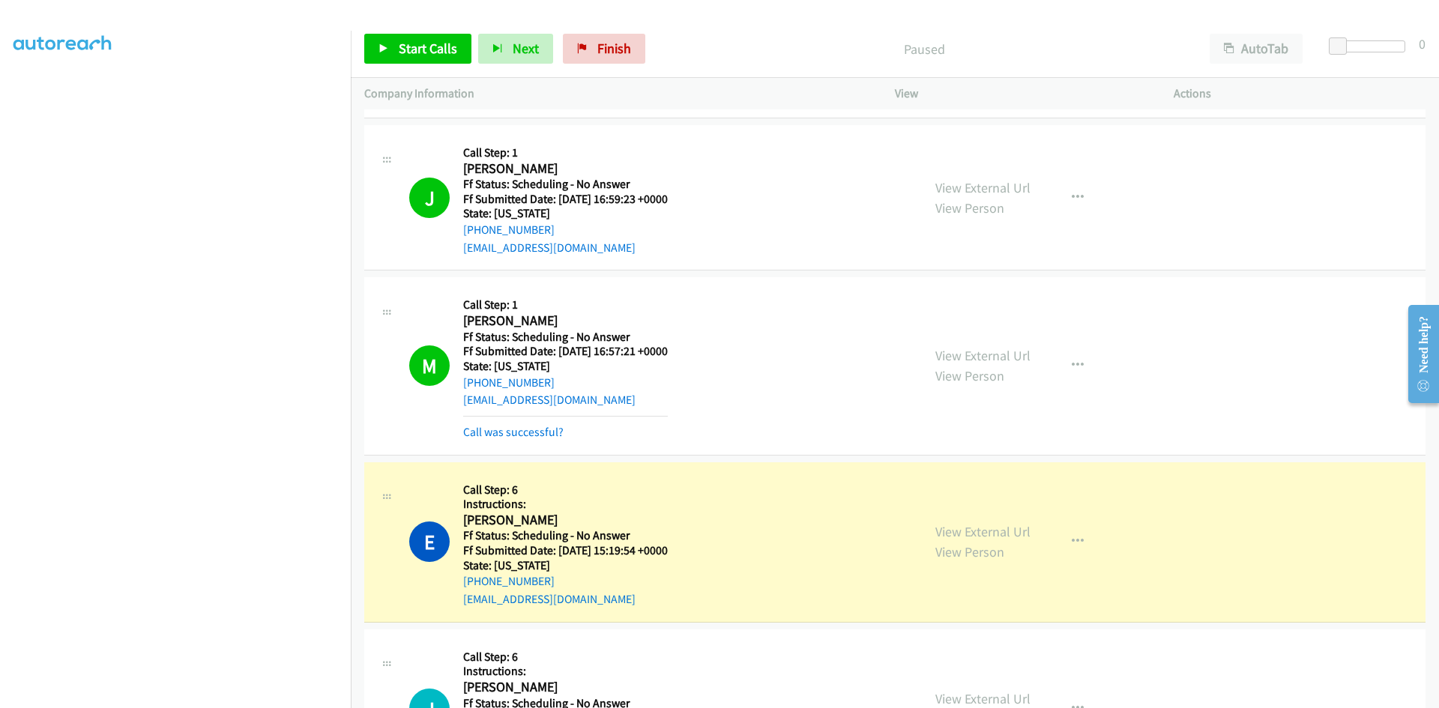
scroll to position [7778, 0]
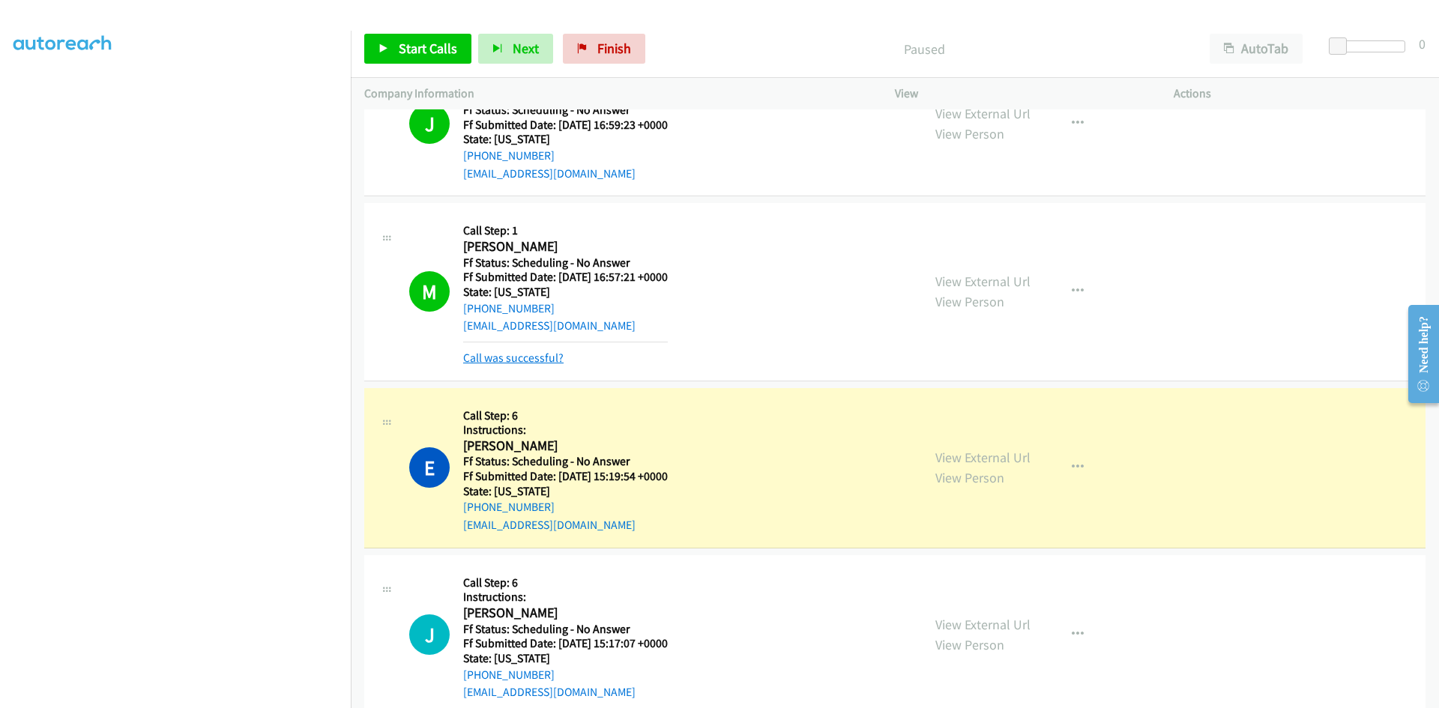
click at [539, 357] on link "Call was successful?" at bounding box center [513, 358] width 100 height 14
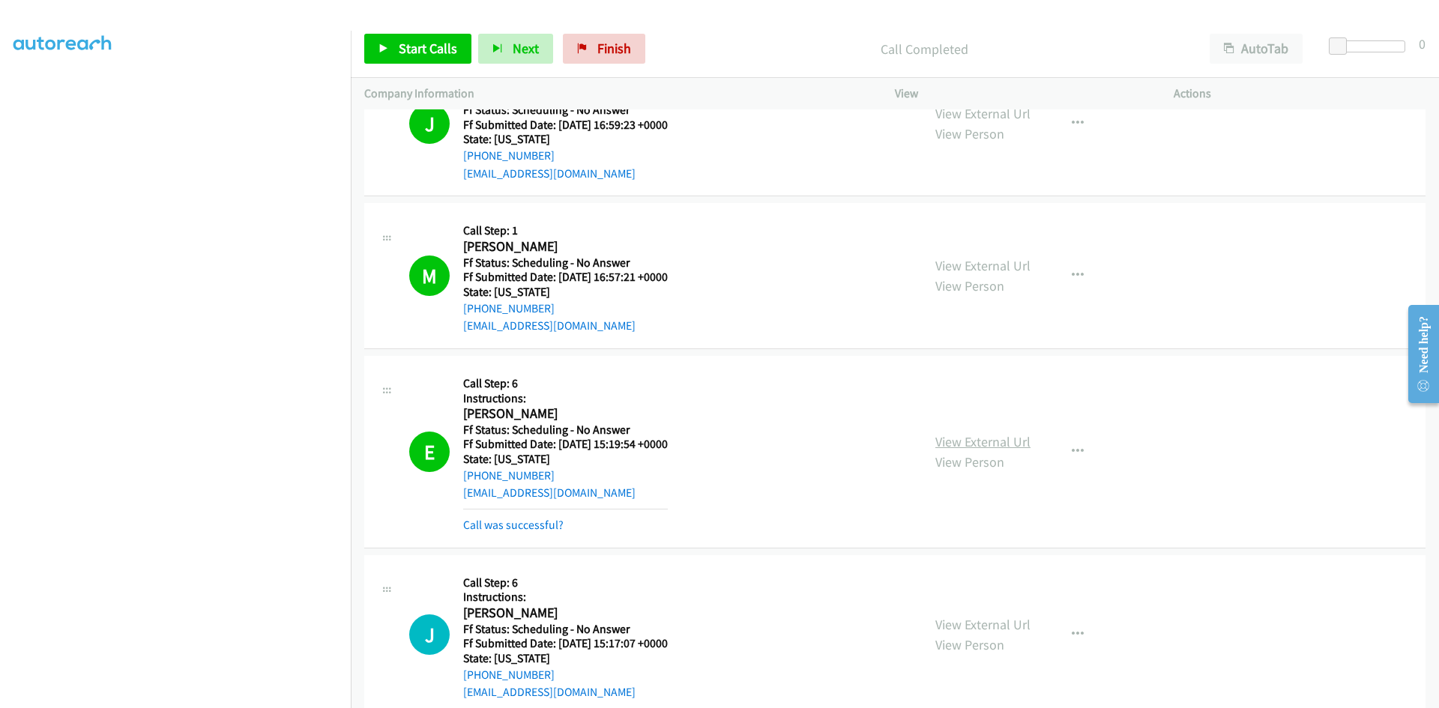
click at [1009, 445] on link "View External Url" at bounding box center [982, 441] width 95 height 17
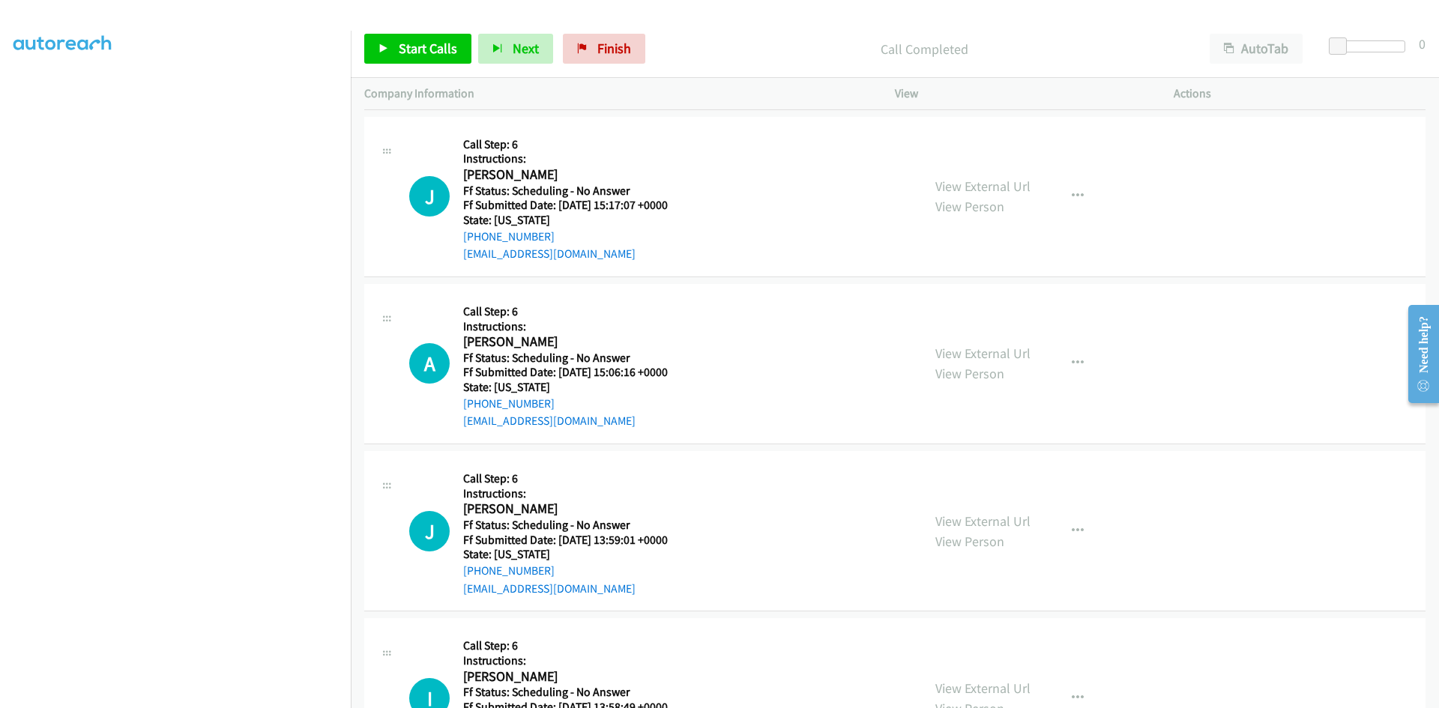
scroll to position [8228, 0]
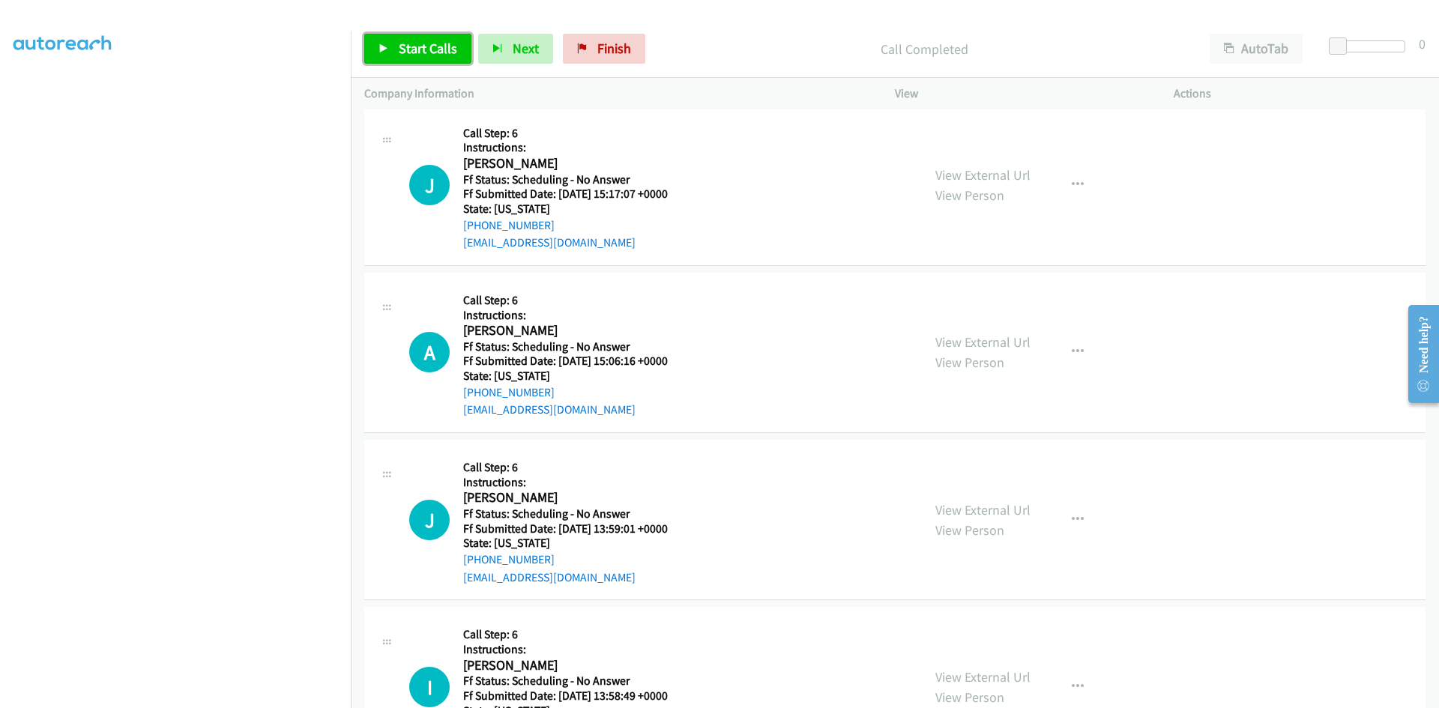
click at [431, 43] on span "Start Calls" at bounding box center [428, 48] width 58 height 17
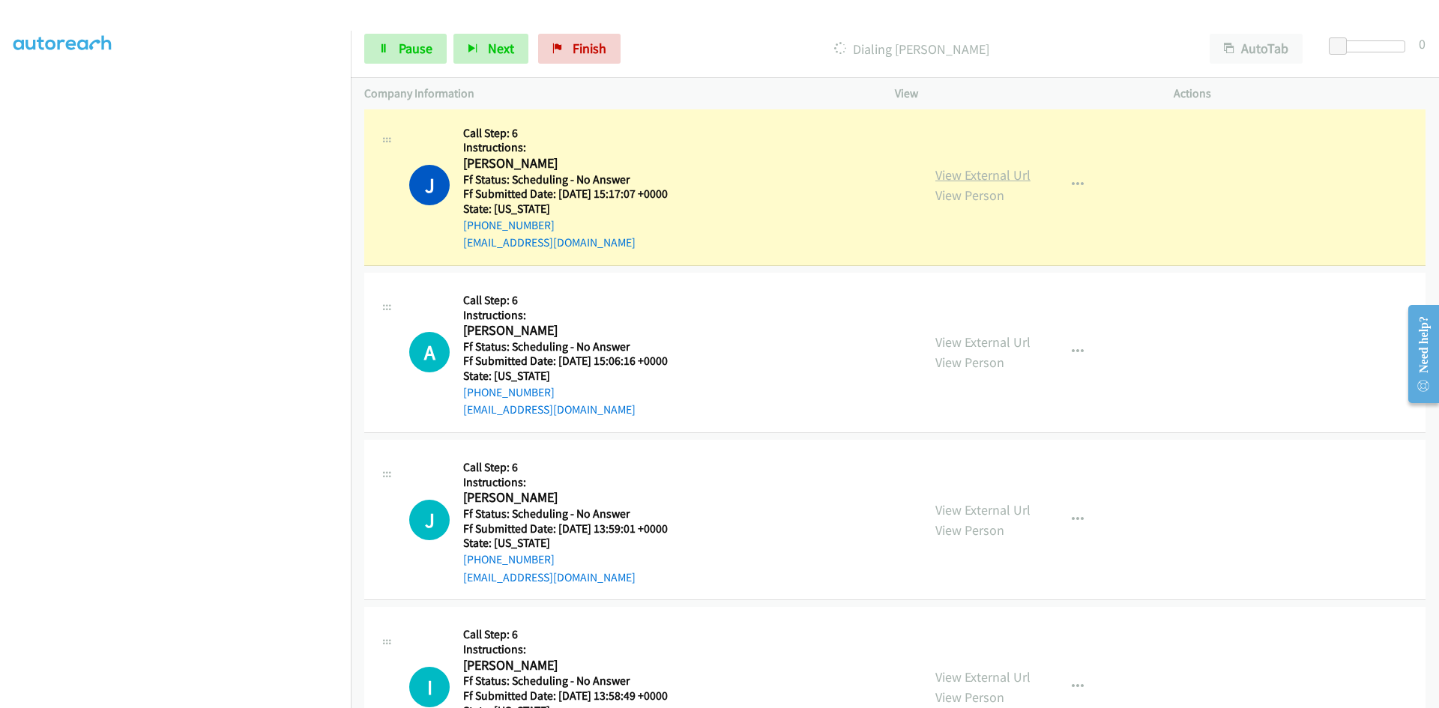
click at [1008, 178] on link "View External Url" at bounding box center [982, 174] width 95 height 17
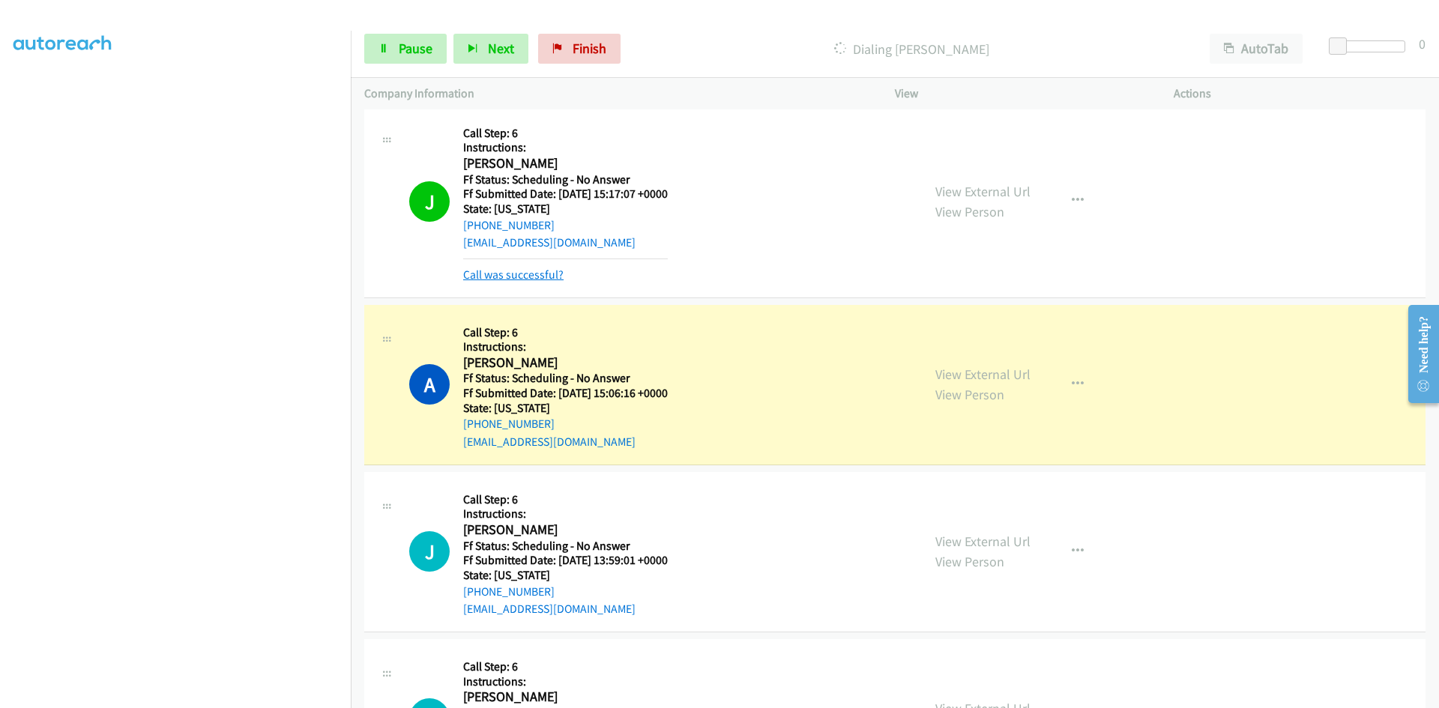
click at [549, 277] on link "Call was successful?" at bounding box center [513, 275] width 100 height 14
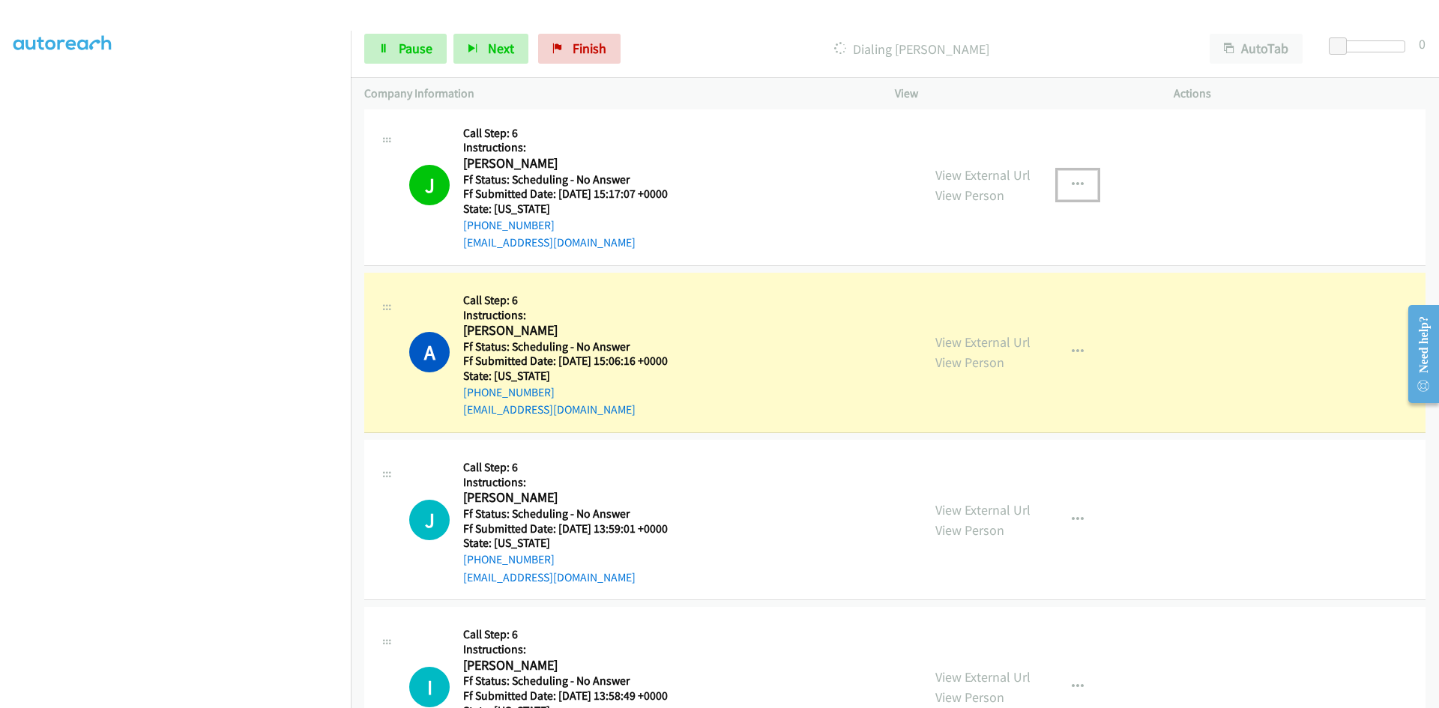
click at [1074, 179] on icon "button" at bounding box center [1078, 185] width 12 height 12
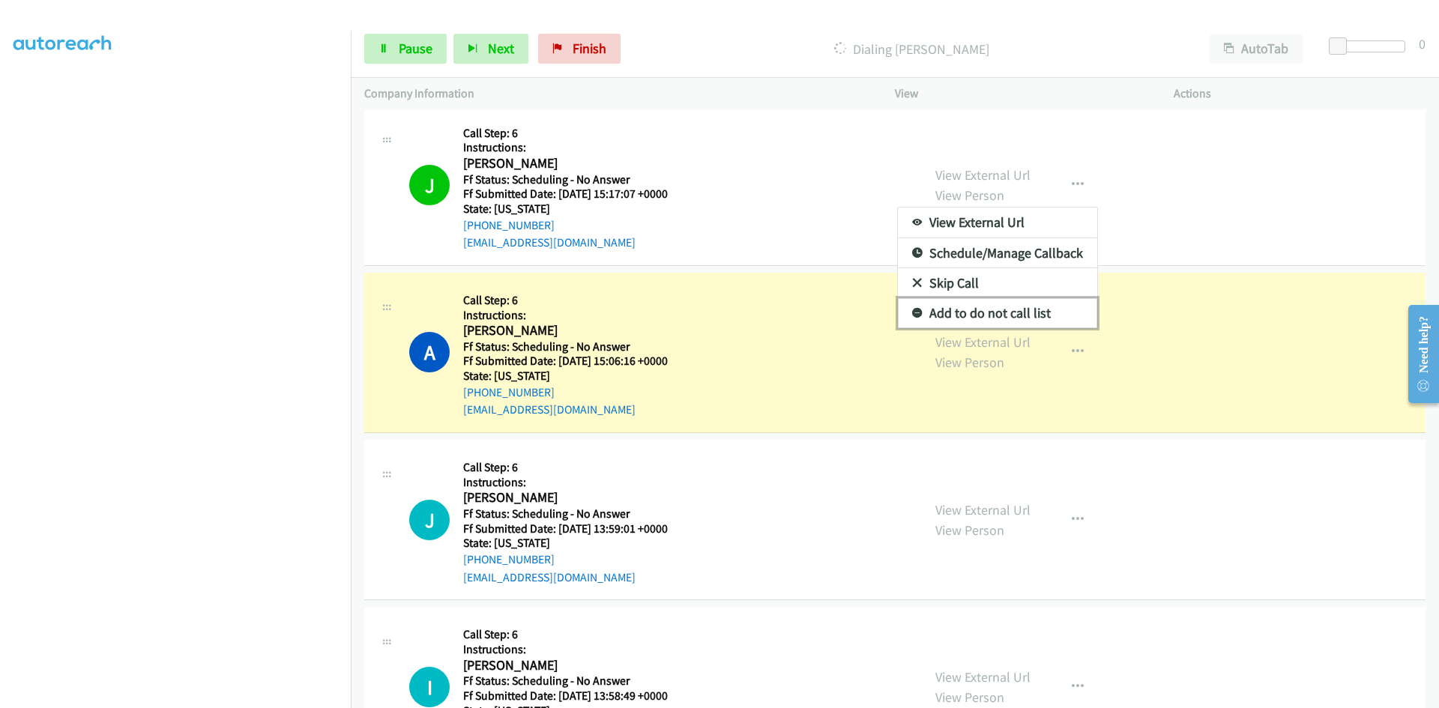
click at [996, 310] on link "Add to do not call list" at bounding box center [997, 313] width 199 height 30
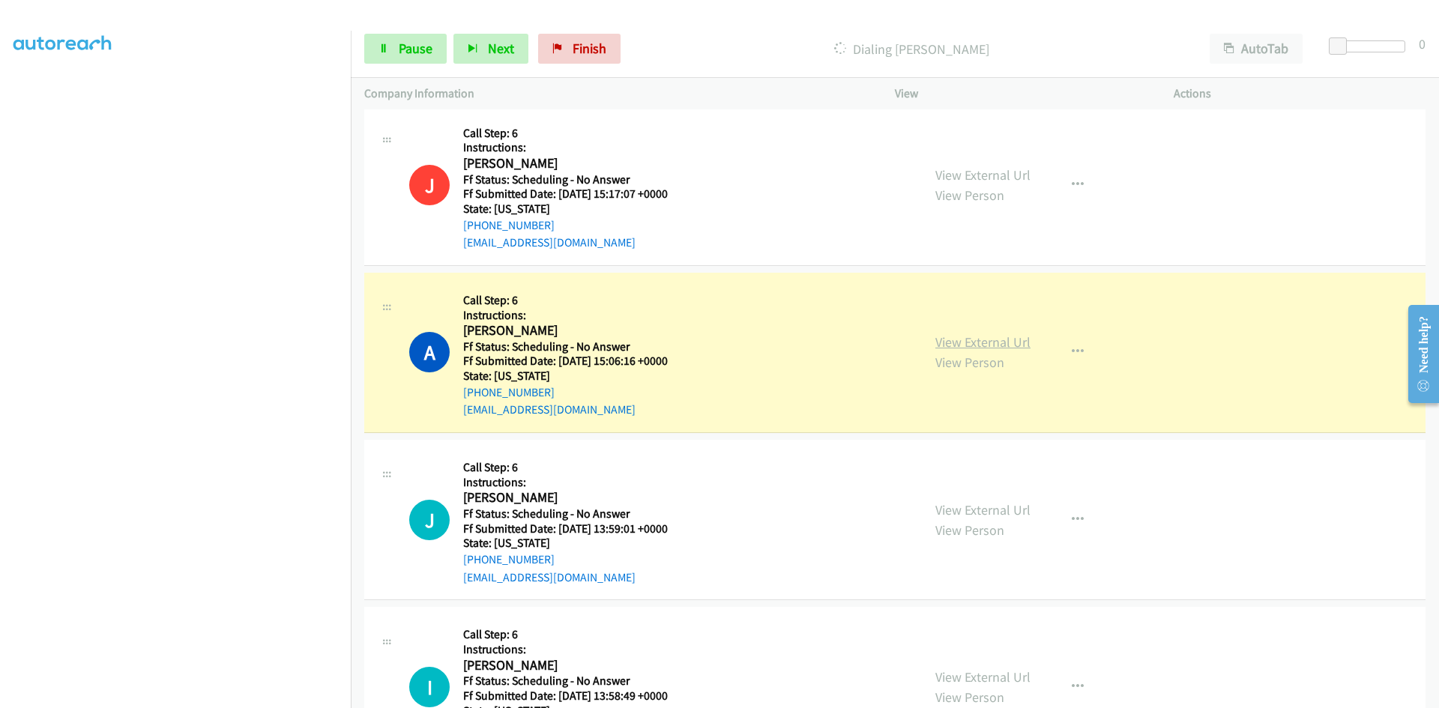
click at [972, 339] on link "View External Url" at bounding box center [982, 341] width 95 height 17
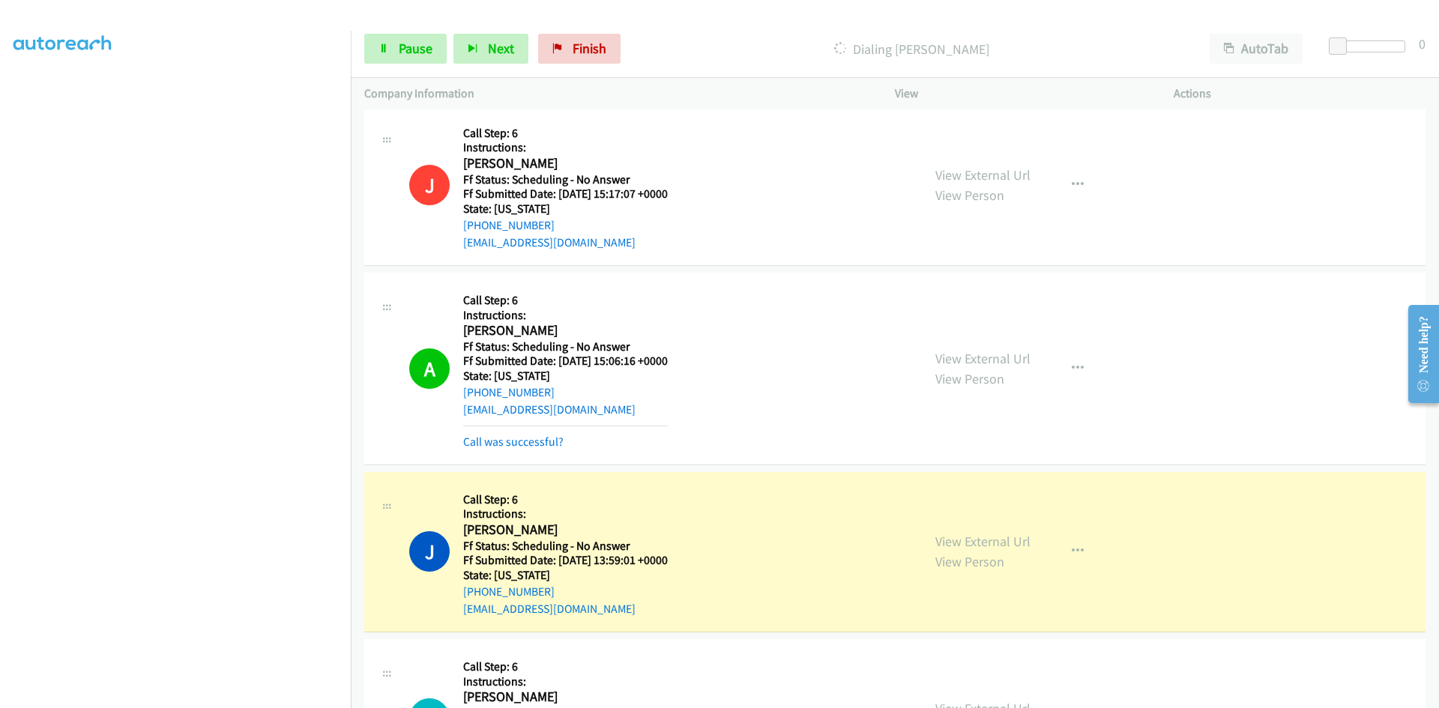
click at [523, 450] on div "Call was successful?" at bounding box center [565, 442] width 205 height 18
click at [523, 444] on link "Call was successful?" at bounding box center [513, 442] width 100 height 14
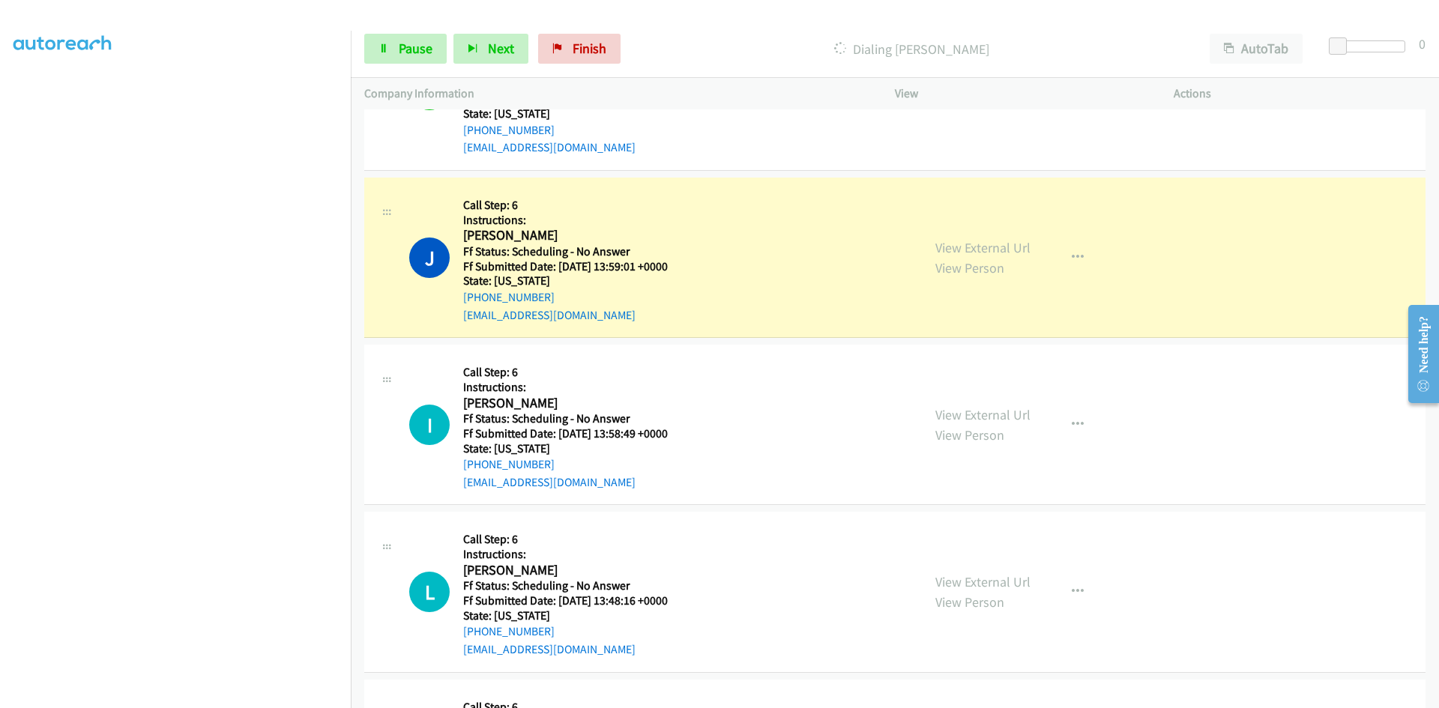
scroll to position [8527, 0]
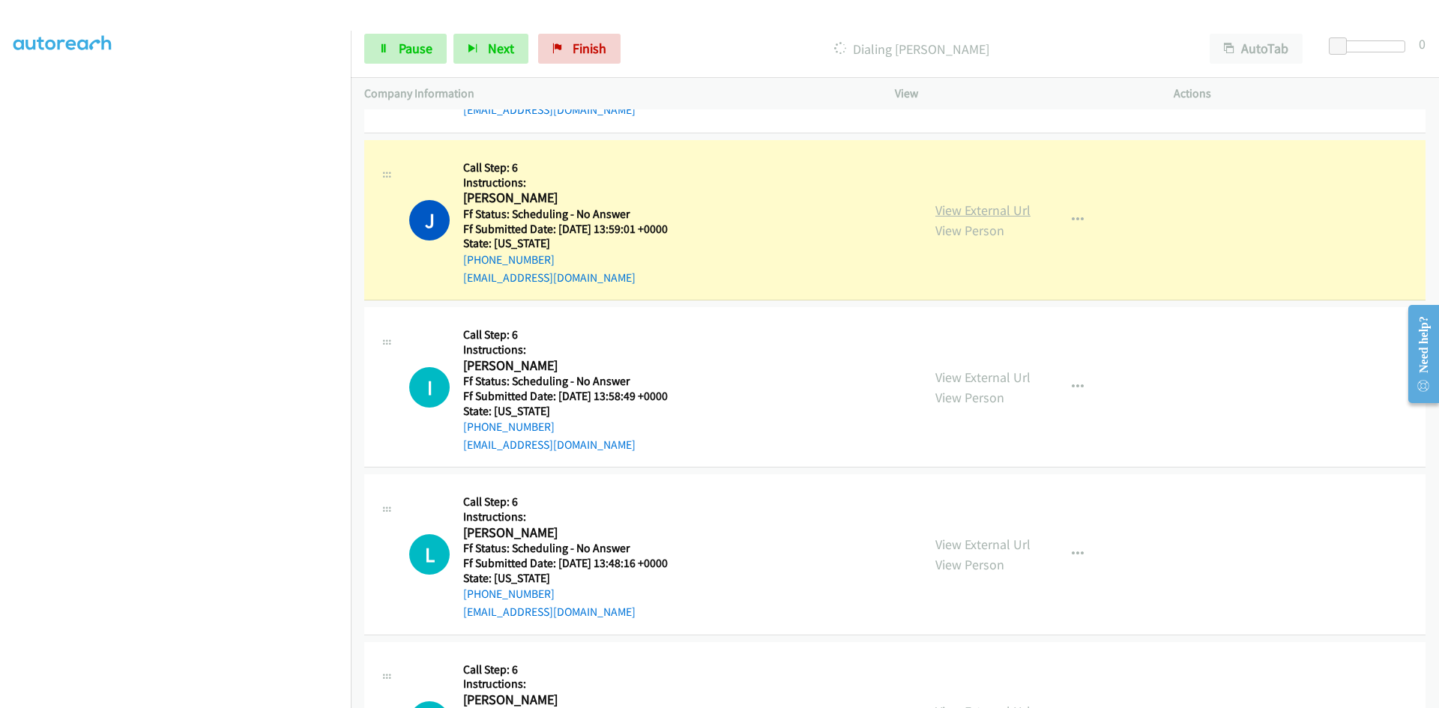
click at [1018, 208] on link "View External Url" at bounding box center [982, 210] width 95 height 17
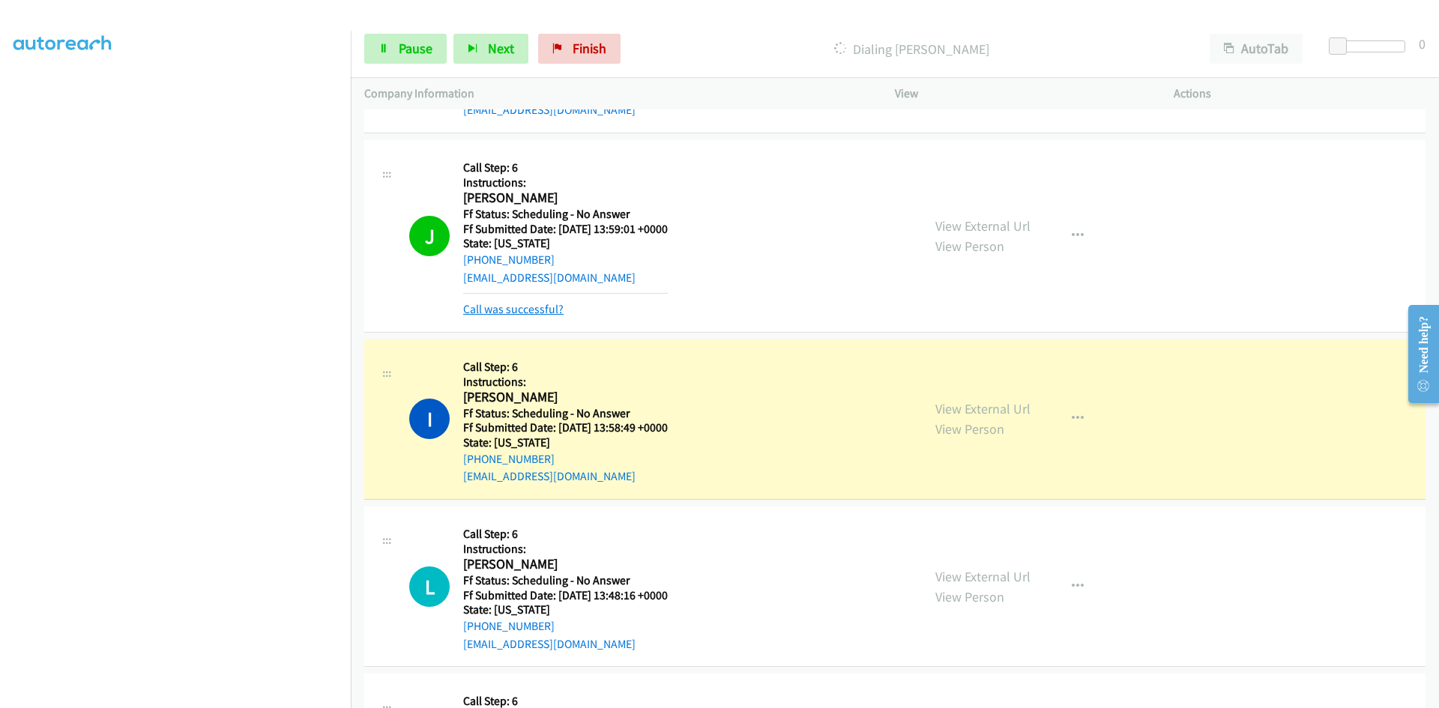
click at [518, 314] on link "Call was successful?" at bounding box center [513, 309] width 100 height 14
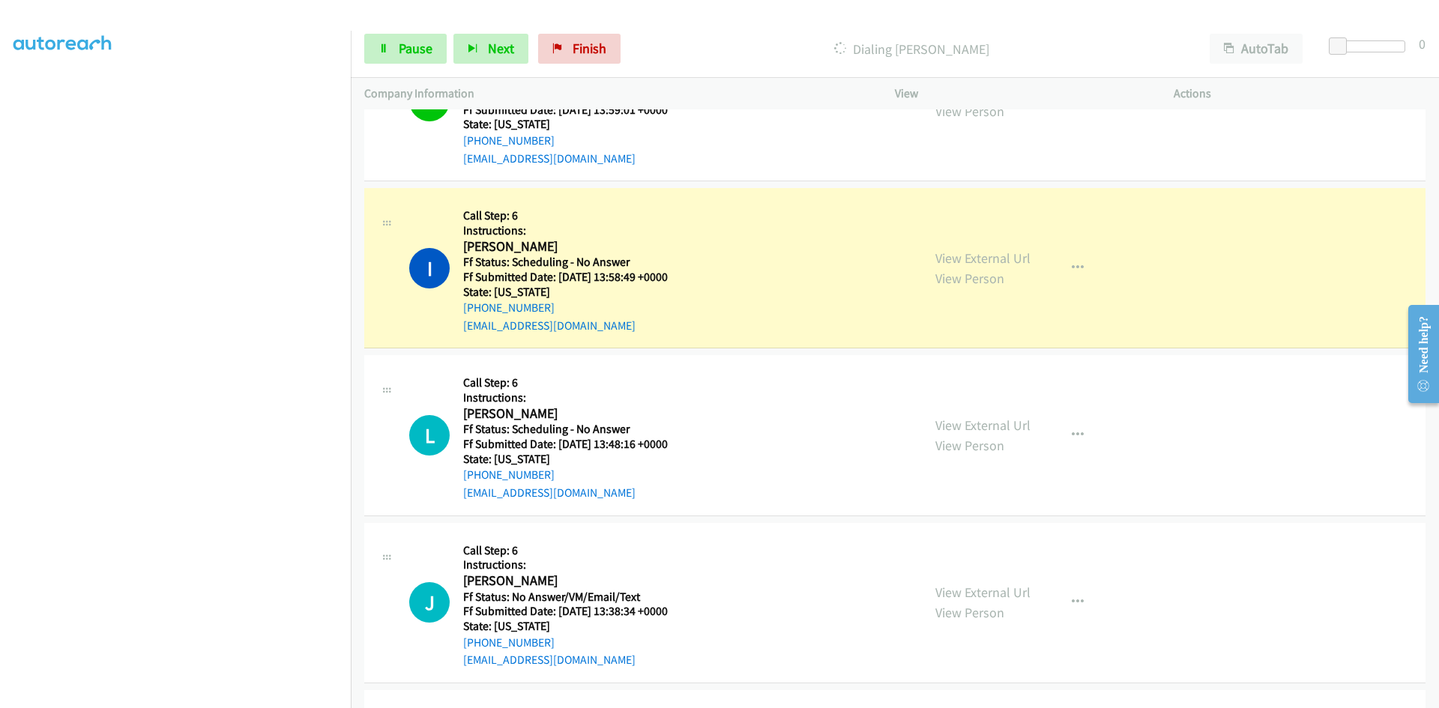
scroll to position [8677, 0]
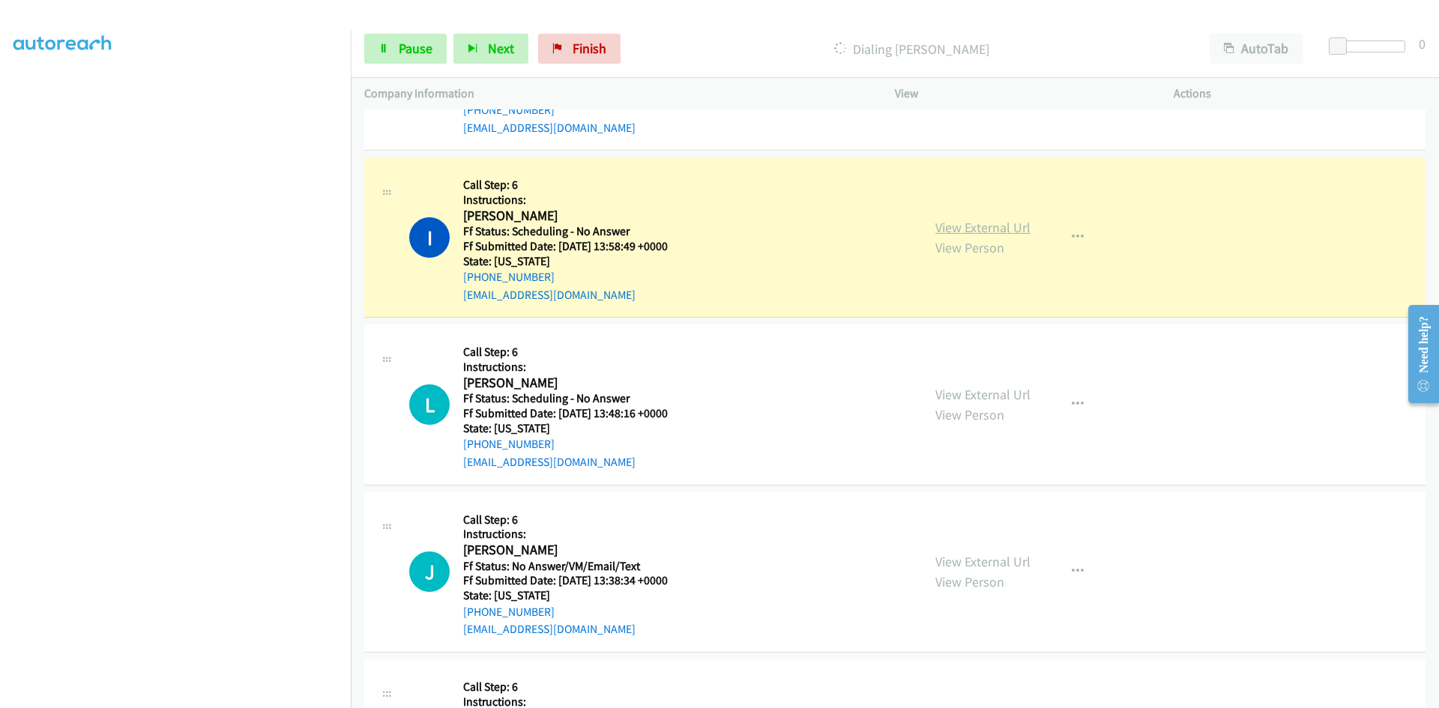
click at [976, 223] on link "View External Url" at bounding box center [982, 227] width 95 height 17
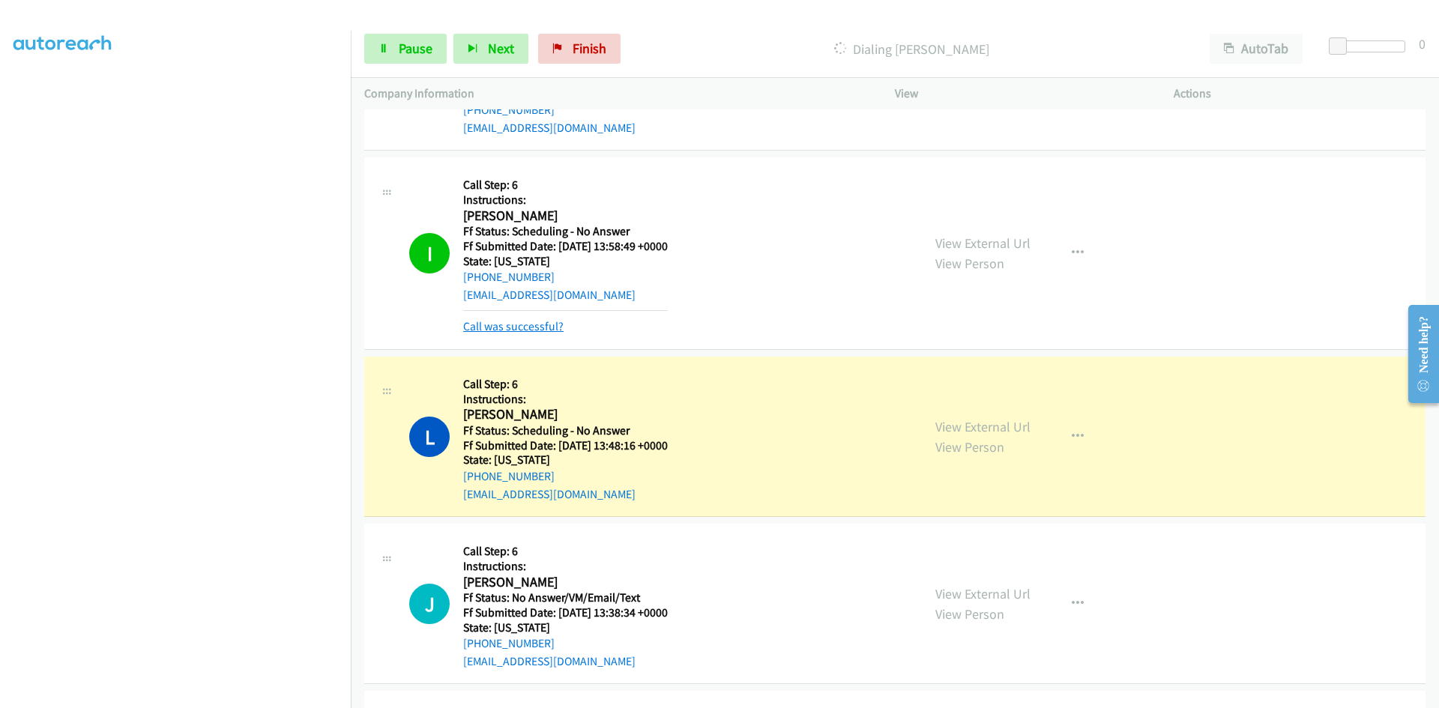
click at [519, 321] on link "Call was successful?" at bounding box center [513, 326] width 100 height 14
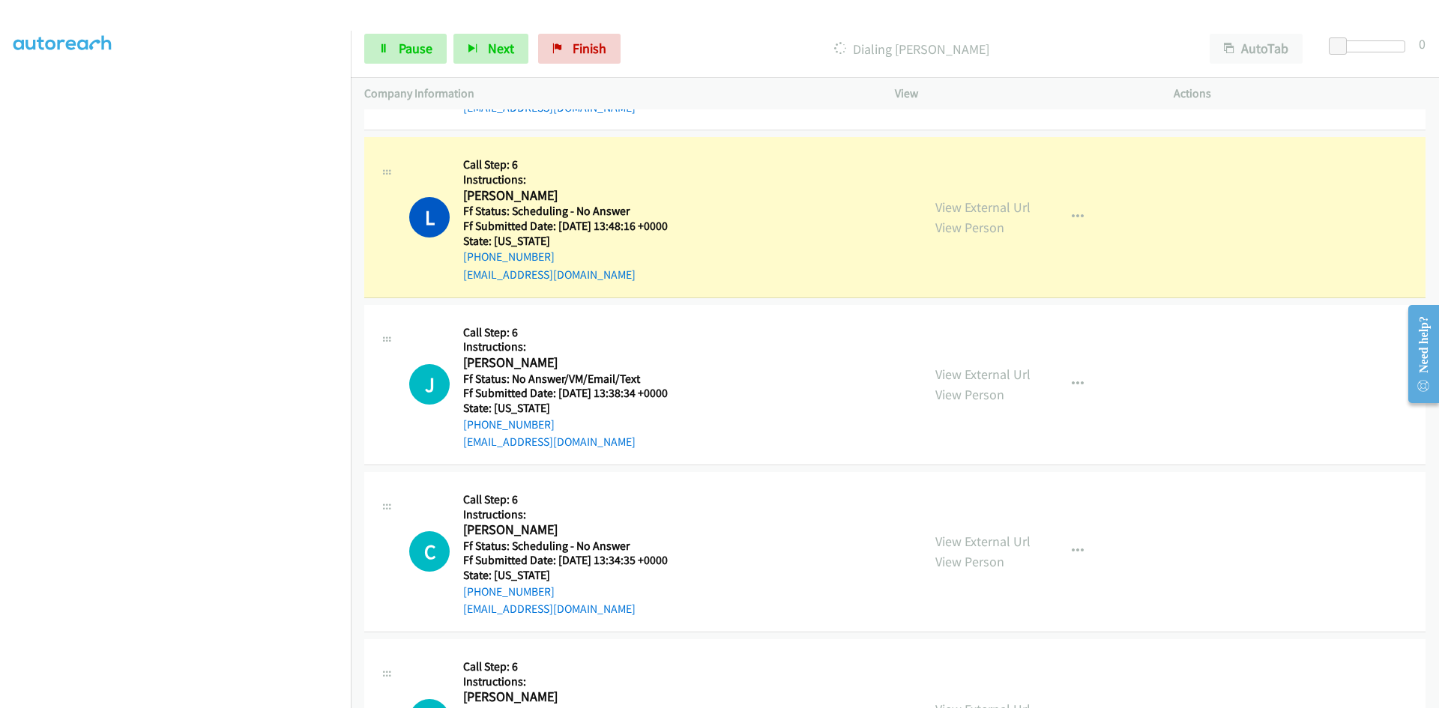
scroll to position [8902, 0]
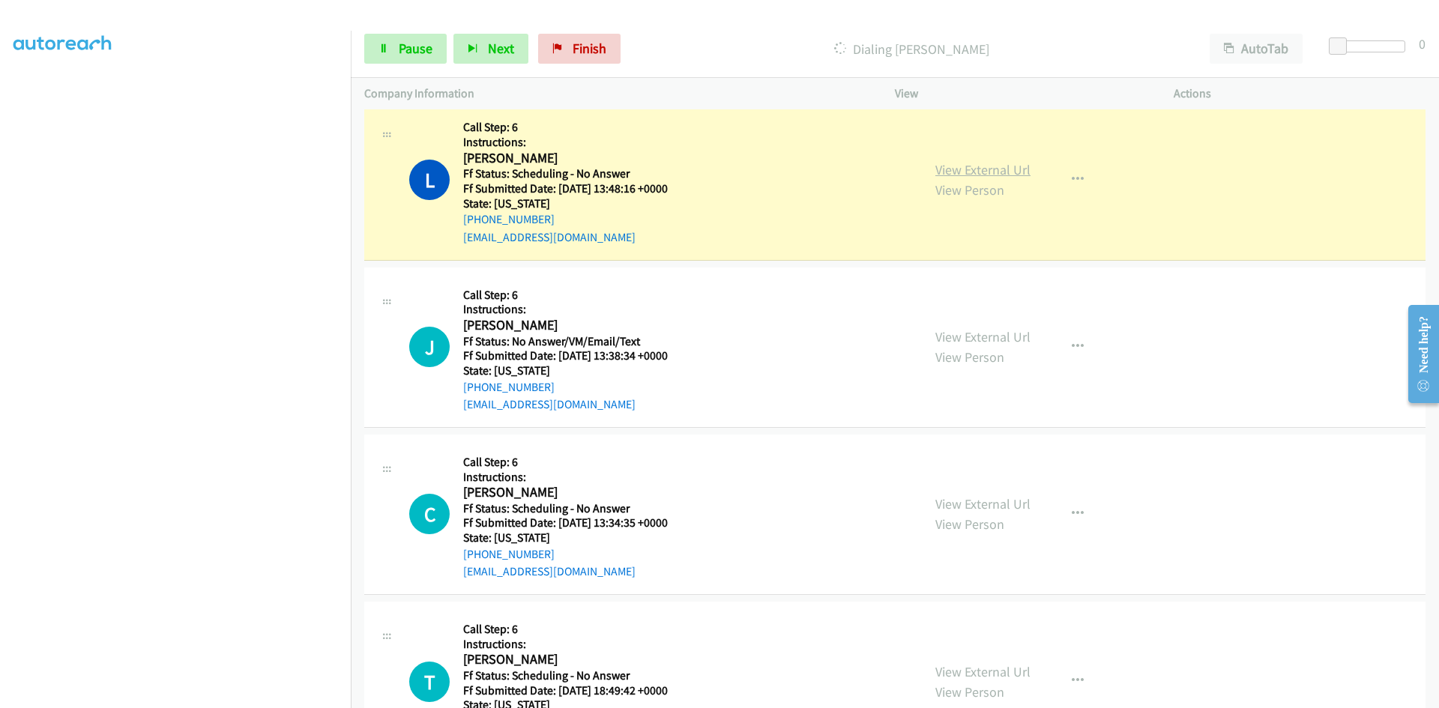
click at [1010, 171] on link "View External Url" at bounding box center [982, 169] width 95 height 17
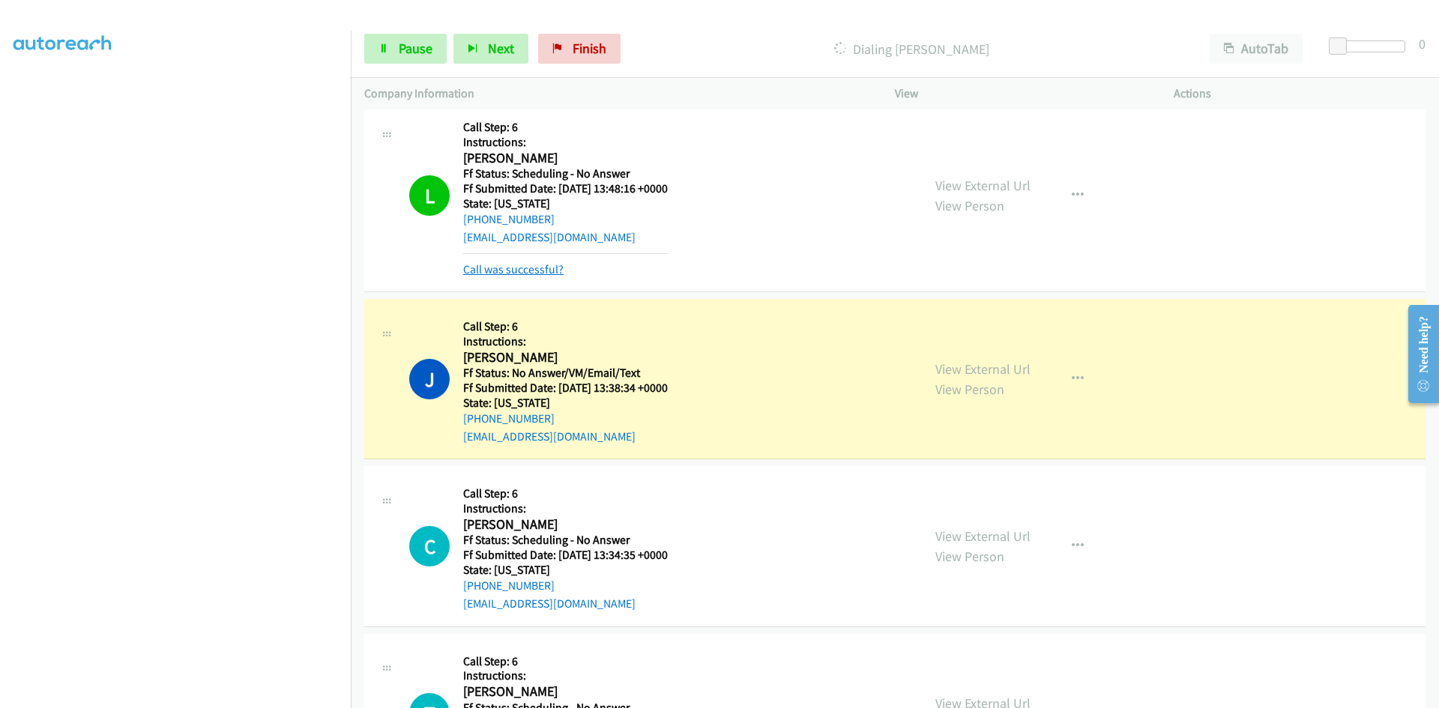
click at [535, 273] on link "Call was successful?" at bounding box center [513, 269] width 100 height 14
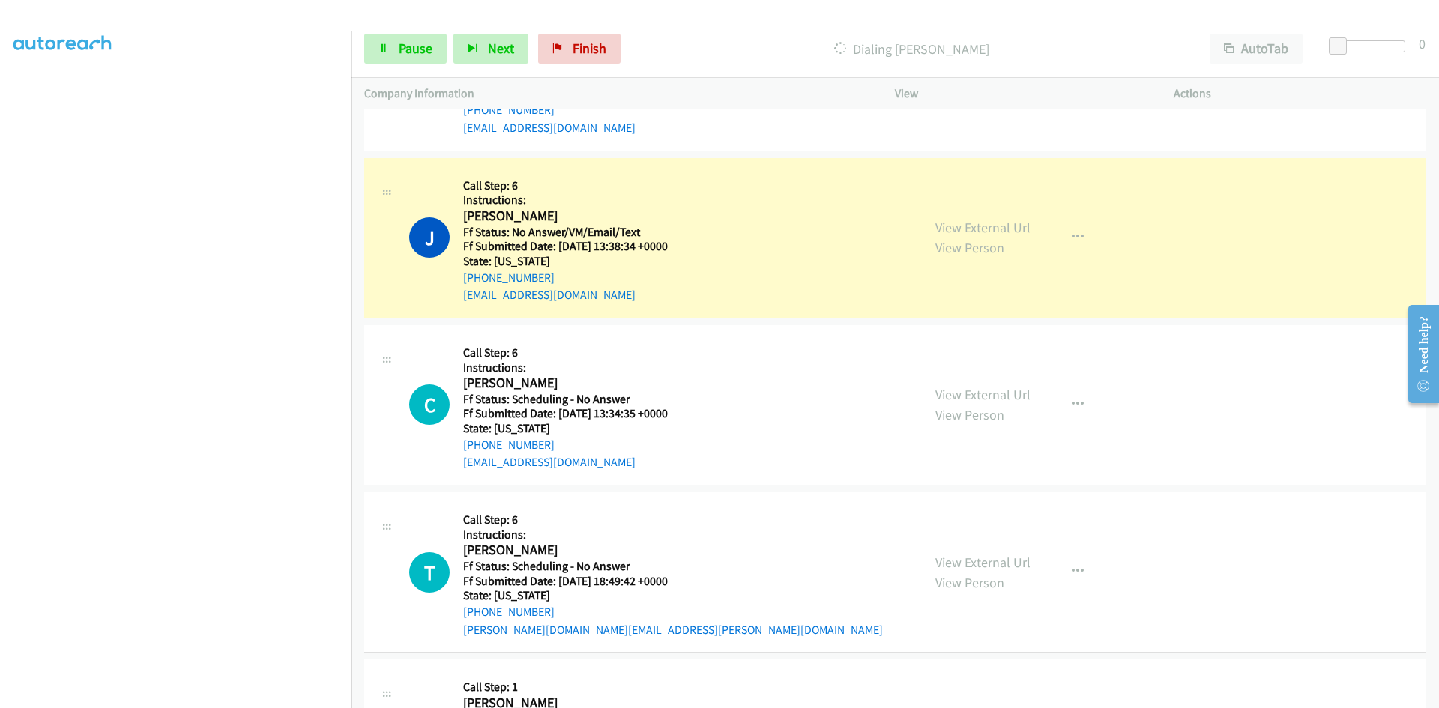
scroll to position [9052, 0]
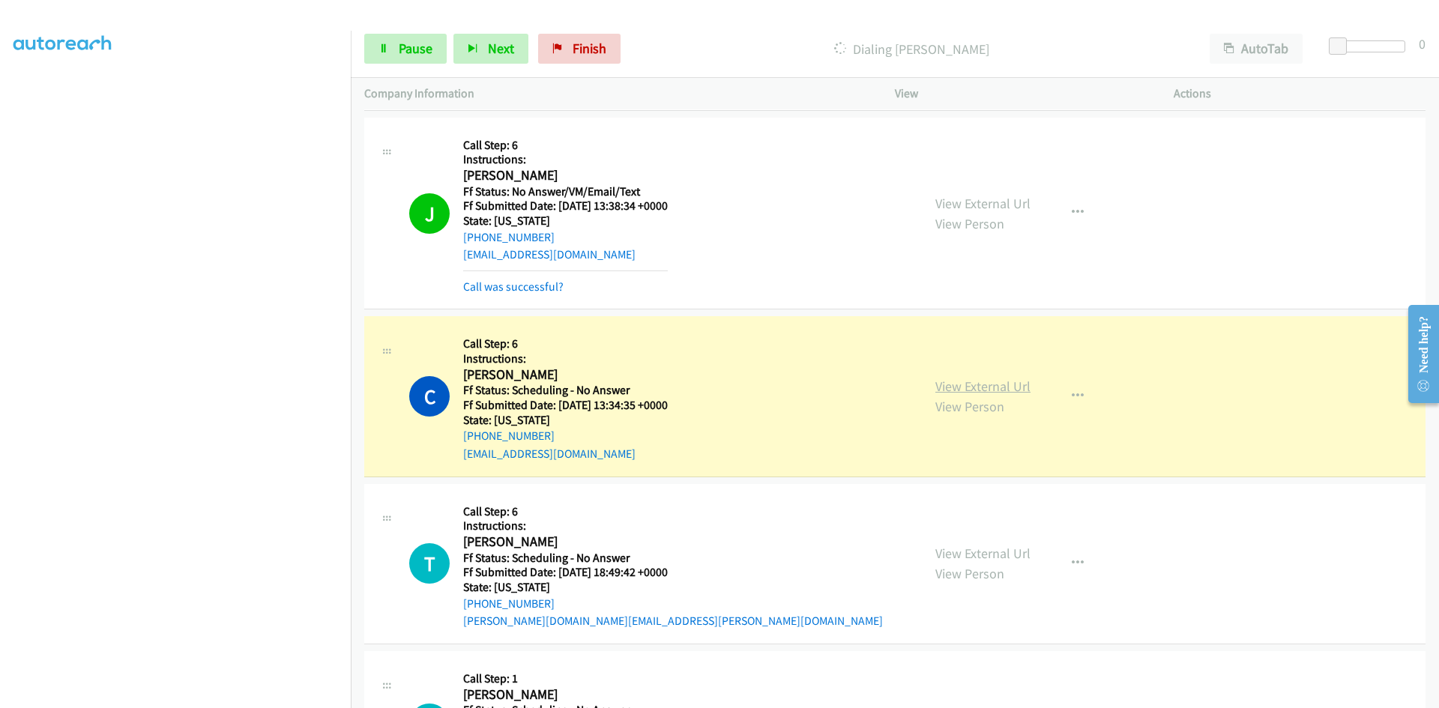
click at [1018, 388] on div "View External Url View Person View External Url Email Schedule/Manage Callback …" at bounding box center [1068, 396] width 292 height 133
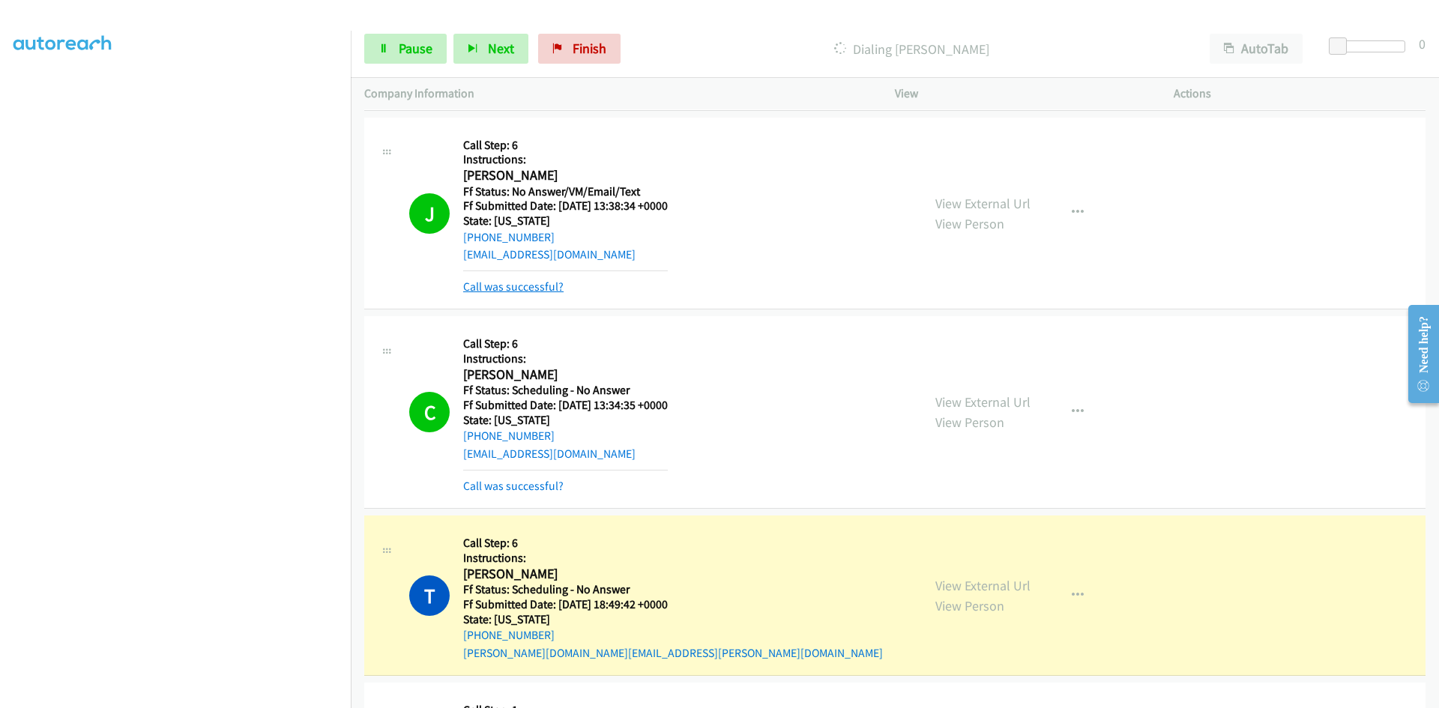
click at [537, 289] on link "Call was successful?" at bounding box center [513, 287] width 100 height 14
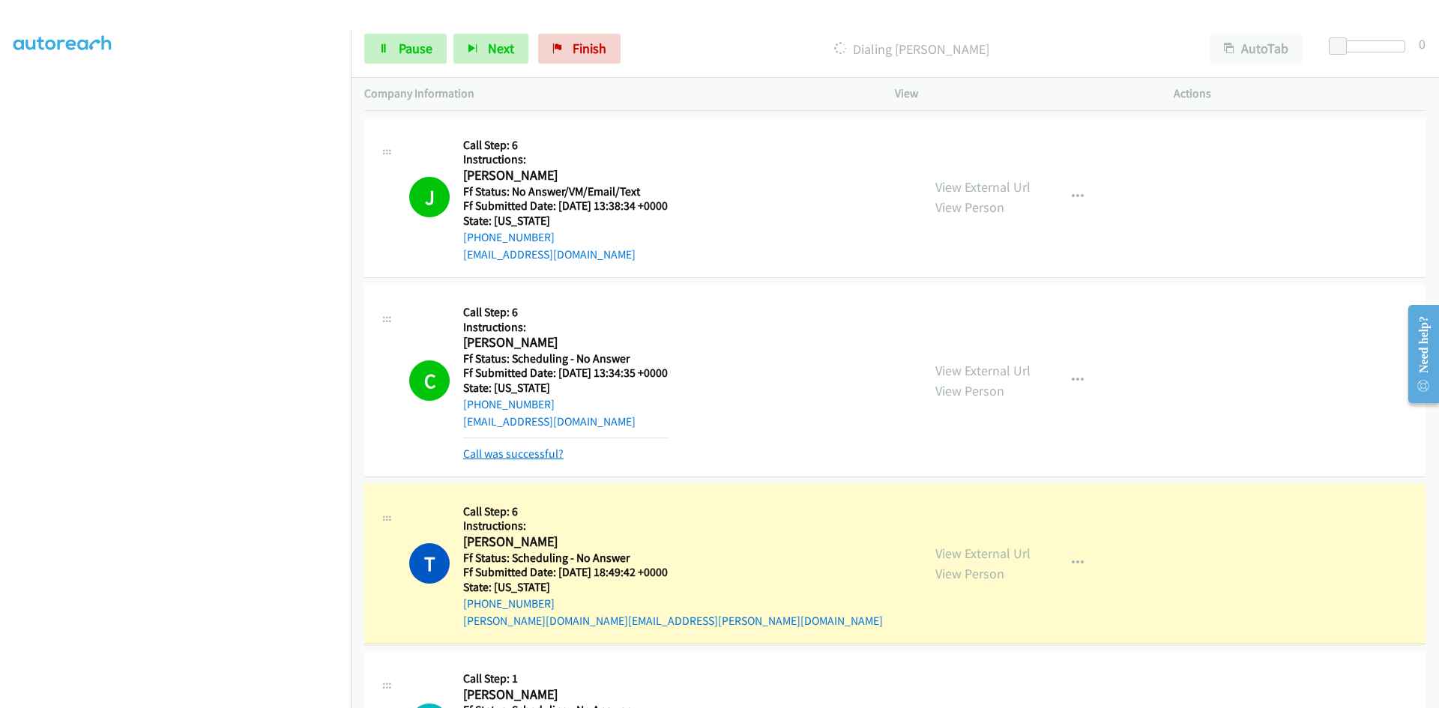
click at [538, 459] on link "Call was successful?" at bounding box center [513, 454] width 100 height 14
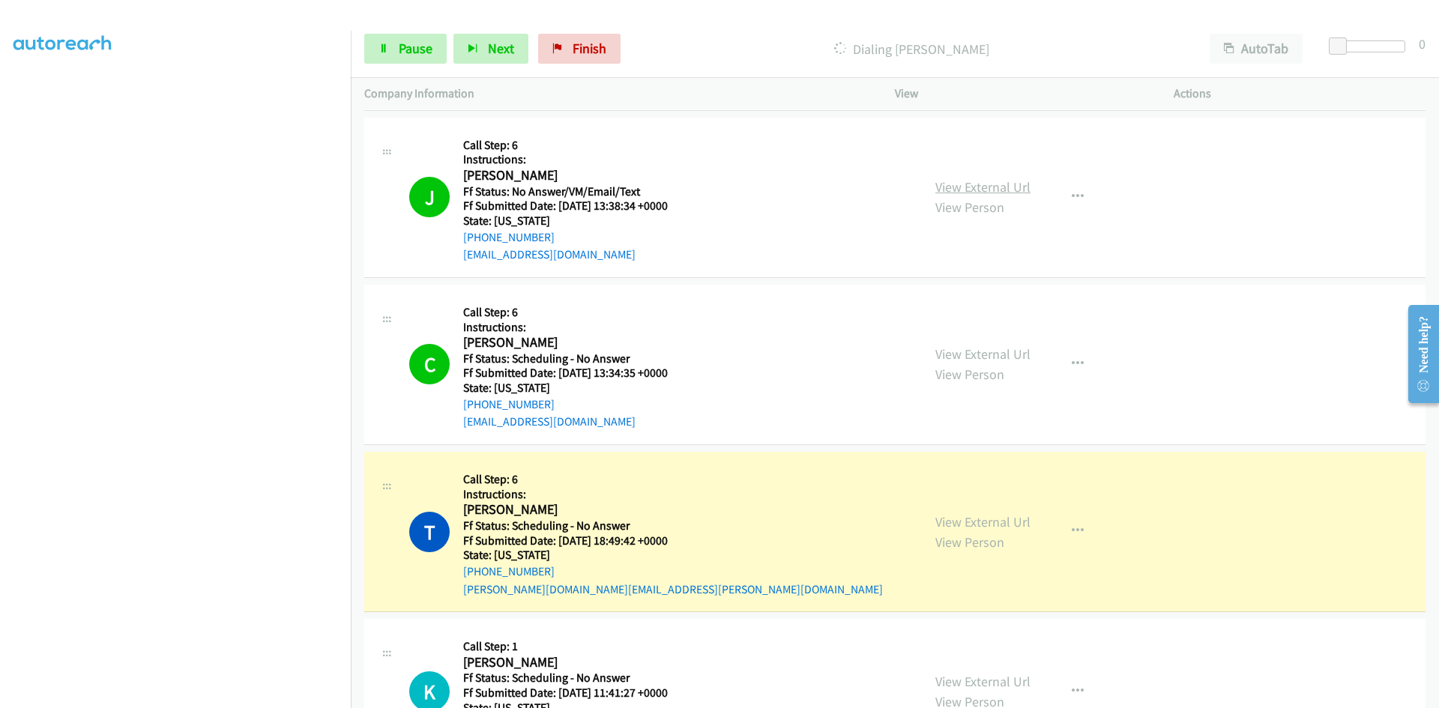
click at [979, 189] on link "View External Url" at bounding box center [982, 186] width 95 height 17
click at [988, 348] on link "View External Url" at bounding box center [982, 353] width 95 height 17
click at [1014, 525] on link "View External Url" at bounding box center [982, 521] width 95 height 17
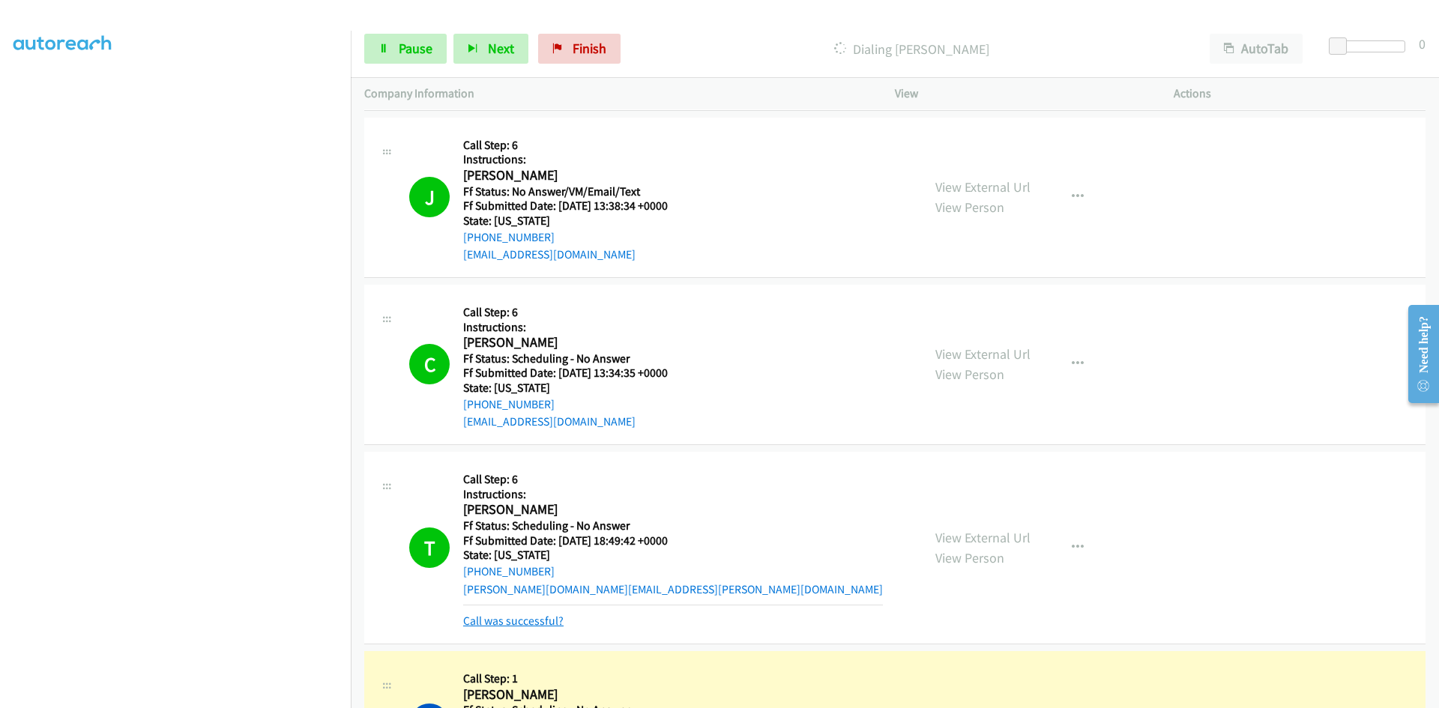
click at [549, 624] on link "Call was successful?" at bounding box center [513, 621] width 100 height 14
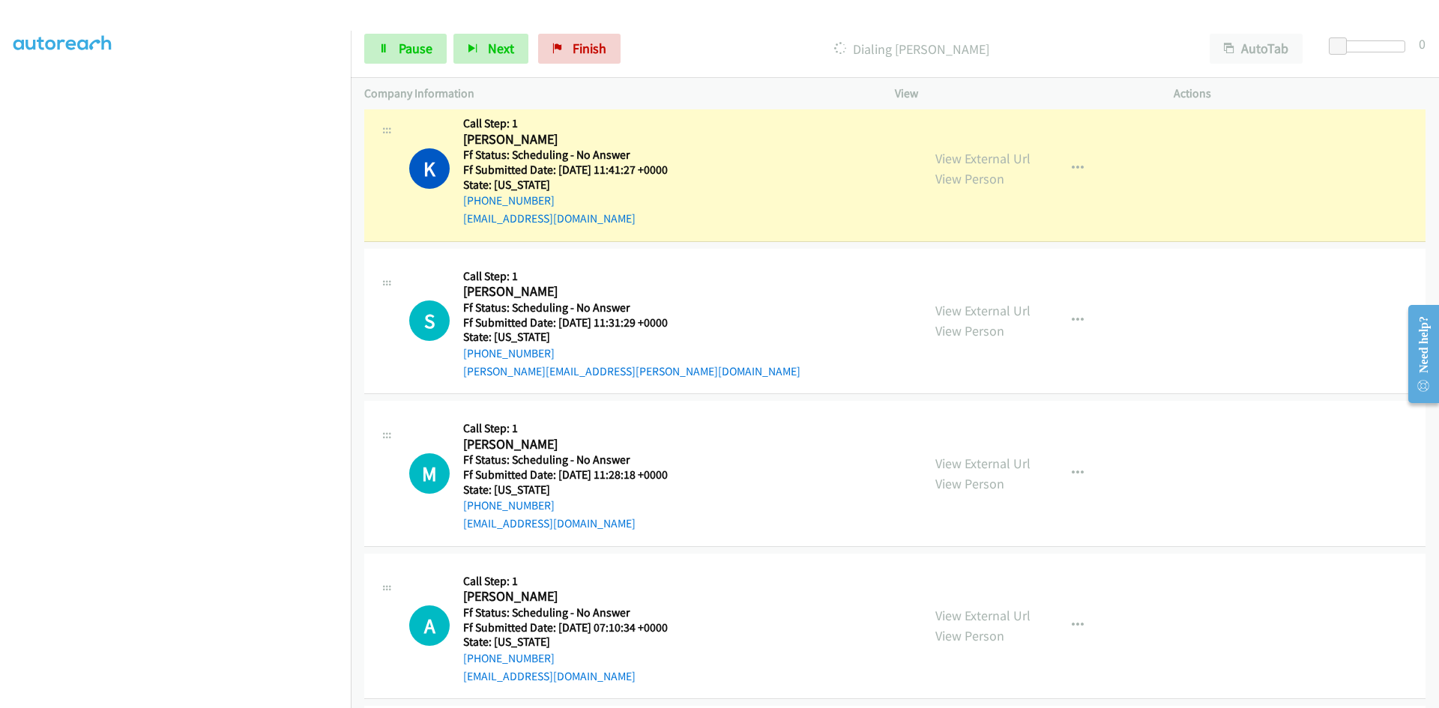
scroll to position [9577, 0]
click at [399, 42] on span "Pause" at bounding box center [416, 48] width 34 height 17
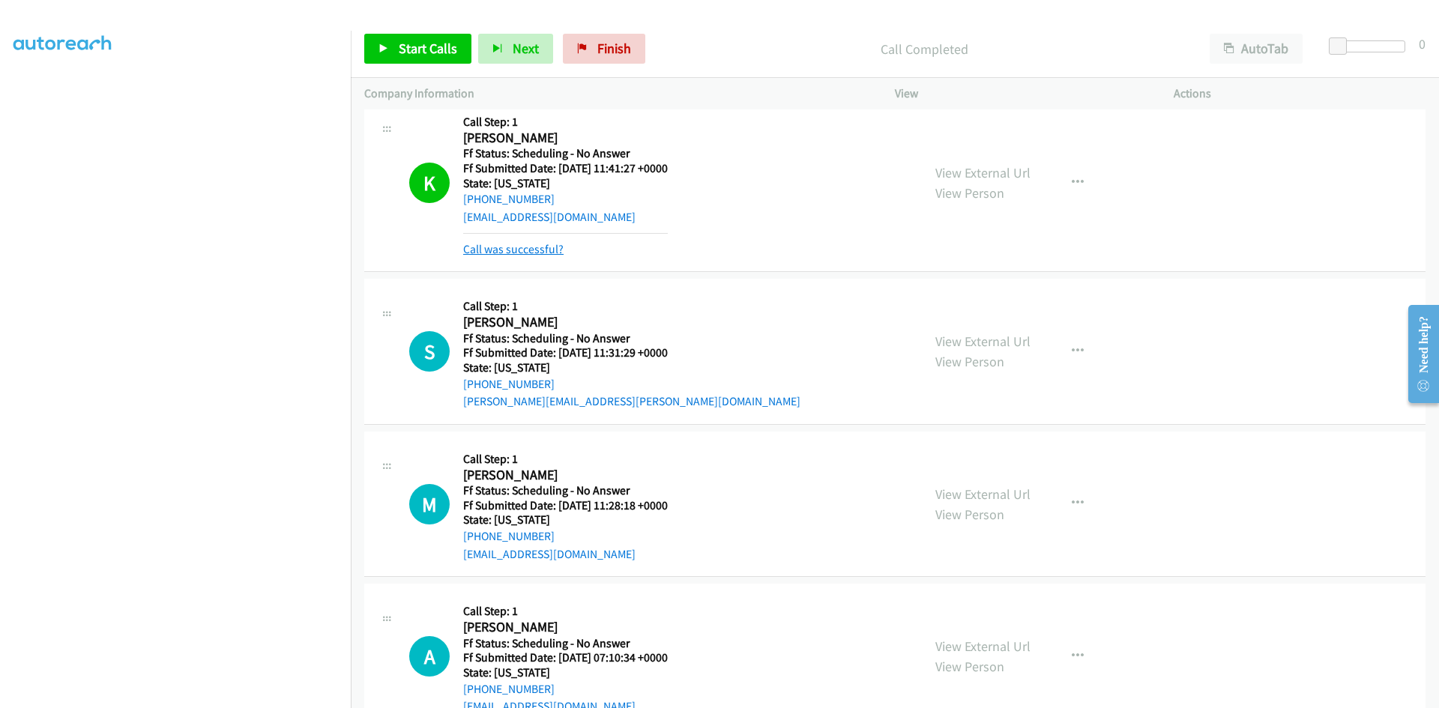
click at [533, 246] on link "Call was successful?" at bounding box center [513, 249] width 100 height 14
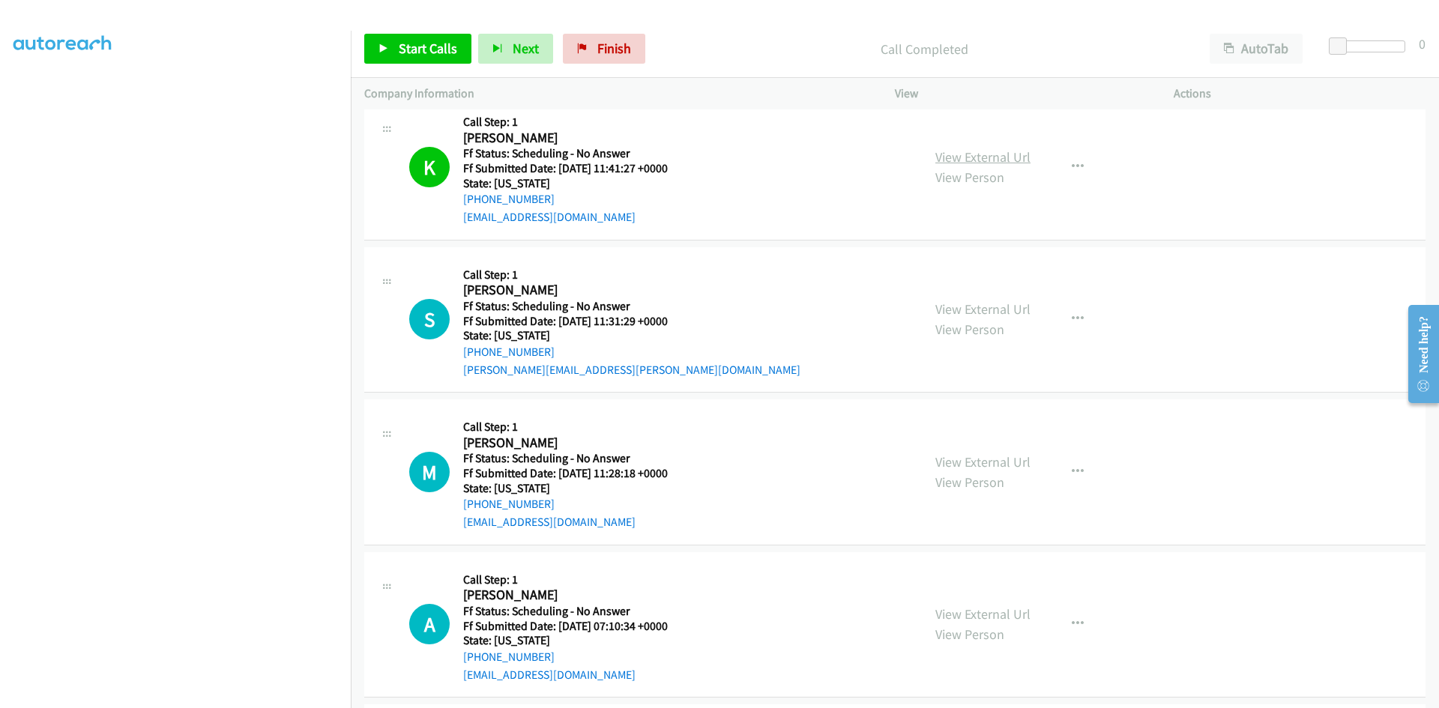
click at [1011, 157] on link "View External Url" at bounding box center [982, 156] width 95 height 17
click at [612, 53] on span "Finish" at bounding box center [614, 48] width 34 height 17
